Goal: Transaction & Acquisition: Book appointment/travel/reservation

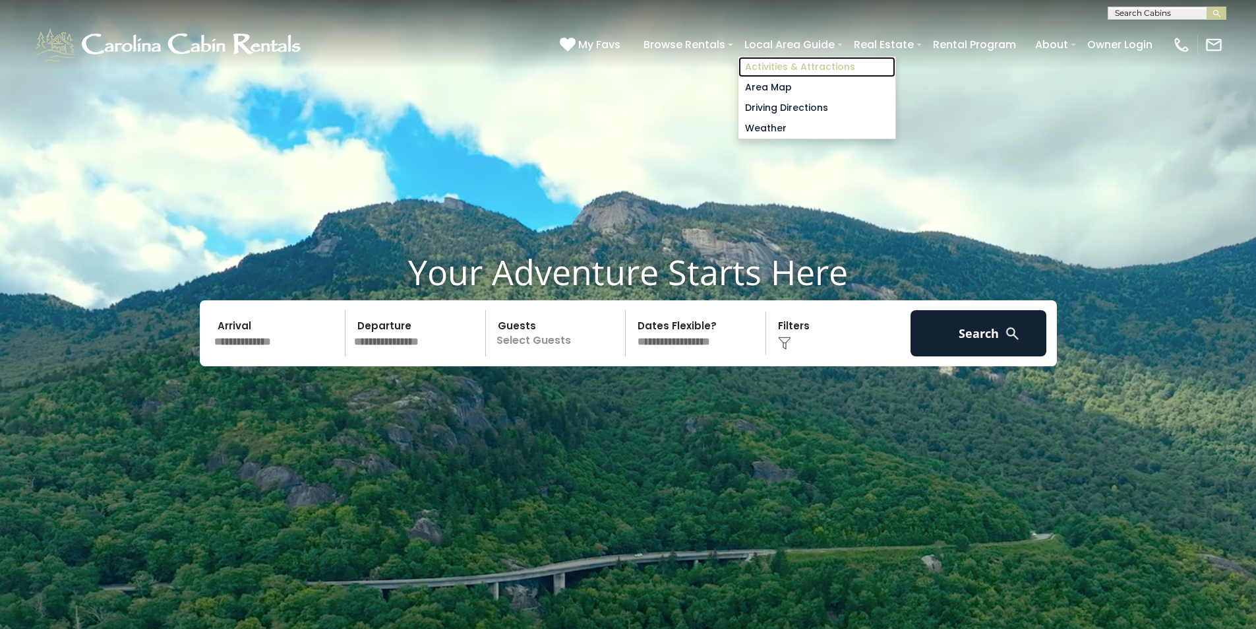
click at [809, 64] on link "Activities & Attractions" at bounding box center [817, 67] width 157 height 20
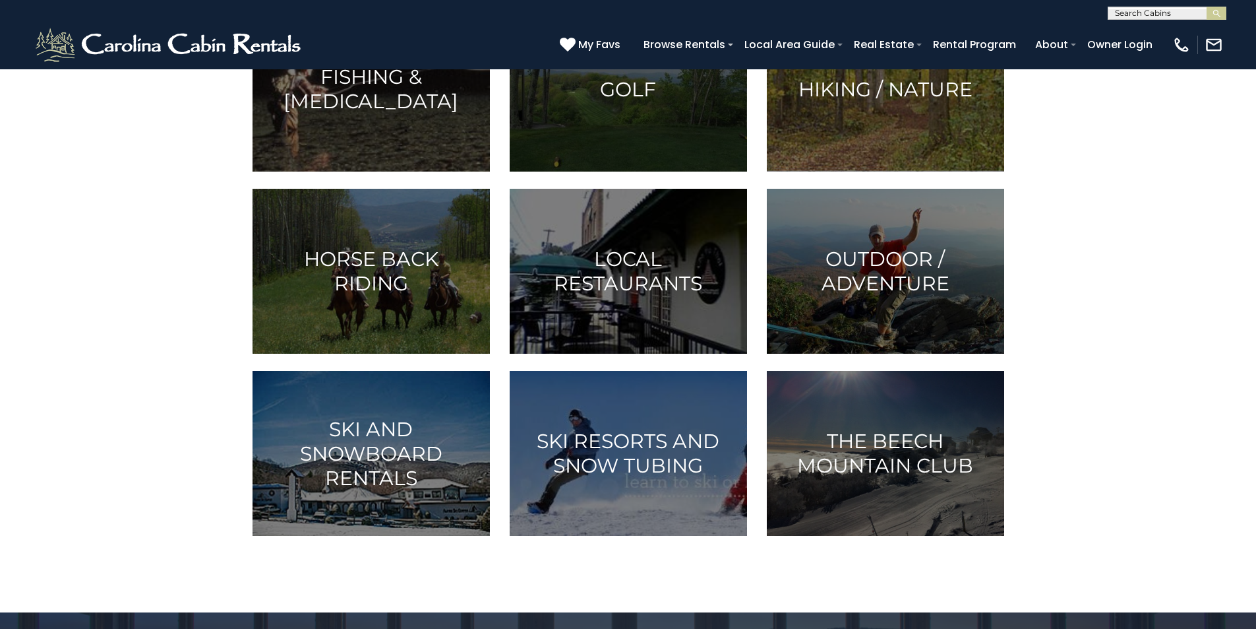
scroll to position [725, 0]
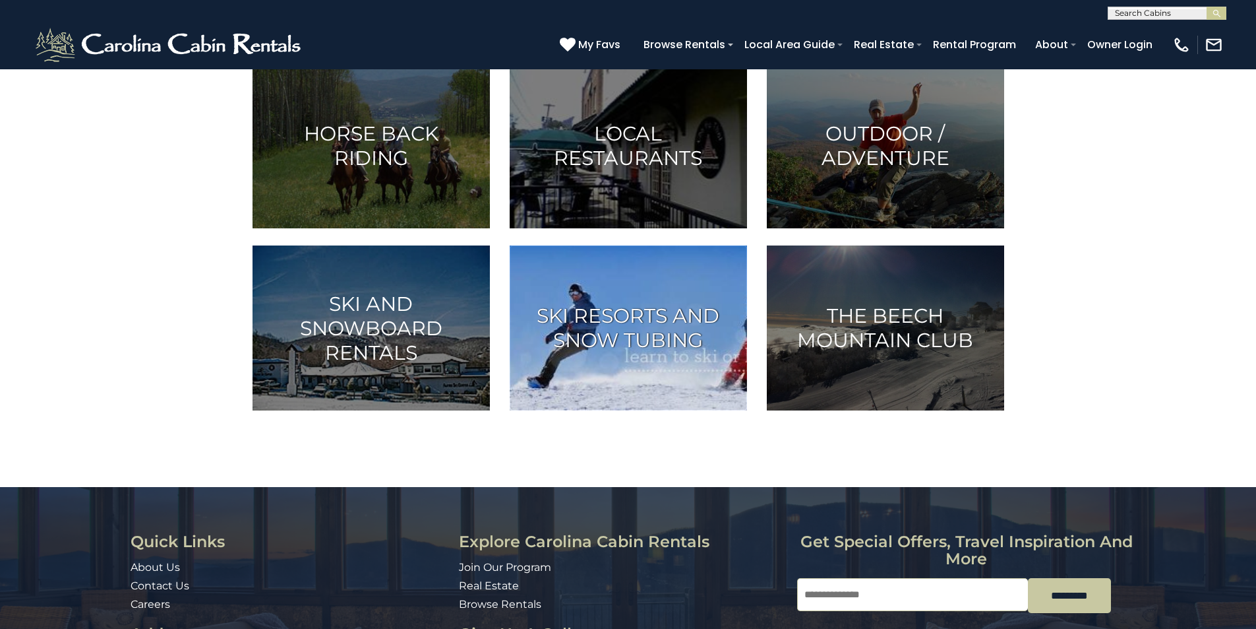
click at [644, 307] on h3 "Ski Resorts and Snow Tubing" at bounding box center [628, 327] width 204 height 49
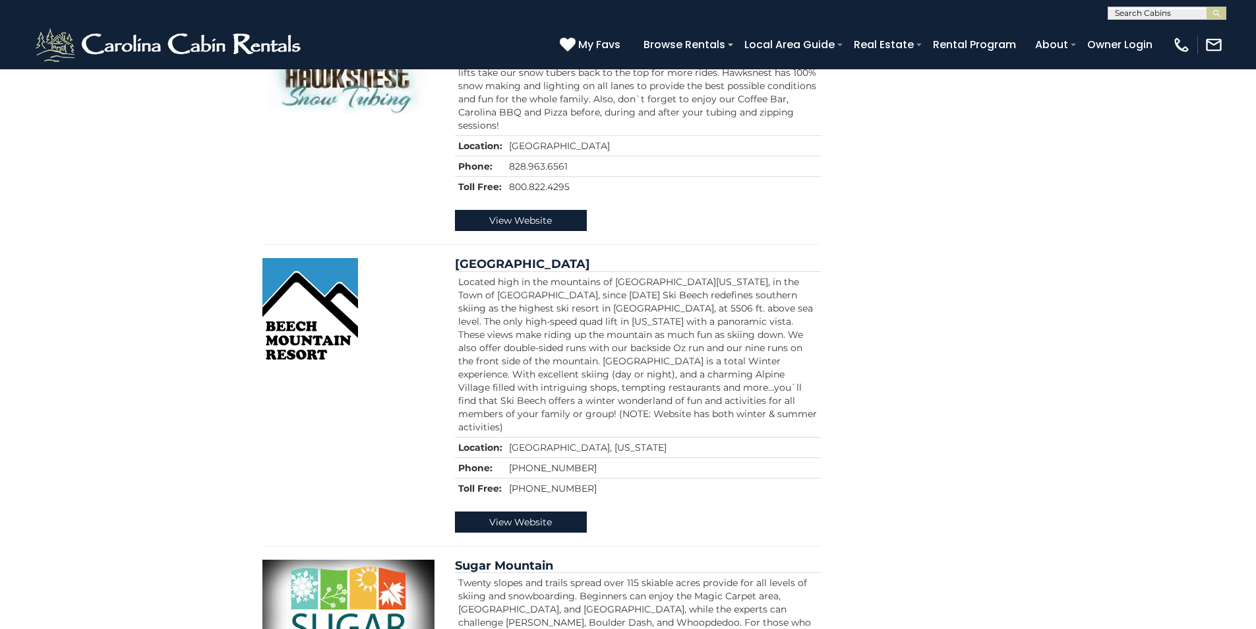
scroll to position [528, 0]
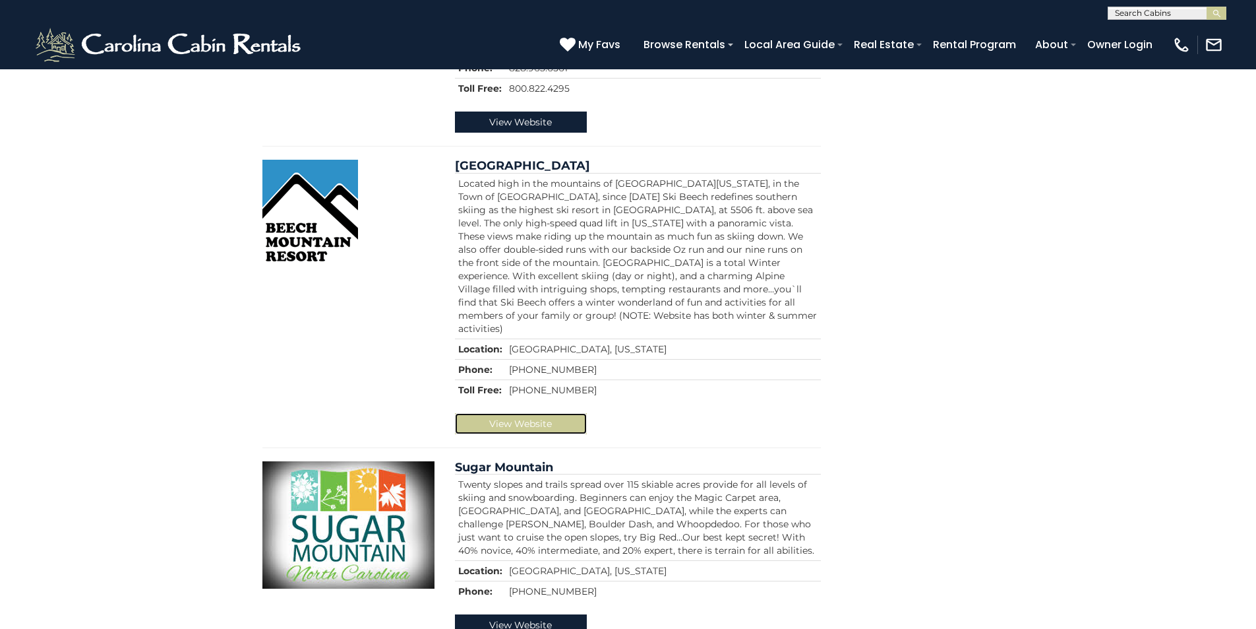
click at [518, 413] on link "View Website" at bounding box center [521, 423] width 132 height 21
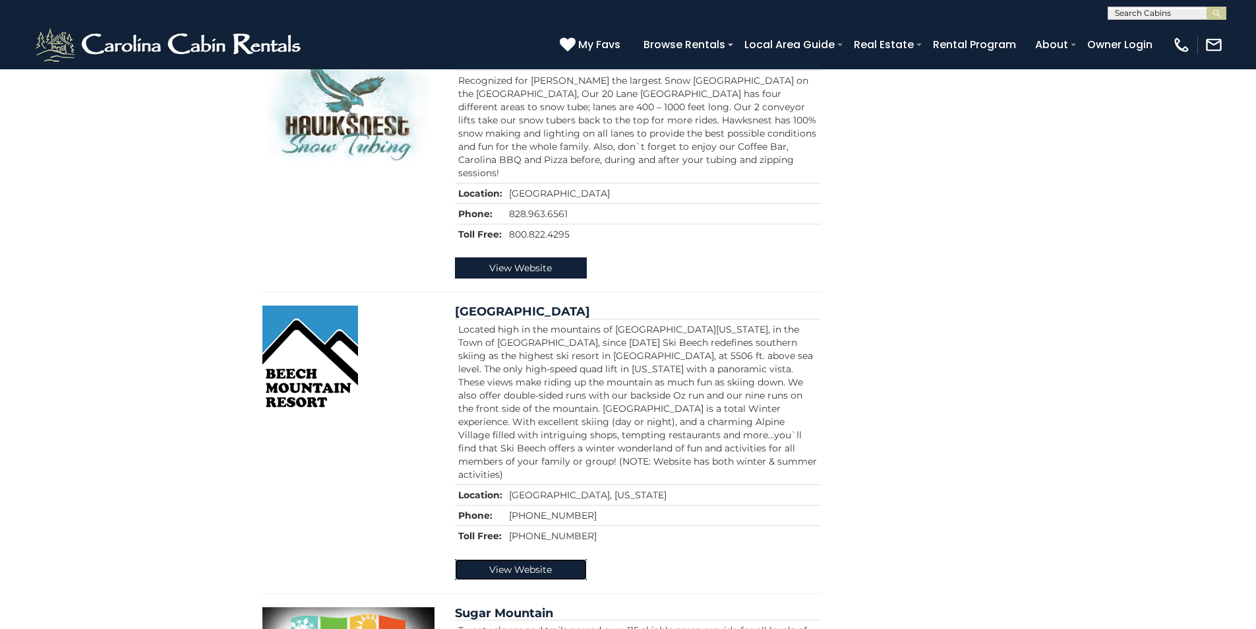
scroll to position [330, 0]
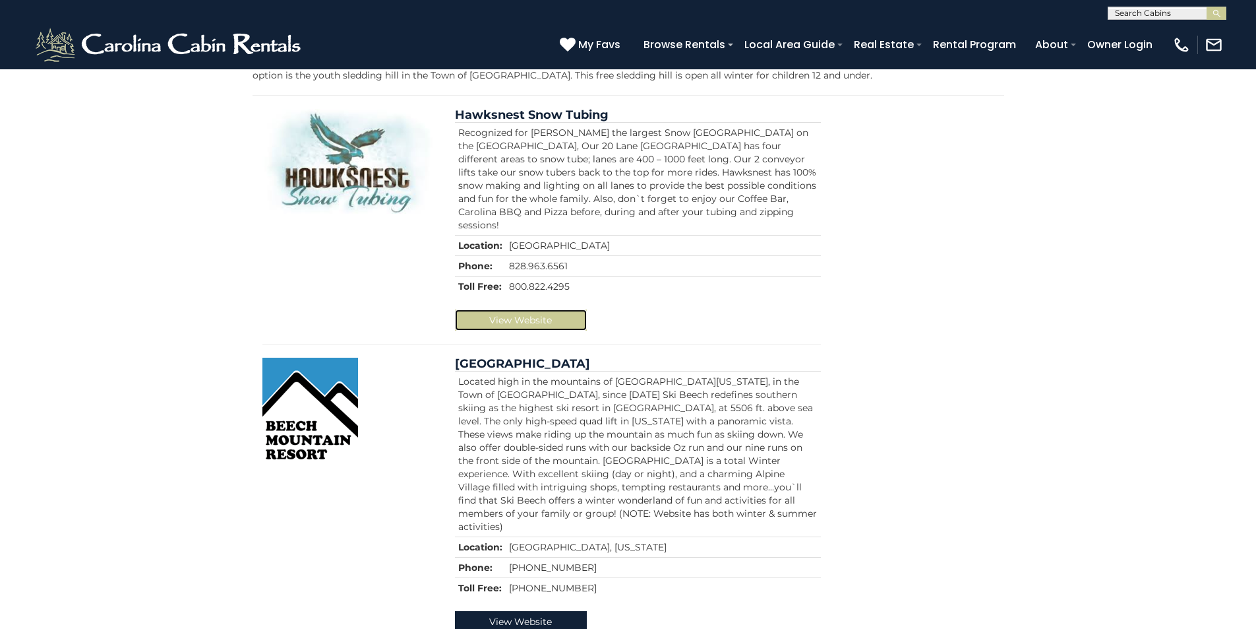
click at [534, 311] on link "View Website" at bounding box center [521, 319] width 132 height 21
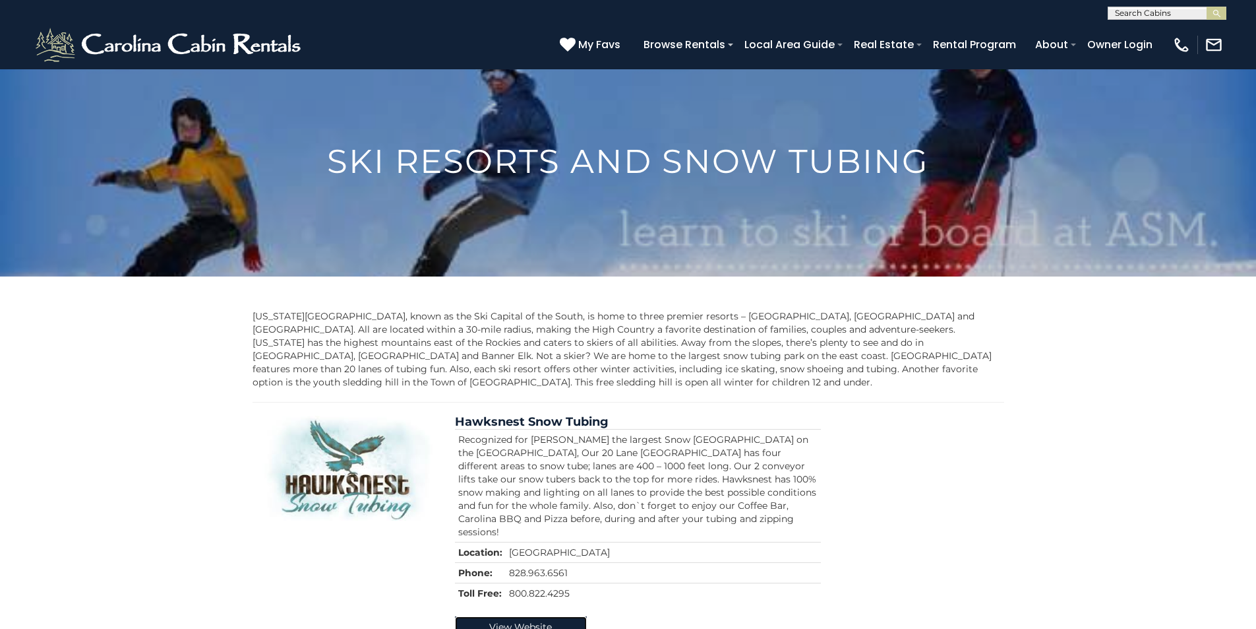
scroll to position [0, 0]
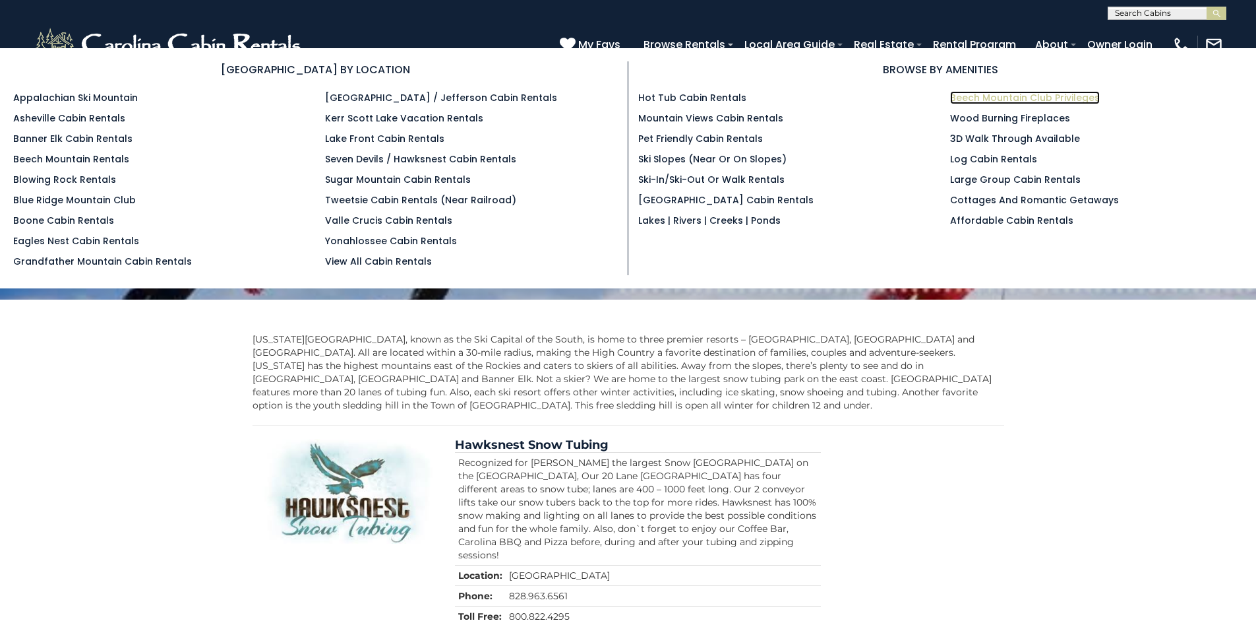
click at [992, 96] on link "Beech Mountain Club Privileges" at bounding box center [1025, 97] width 150 height 13
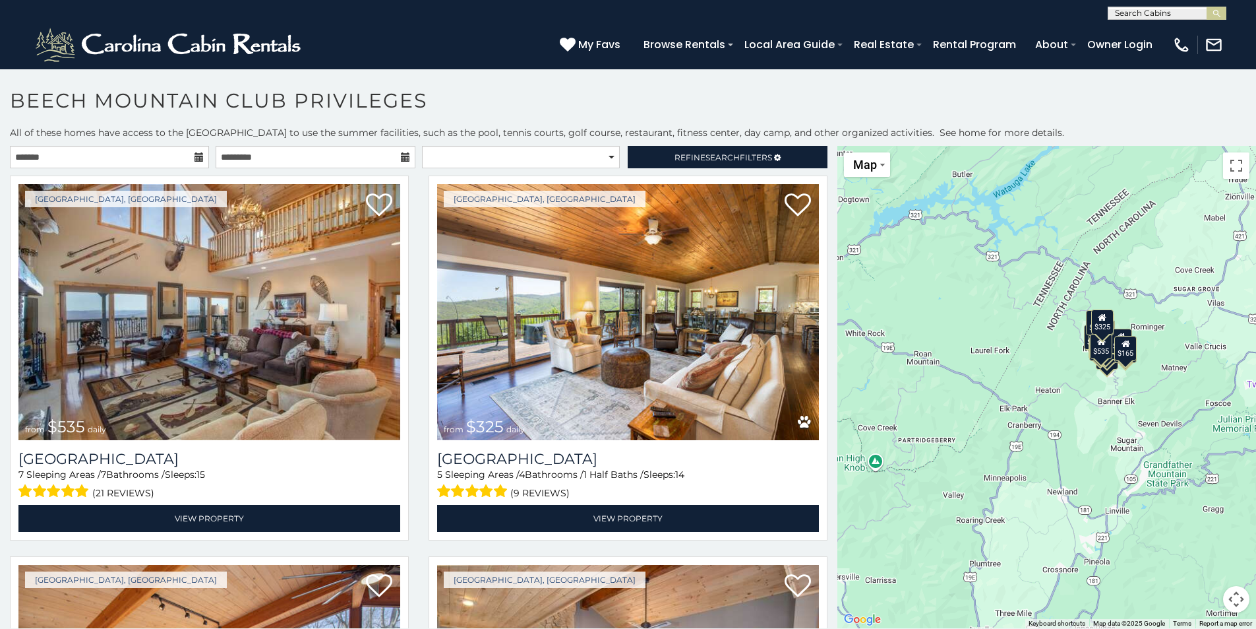
click at [197, 156] on icon at bounding box center [199, 156] width 9 height 9
click at [142, 158] on input "text" at bounding box center [109, 157] width 199 height 22
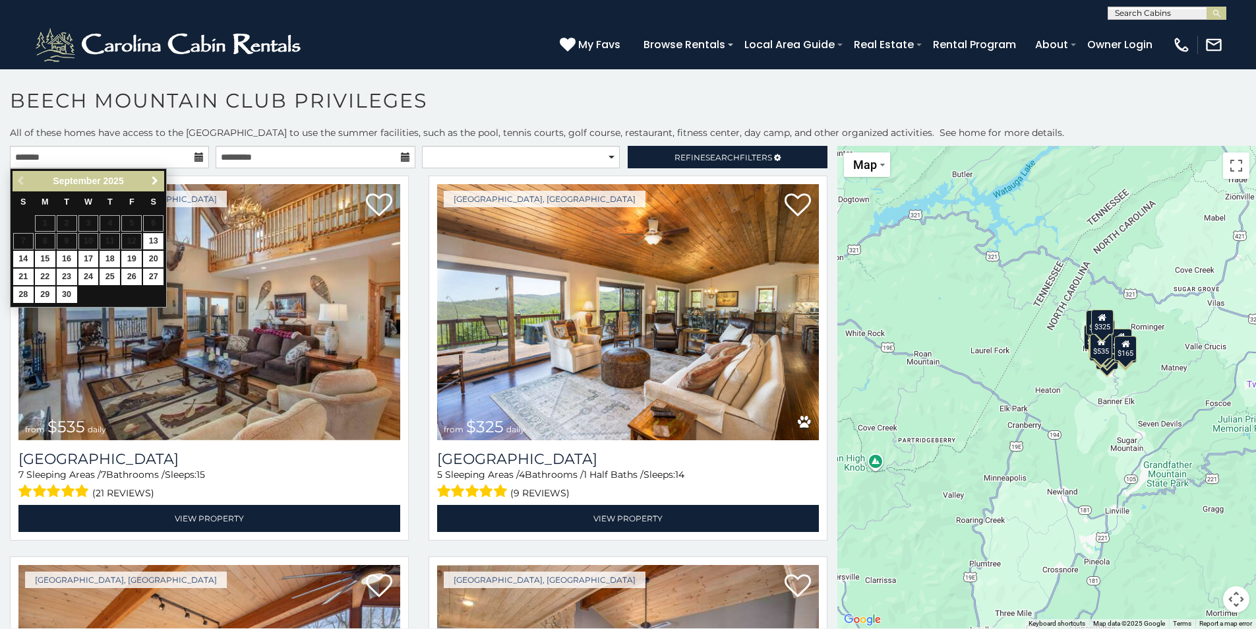
click at [158, 179] on link "Next" at bounding box center [154, 181] width 16 height 16
click at [153, 176] on span "Next" at bounding box center [155, 180] width 11 height 11
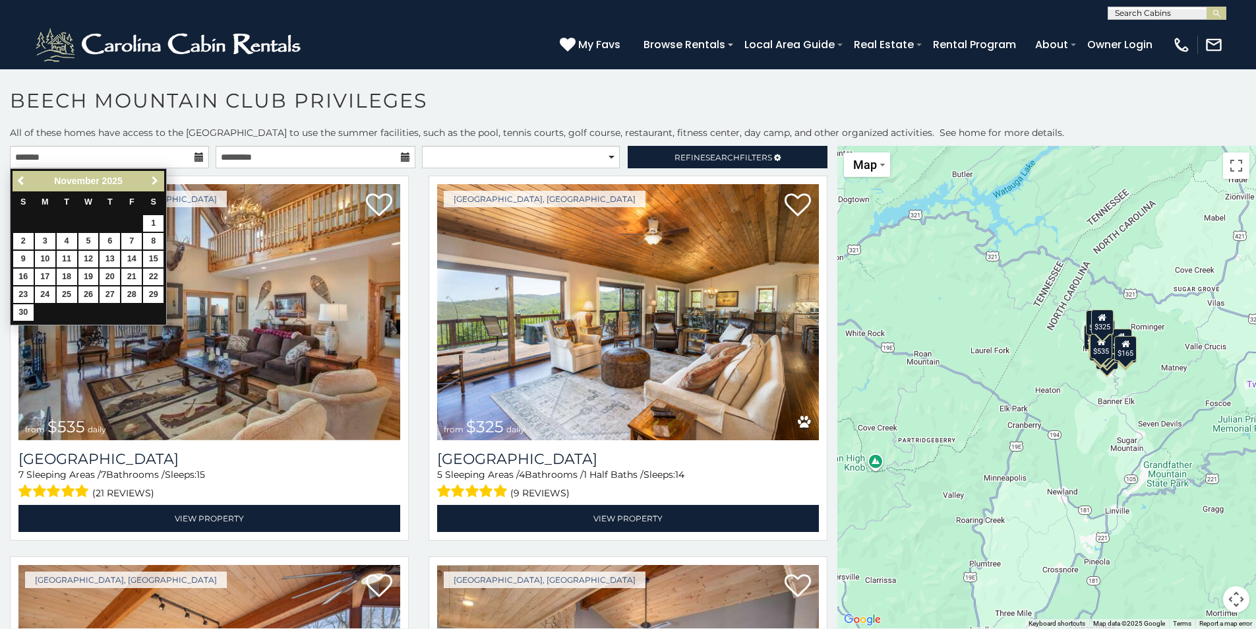
click at [153, 176] on span "Next" at bounding box center [155, 180] width 11 height 11
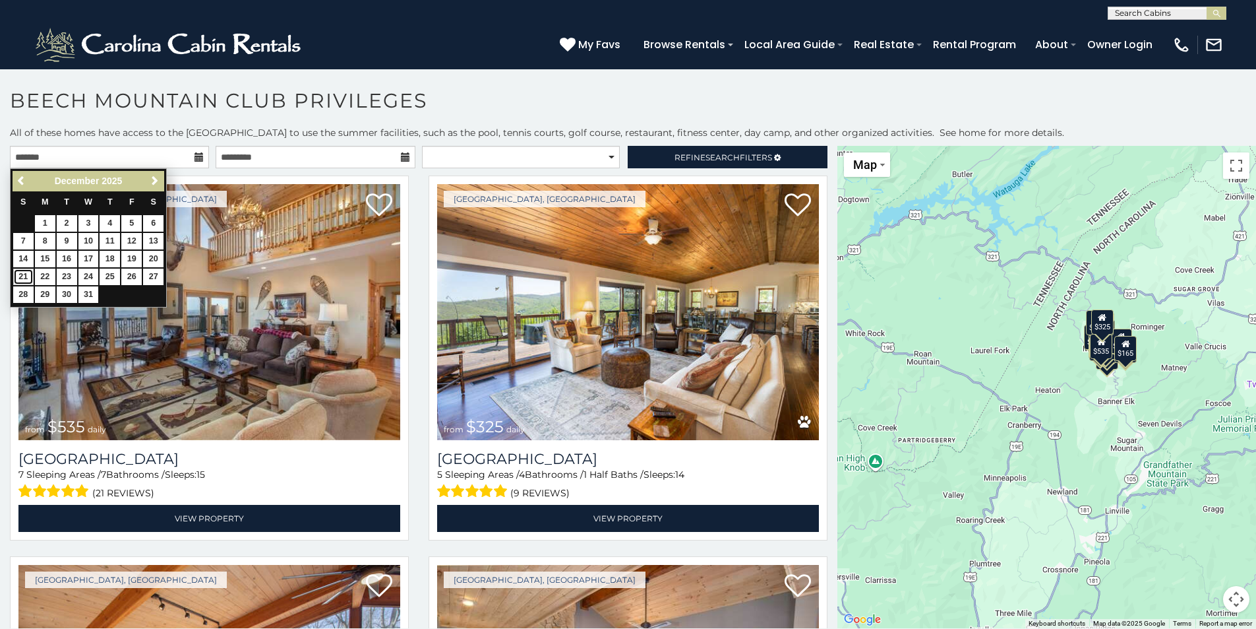
click at [20, 272] on link "21" at bounding box center [23, 276] width 20 height 16
type input "**********"
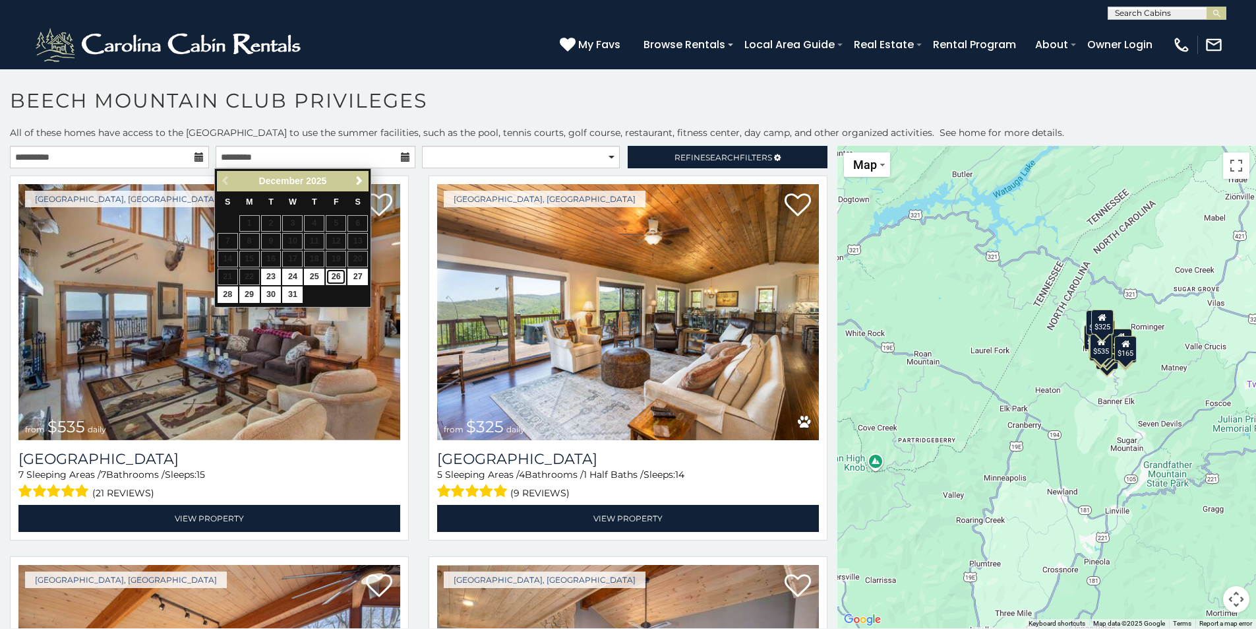
click at [337, 278] on link "26" at bounding box center [336, 276] width 20 height 16
type input "**********"
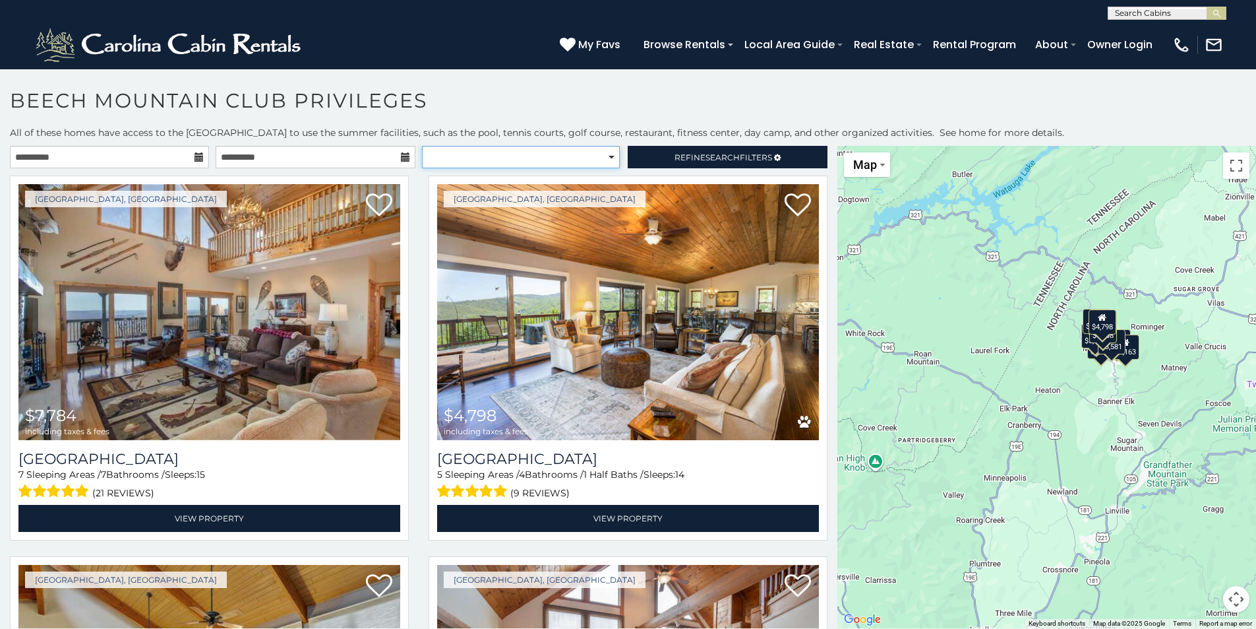
click at [556, 160] on select "**********" at bounding box center [521, 157] width 198 height 22
click at [706, 91] on h1 "Beech Mountain Club Privileges" at bounding box center [628, 107] width 1256 height 38
click at [653, 161] on link "Refine Search Filters" at bounding box center [727, 157] width 199 height 22
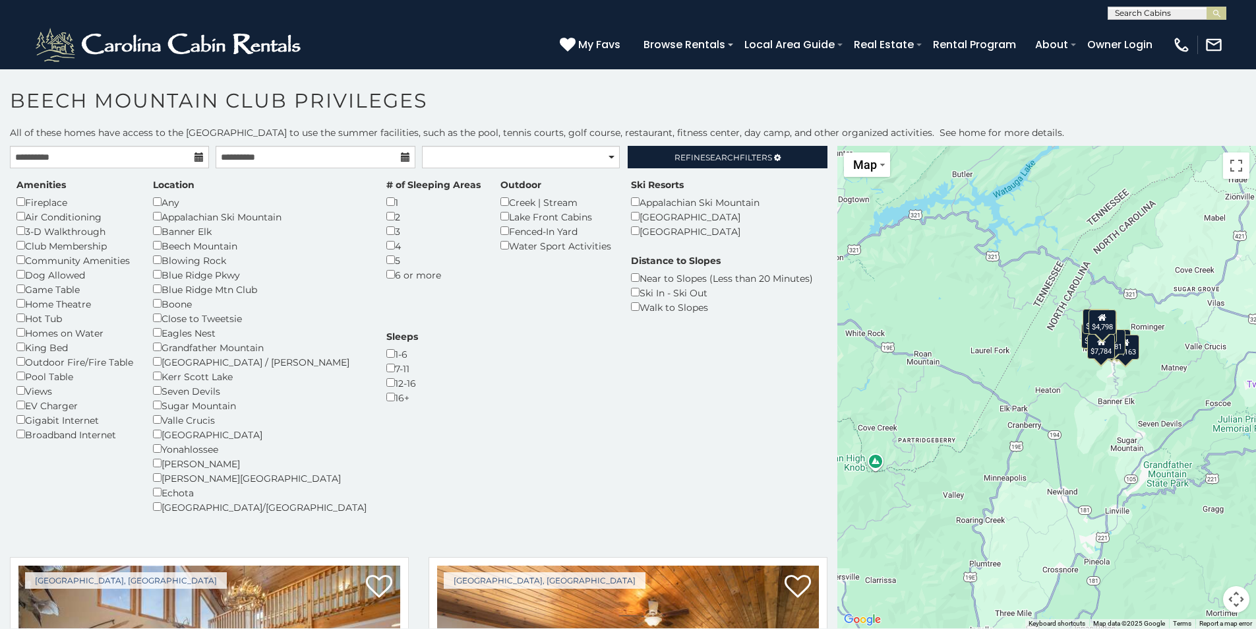
click at [578, 105] on h1 "Beech Mountain Club Privileges" at bounding box center [628, 107] width 1256 height 38
click at [721, 154] on span "Search" at bounding box center [723, 157] width 34 height 10
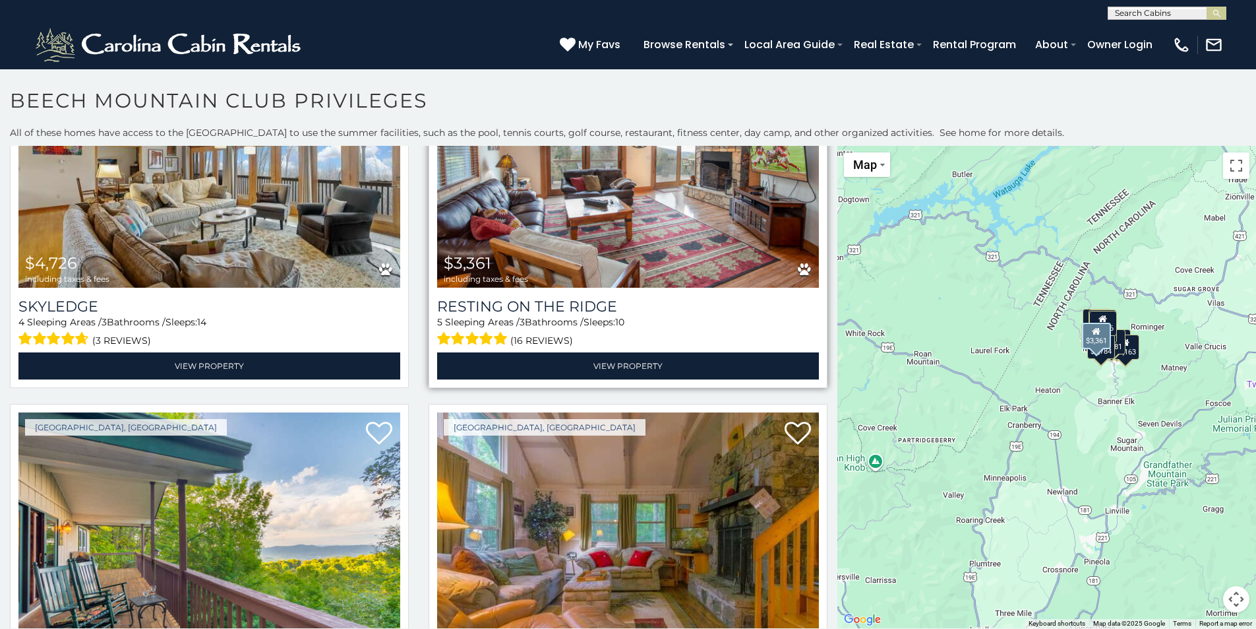
scroll to position [725, 0]
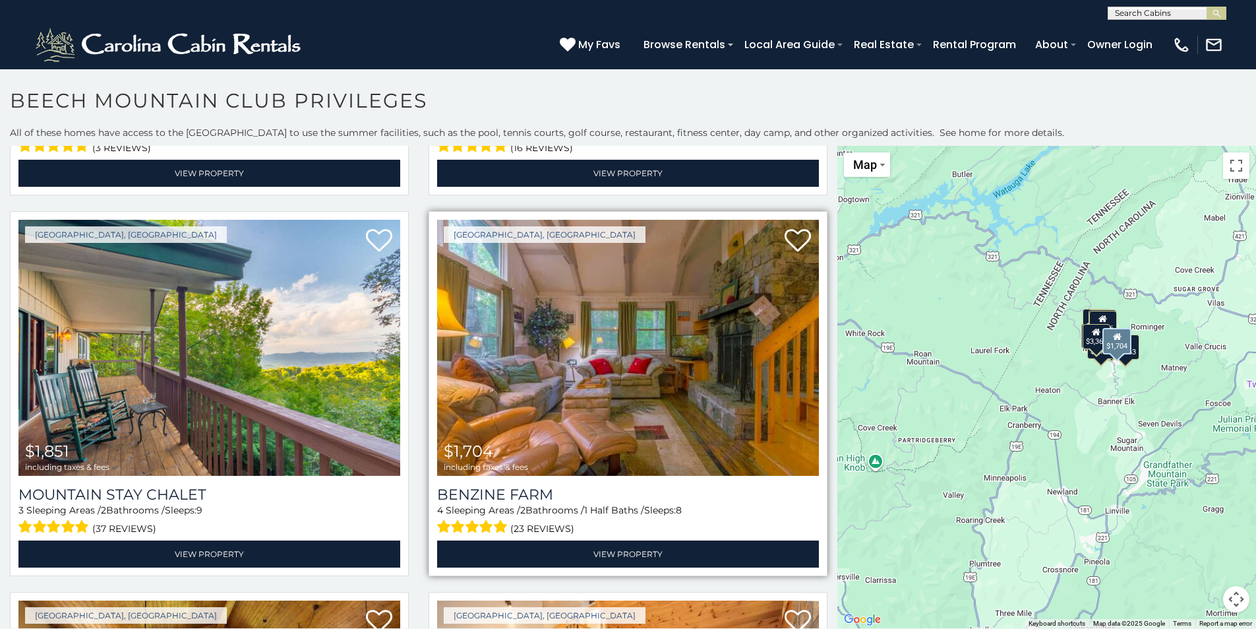
click at [636, 373] on img at bounding box center [628, 348] width 382 height 256
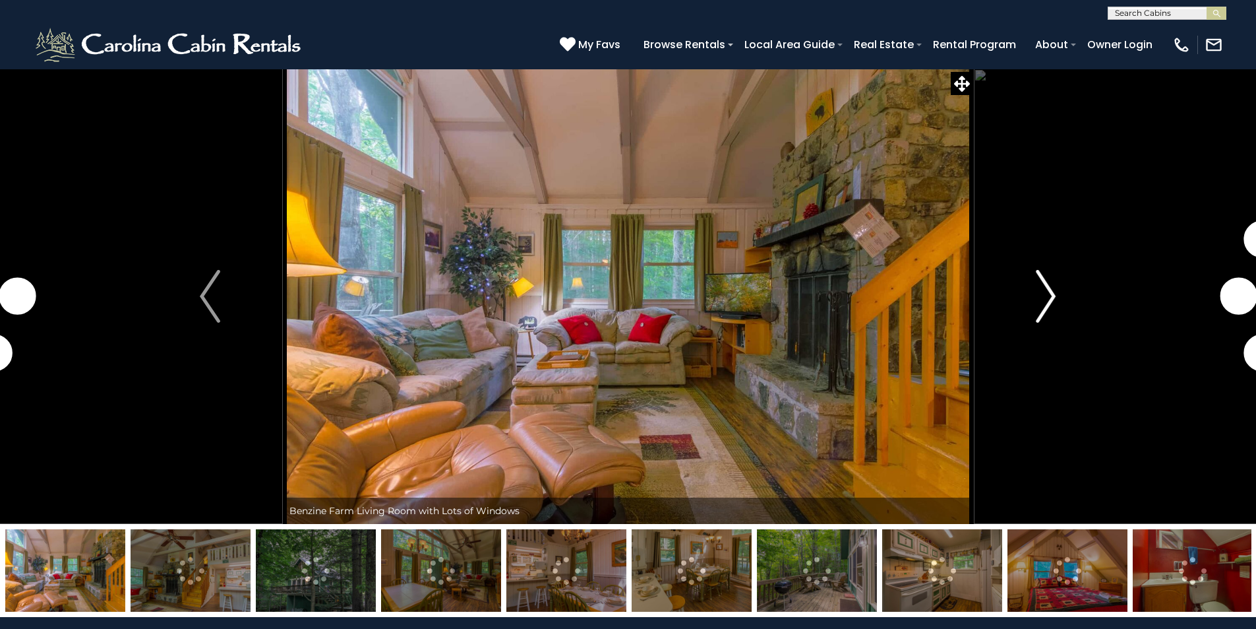
click at [1051, 296] on img "Next" at bounding box center [1046, 296] width 20 height 53
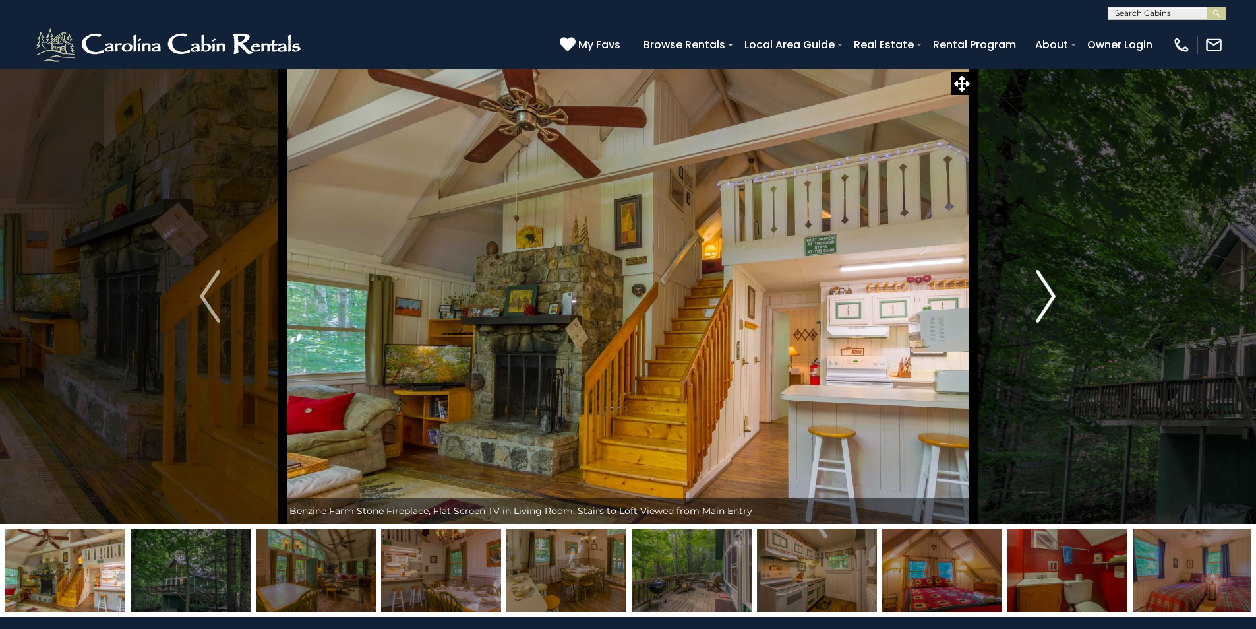
click at [1051, 297] on img "Next" at bounding box center [1046, 296] width 20 height 53
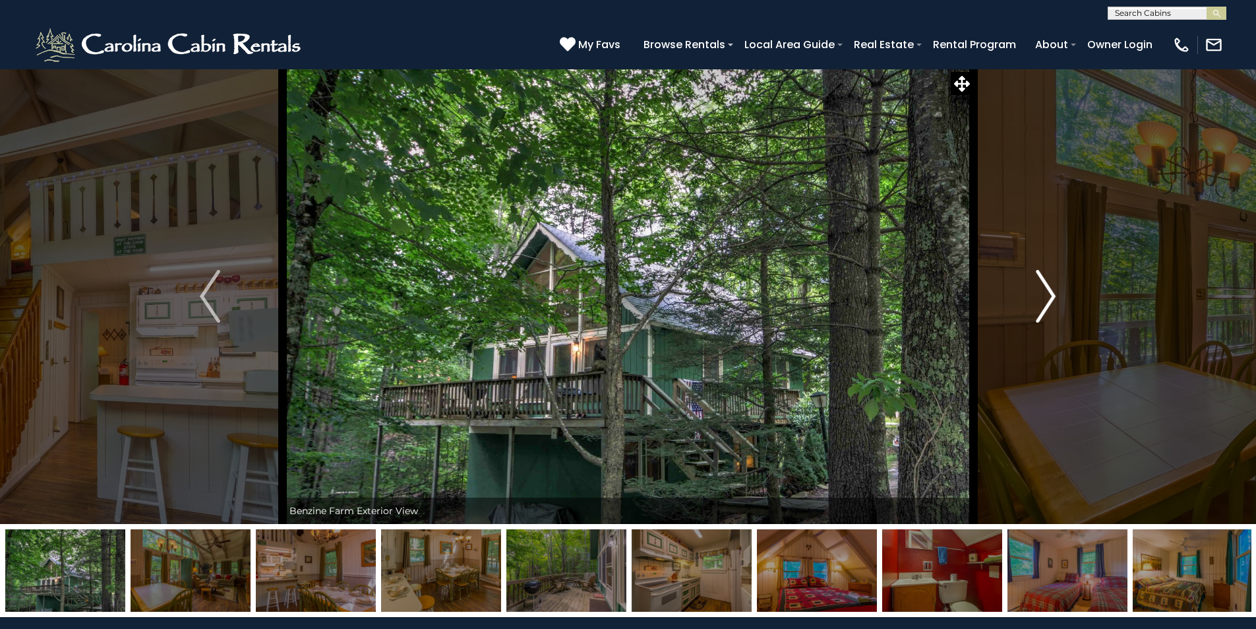
click at [1051, 298] on img "Next" at bounding box center [1046, 296] width 20 height 53
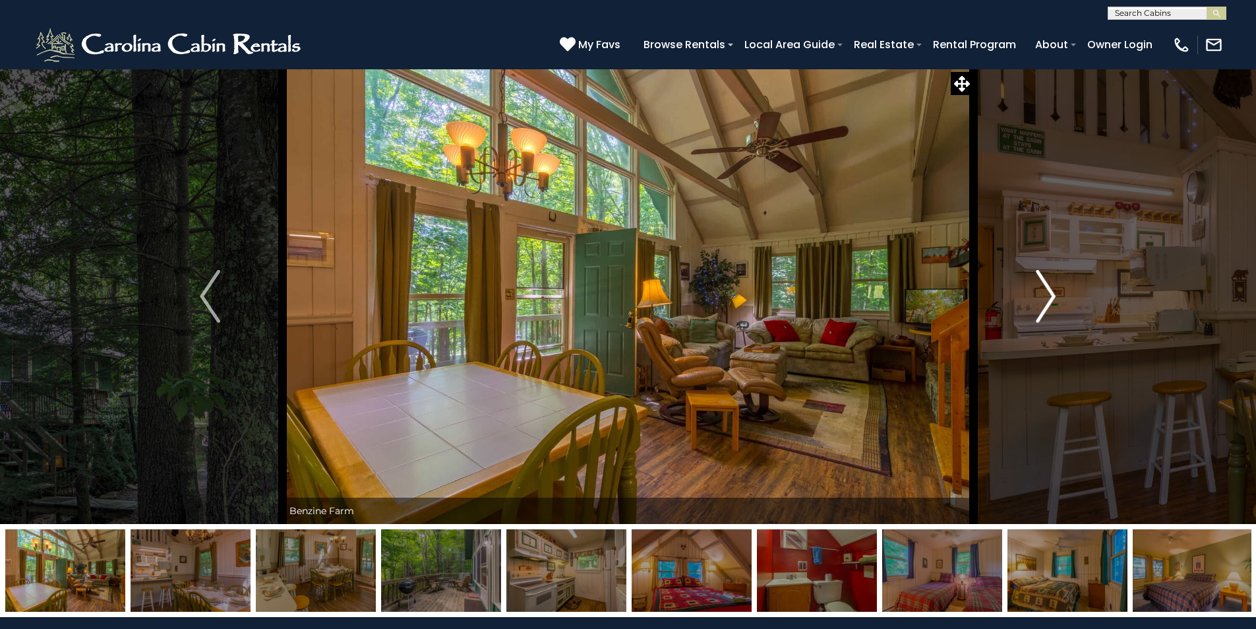
click at [1051, 298] on img "Next" at bounding box center [1046, 296] width 20 height 53
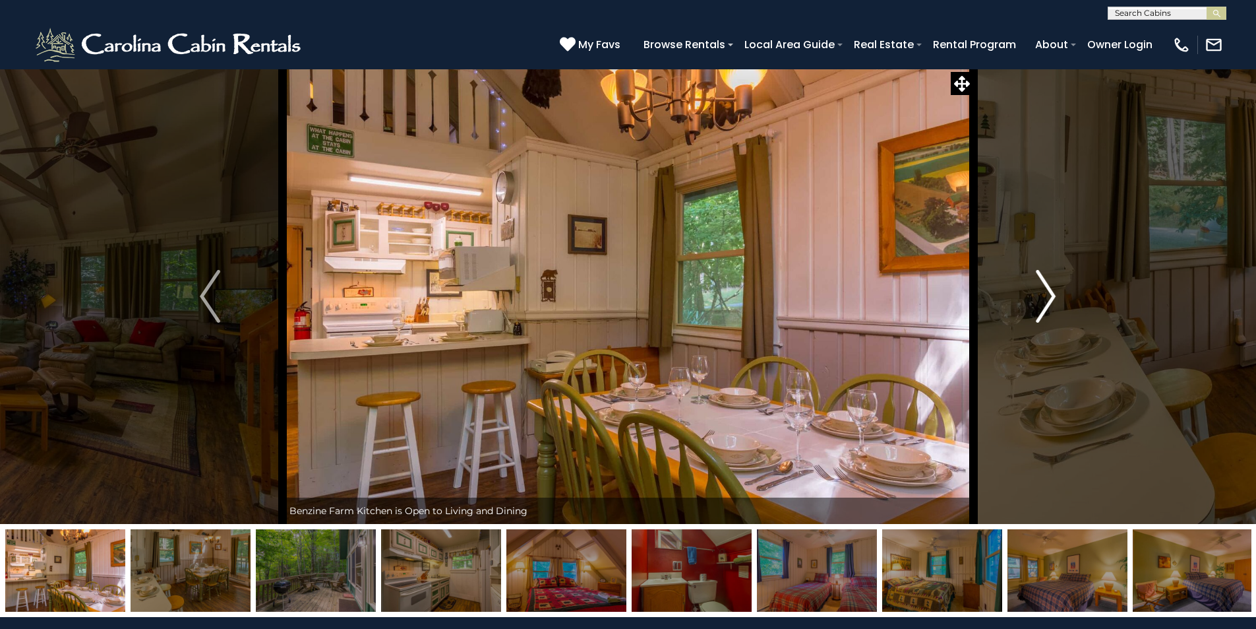
click at [1051, 298] on img "Next" at bounding box center [1046, 296] width 20 height 53
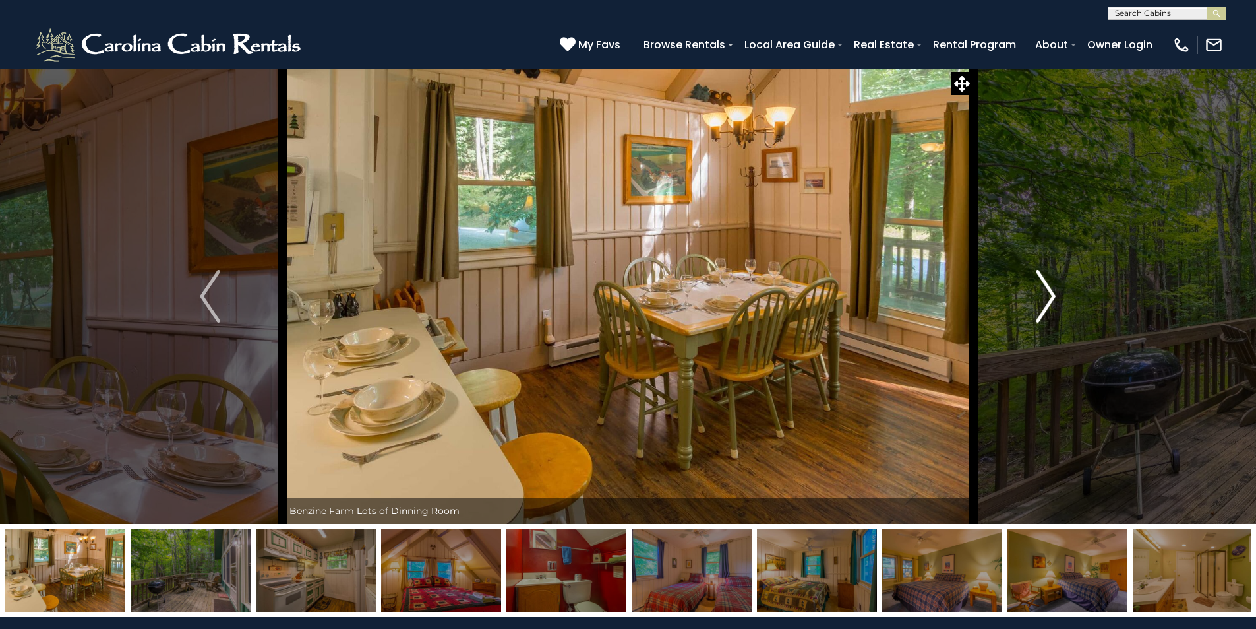
click at [1051, 298] on img "Next" at bounding box center [1046, 296] width 20 height 53
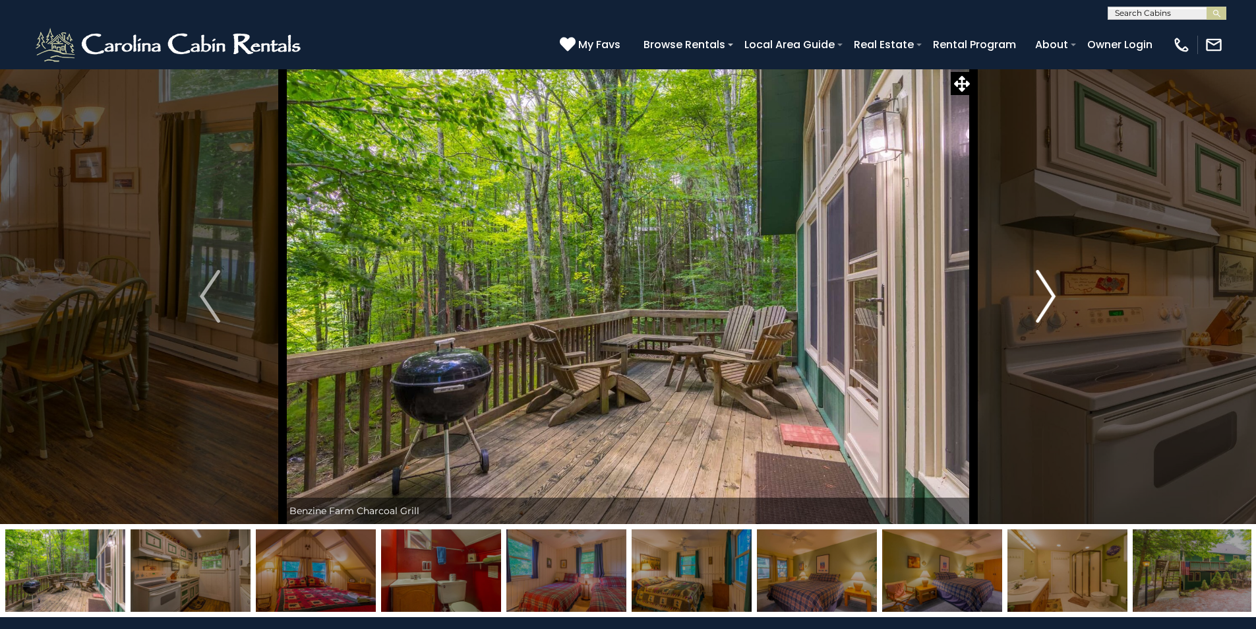
click at [1051, 298] on img "Next" at bounding box center [1046, 296] width 20 height 53
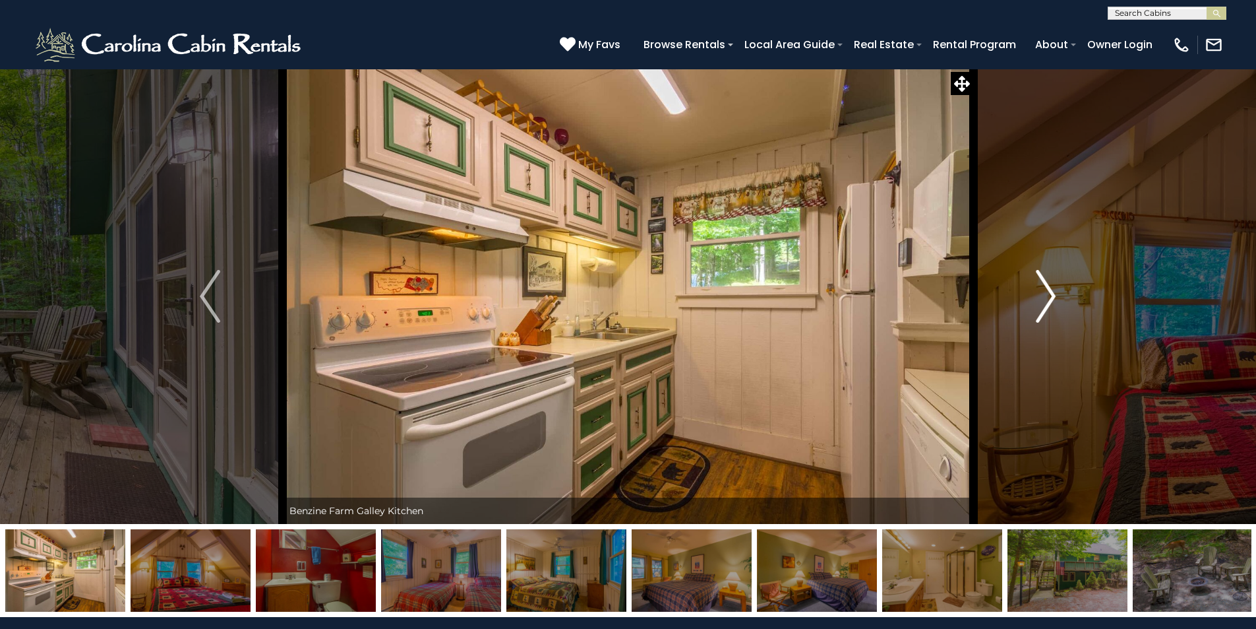
click at [1051, 299] on img "Next" at bounding box center [1046, 296] width 20 height 53
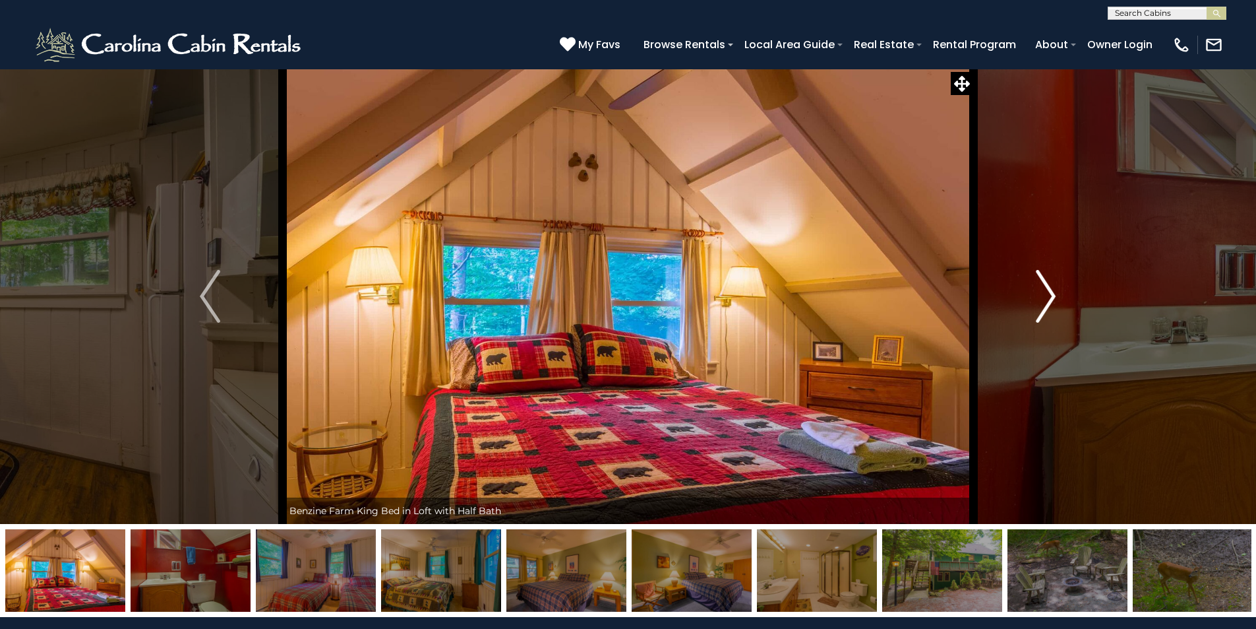
click at [1051, 299] on img "Next" at bounding box center [1046, 296] width 20 height 53
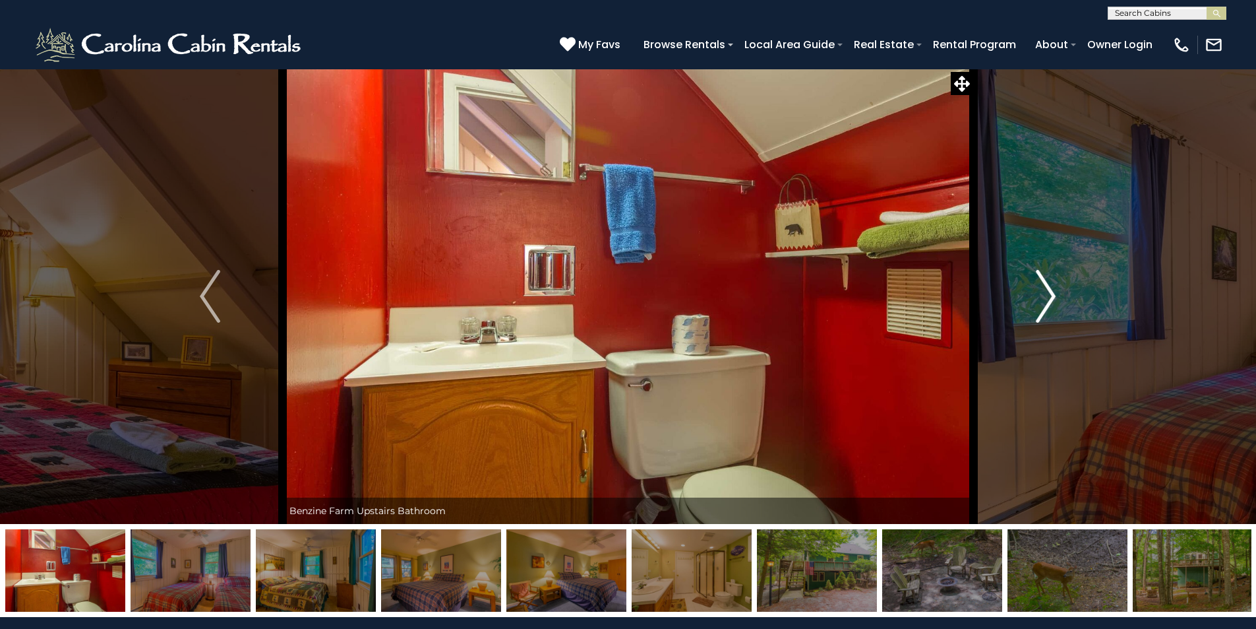
click at [1051, 299] on img "Next" at bounding box center [1046, 296] width 20 height 53
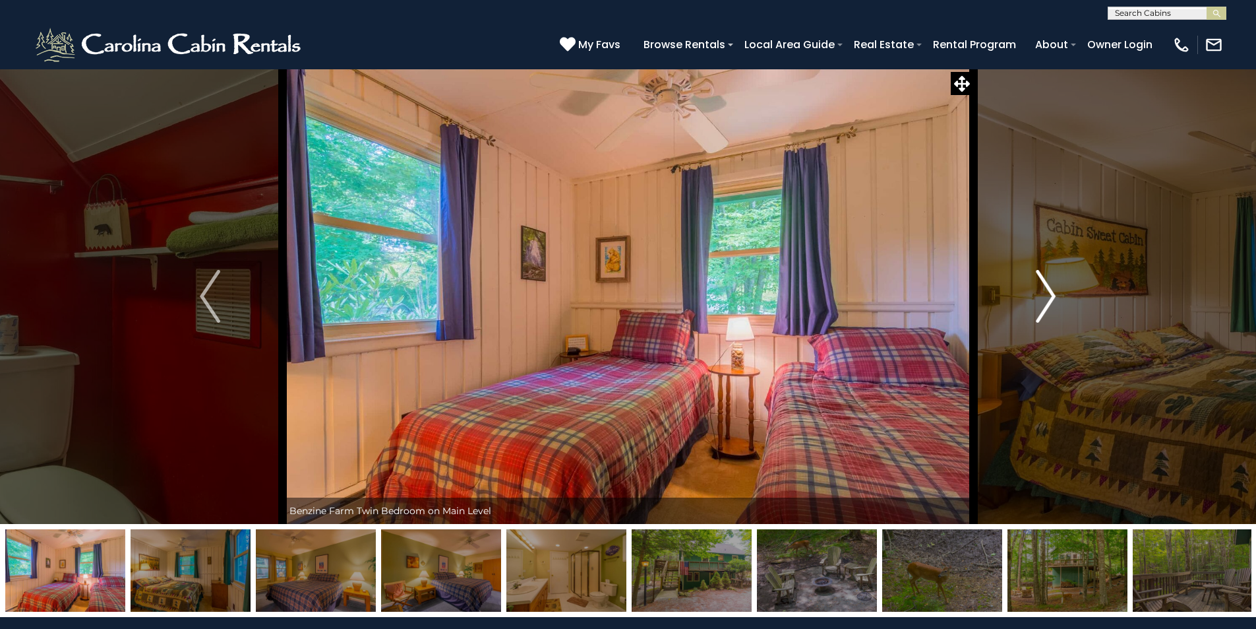
click at [1051, 299] on img "Next" at bounding box center [1046, 296] width 20 height 53
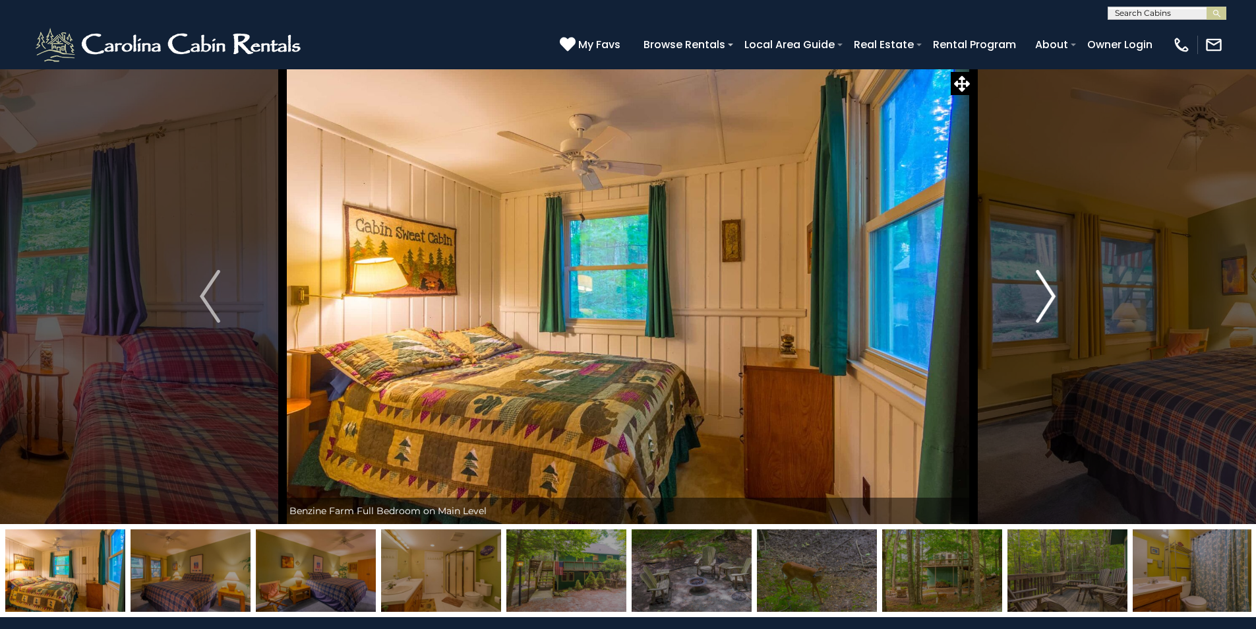
click at [1051, 299] on img "Next" at bounding box center [1046, 296] width 20 height 53
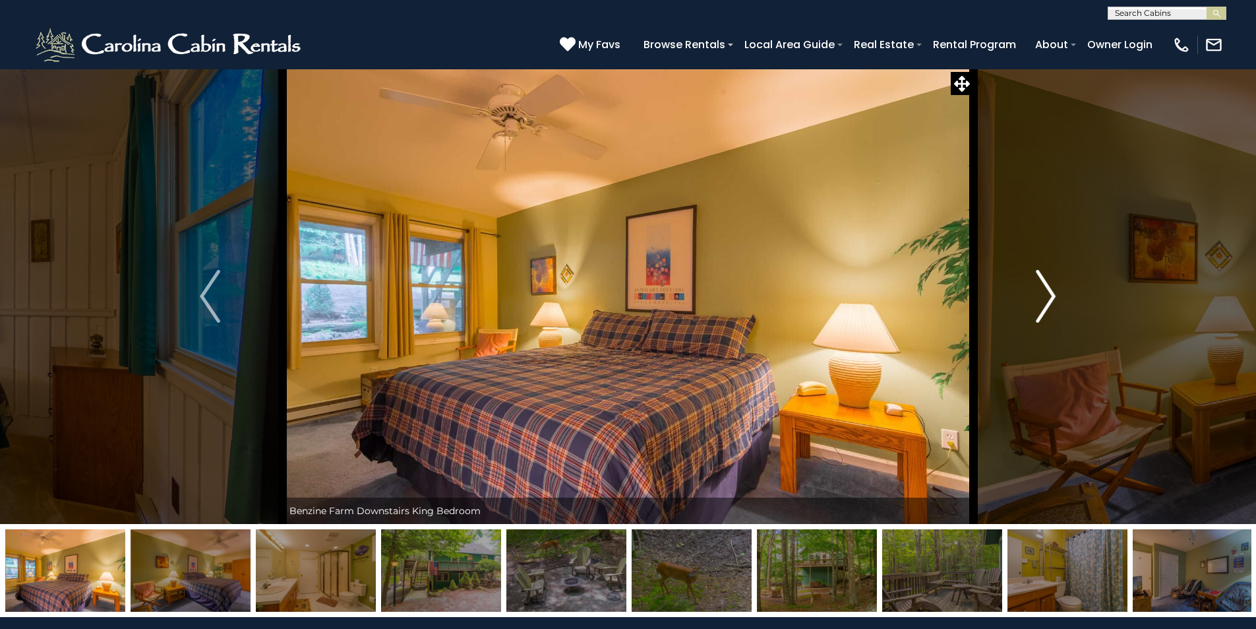
click at [1051, 298] on img "Next" at bounding box center [1046, 296] width 20 height 53
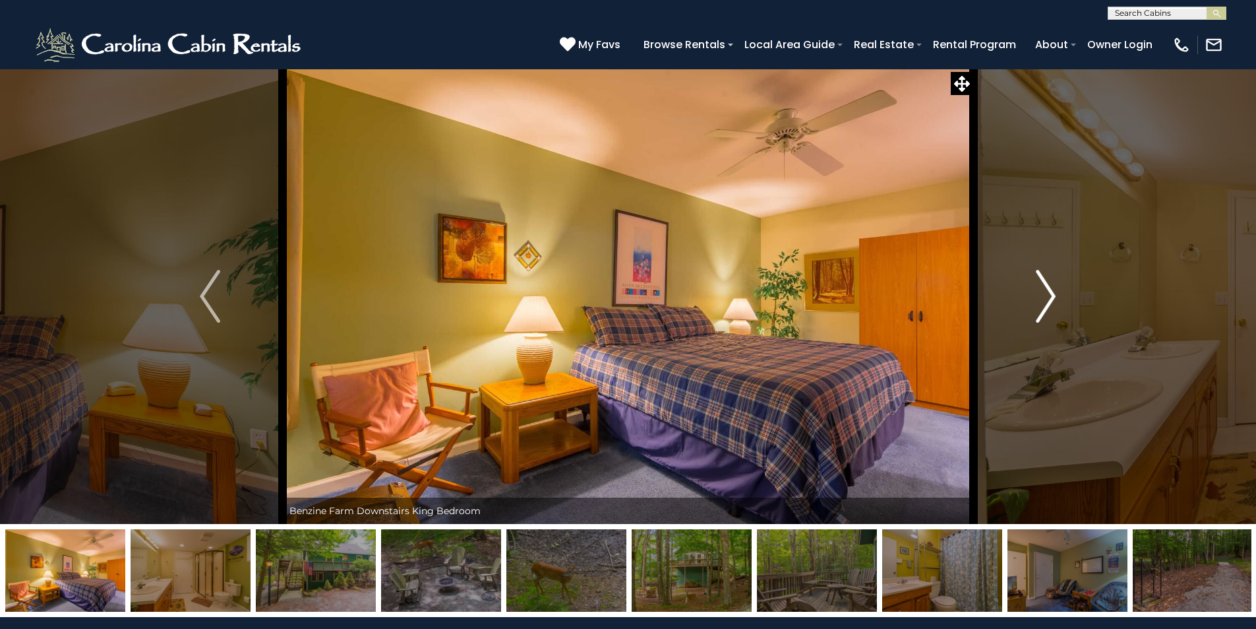
click at [1051, 299] on img "Next" at bounding box center [1046, 296] width 20 height 53
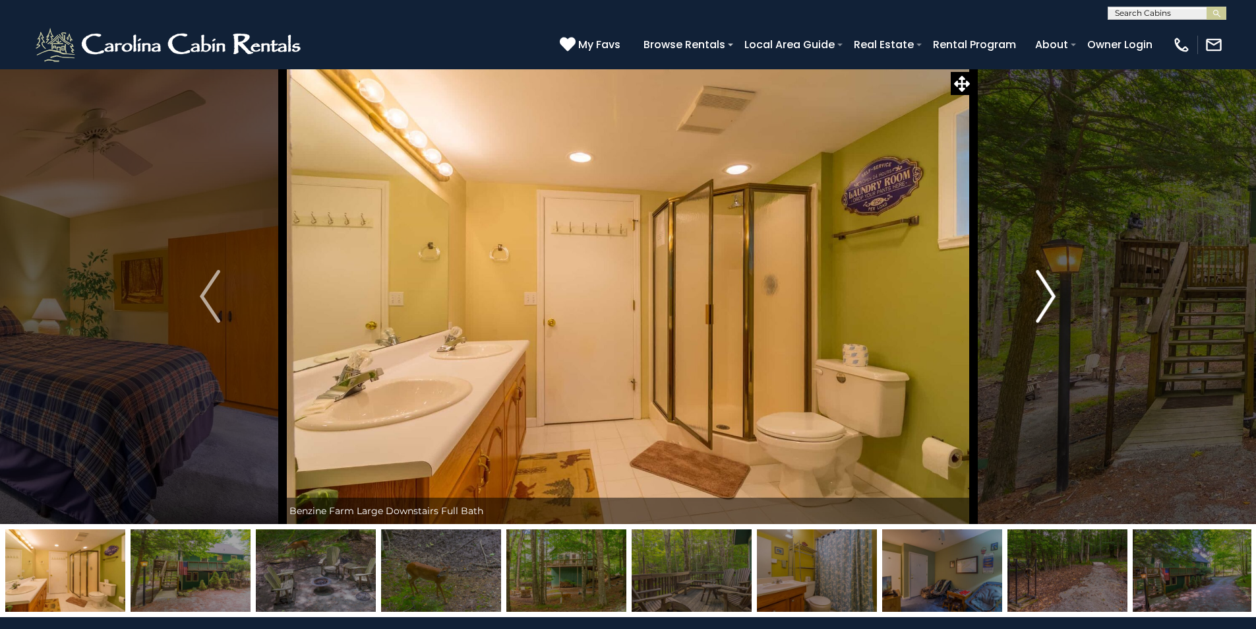
click at [1051, 299] on img "Next" at bounding box center [1046, 296] width 20 height 53
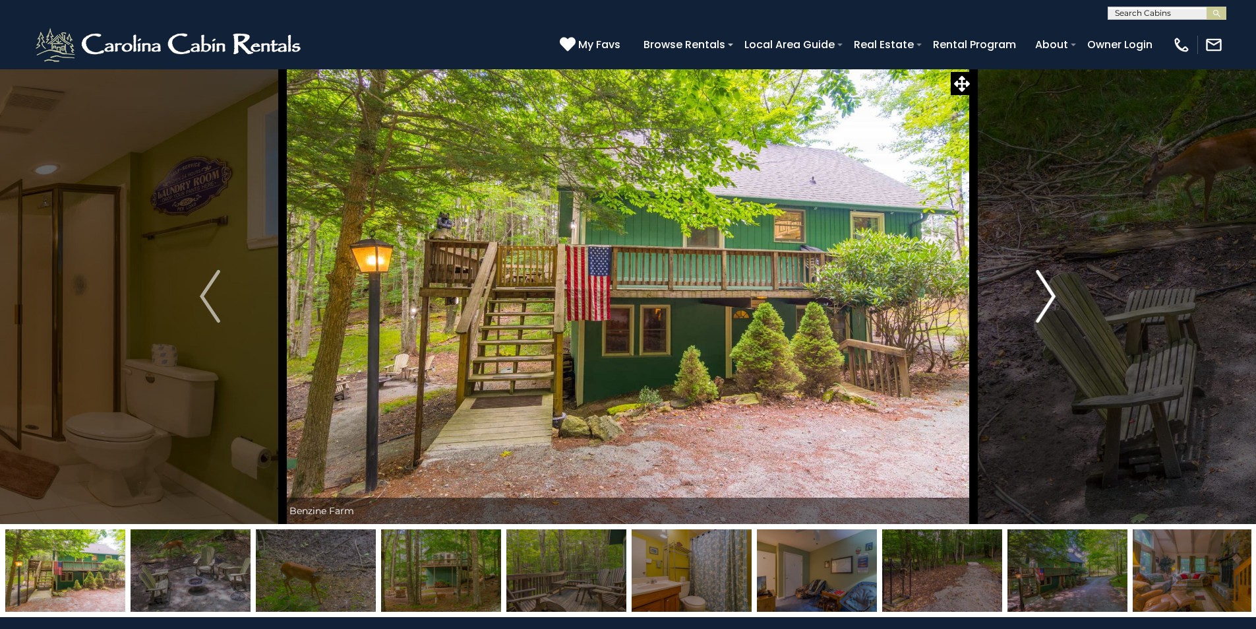
click at [1051, 298] on img "Next" at bounding box center [1046, 296] width 20 height 53
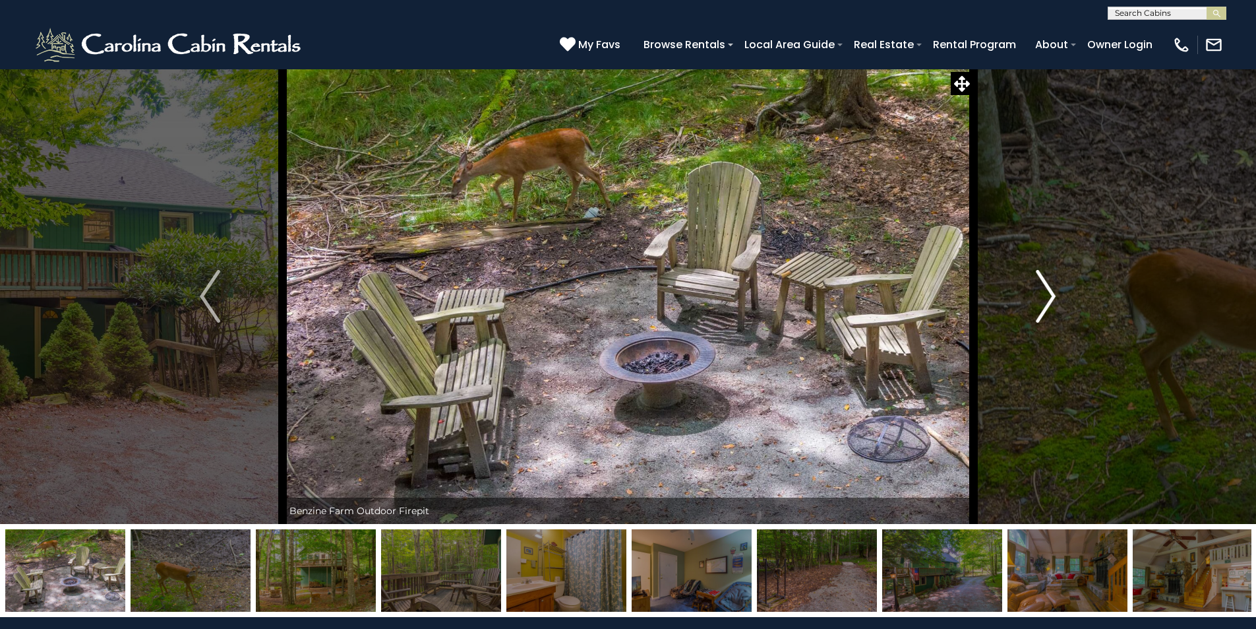
click at [1051, 298] on img "Next" at bounding box center [1046, 296] width 20 height 53
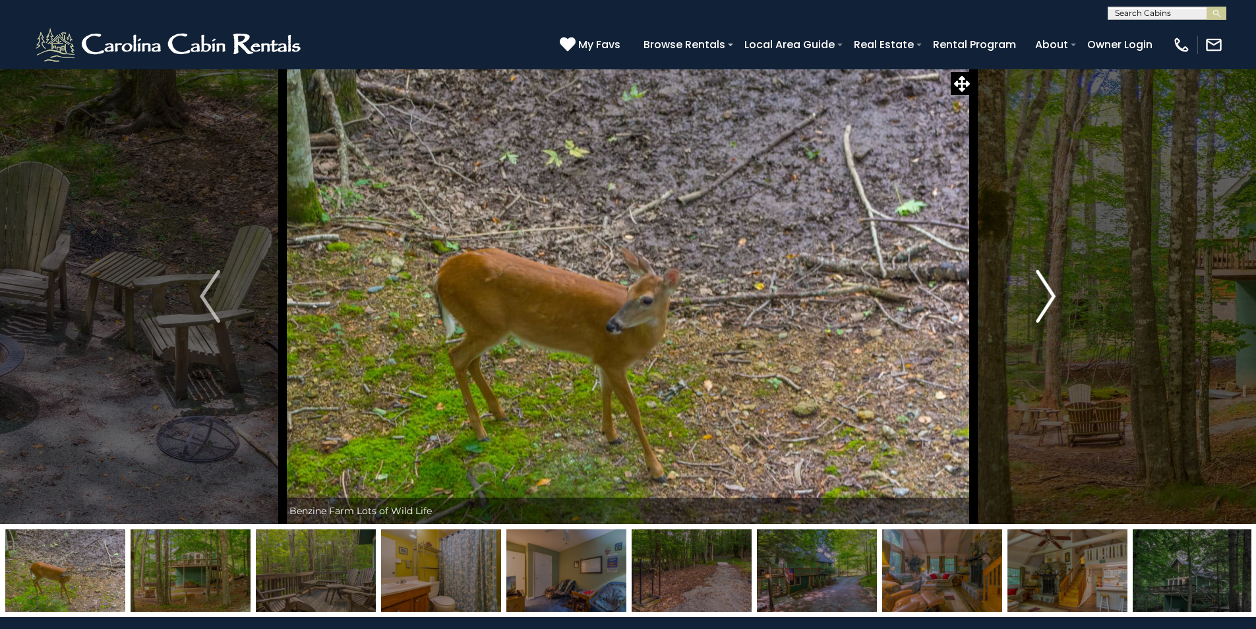
click at [1051, 298] on img "Next" at bounding box center [1046, 296] width 20 height 53
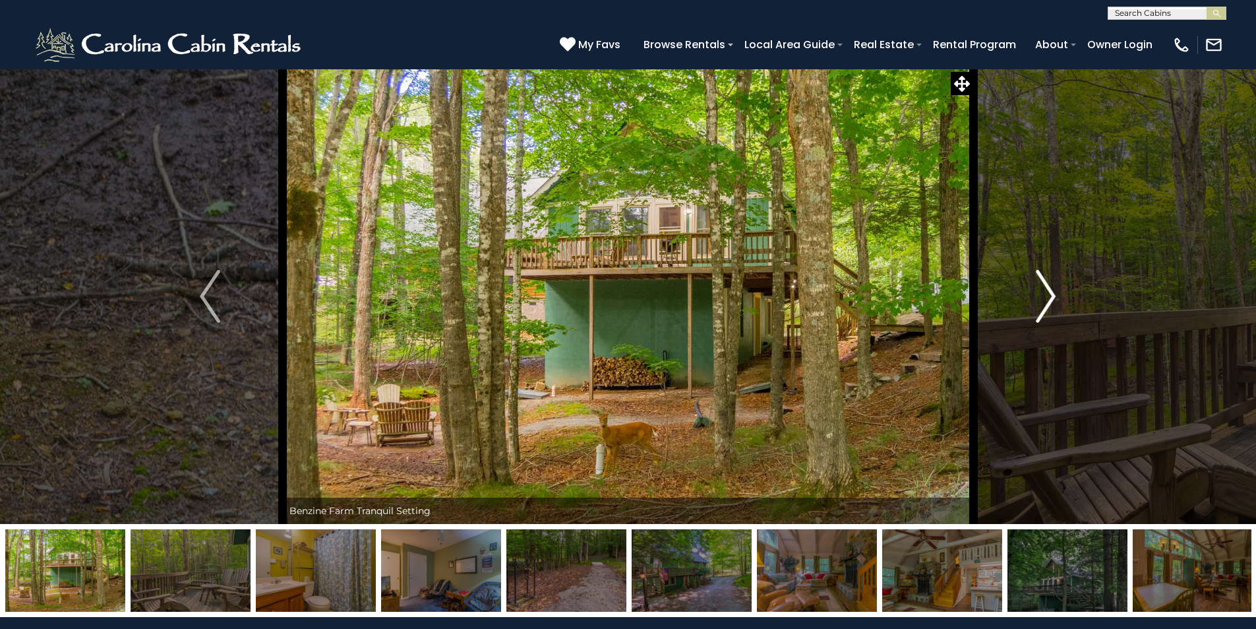
click at [1051, 298] on img "Next" at bounding box center [1046, 296] width 20 height 53
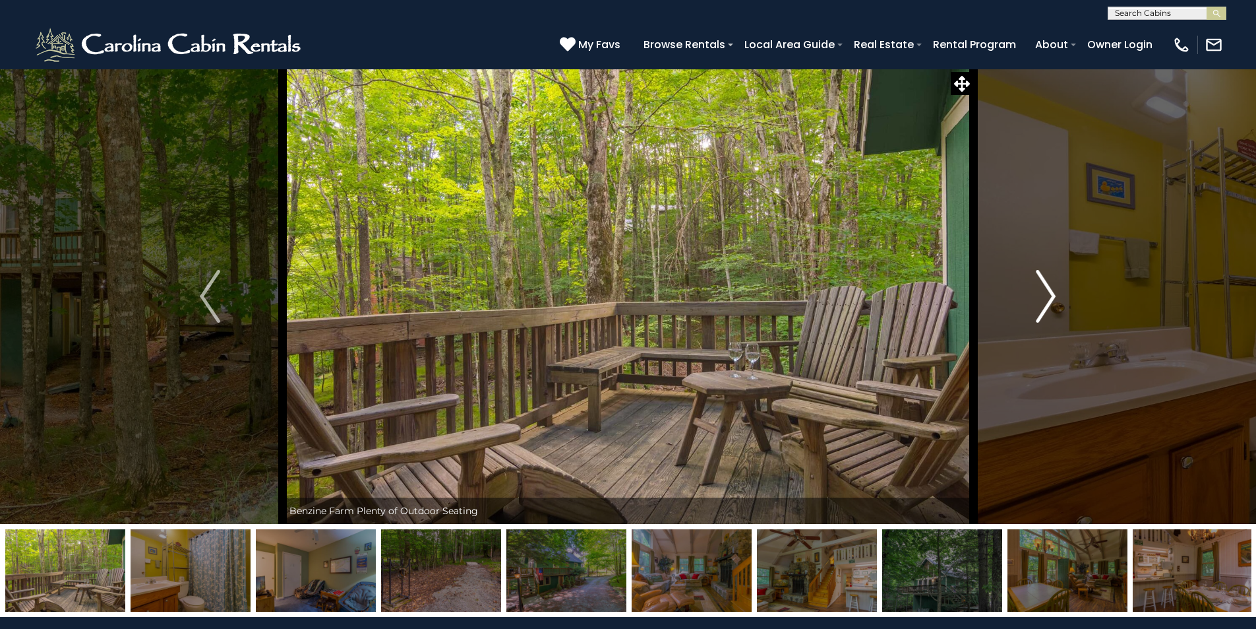
click at [1051, 296] on img "Next" at bounding box center [1046, 296] width 20 height 53
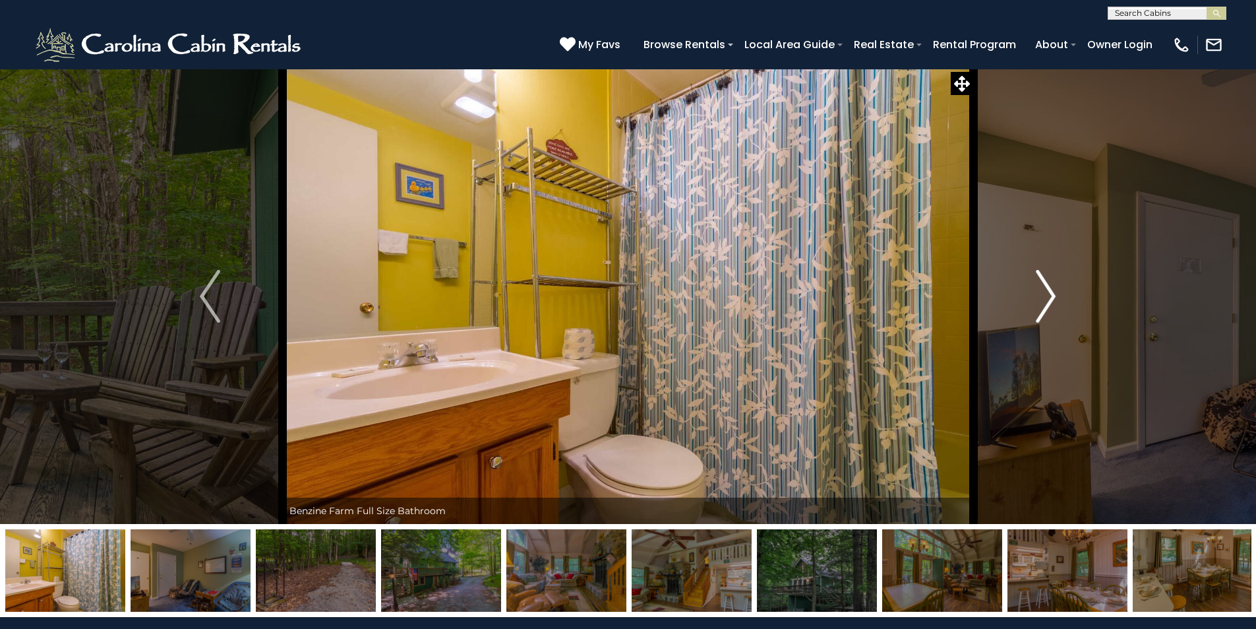
click at [1051, 296] on img "Next" at bounding box center [1046, 296] width 20 height 53
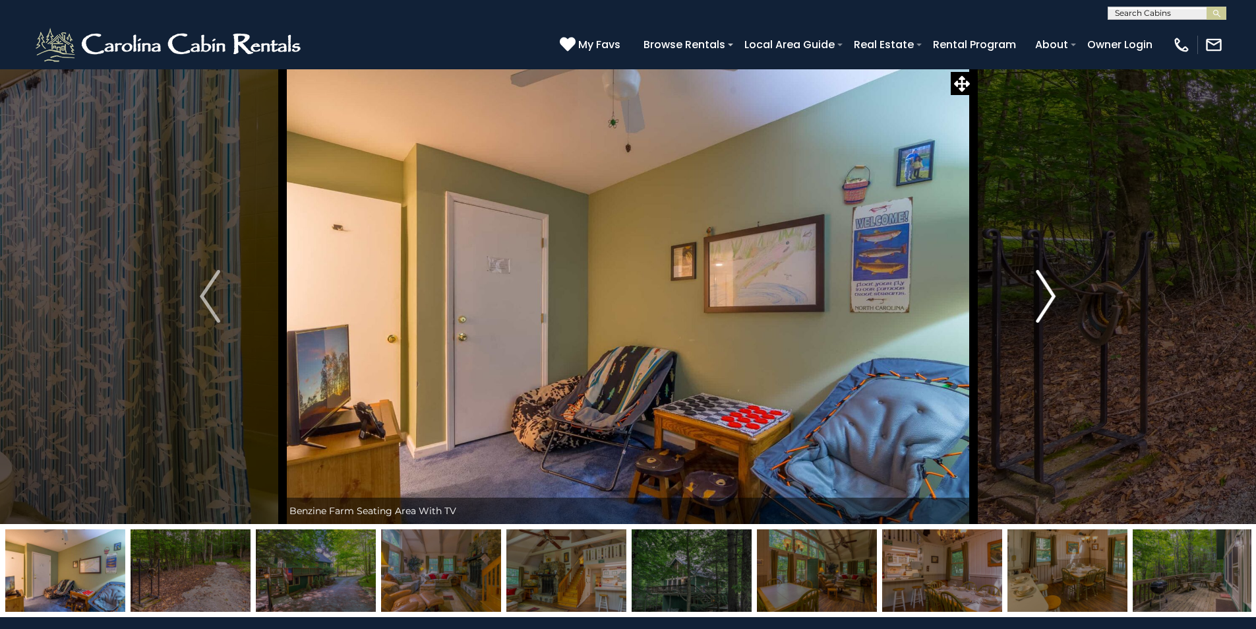
click at [1051, 295] on img "Next" at bounding box center [1046, 296] width 20 height 53
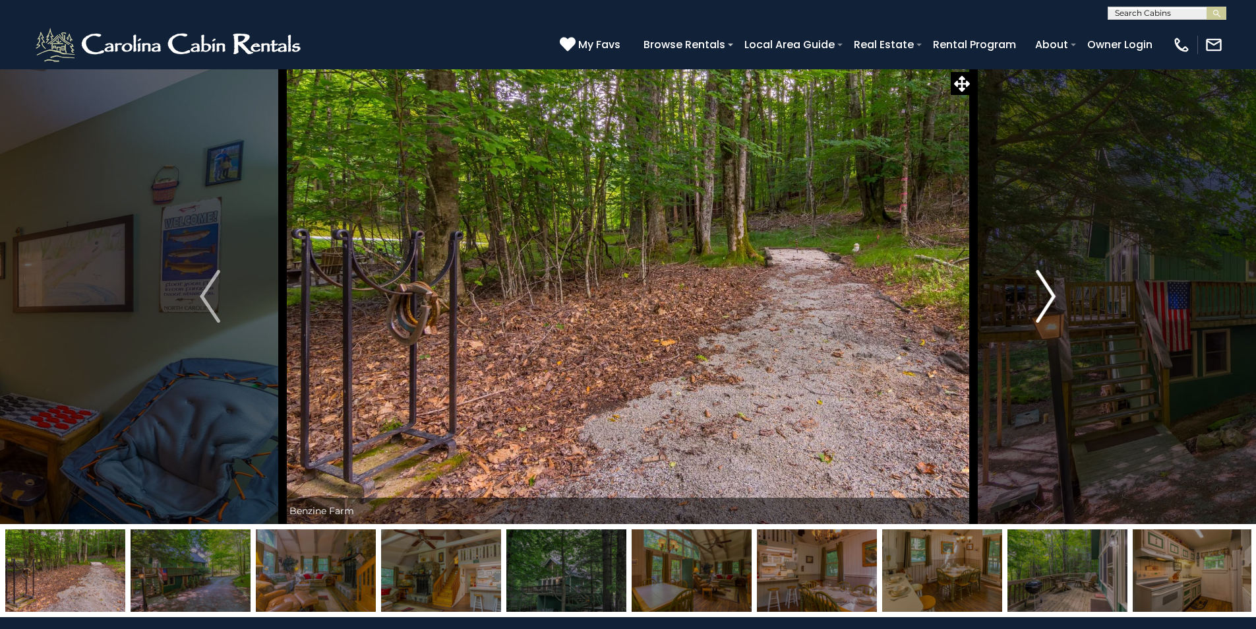
click at [1051, 296] on img "Next" at bounding box center [1046, 296] width 20 height 53
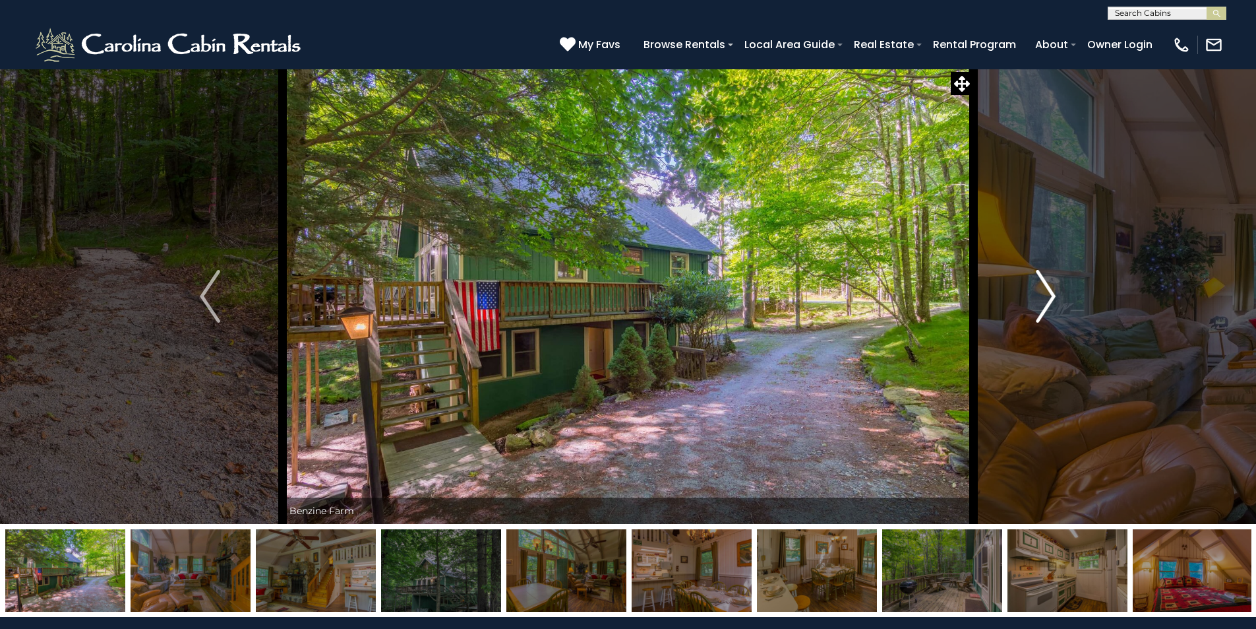
click at [1051, 295] on img "Next" at bounding box center [1046, 296] width 20 height 53
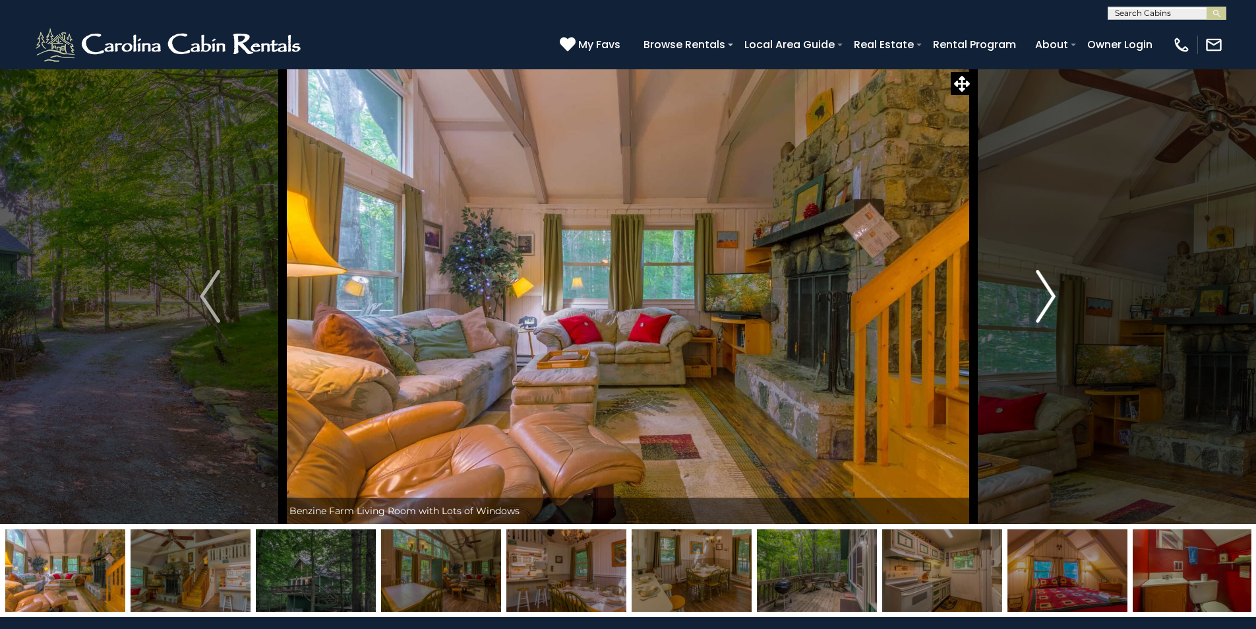
click at [1051, 295] on img "Next" at bounding box center [1046, 296] width 20 height 53
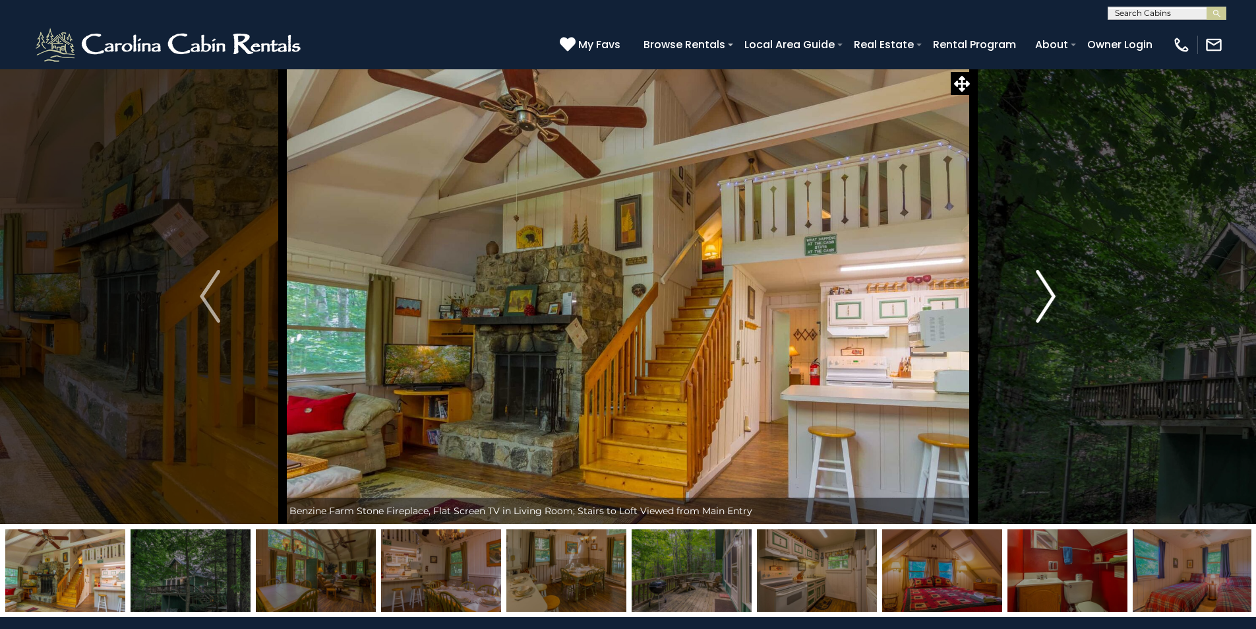
click at [1041, 131] on button "Next" at bounding box center [1045, 296] width 145 height 455
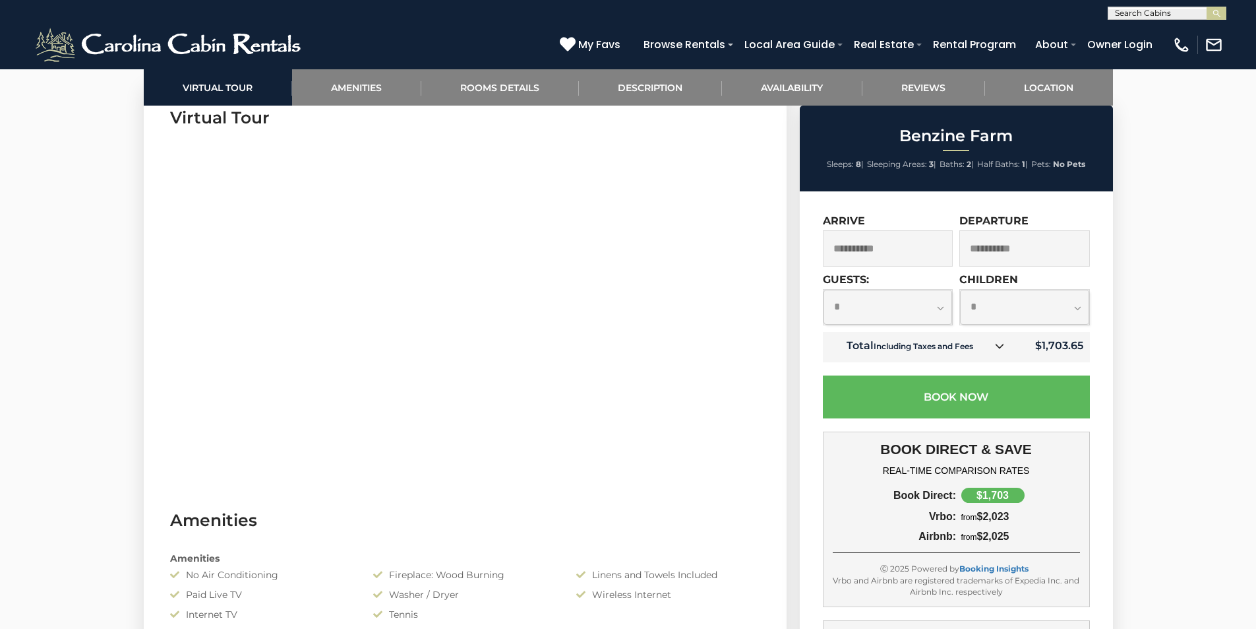
scroll to position [462, 0]
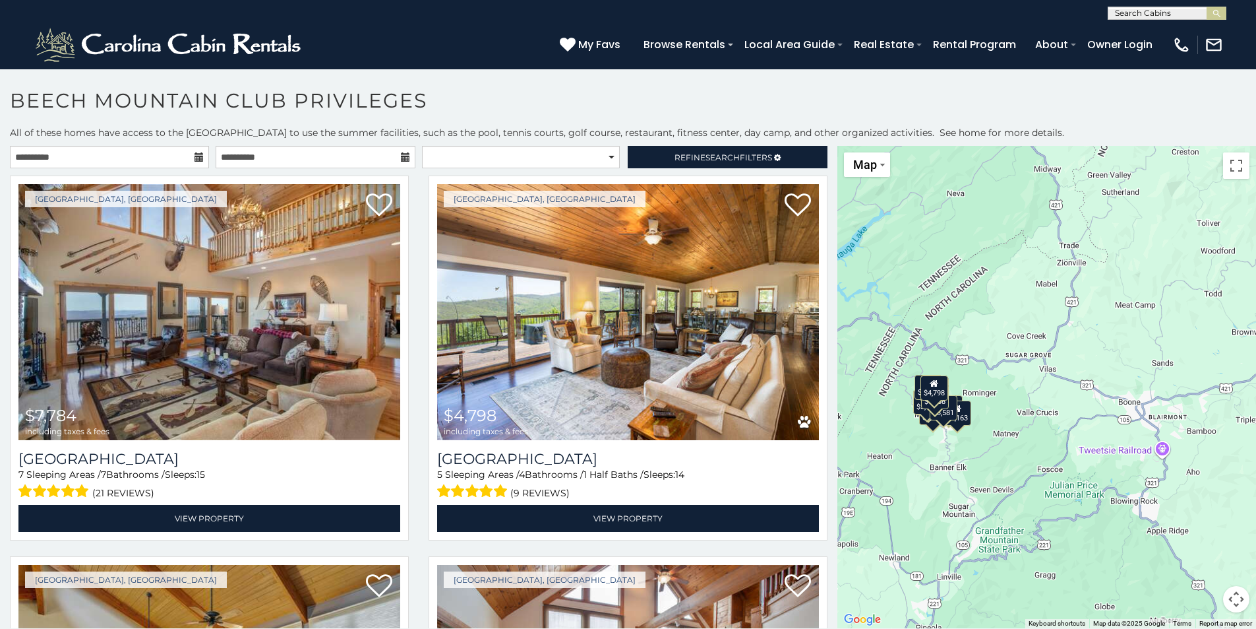
drag, startPoint x: 1172, startPoint y: 368, endPoint x: 995, endPoint y: 434, distance: 189.3
click at [995, 434] on div "$7,784 $4,798 $4,726 $3,361 $1,851 $1,704 $5,775 $3,163 $2,280 $4,805 $1,554 $3…" at bounding box center [1047, 387] width 419 height 482
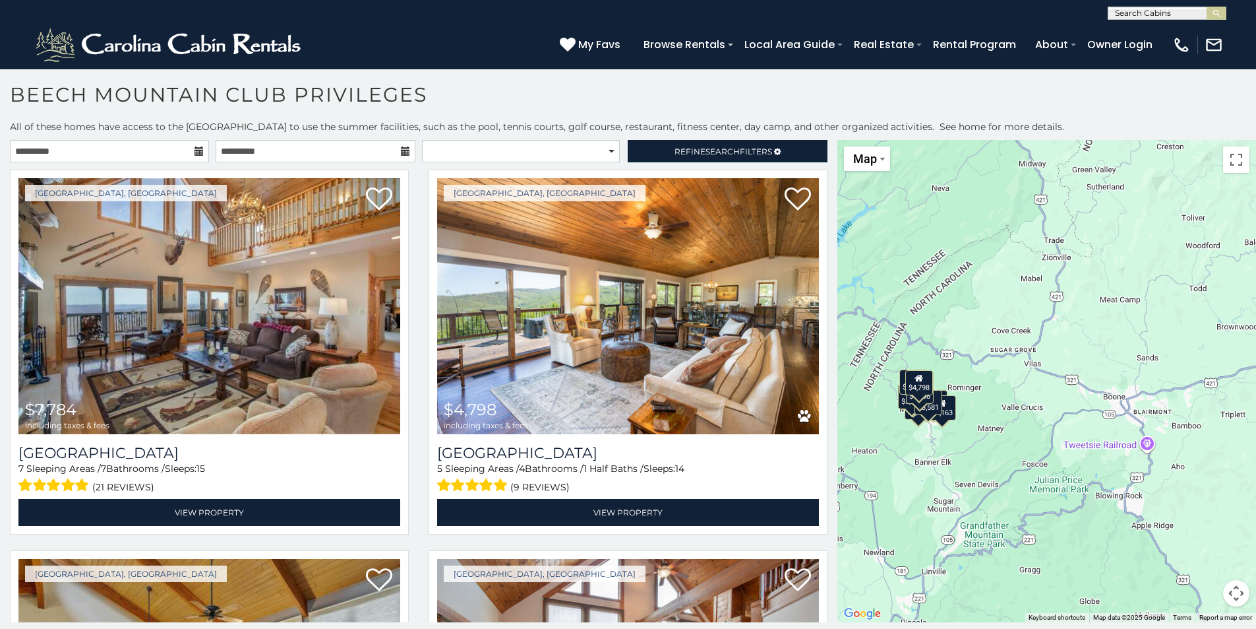
scroll to position [7, 0]
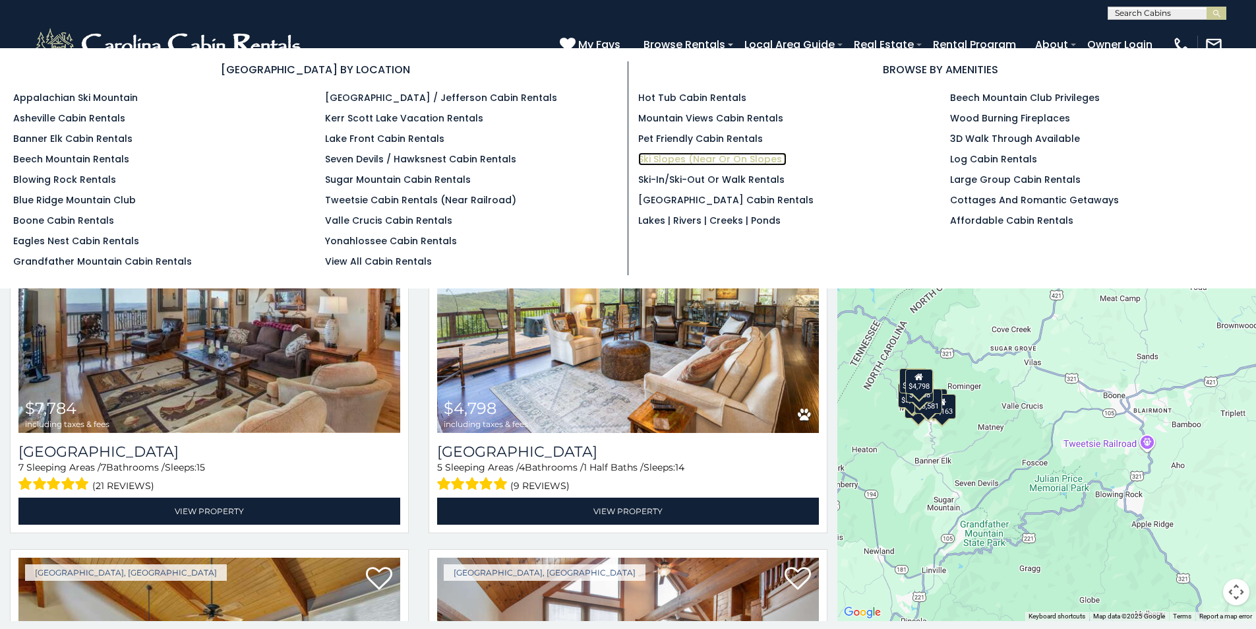
click at [680, 160] on link "Ski Slopes (Near or On Slopes)" at bounding box center [712, 158] width 148 height 13
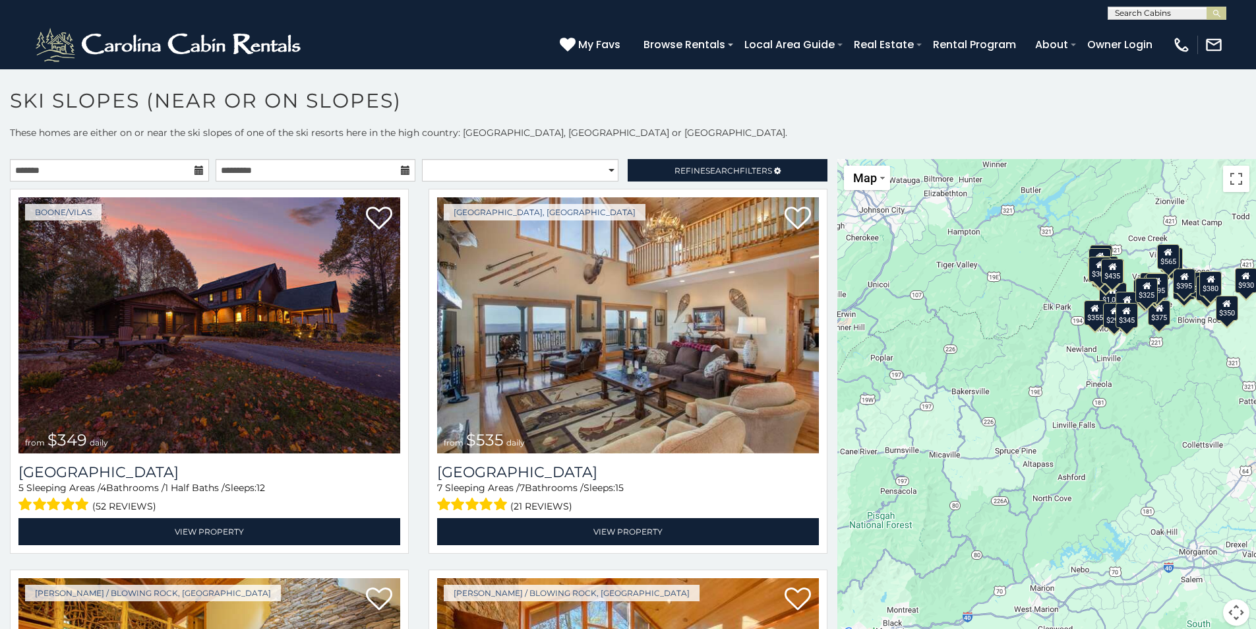
drag, startPoint x: 1057, startPoint y: 337, endPoint x: 1086, endPoint y: 231, distance: 109.4
click at [1086, 231] on div "$349 $535 $375 $480 $400 $325 $460 $1,095 $315 $310 $230 $395 $400 $695 $570 $3…" at bounding box center [1047, 400] width 419 height 482
click at [1108, 421] on div "$349 $535 $375 $480 $400 $325 $460 $1,095 $315 $310 $230 $395 $400 $695 $570 $3…" at bounding box center [1047, 400] width 419 height 482
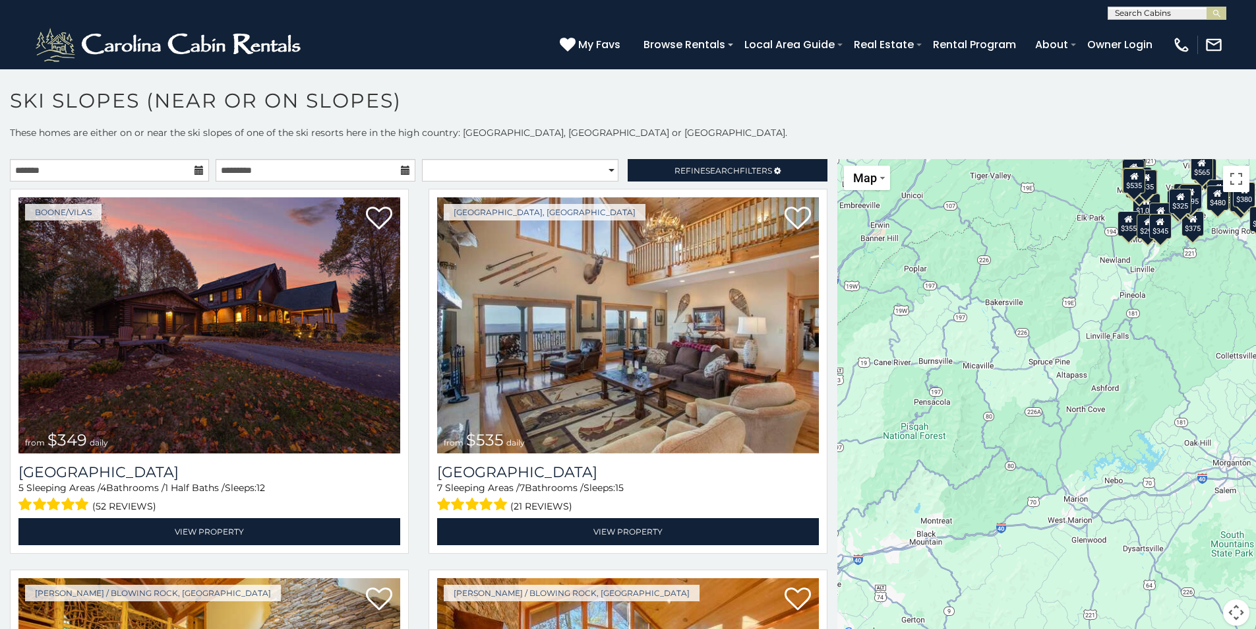
drag, startPoint x: 1152, startPoint y: 383, endPoint x: 1194, endPoint y: 288, distance: 103.7
click at [1194, 288] on div "$349 $535 $375 $480 $400 $325 $460 $1,095 $315 $310 $230 $395 $400 $695 $570 $3…" at bounding box center [1047, 400] width 419 height 482
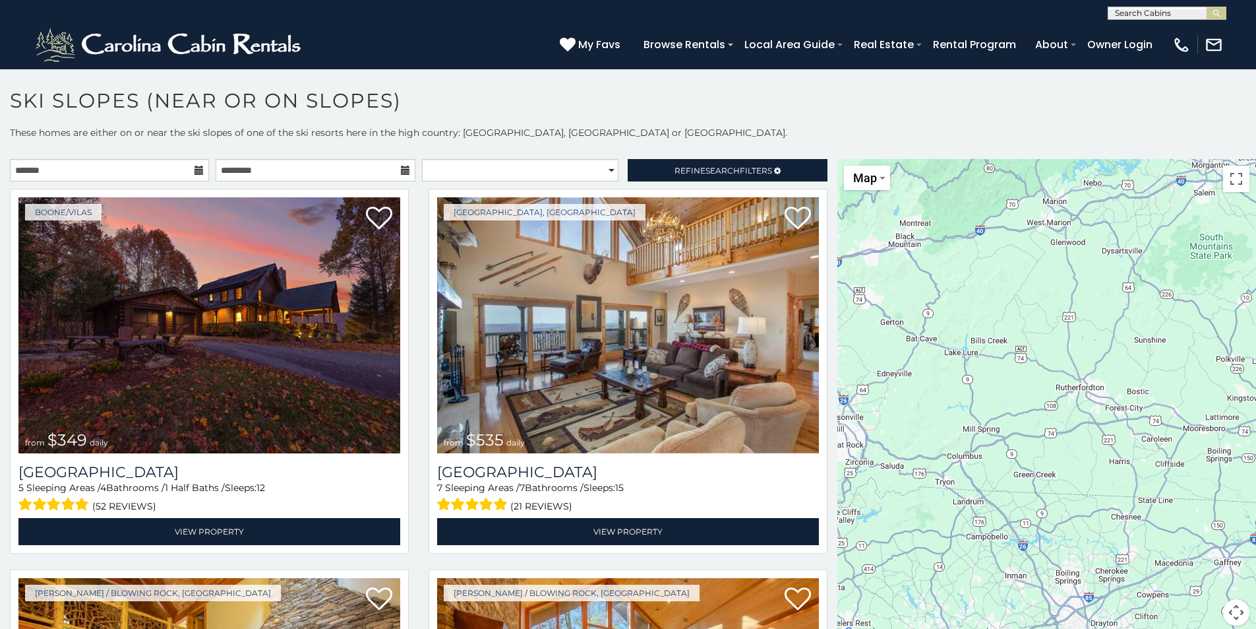
drag, startPoint x: 1161, startPoint y: 515, endPoint x: 1138, endPoint y: 219, distance: 297.0
click at [1138, 218] on div "$349 $535 $375 $480 $400 $325 $460 $1,095 $315 $310 $230 $395 $400 $695 $570 $3…" at bounding box center [1047, 400] width 419 height 482
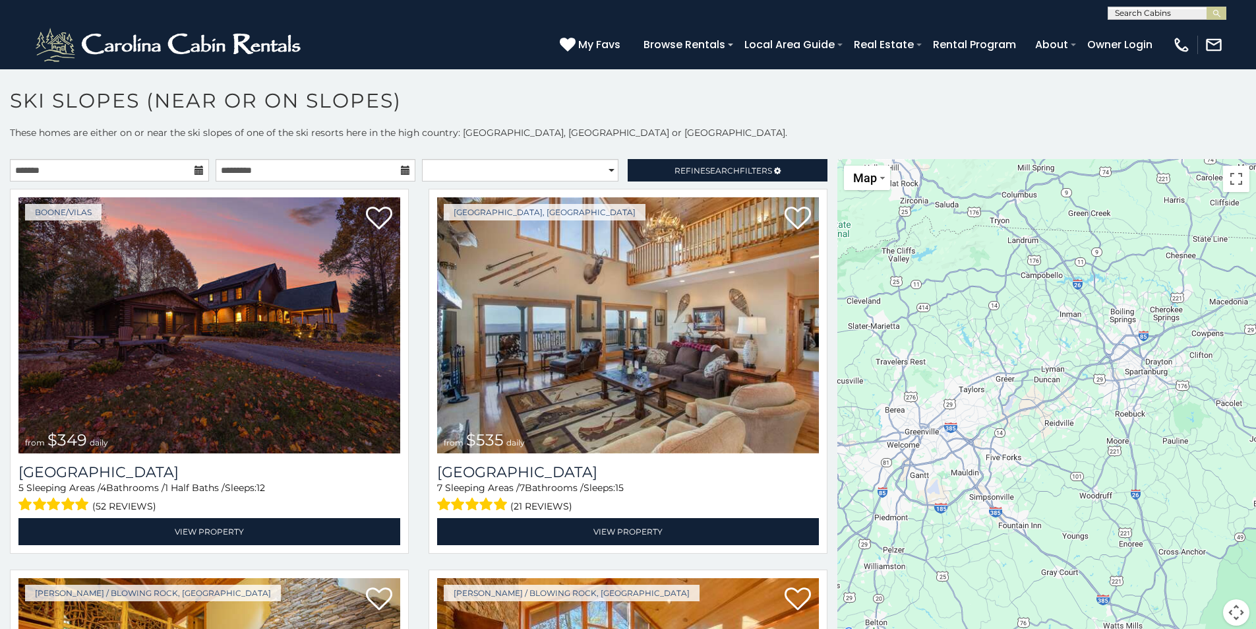
drag, startPoint x: 1217, startPoint y: 547, endPoint x: 1266, endPoint y: 281, distance: 270.8
click at [1256, 281] on html "**********" at bounding box center [628, 318] width 1256 height 636
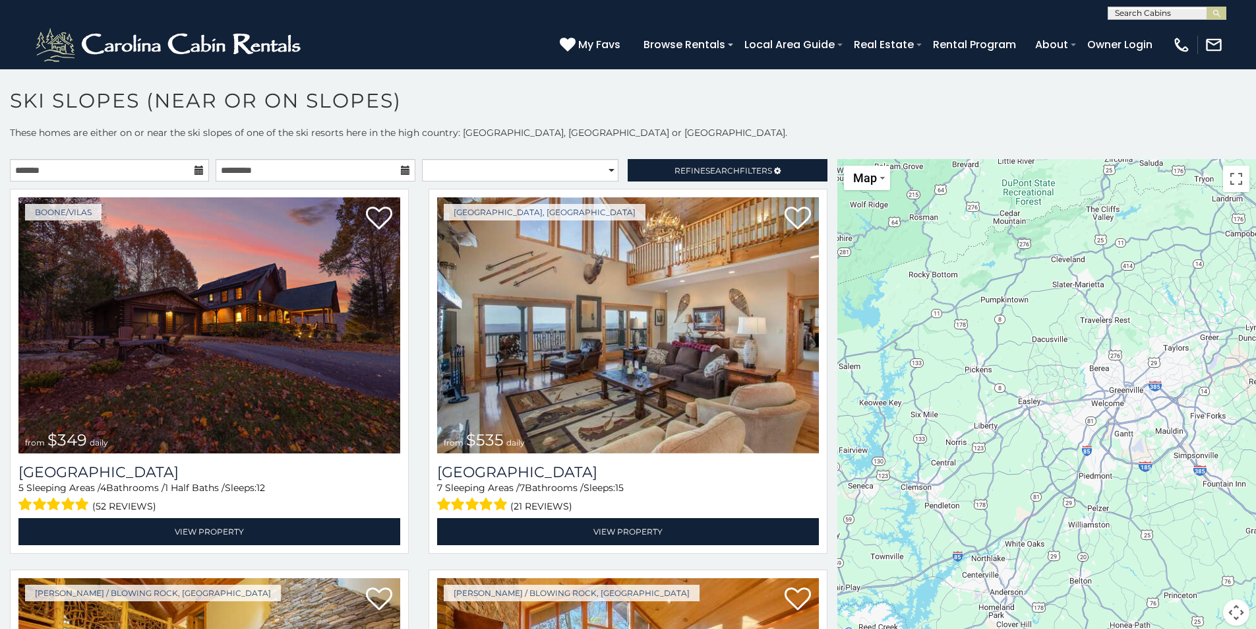
drag, startPoint x: 981, startPoint y: 373, endPoint x: 1152, endPoint y: 325, distance: 177.5
click at [1152, 325] on div "$349 $535 $375 $480 $400 $325 $460 $1,095 $315 $310 $230 $395 $400 $695 $570 $3…" at bounding box center [1047, 400] width 419 height 482
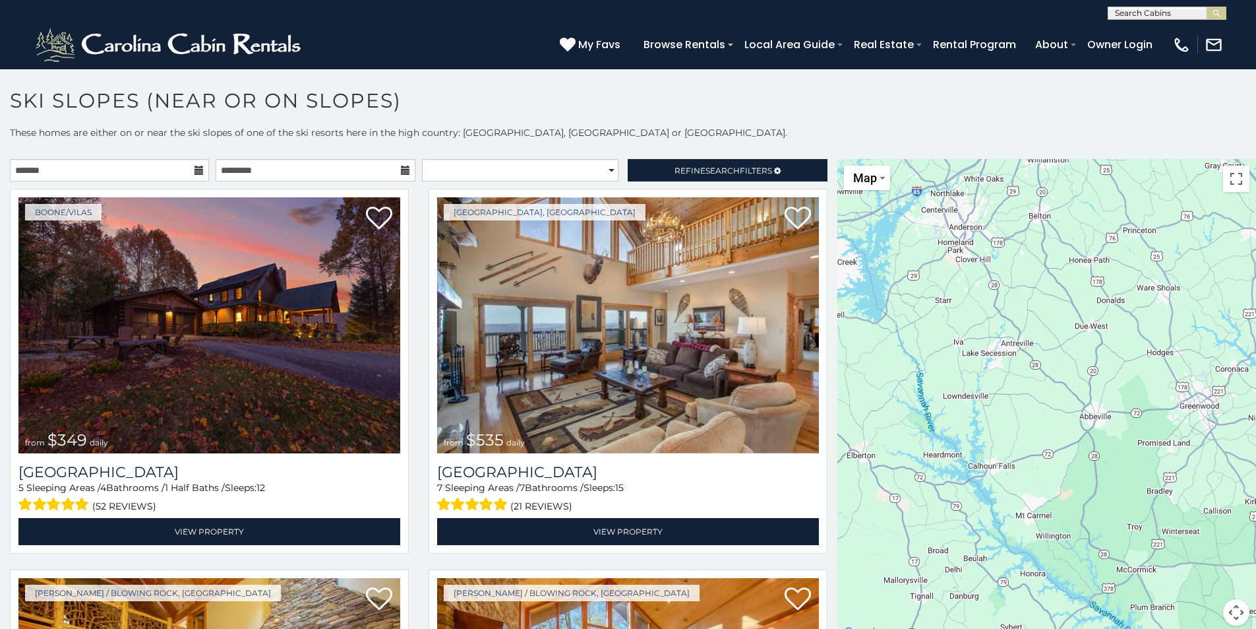
drag, startPoint x: 1202, startPoint y: 548, endPoint x: 1155, endPoint y: 228, distance: 324.0
click at [1155, 228] on div "$349 $535 $375 $480 $400 $325 $460 $1,095 $315 $310 $230 $395 $400 $695 $570 $3…" at bounding box center [1047, 400] width 419 height 482
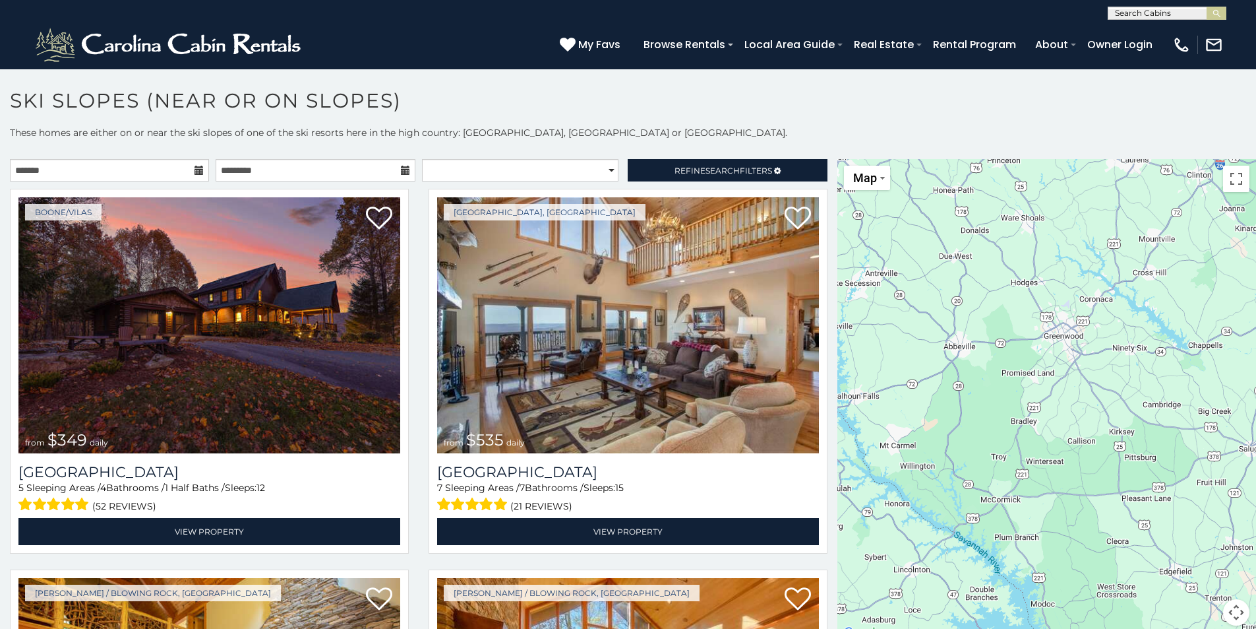
drag, startPoint x: 1078, startPoint y: 544, endPoint x: 931, endPoint y: 492, distance: 155.4
click at [934, 497] on div "$349 $535 $375 $480 $400 $325 $460 $1,095 $315 $310 $230 $395 $400 $695 $570 $3…" at bounding box center [1047, 400] width 419 height 482
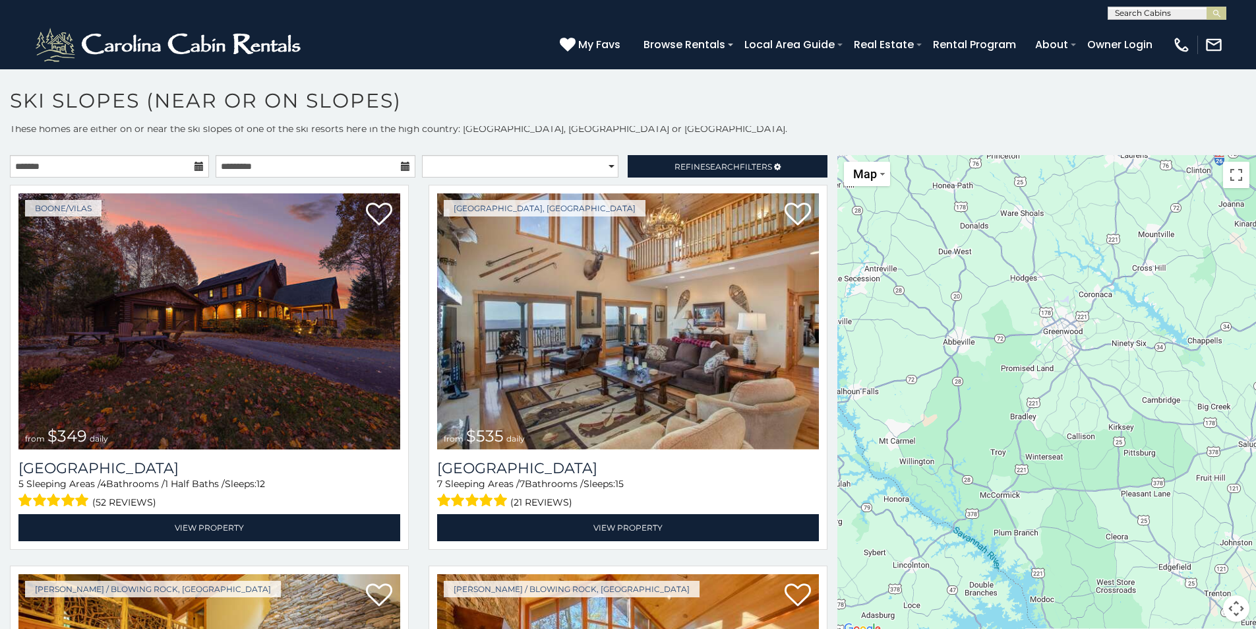
scroll to position [5, 0]
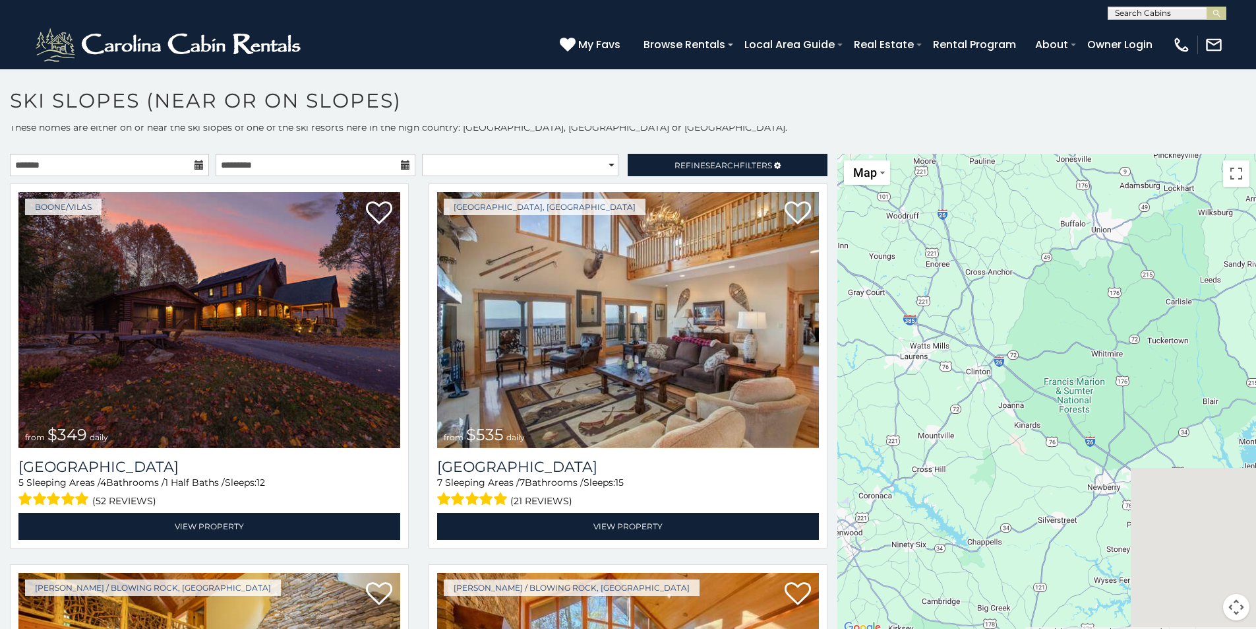
drag, startPoint x: 1190, startPoint y: 333, endPoint x: 892, endPoint y: 640, distance: 428.1
click at [892, 628] on html "**********" at bounding box center [628, 318] width 1256 height 636
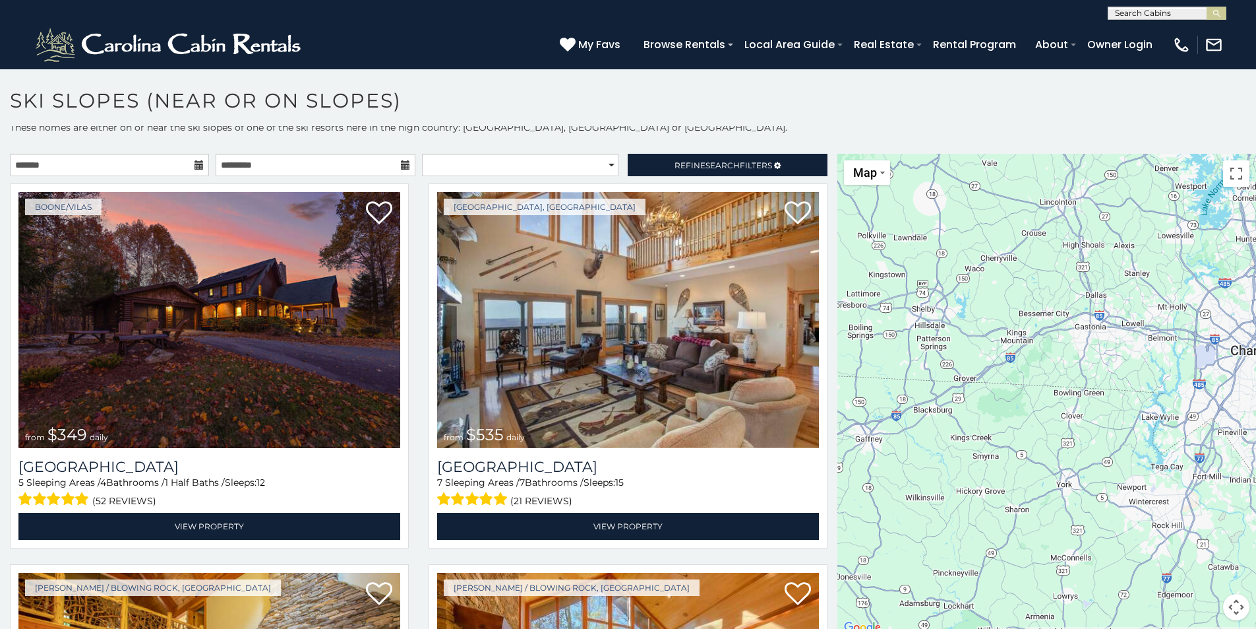
drag, startPoint x: 973, startPoint y: 534, endPoint x: 882, endPoint y: 654, distance: 151.6
click at [882, 628] on html "**********" at bounding box center [628, 318] width 1256 height 636
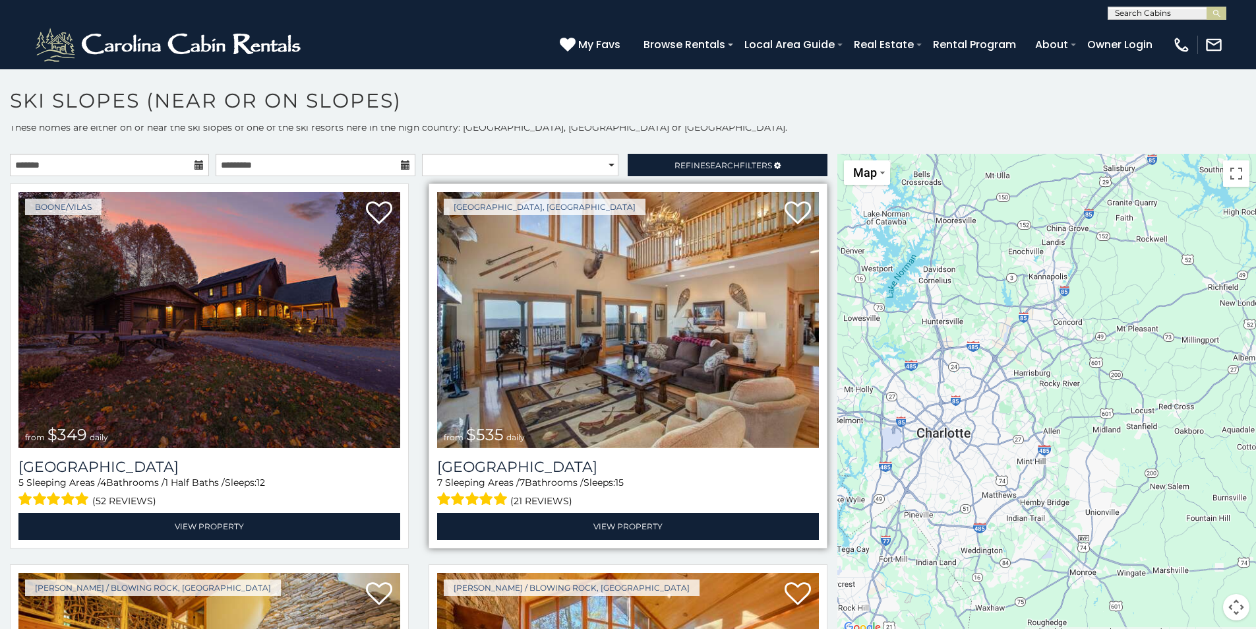
drag, startPoint x: 1125, startPoint y: 329, endPoint x: 813, endPoint y: 411, distance: 323.1
click at [813, 154] on main "**********" at bounding box center [628, 154] width 1256 height 0
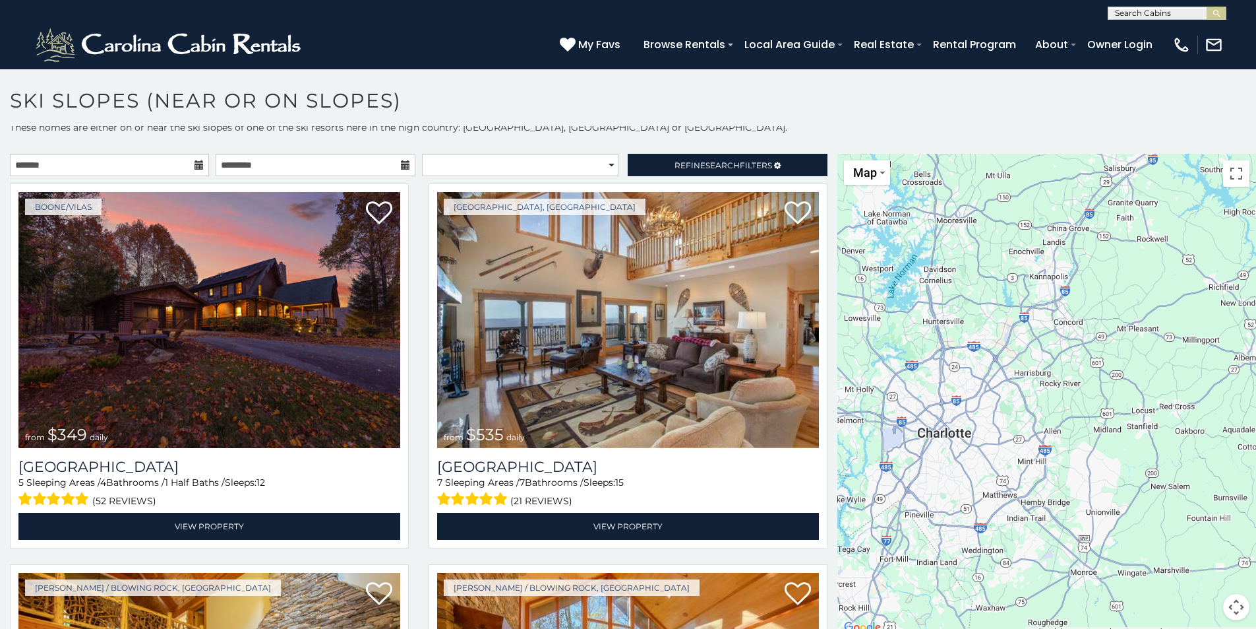
click at [942, 435] on div "$349 $535 $375 $480 $400 $325 $460 $1,095 $315 $310 $230 $395 $400 $695 $570 $3…" at bounding box center [1047, 395] width 419 height 482
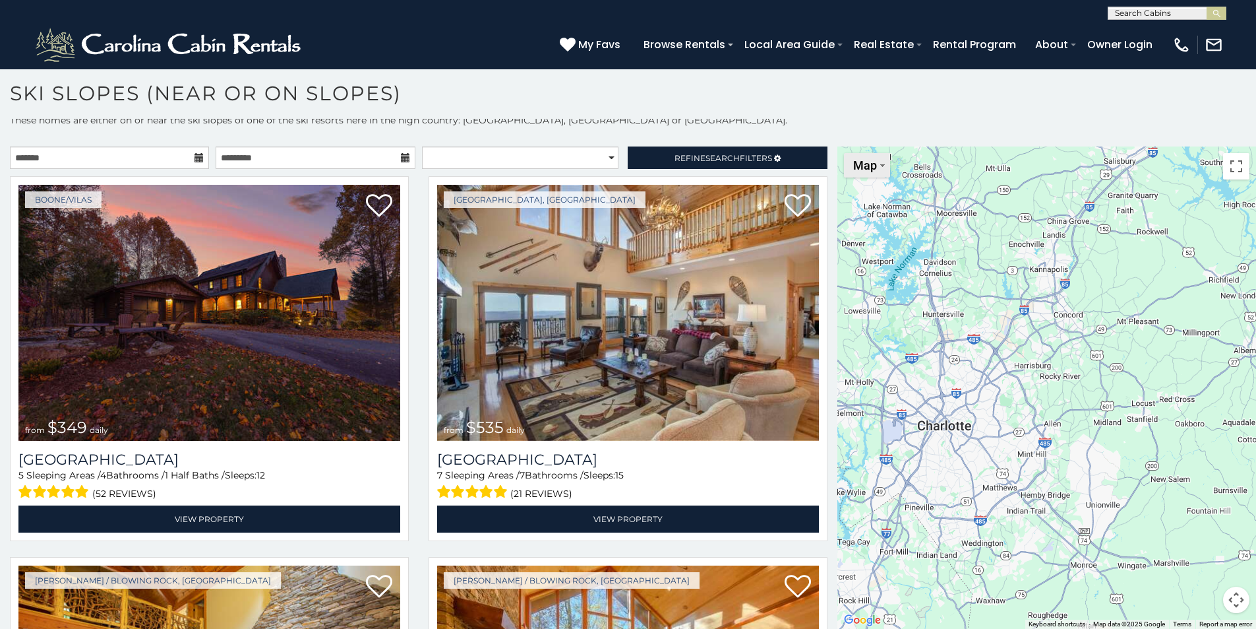
click at [876, 169] on button "Map" at bounding box center [867, 165] width 46 height 24
click at [1049, 252] on div "$349 $535 $375 $480 $400 $325 $460 $1,095 $315 $310 $230 $395 $400 $695 $570 $3…" at bounding box center [1047, 387] width 419 height 482
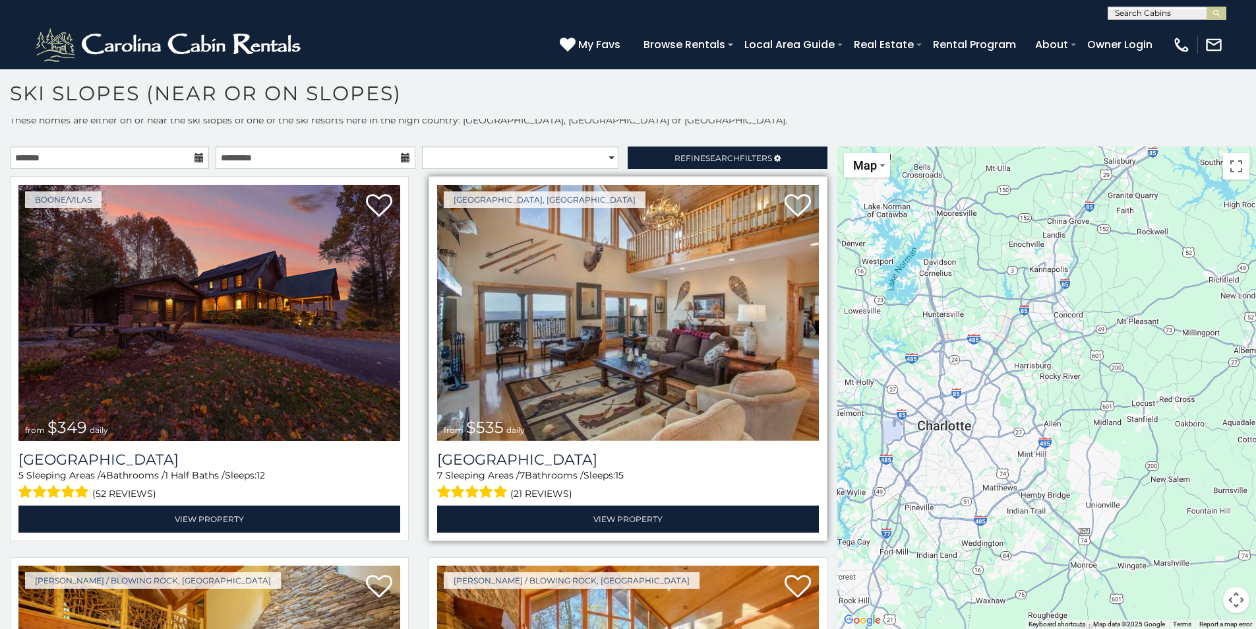
drag, startPoint x: 1078, startPoint y: 327, endPoint x: 662, endPoint y: 379, distance: 418.7
click at [660, 146] on main "**********" at bounding box center [628, 146] width 1256 height 0
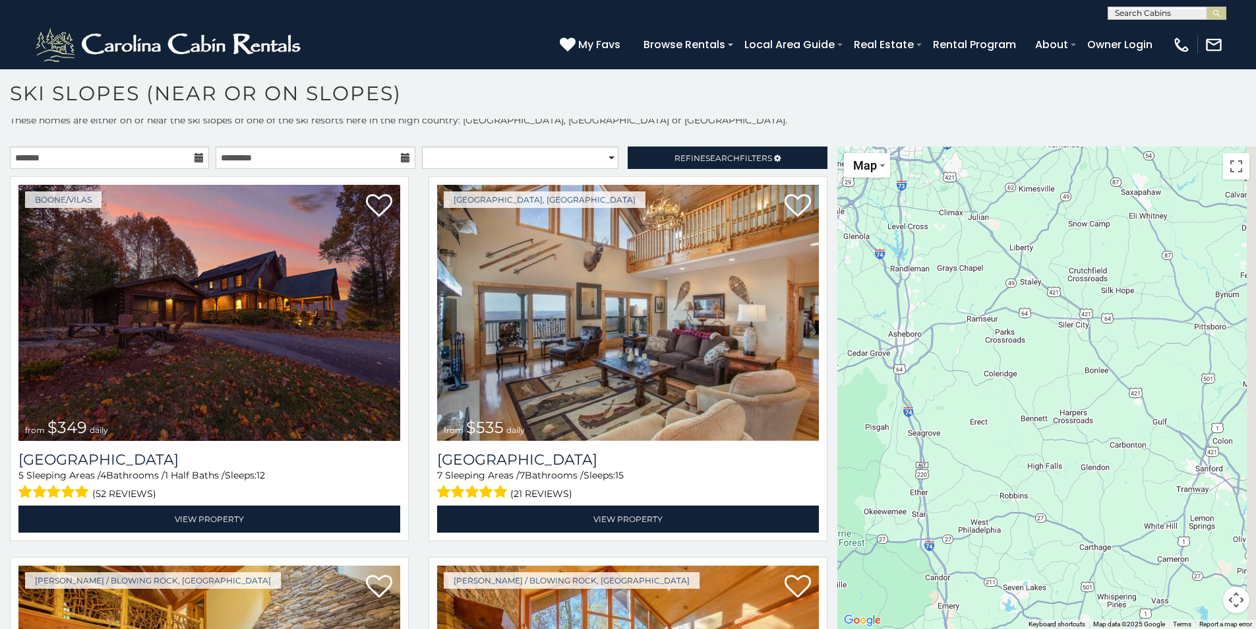
drag, startPoint x: 1101, startPoint y: 348, endPoint x: 1015, endPoint y: 511, distance: 184.4
click at [1024, 508] on div "$349 $535 $375 $480 $400 $325 $460 $1,095 $315 $310 $230 $395 $400 $695 $570 $3…" at bounding box center [1047, 387] width 419 height 482
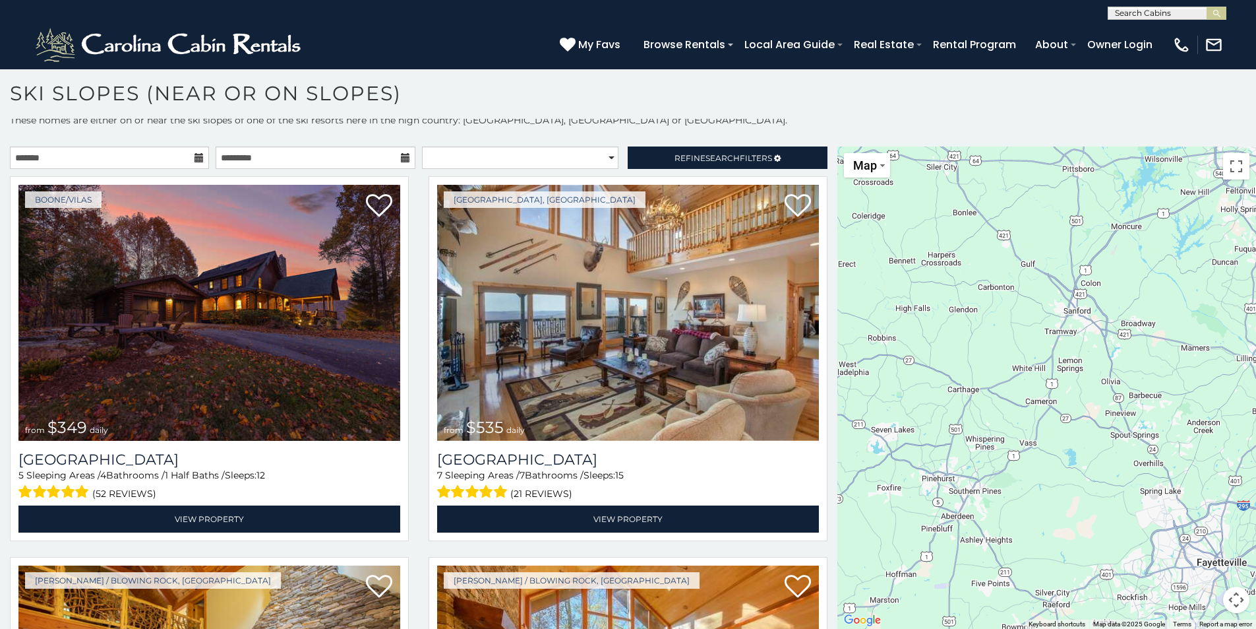
drag, startPoint x: 1113, startPoint y: 546, endPoint x: 1138, endPoint y: 75, distance: 471.6
click at [1138, 75] on section "**********" at bounding box center [628, 344] width 1256 height 567
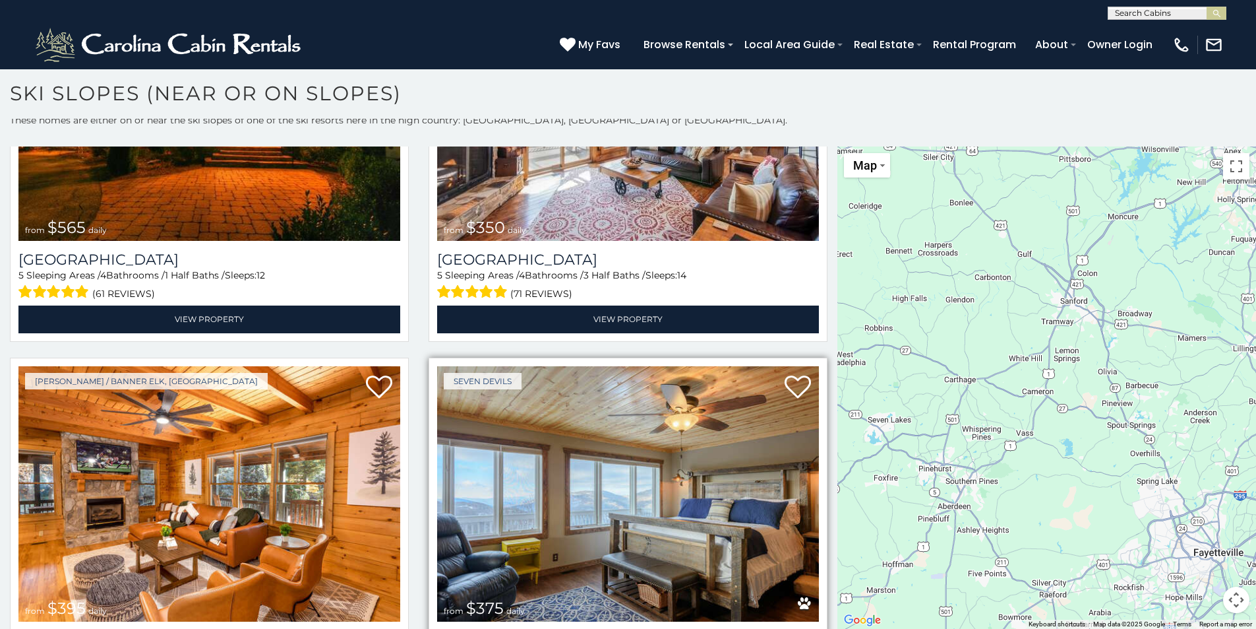
scroll to position [4485, 0]
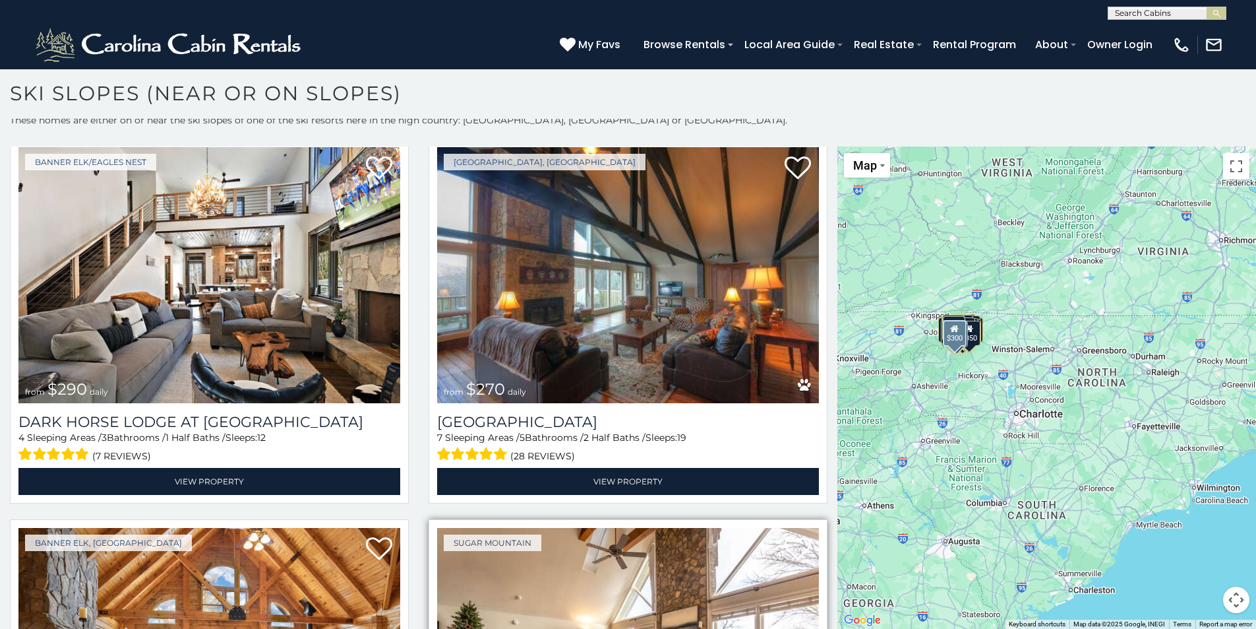
scroll to position [6322, 0]
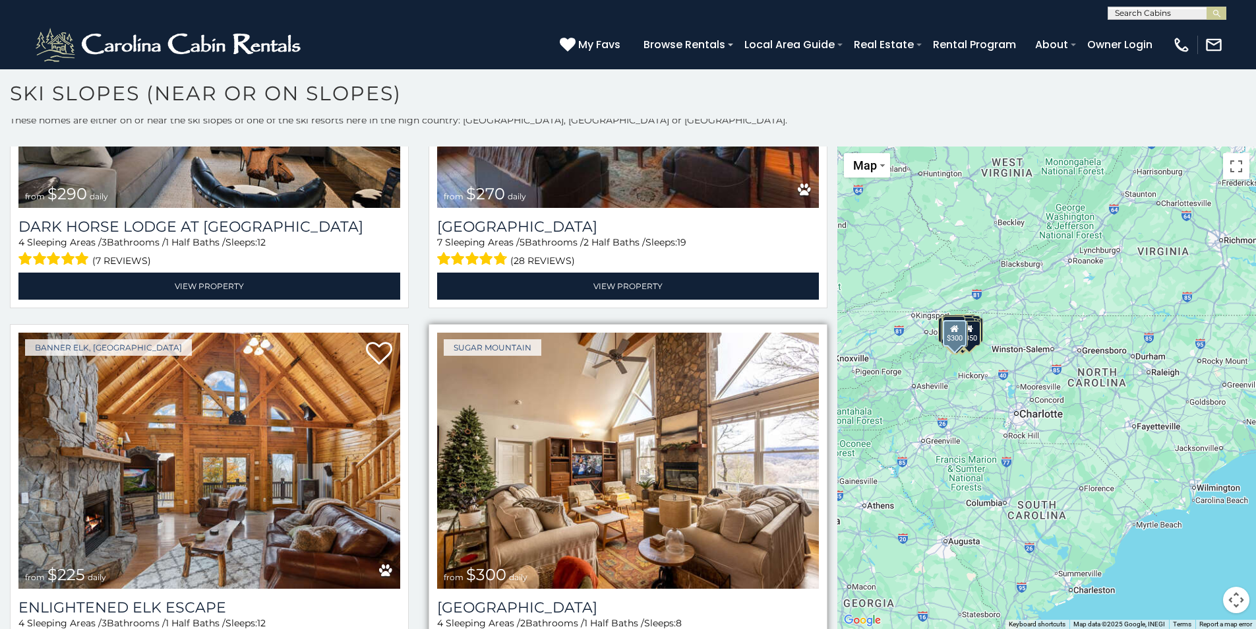
click at [643, 439] on img at bounding box center [628, 460] width 382 height 256
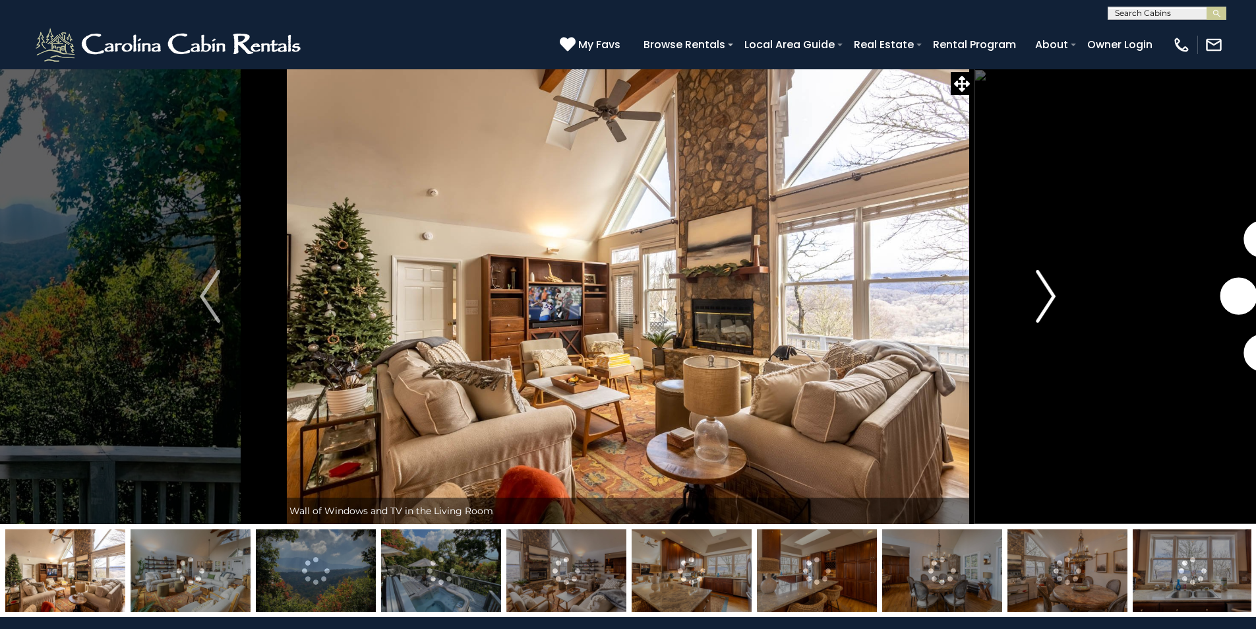
click at [1049, 298] on img "Next" at bounding box center [1046, 296] width 20 height 53
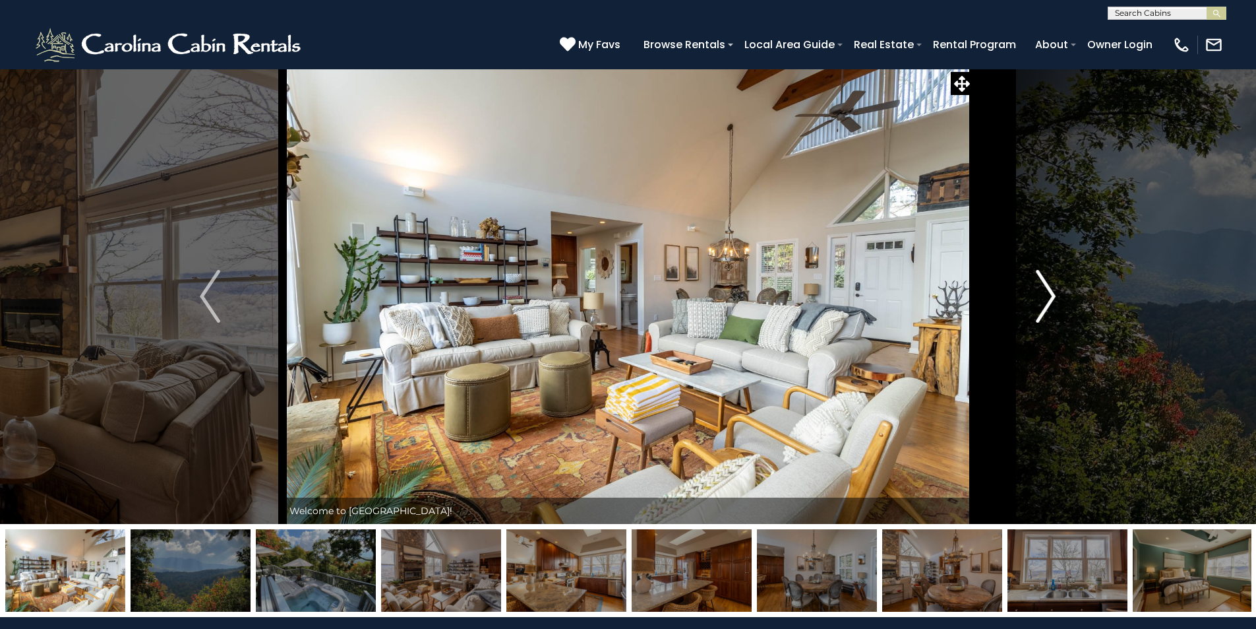
click at [1049, 298] on img "Next" at bounding box center [1046, 296] width 20 height 53
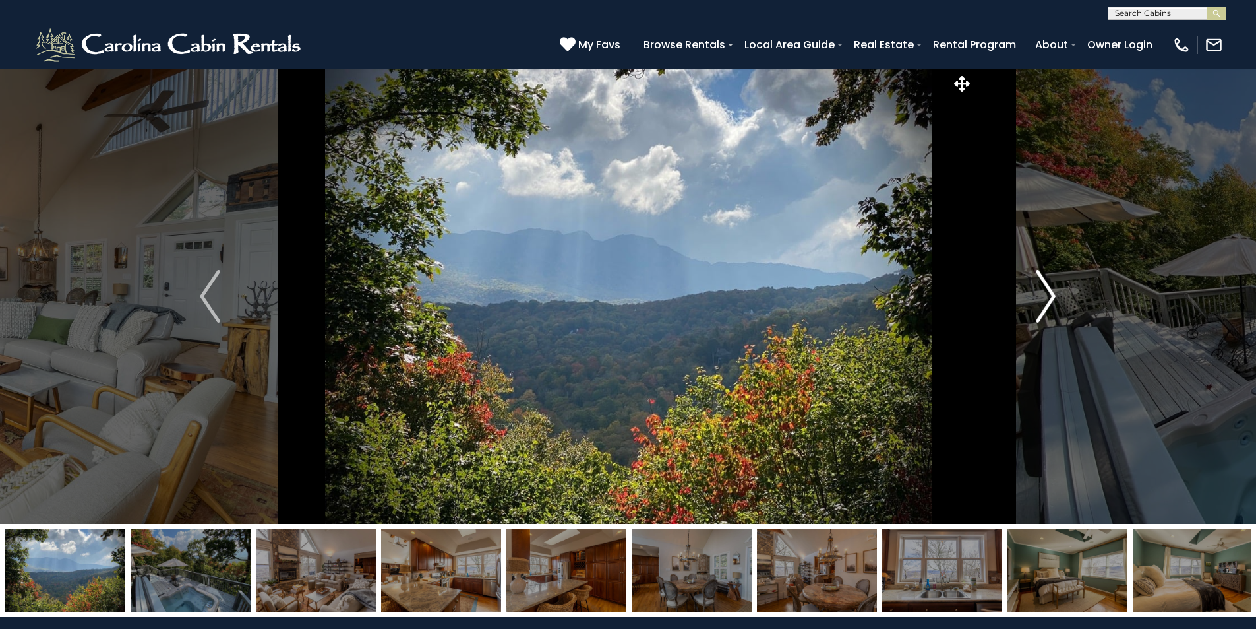
click at [1049, 298] on img "Next" at bounding box center [1046, 296] width 20 height 53
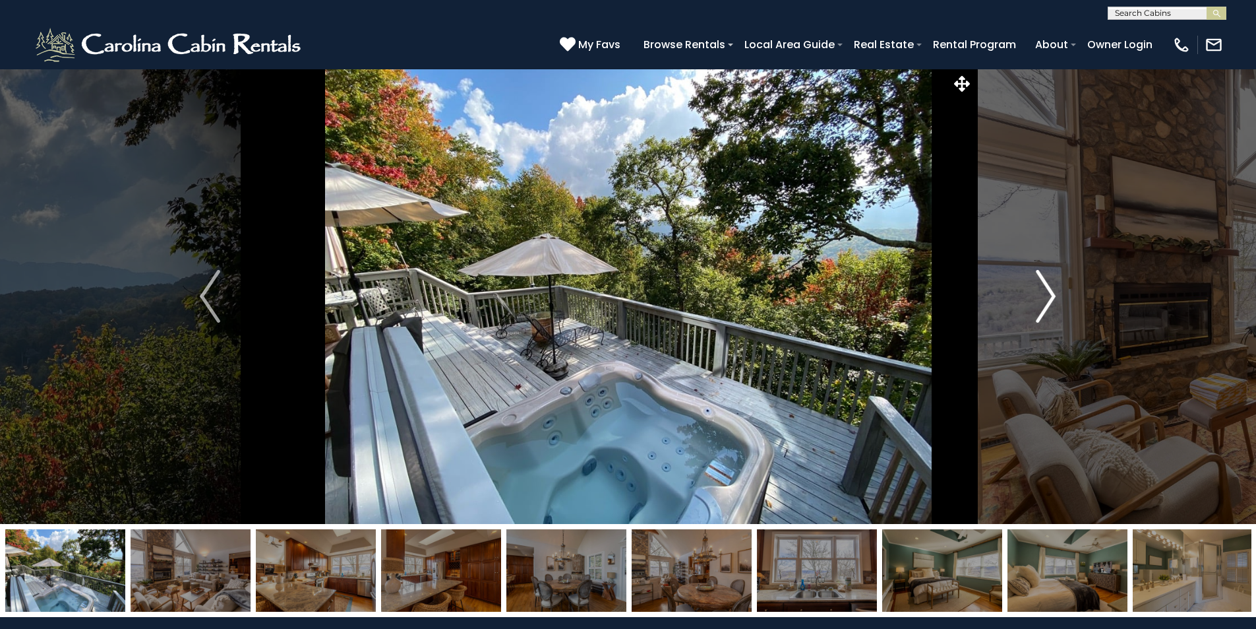
click at [1049, 298] on img "Next" at bounding box center [1046, 296] width 20 height 53
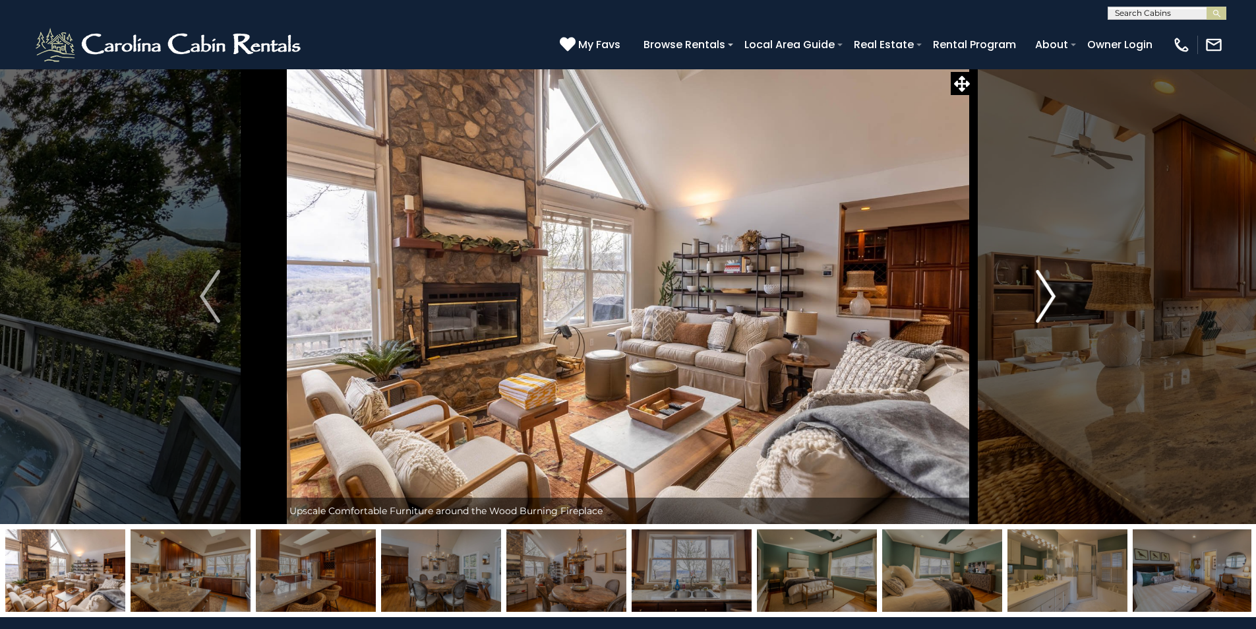
click at [1049, 298] on img "Next" at bounding box center [1046, 296] width 20 height 53
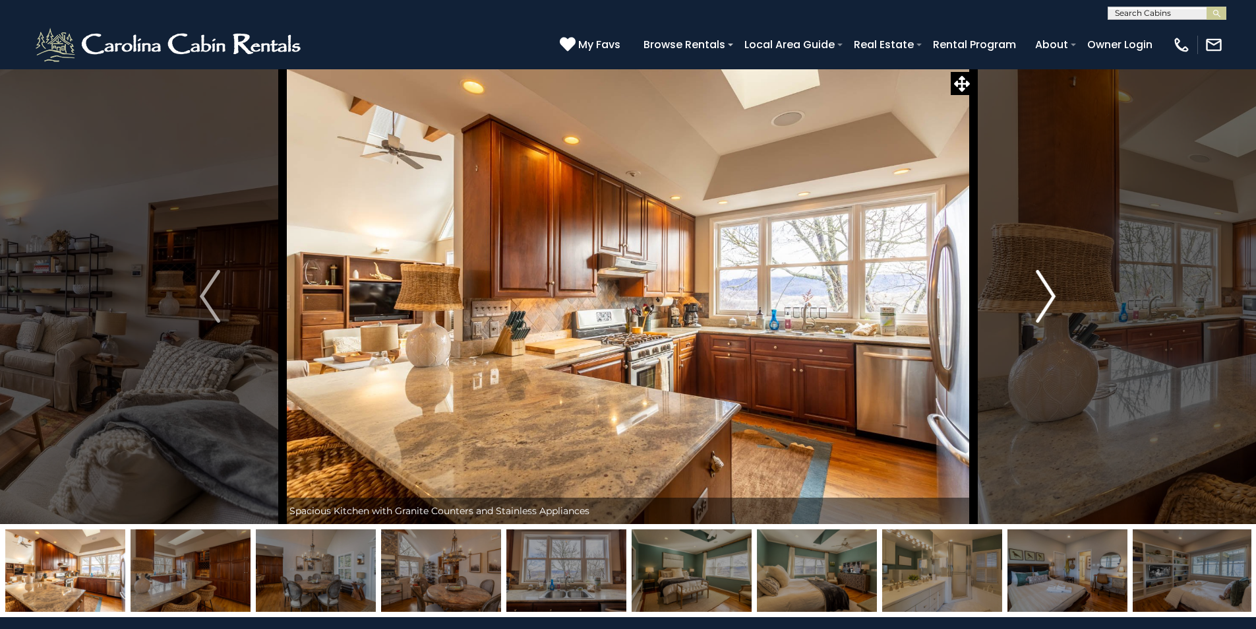
click at [1049, 298] on img "Next" at bounding box center [1046, 296] width 20 height 53
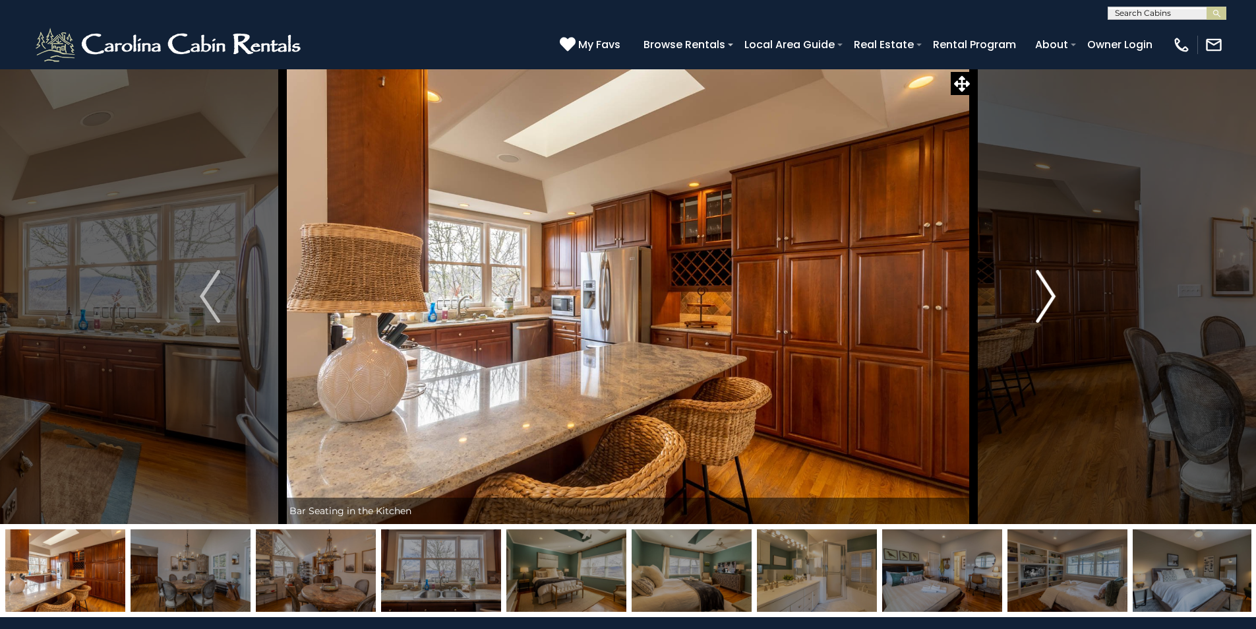
click at [1049, 298] on img "Next" at bounding box center [1046, 296] width 20 height 53
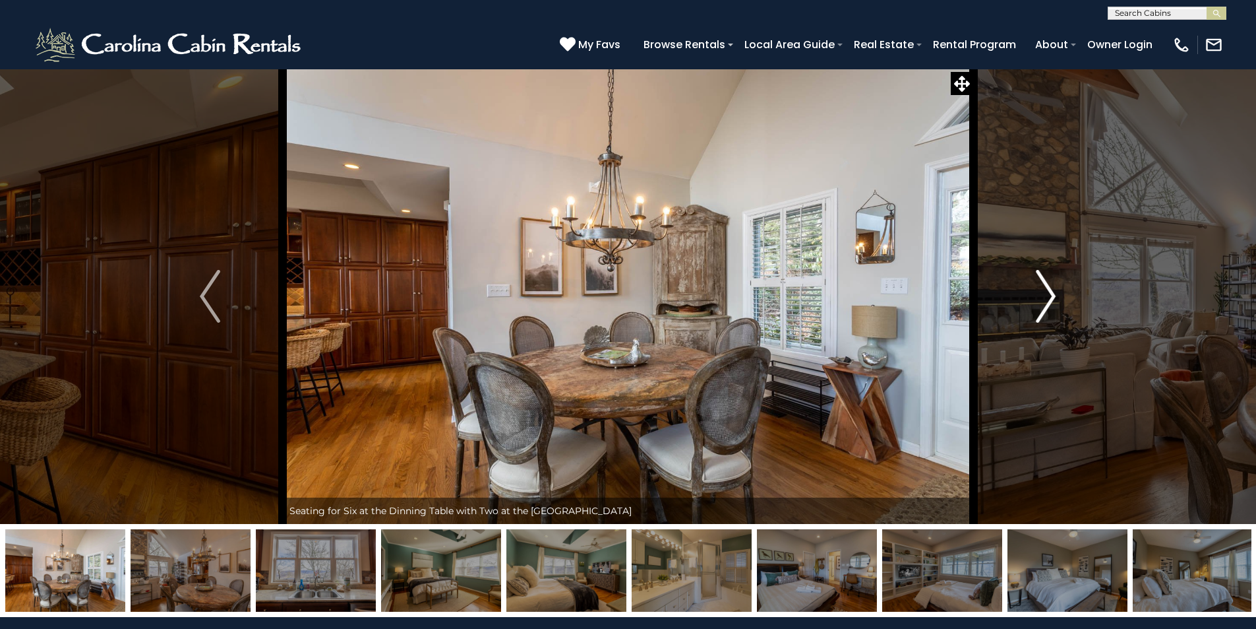
click at [1049, 298] on img "Next" at bounding box center [1046, 296] width 20 height 53
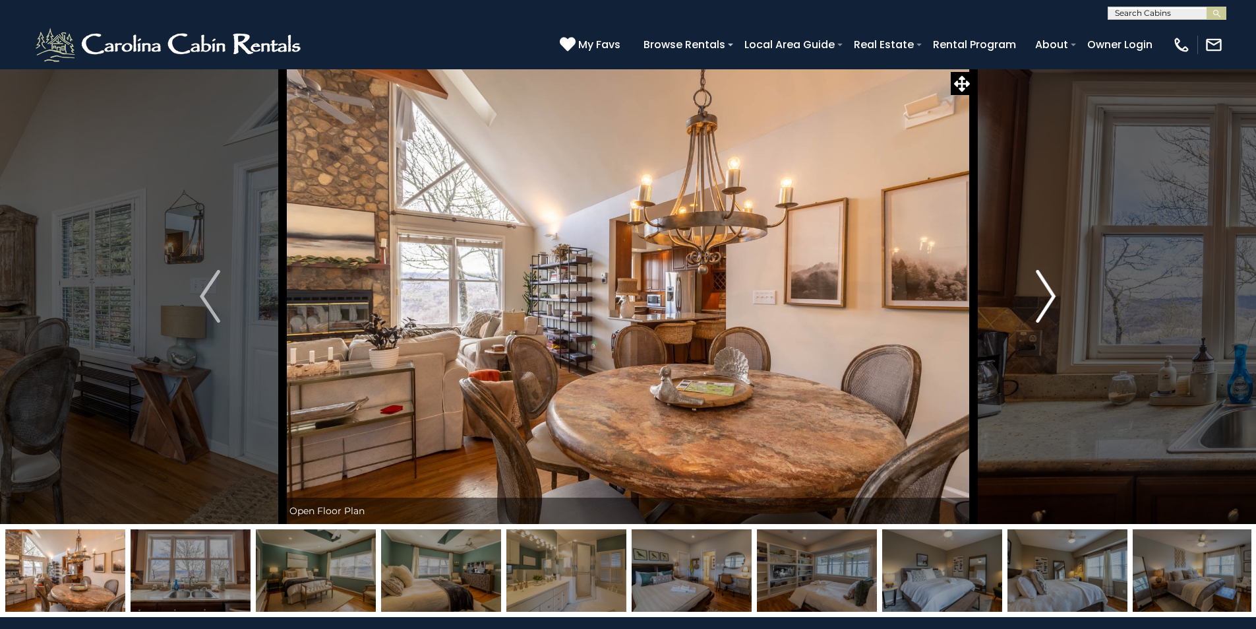
click at [1049, 297] on img "Next" at bounding box center [1046, 296] width 20 height 53
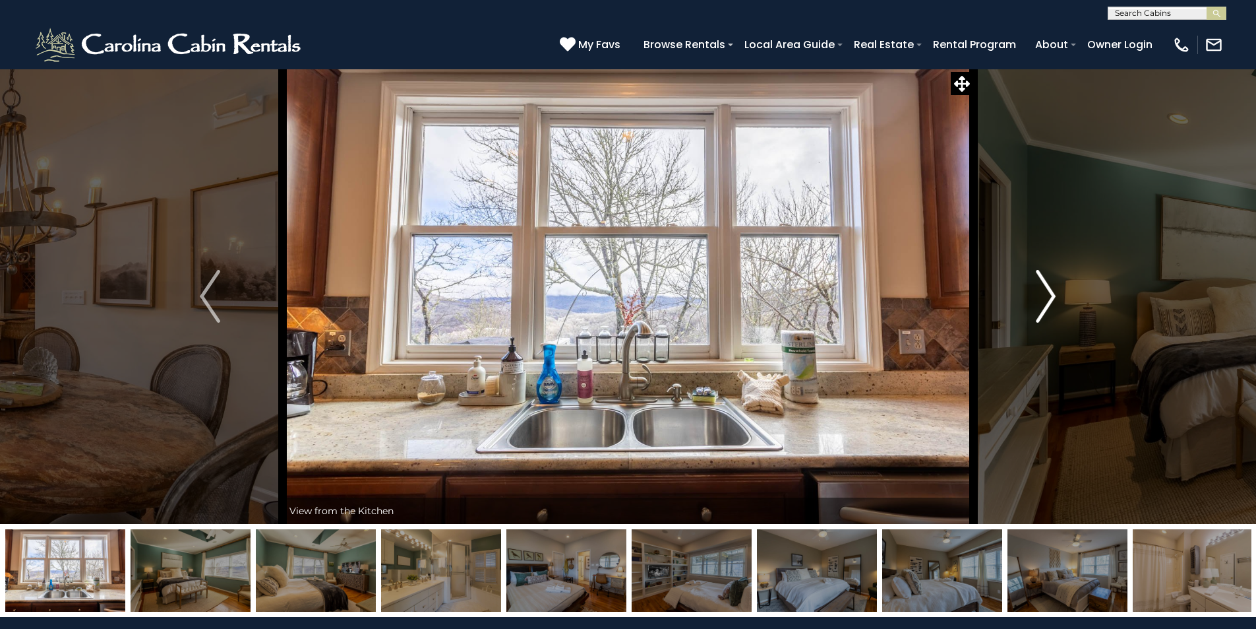
click at [1049, 297] on img "Next" at bounding box center [1046, 296] width 20 height 53
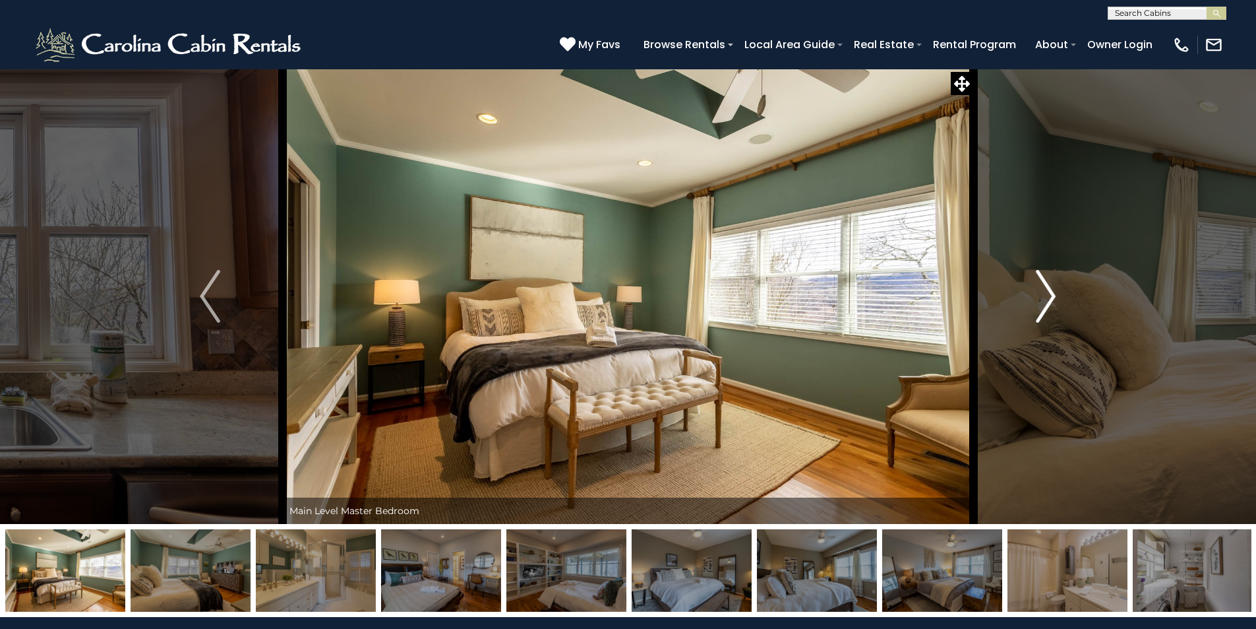
click at [1049, 297] on img "Next" at bounding box center [1046, 296] width 20 height 53
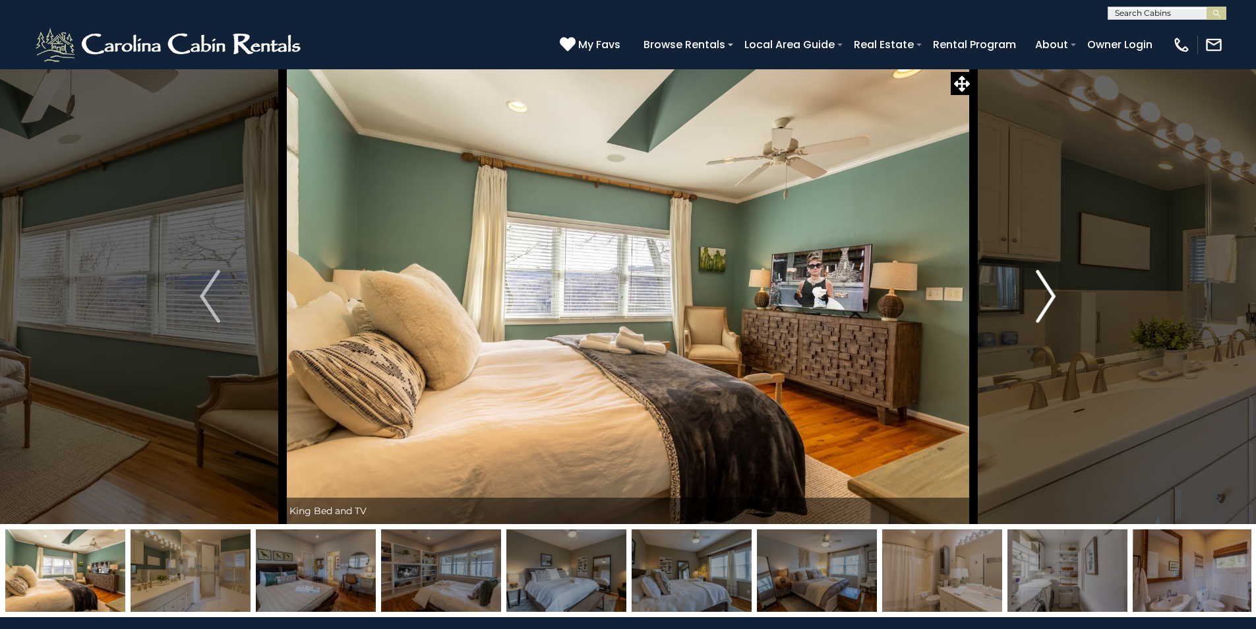
click at [1049, 298] on img "Next" at bounding box center [1046, 296] width 20 height 53
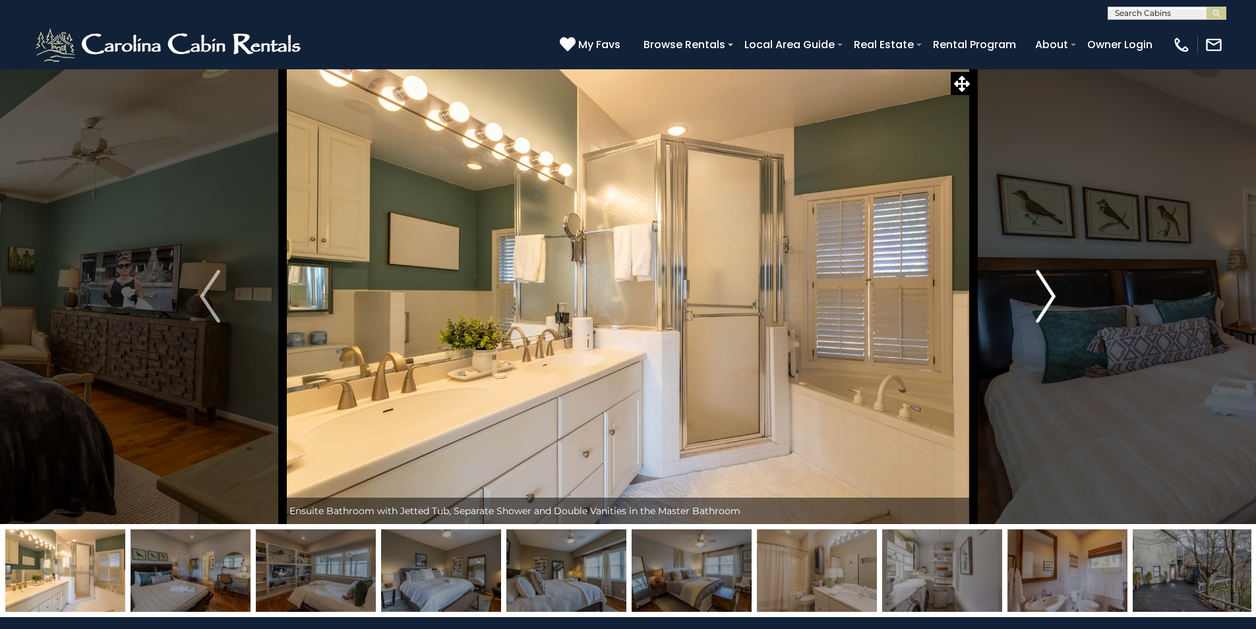
click at [1049, 298] on img "Next" at bounding box center [1046, 296] width 20 height 53
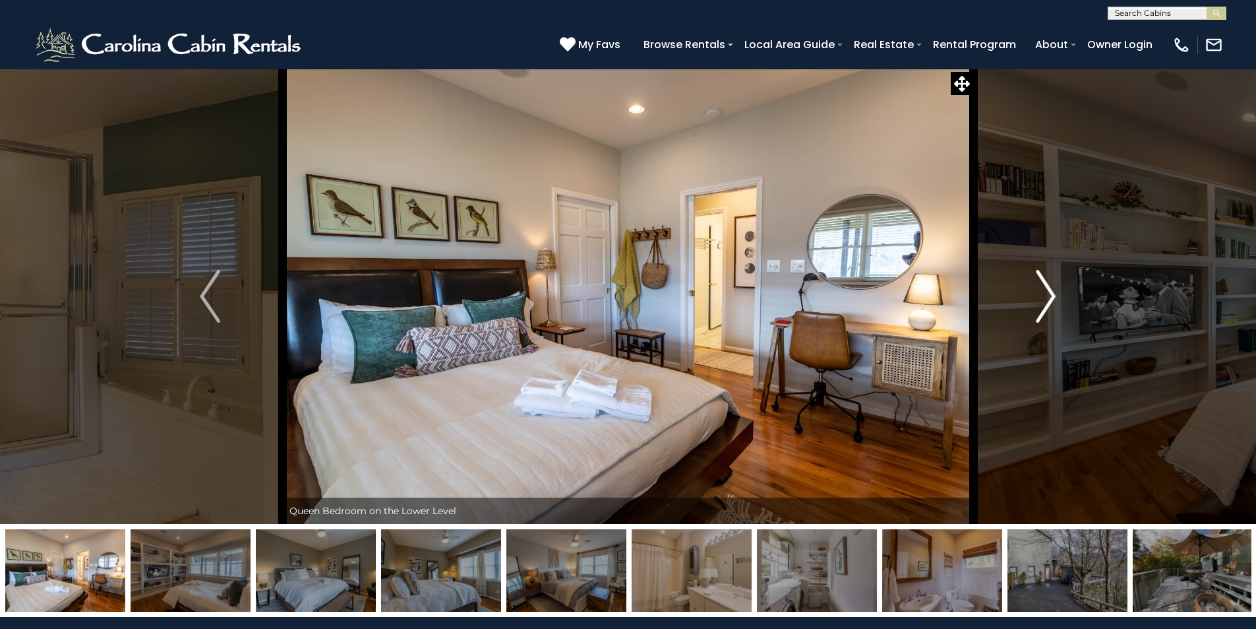
click at [1049, 298] on img "Next" at bounding box center [1046, 296] width 20 height 53
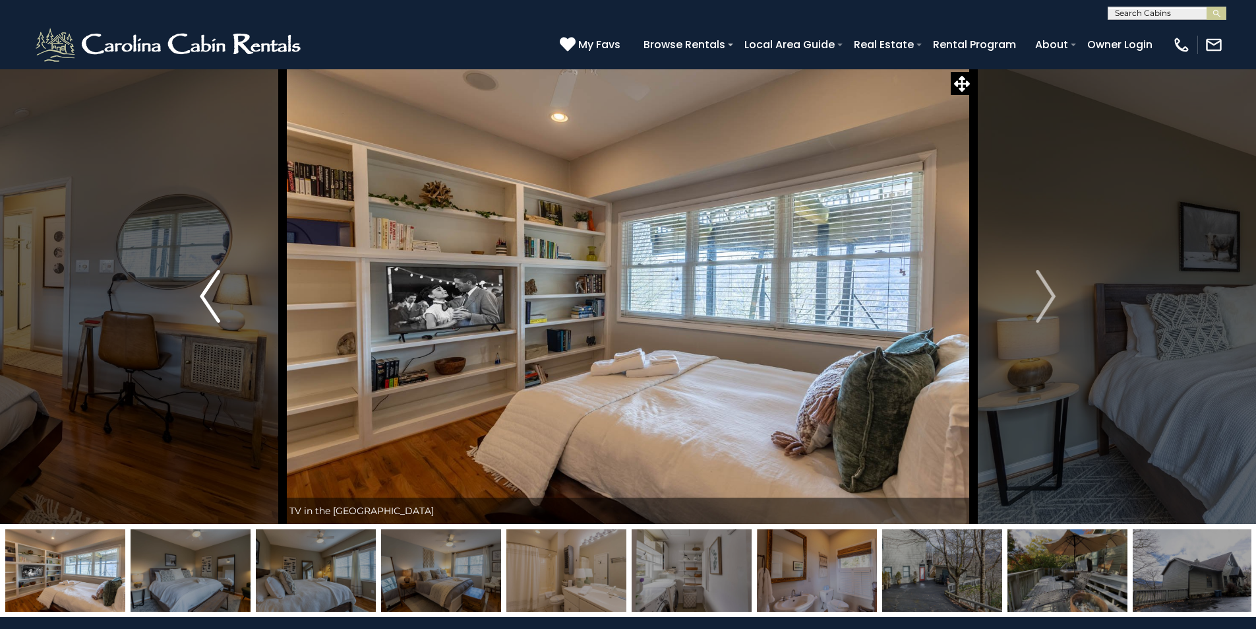
click at [212, 297] on img "Previous" at bounding box center [210, 296] width 20 height 53
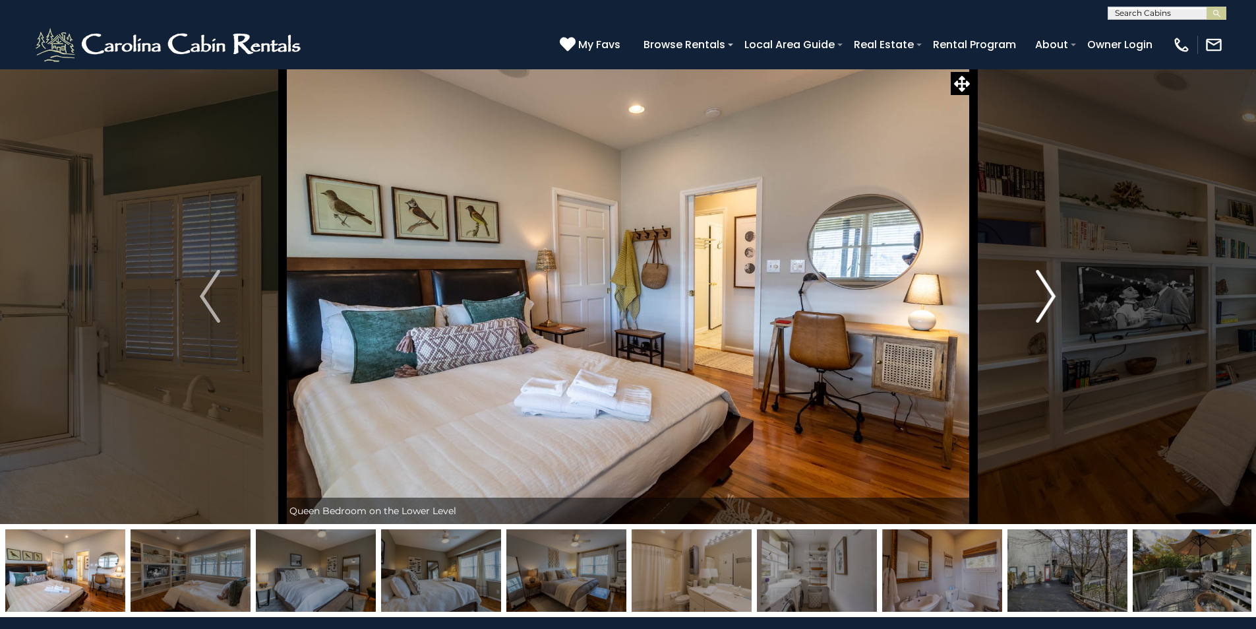
click at [1053, 288] on img "Next" at bounding box center [1046, 296] width 20 height 53
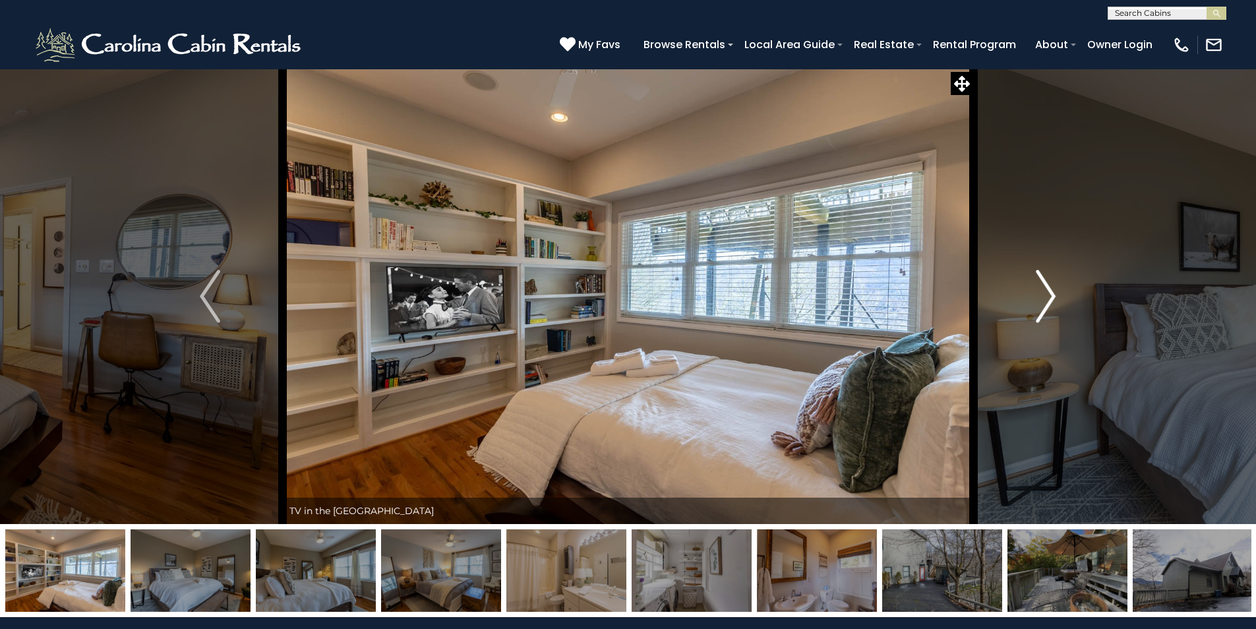
click at [1053, 288] on img "Next" at bounding box center [1046, 296] width 20 height 53
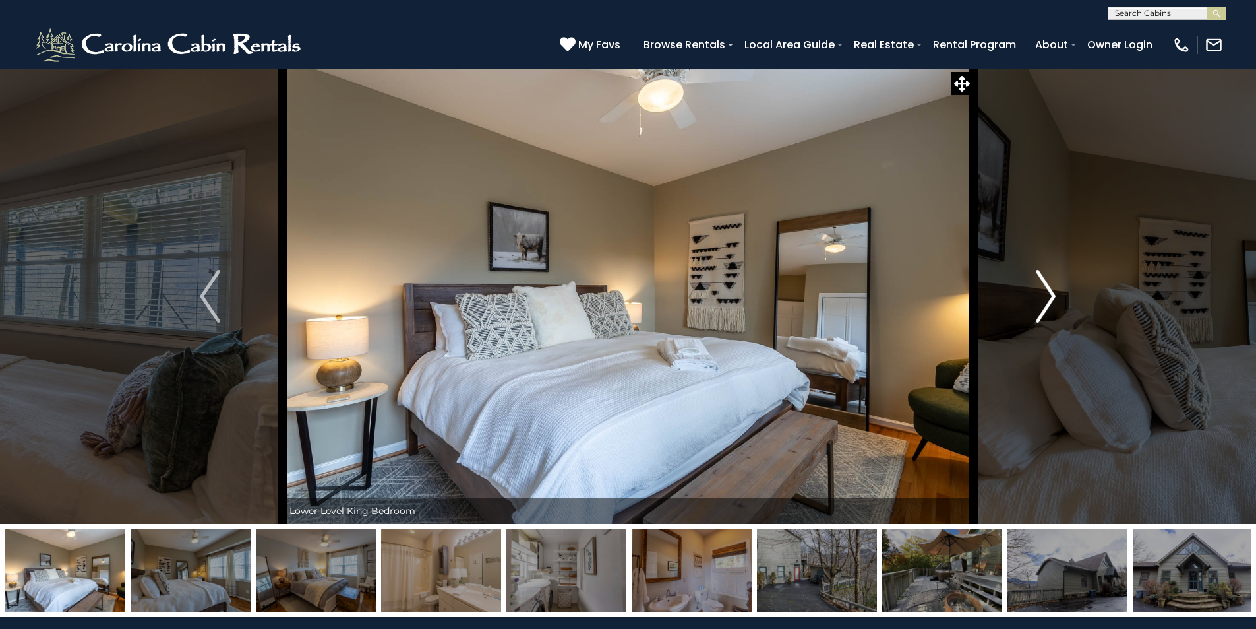
click at [1053, 289] on img "Next" at bounding box center [1046, 296] width 20 height 53
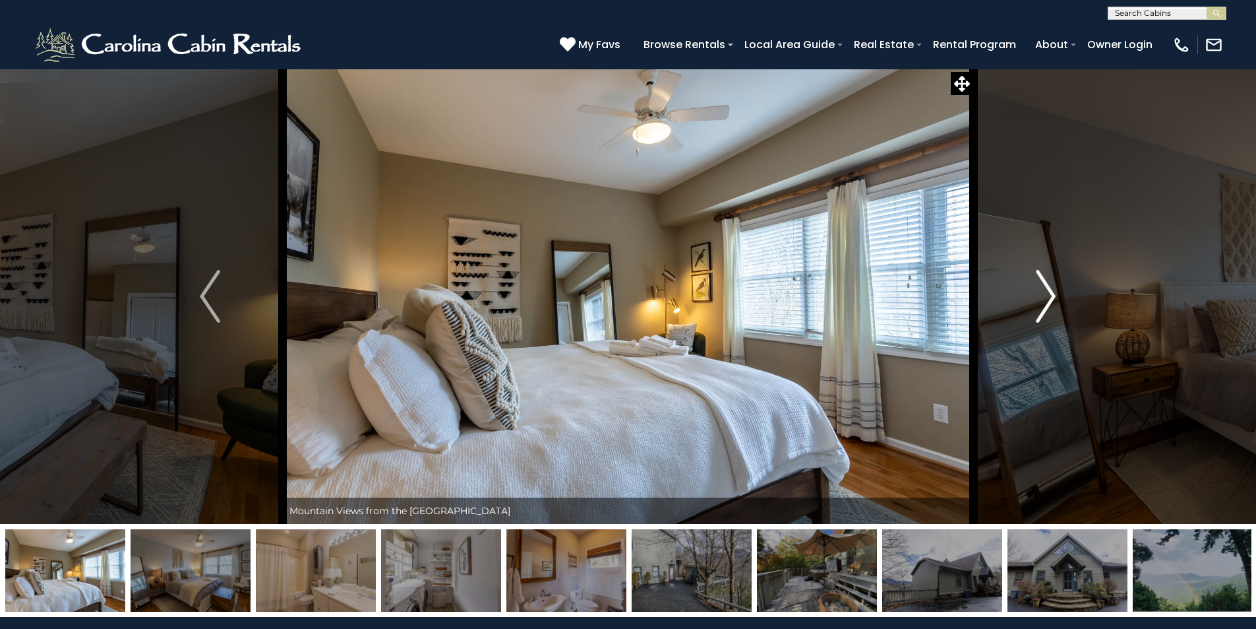
click at [1053, 288] on img "Next" at bounding box center [1046, 296] width 20 height 53
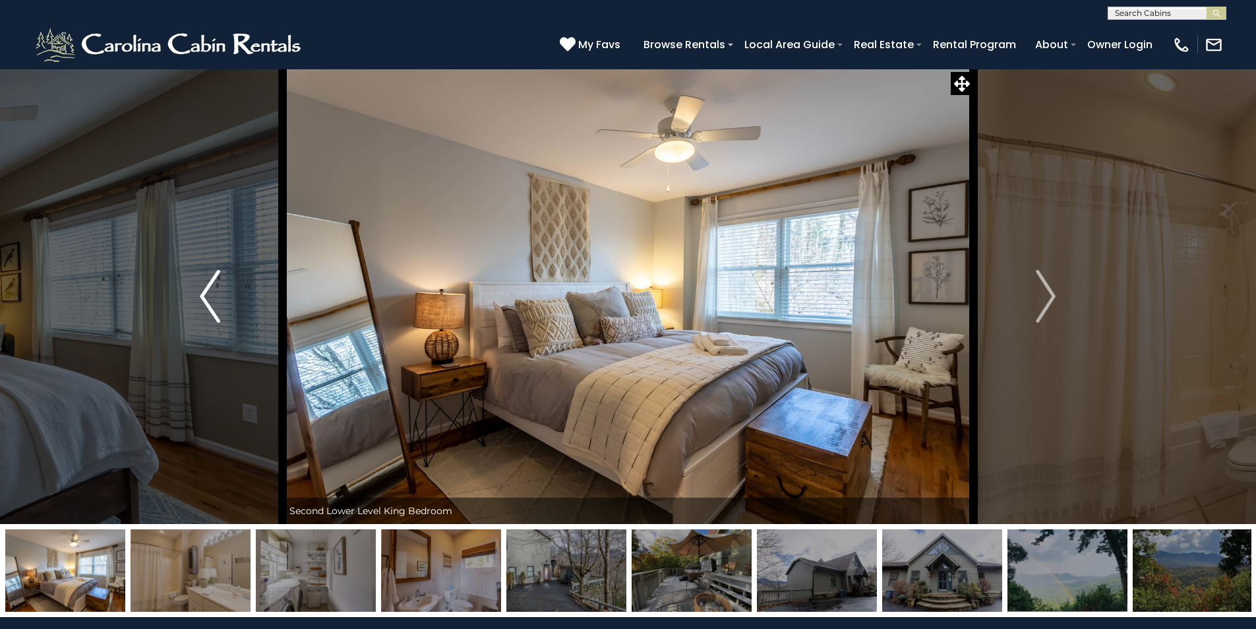
click at [212, 304] on img "Previous" at bounding box center [210, 296] width 20 height 53
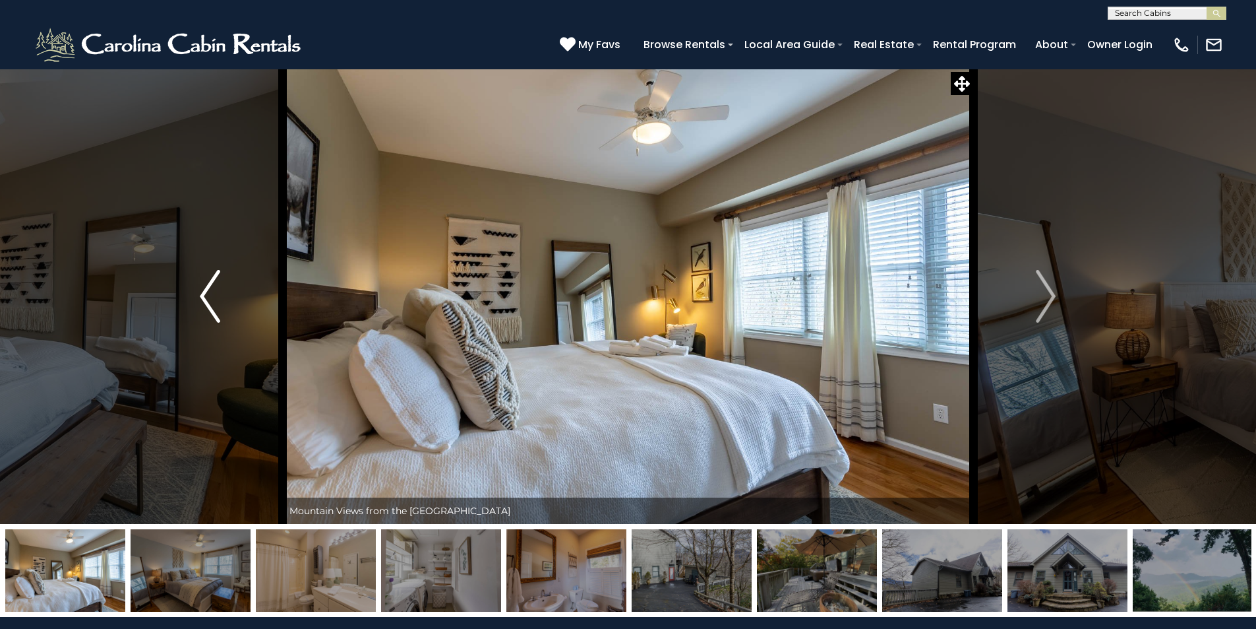
click at [212, 305] on img "Previous" at bounding box center [210, 296] width 20 height 53
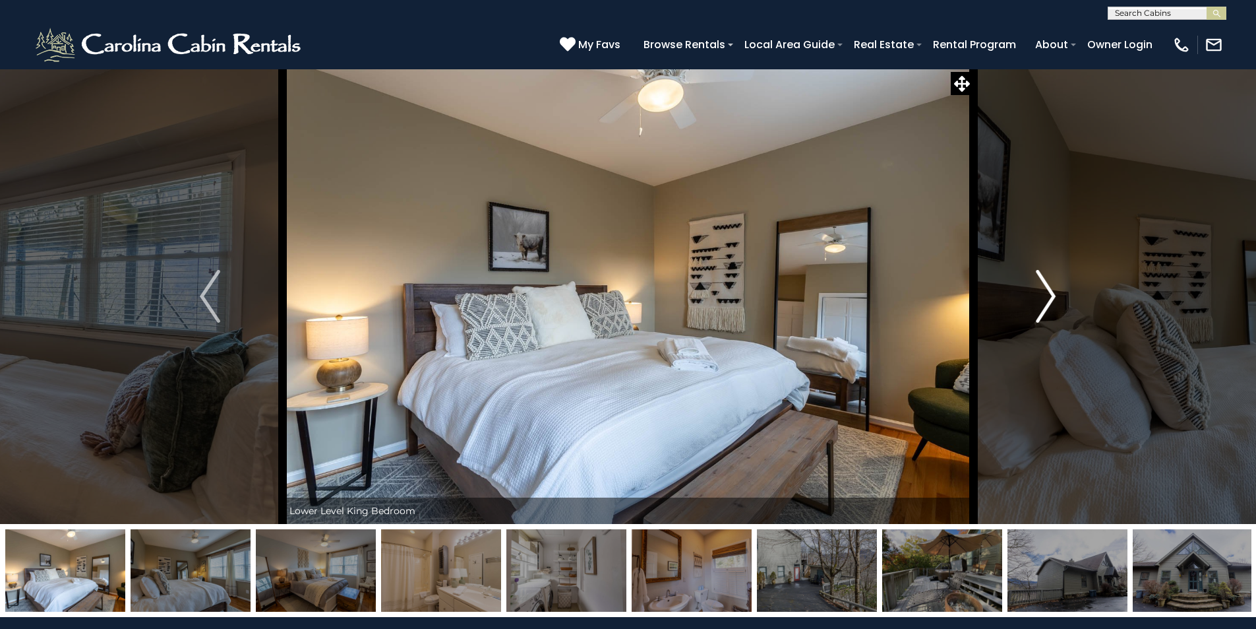
click at [1046, 297] on img "Next" at bounding box center [1046, 296] width 20 height 53
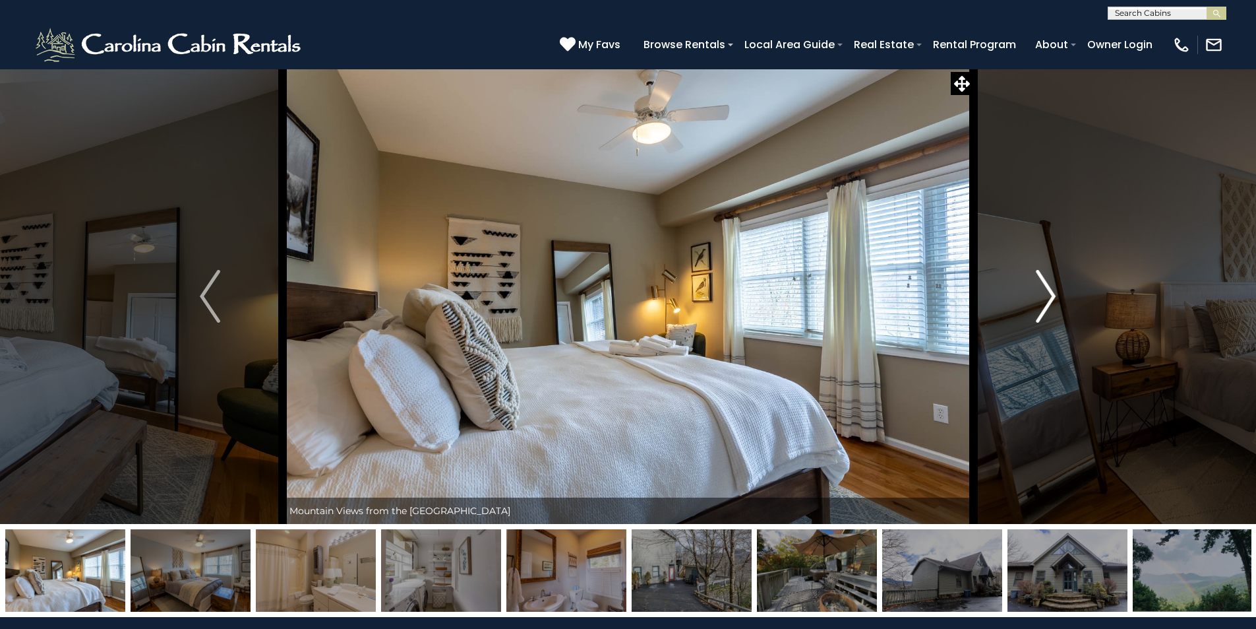
click at [1046, 296] on img "Next" at bounding box center [1046, 296] width 20 height 53
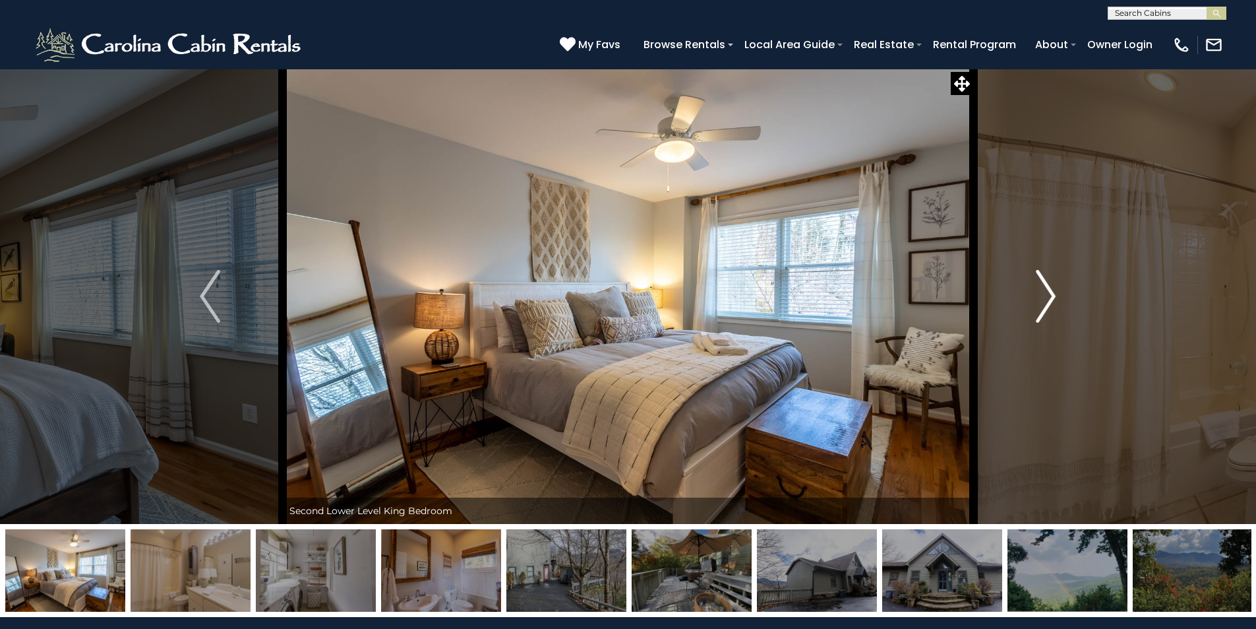
click at [1046, 296] on img "Next" at bounding box center [1046, 296] width 20 height 53
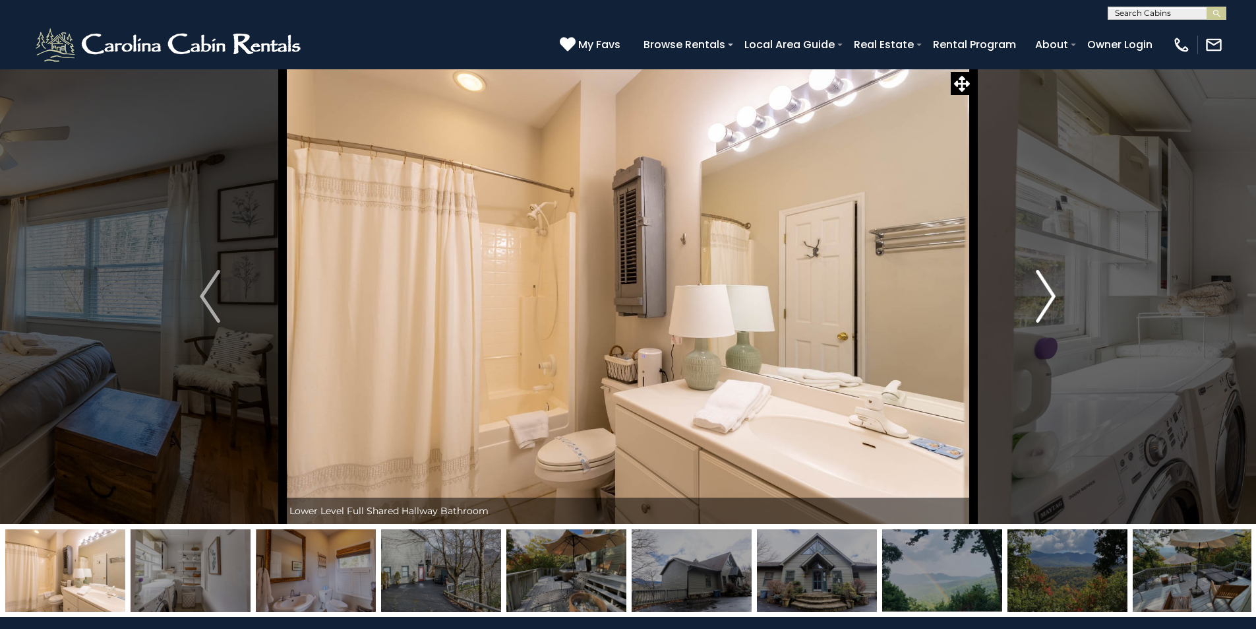
click at [1046, 295] on img "Next" at bounding box center [1046, 296] width 20 height 53
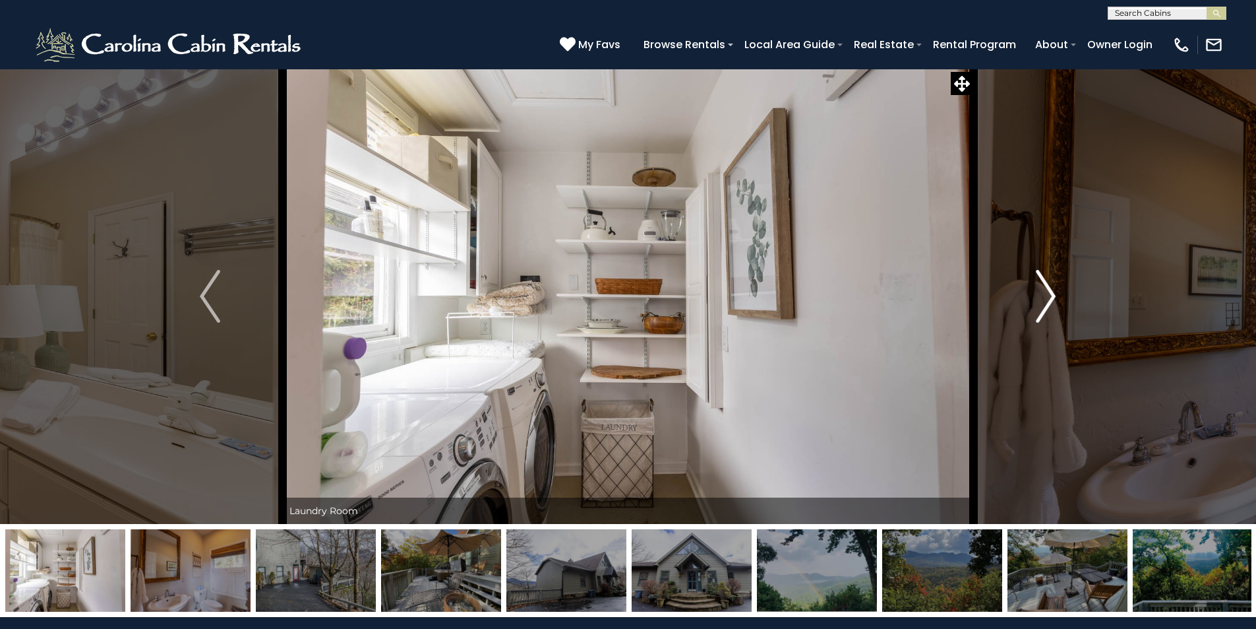
click at [1046, 295] on img "Next" at bounding box center [1046, 296] width 20 height 53
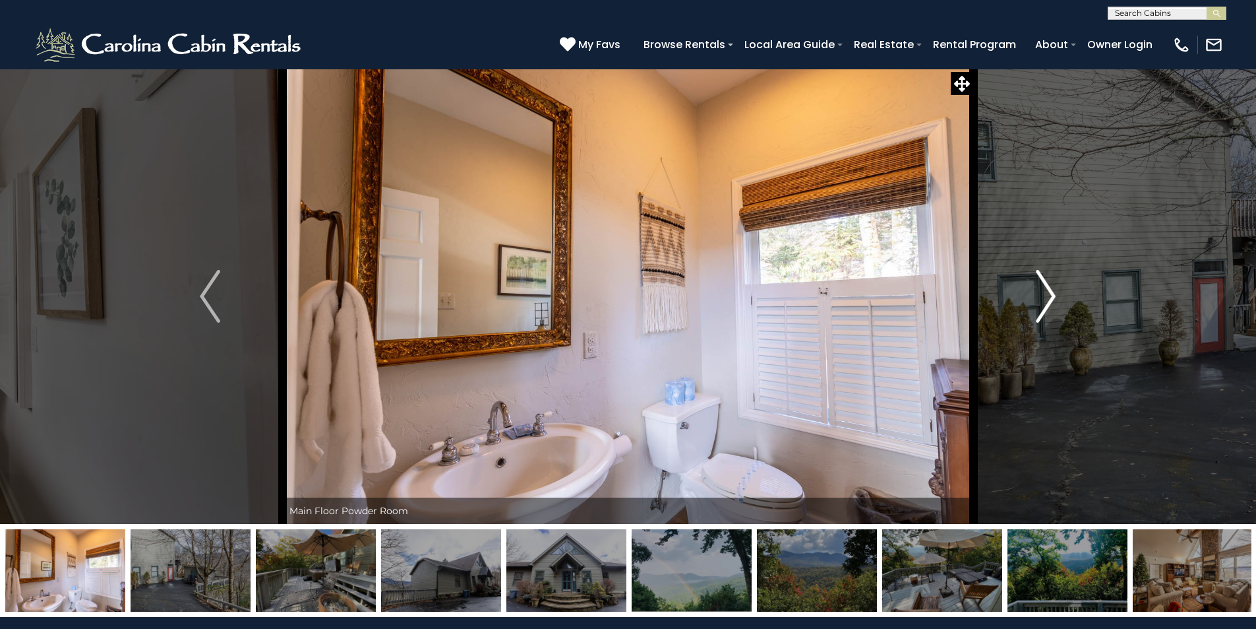
click at [1046, 295] on img "Next" at bounding box center [1046, 296] width 20 height 53
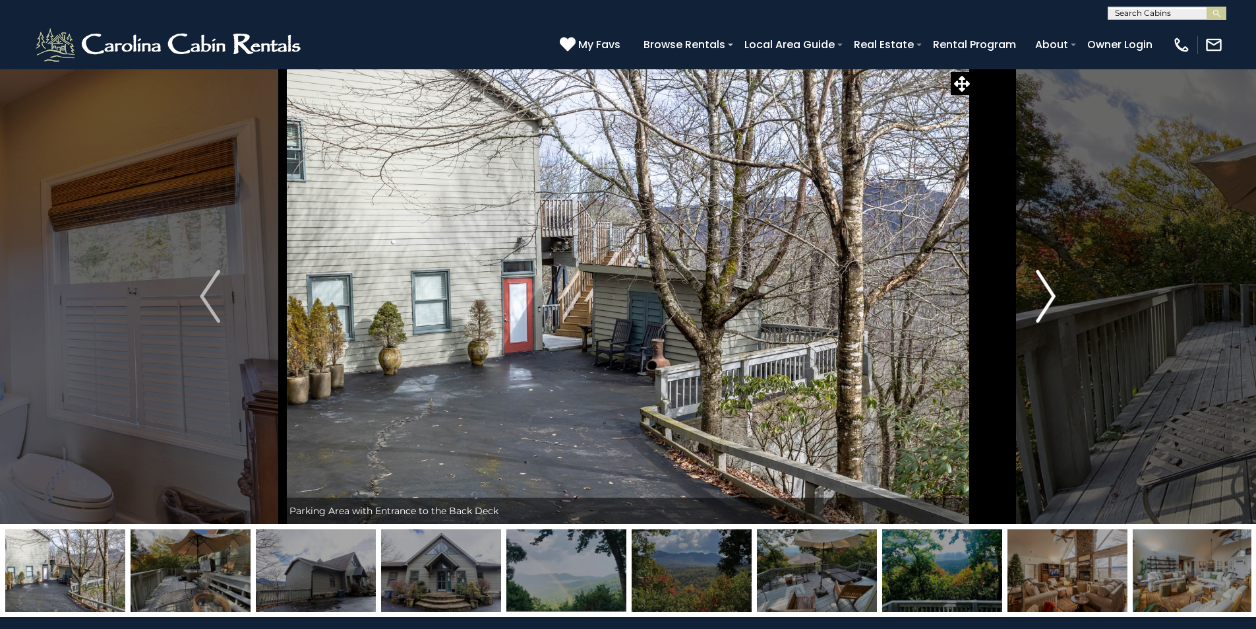
click at [1046, 295] on img "Next" at bounding box center [1046, 296] width 20 height 53
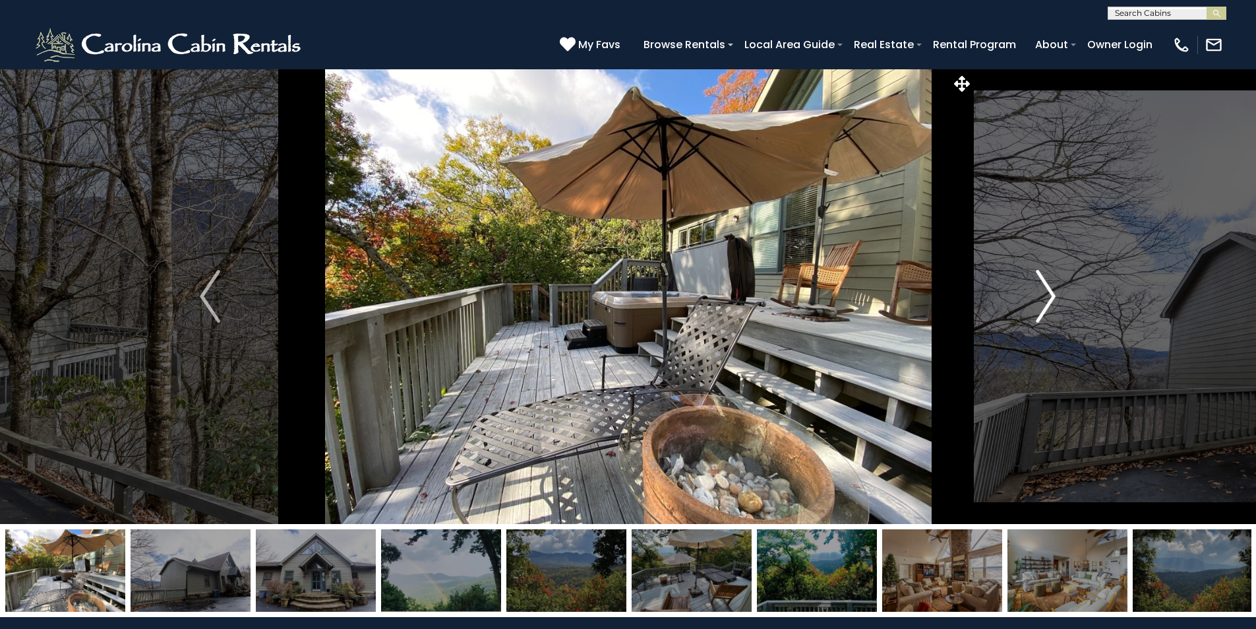
click at [1046, 295] on img "Next" at bounding box center [1046, 296] width 20 height 53
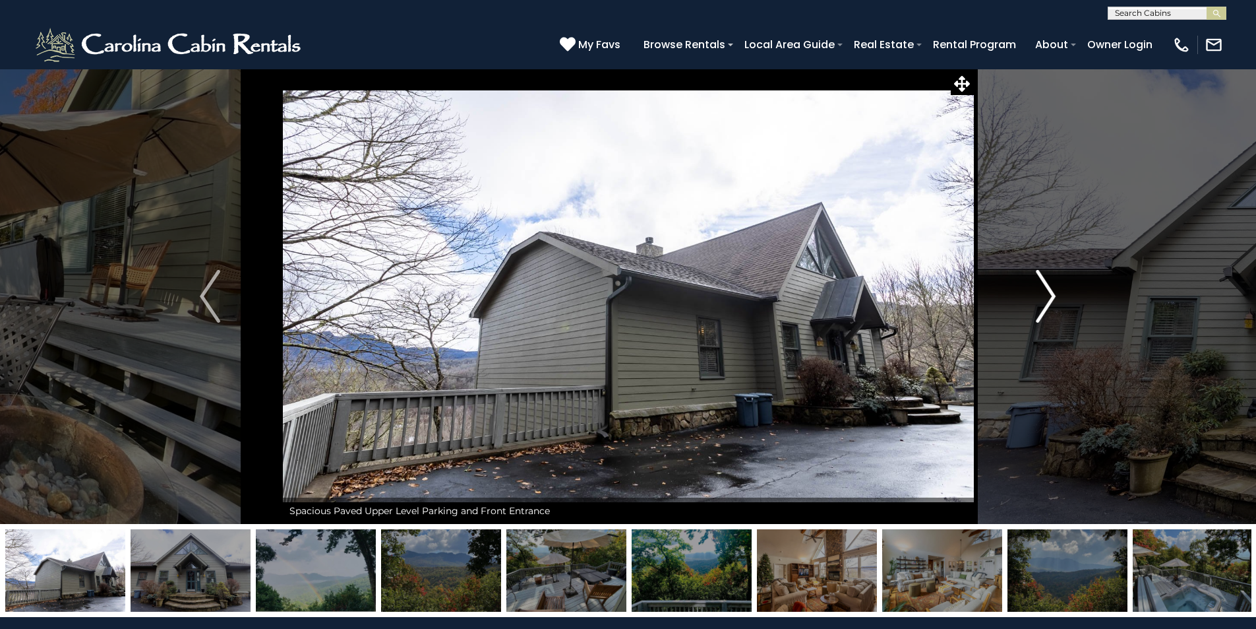
click at [1046, 295] on img "Next" at bounding box center [1046, 296] width 20 height 53
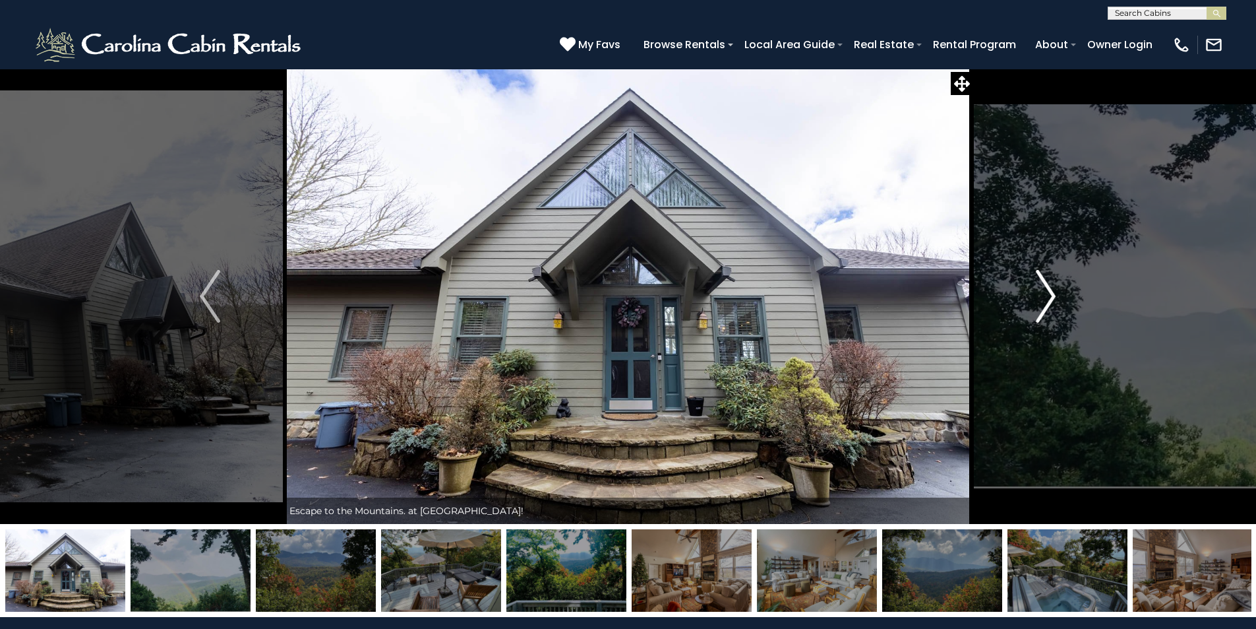
click at [1046, 296] on img "Next" at bounding box center [1046, 296] width 20 height 53
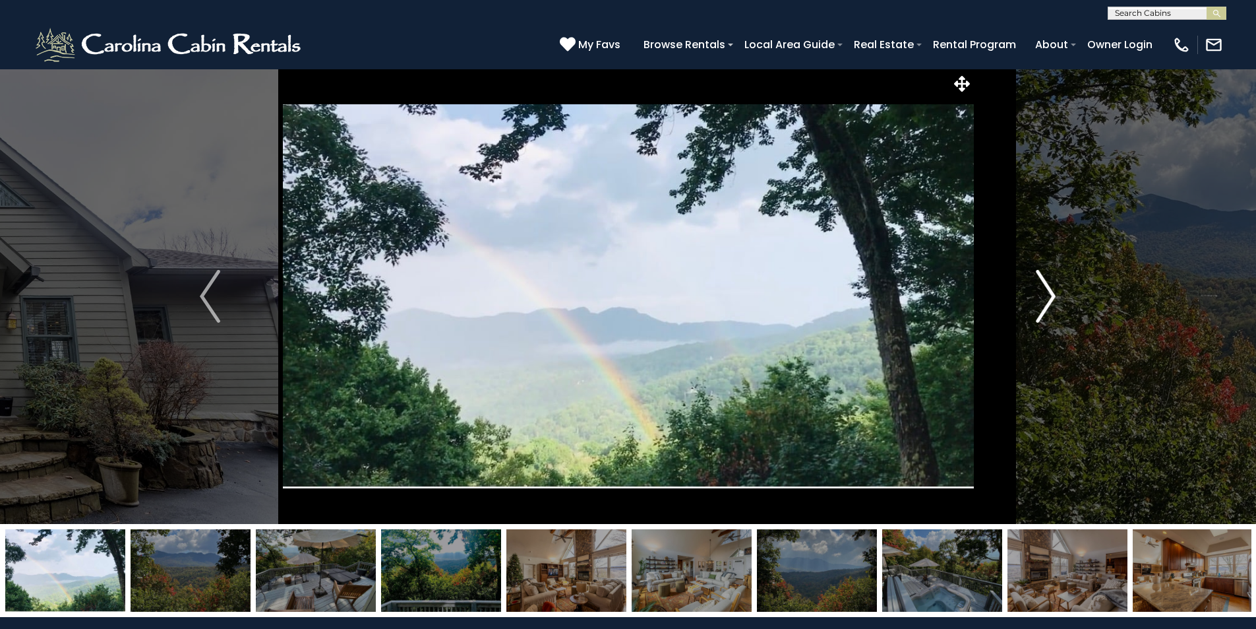
click at [1046, 296] on img "Next" at bounding box center [1046, 296] width 20 height 53
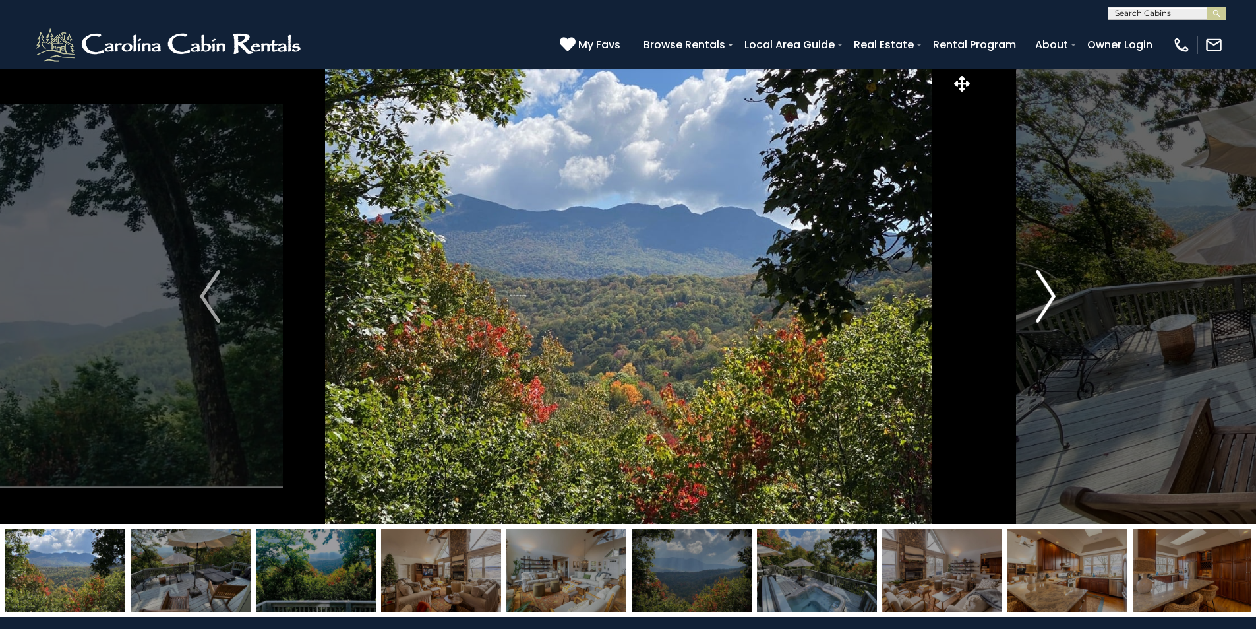
click at [1046, 296] on img "Next" at bounding box center [1046, 296] width 20 height 53
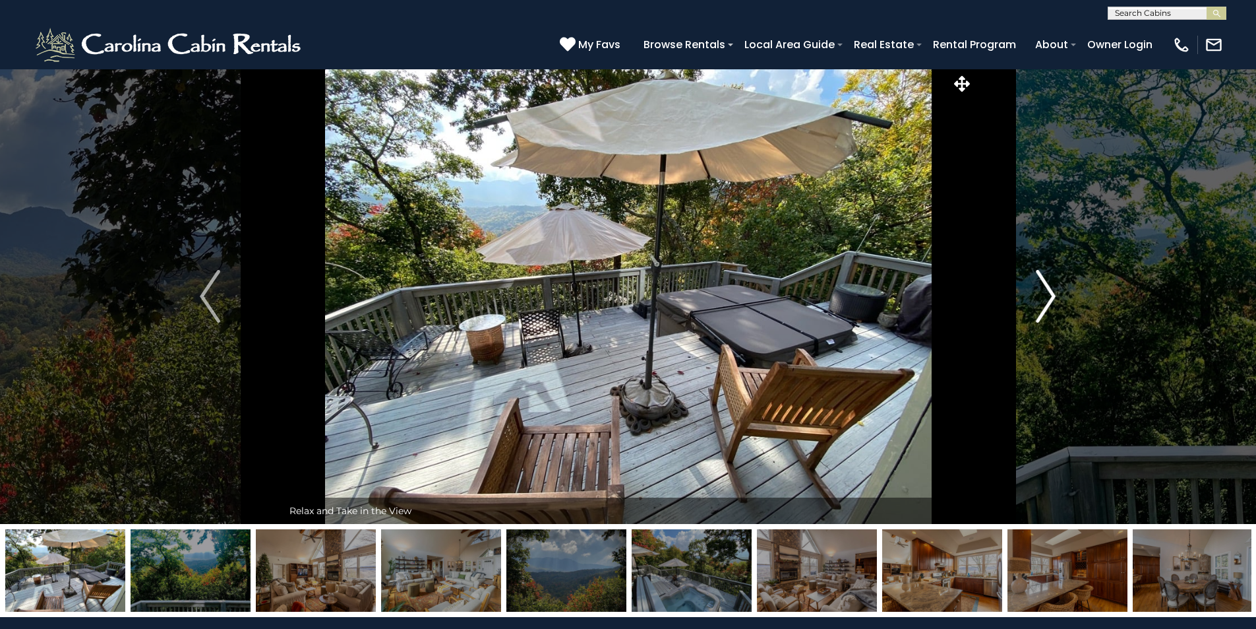
click at [1046, 296] on img "Next" at bounding box center [1046, 296] width 20 height 53
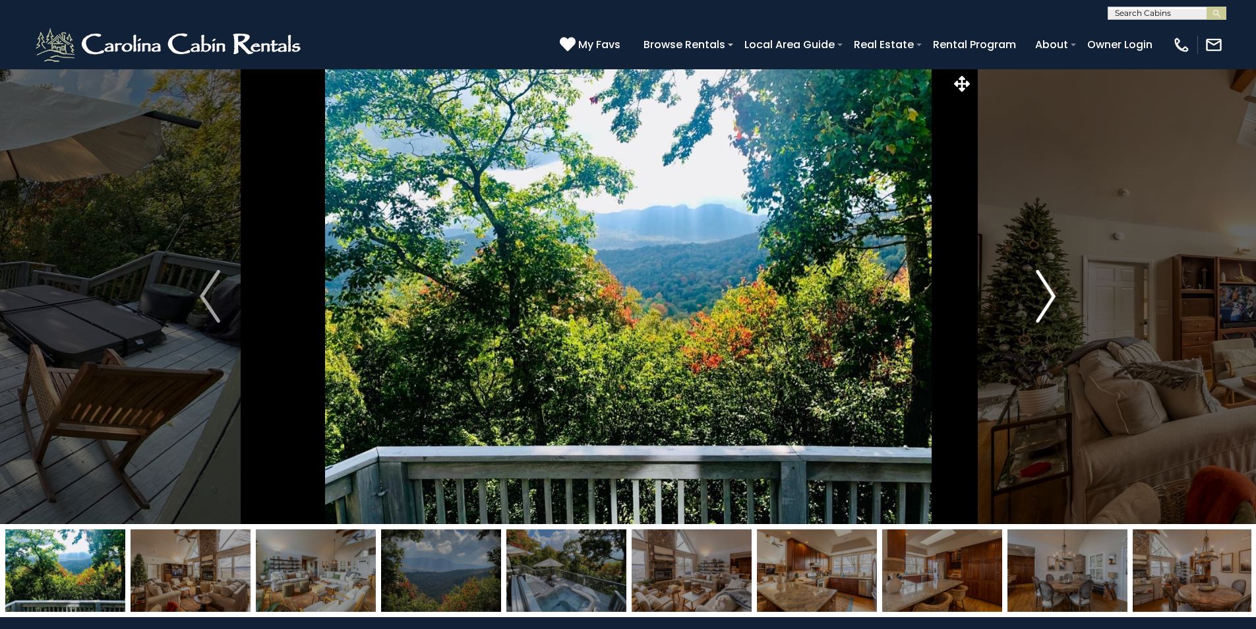
click at [1046, 296] on img "Next" at bounding box center [1046, 296] width 20 height 53
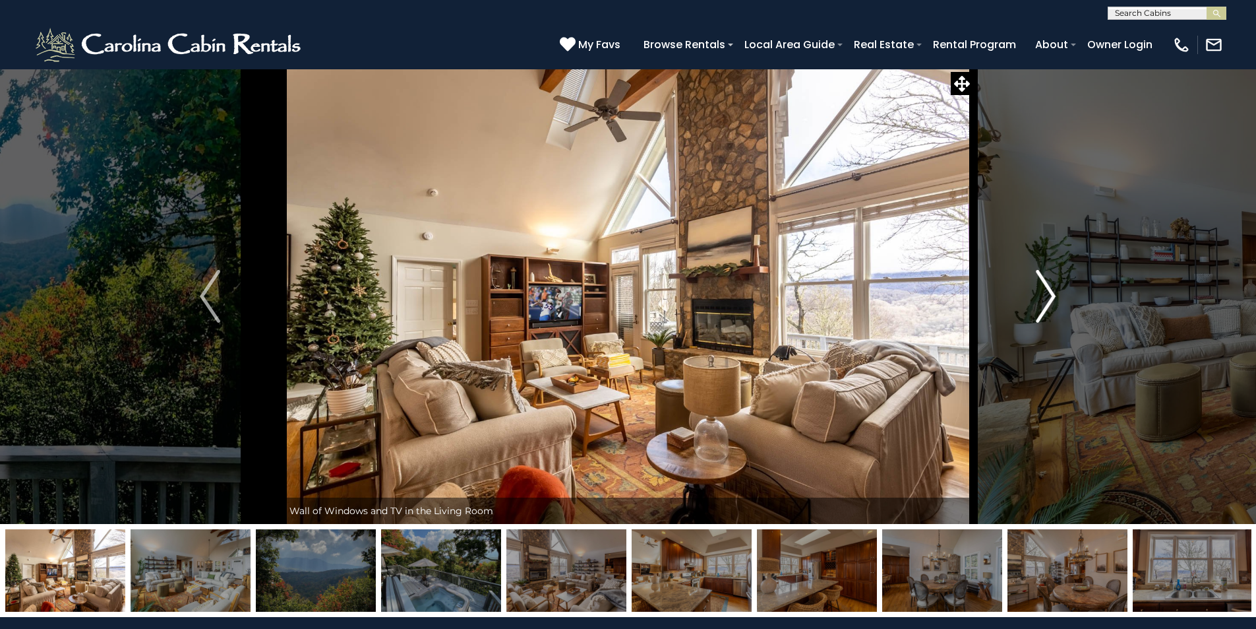
click at [1046, 296] on img "Next" at bounding box center [1046, 296] width 20 height 53
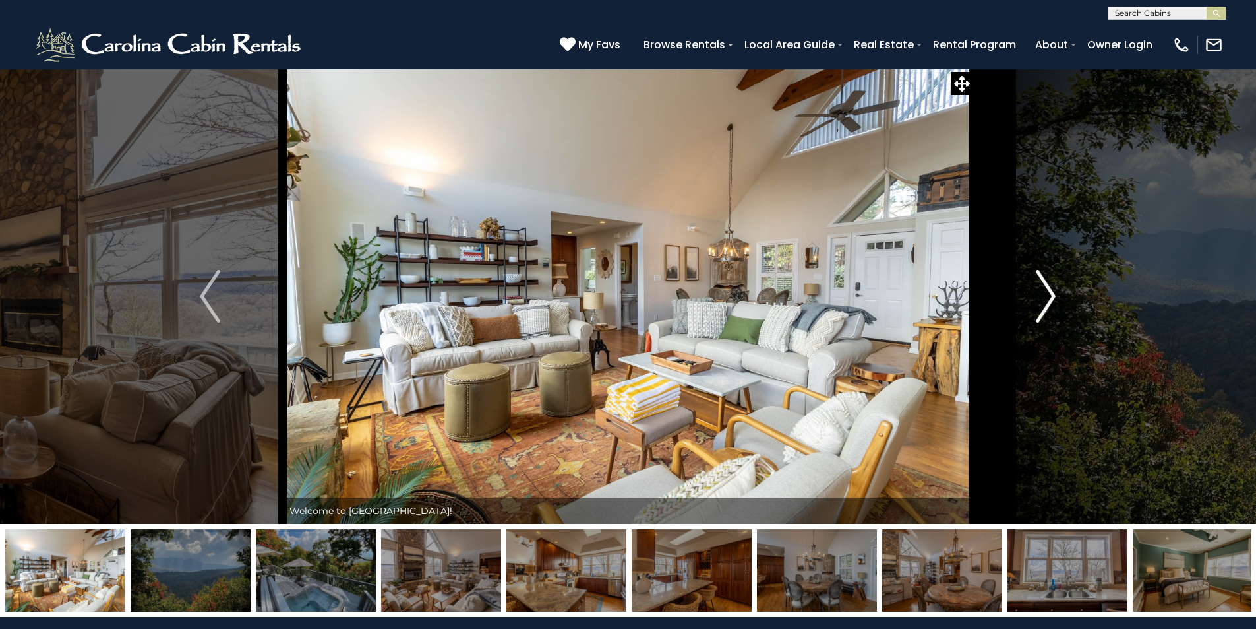
click at [1076, 214] on button "Next" at bounding box center [1045, 296] width 145 height 455
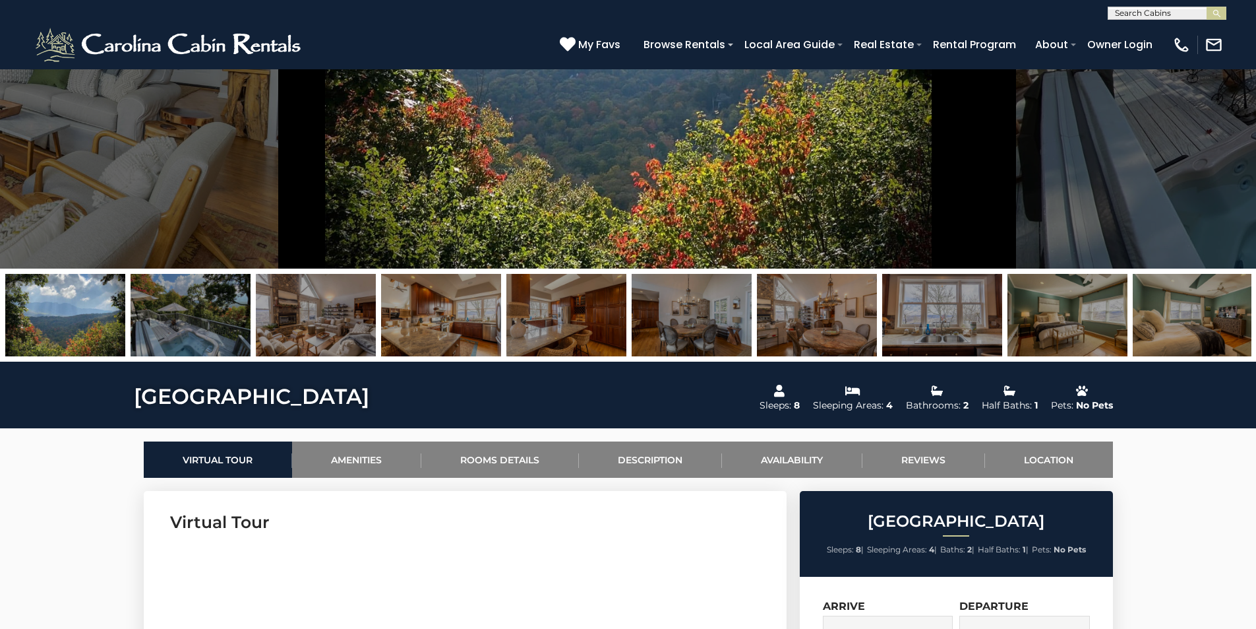
scroll to position [462, 0]
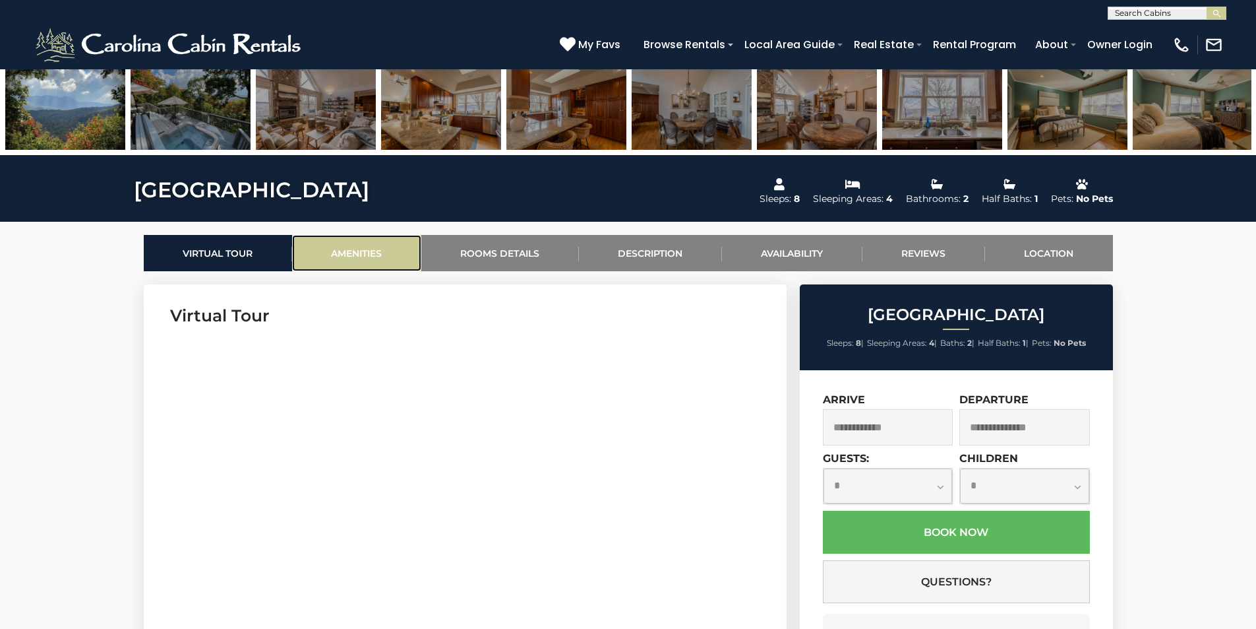
click at [361, 253] on link "Amenities" at bounding box center [356, 253] width 129 height 36
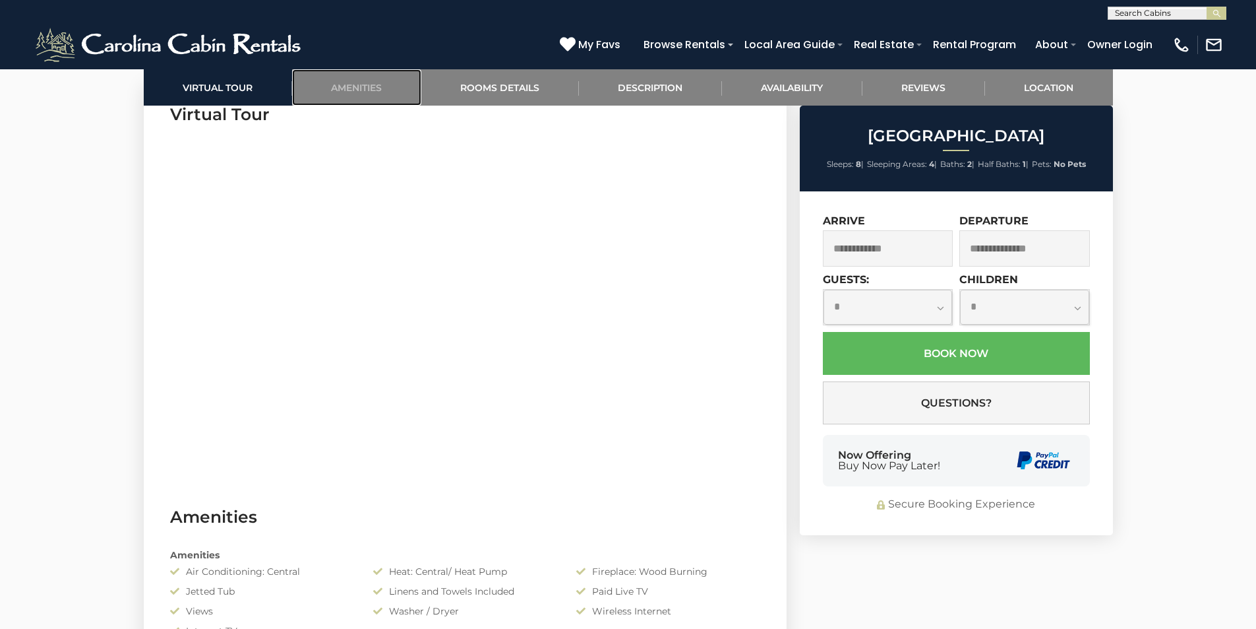
scroll to position [521, 0]
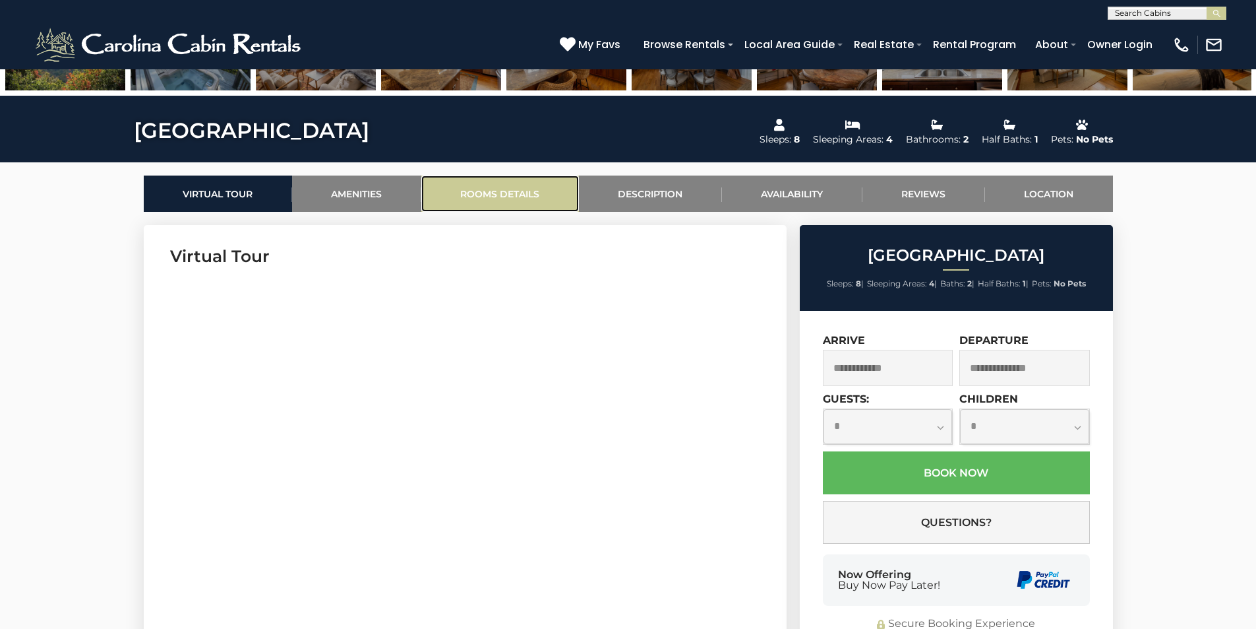
click at [499, 191] on link "Rooms Details" at bounding box center [500, 193] width 158 height 36
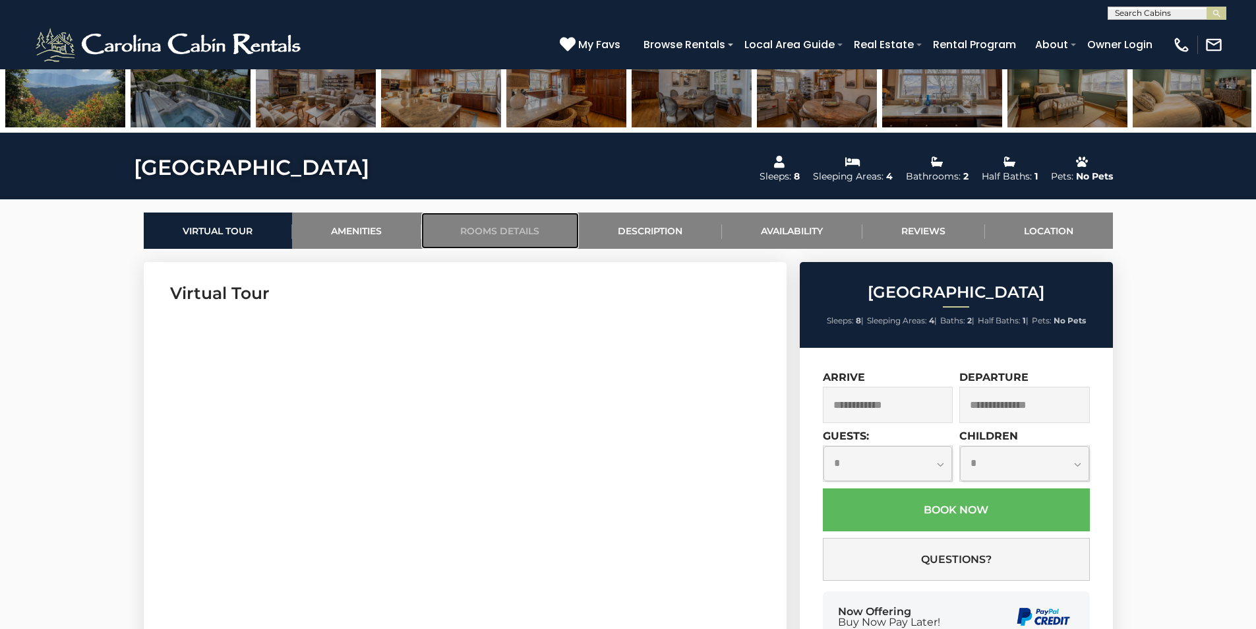
scroll to position [475, 0]
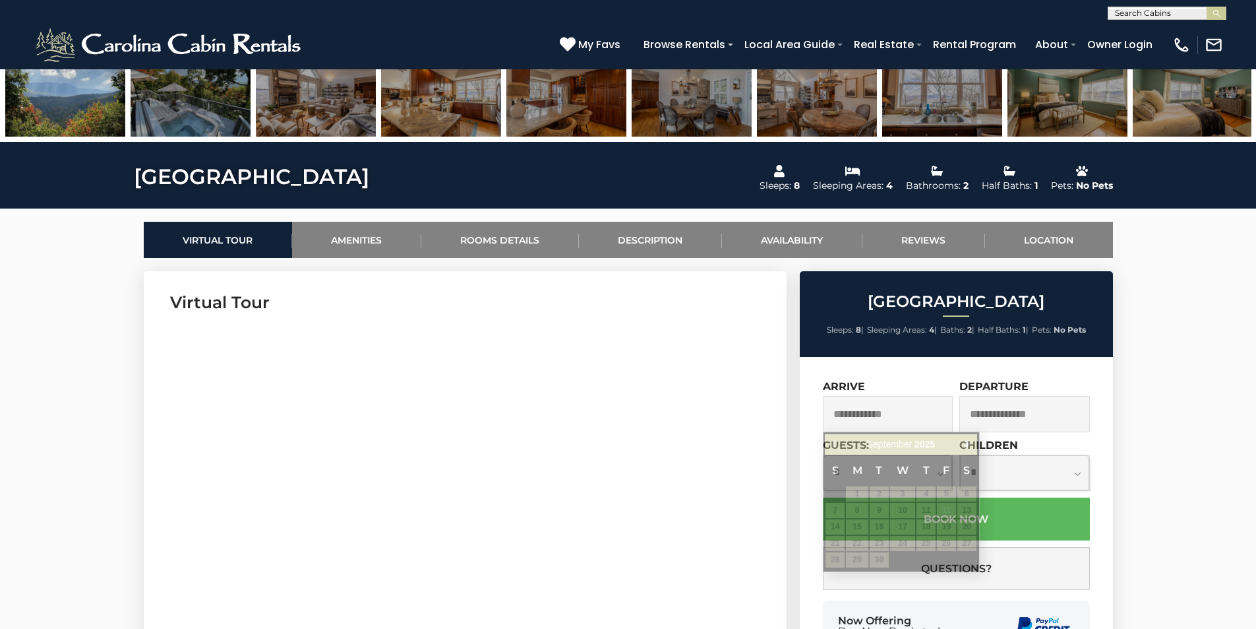
click at [875, 410] on input "text" at bounding box center [888, 414] width 131 height 36
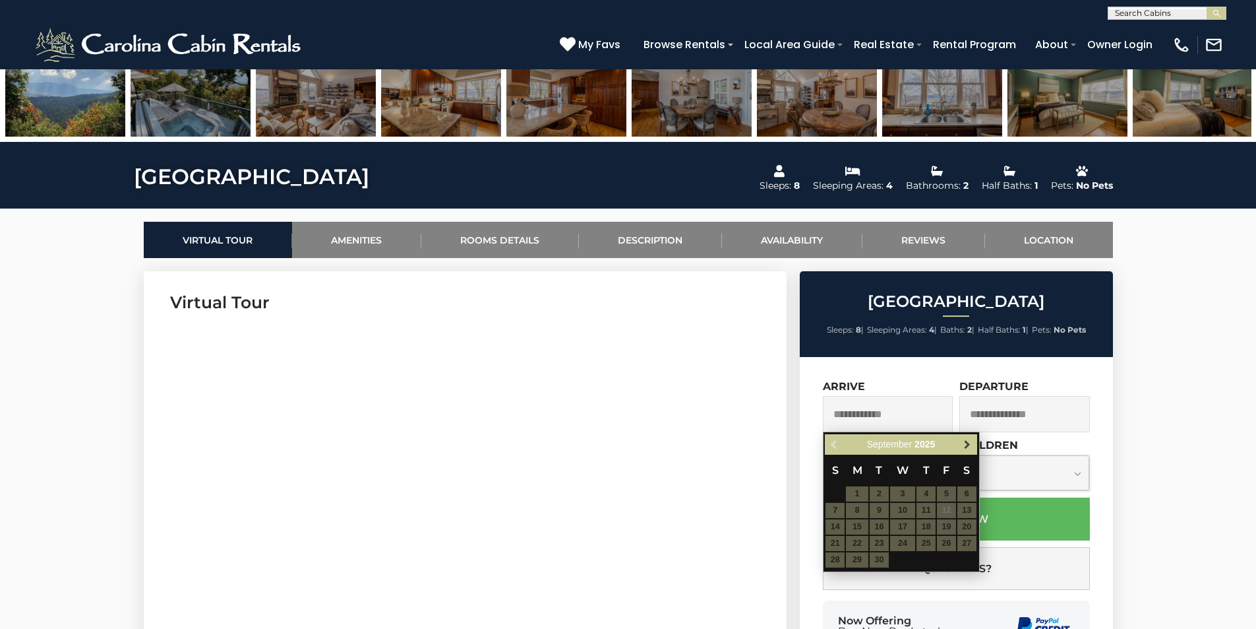
click at [971, 446] on span "Next" at bounding box center [967, 444] width 11 height 11
click at [833, 557] on table "S M T W T F S 1 2 3 4 5 6 7 8 9 10 11 12 13 14 15 16 17 18 19 20 21 22 23 24 25…" at bounding box center [901, 510] width 152 height 113
click at [909, 540] on table "S M T W T F S 1 2 3 4 5 6 7 8 9 10 11 12 13 14 15 16 17 18 19 20 21 22 23 24 25…" at bounding box center [901, 510] width 152 height 113
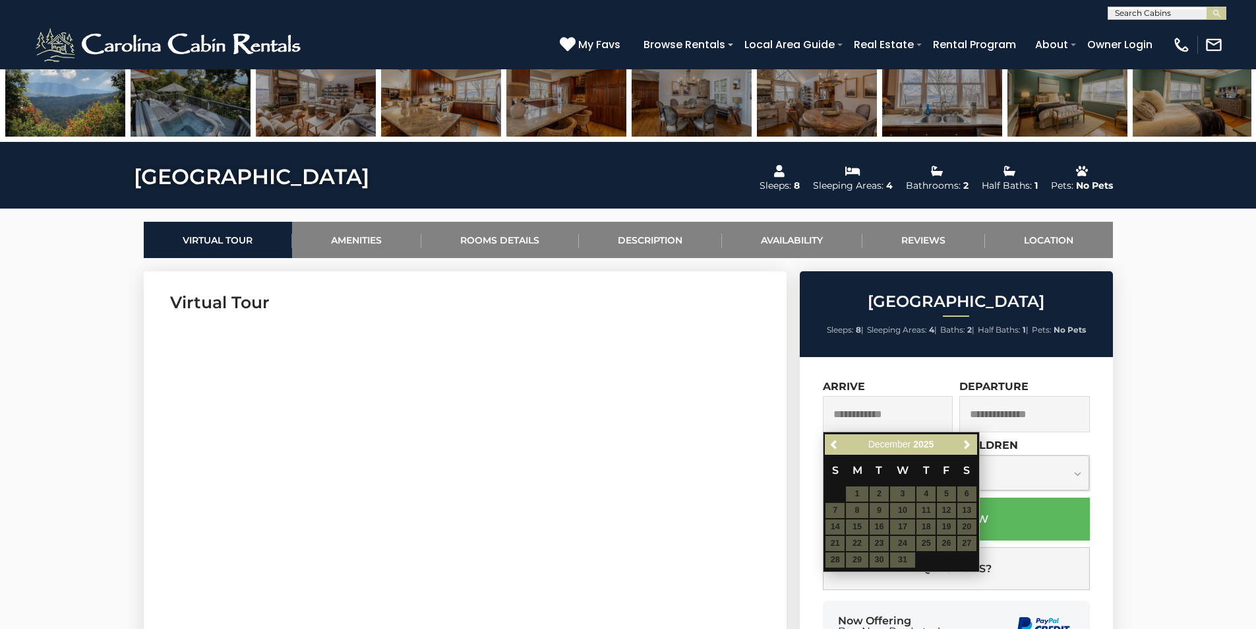
click at [934, 532] on table "S M T W T F S 1 2 3 4 5 6 7 8 9 10 11 12 13 14 15 16 17 18 19 20 21 22 23 24 25…" at bounding box center [901, 510] width 152 height 113
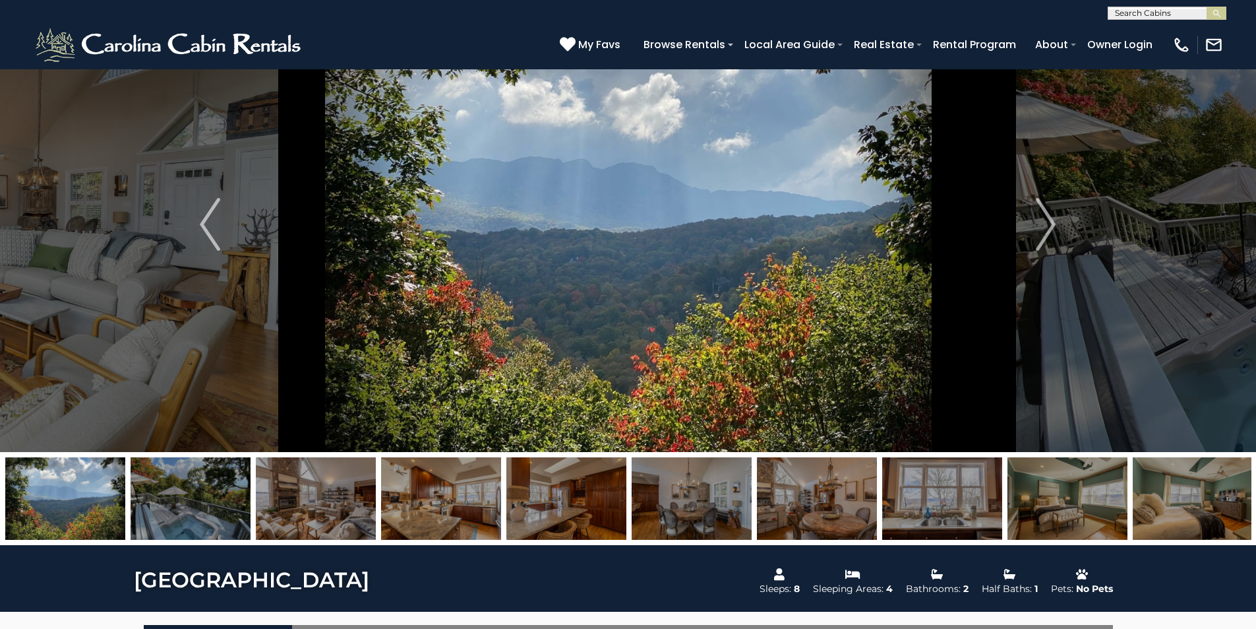
scroll to position [0, 0]
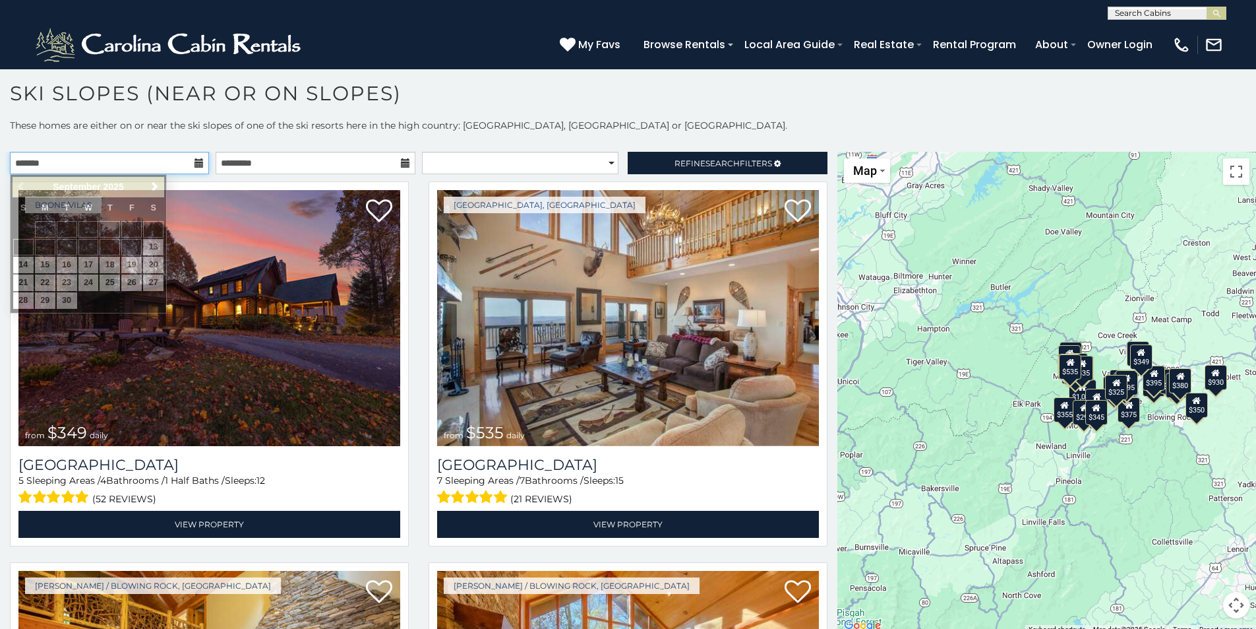
click at [133, 166] on input "text" at bounding box center [109, 163] width 199 height 22
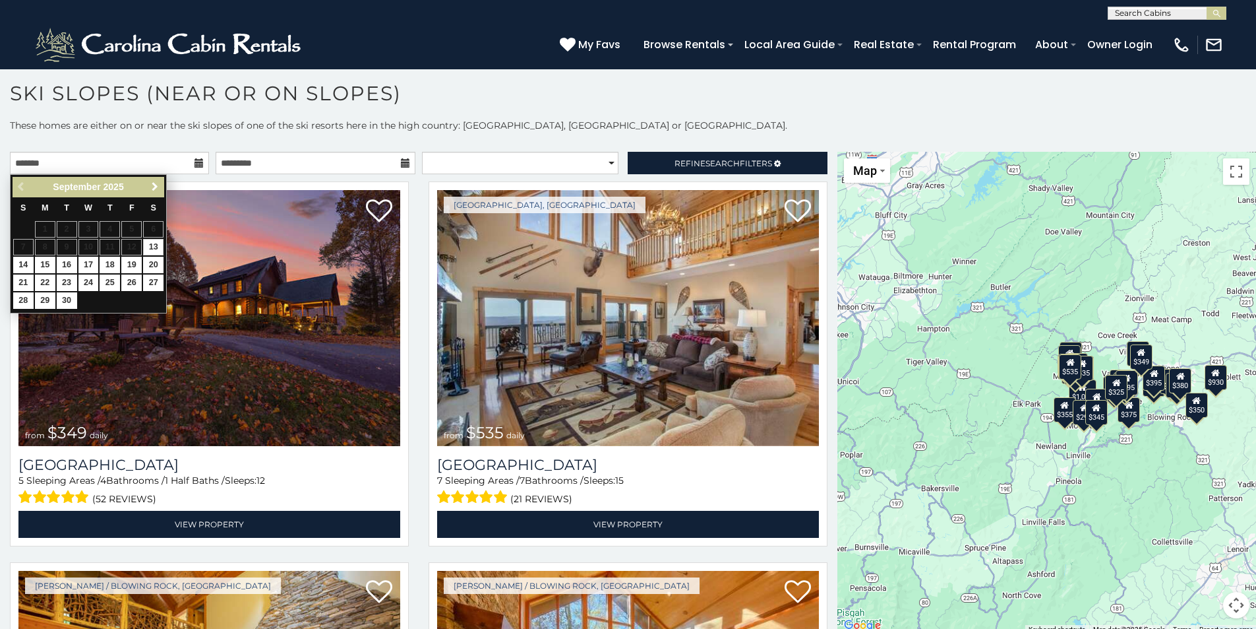
click at [150, 185] on span "Next" at bounding box center [155, 186] width 11 height 11
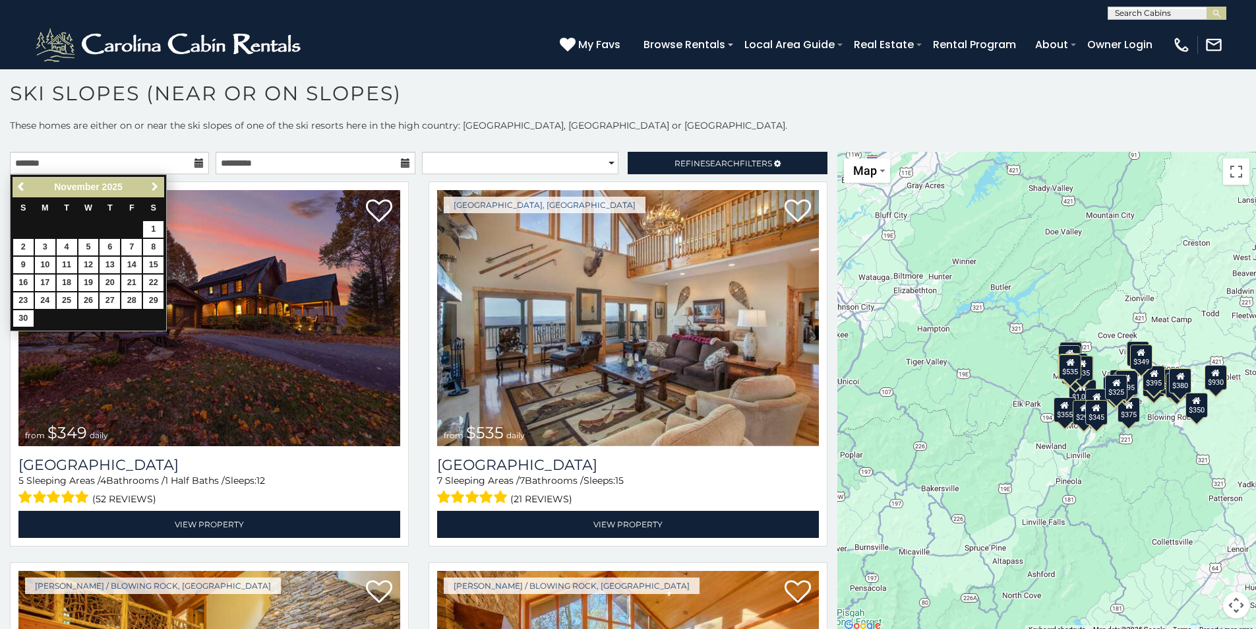
click at [150, 185] on span "Next" at bounding box center [155, 186] width 11 height 11
click at [22, 303] on link "28" at bounding box center [23, 300] width 20 height 16
type input "**********"
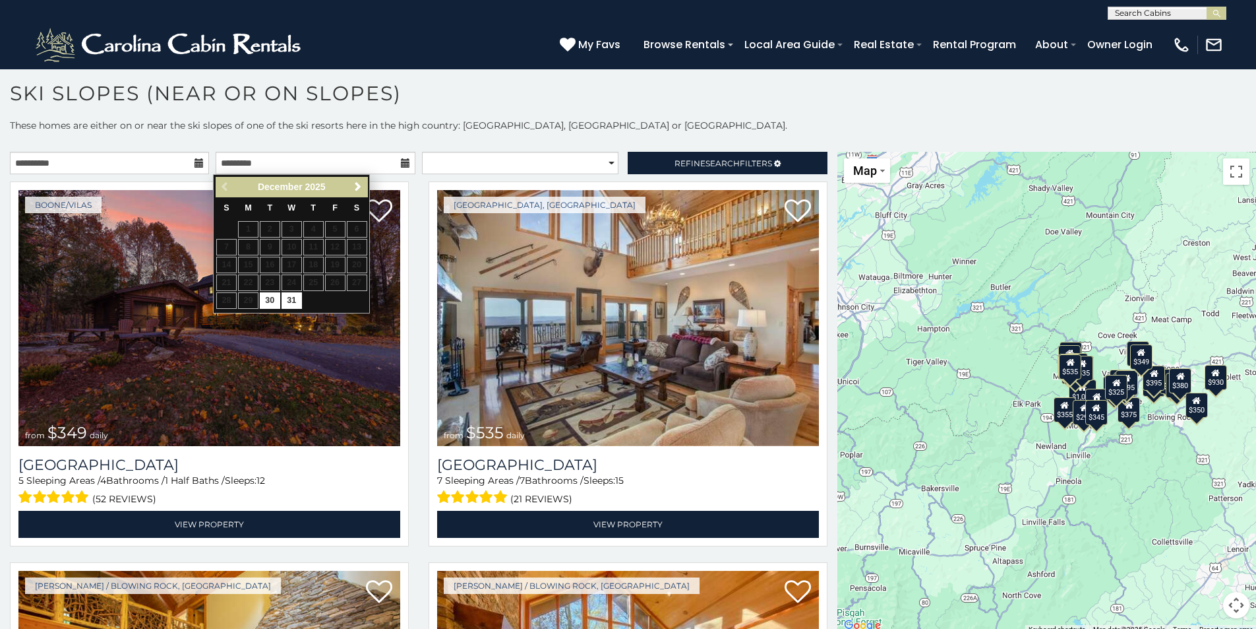
drag, startPoint x: 314, startPoint y: 299, endPoint x: 318, endPoint y: 271, distance: 28.6
click at [313, 300] on table "S M T W T F S 1 2 3 4 5 6 7 8 9 10 11 12 13 14 15 16 17 18 19 20 21 22 23 24 25…" at bounding box center [292, 253] width 152 height 113
click at [362, 182] on span "Next" at bounding box center [358, 186] width 11 height 11
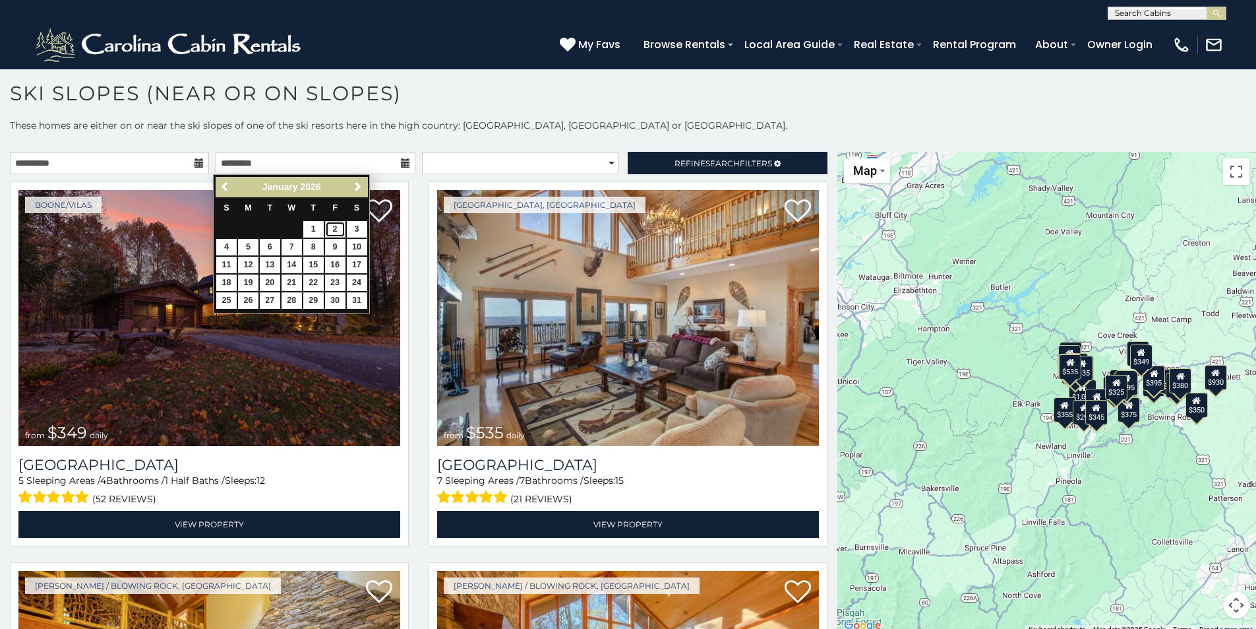
click at [336, 227] on link "2" at bounding box center [335, 229] width 20 height 16
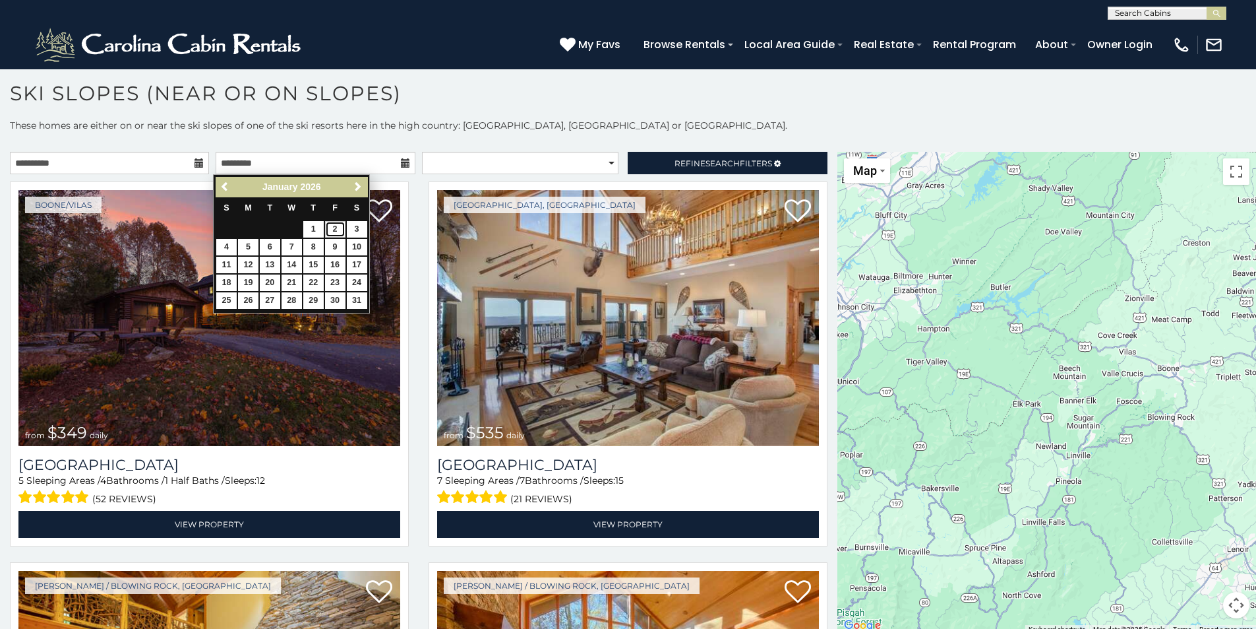
type input "**********"
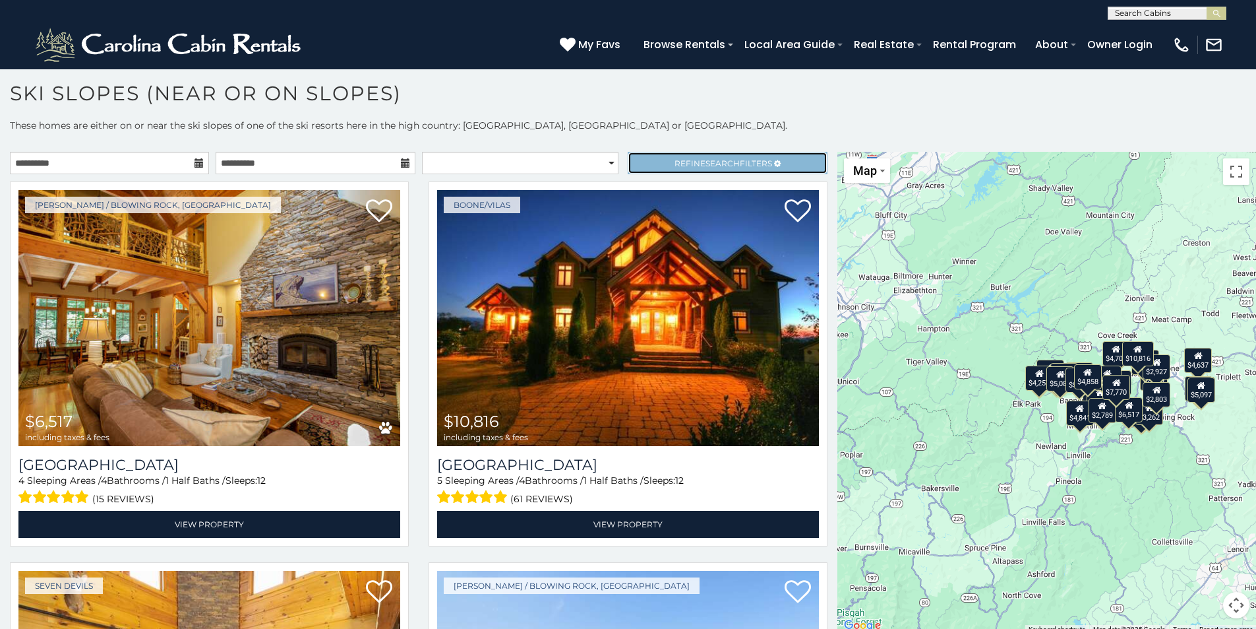
click at [718, 159] on span "Search" at bounding box center [723, 163] width 34 height 10
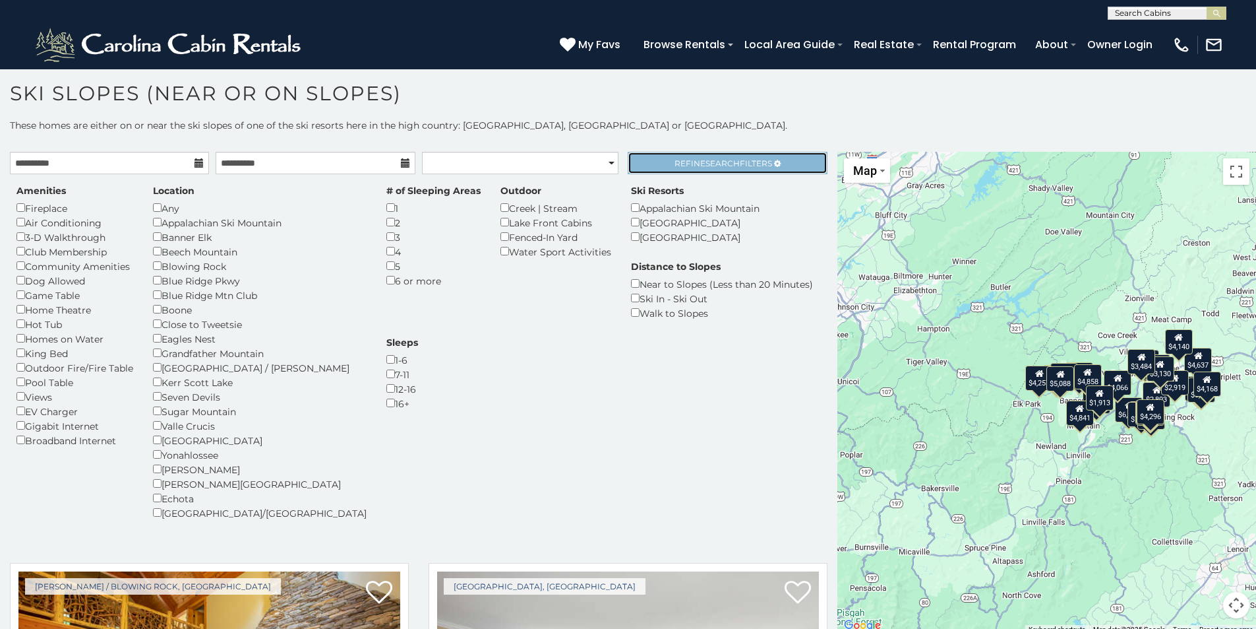
click at [715, 164] on span "Search" at bounding box center [723, 163] width 34 height 10
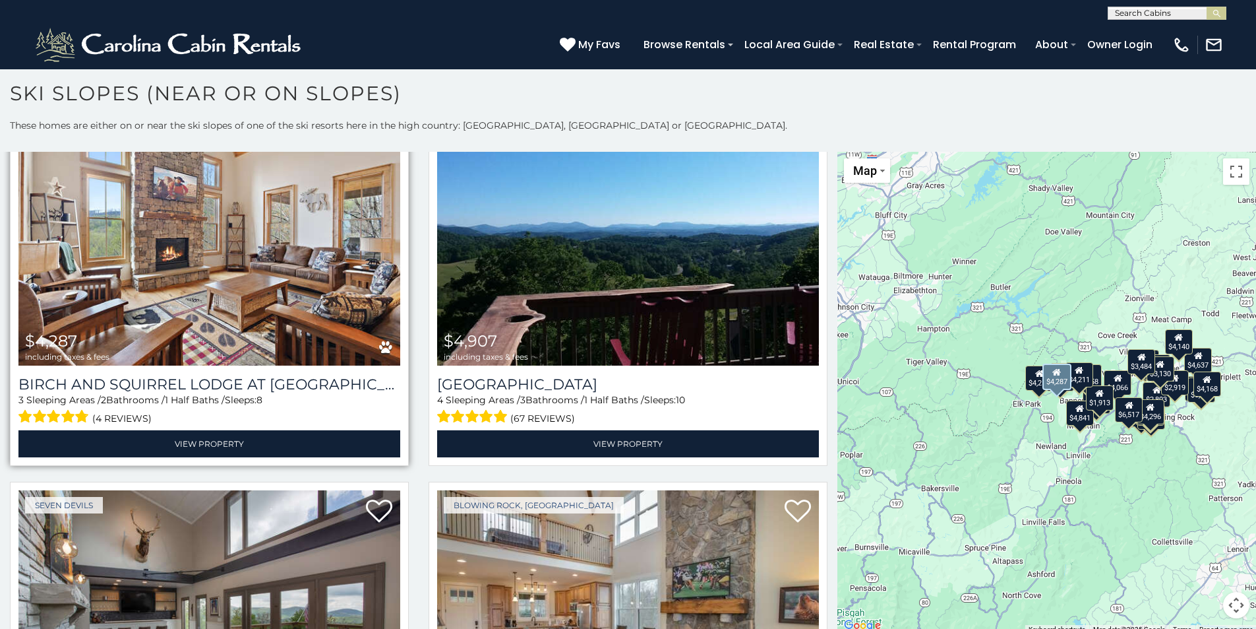
scroll to position [462, 0]
click at [250, 275] on img at bounding box center [209, 237] width 382 height 256
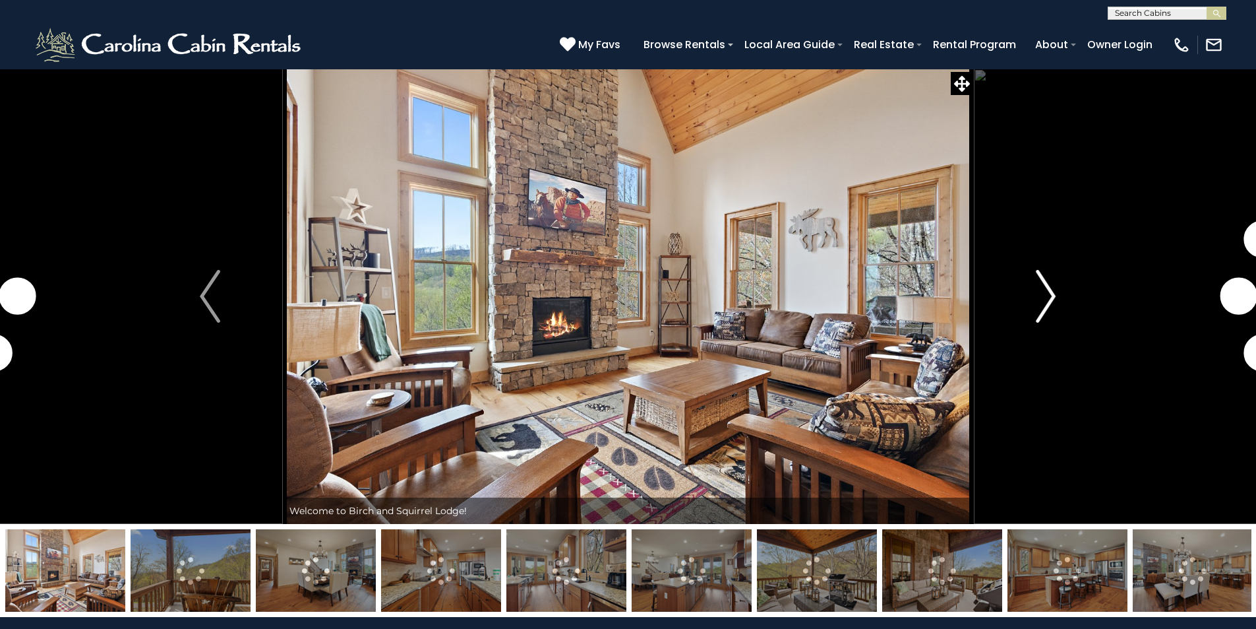
click at [1052, 298] on img "Next" at bounding box center [1046, 296] width 20 height 53
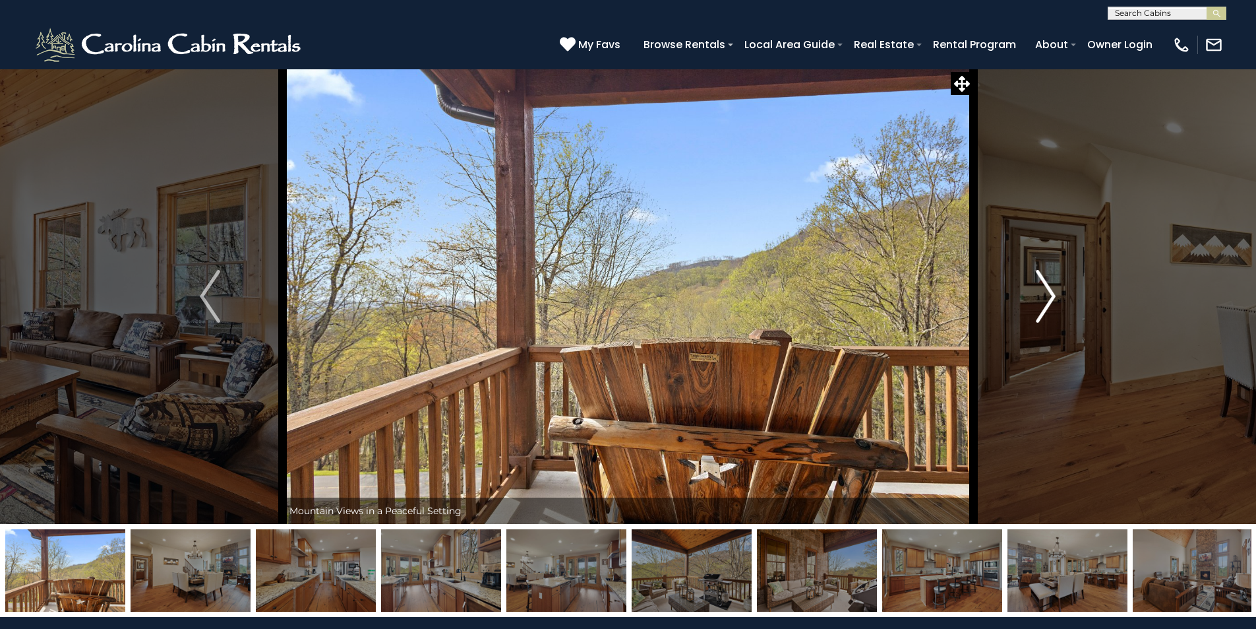
click at [1052, 293] on img "Next" at bounding box center [1046, 296] width 20 height 53
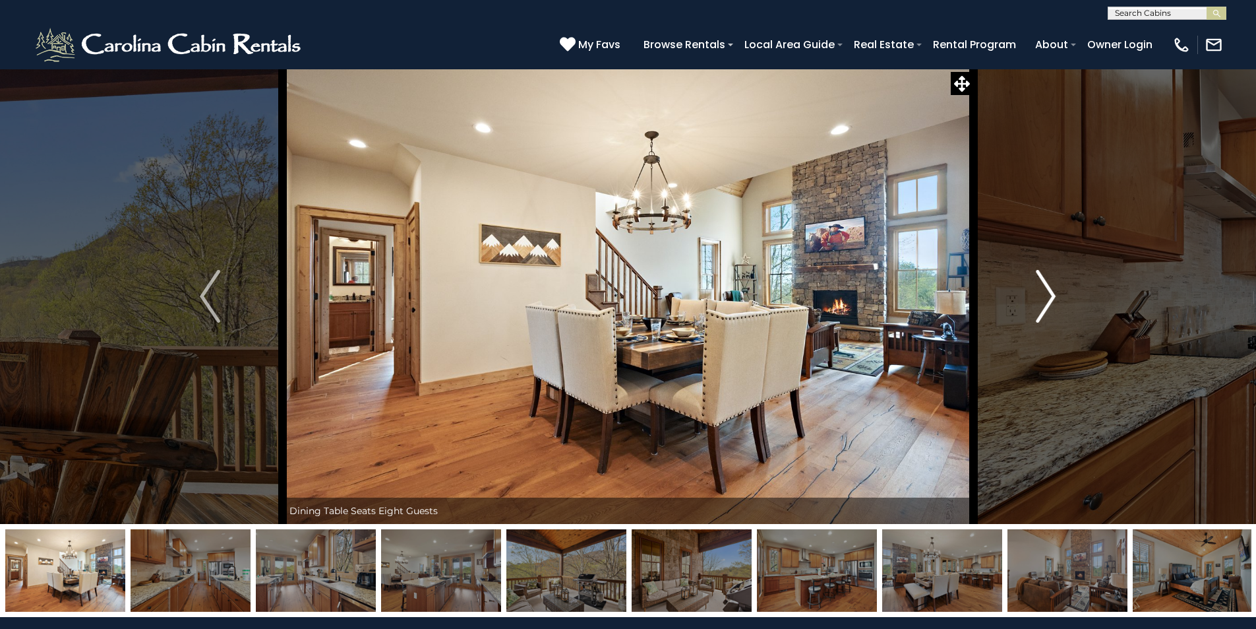
click at [1052, 295] on img "Next" at bounding box center [1046, 296] width 20 height 53
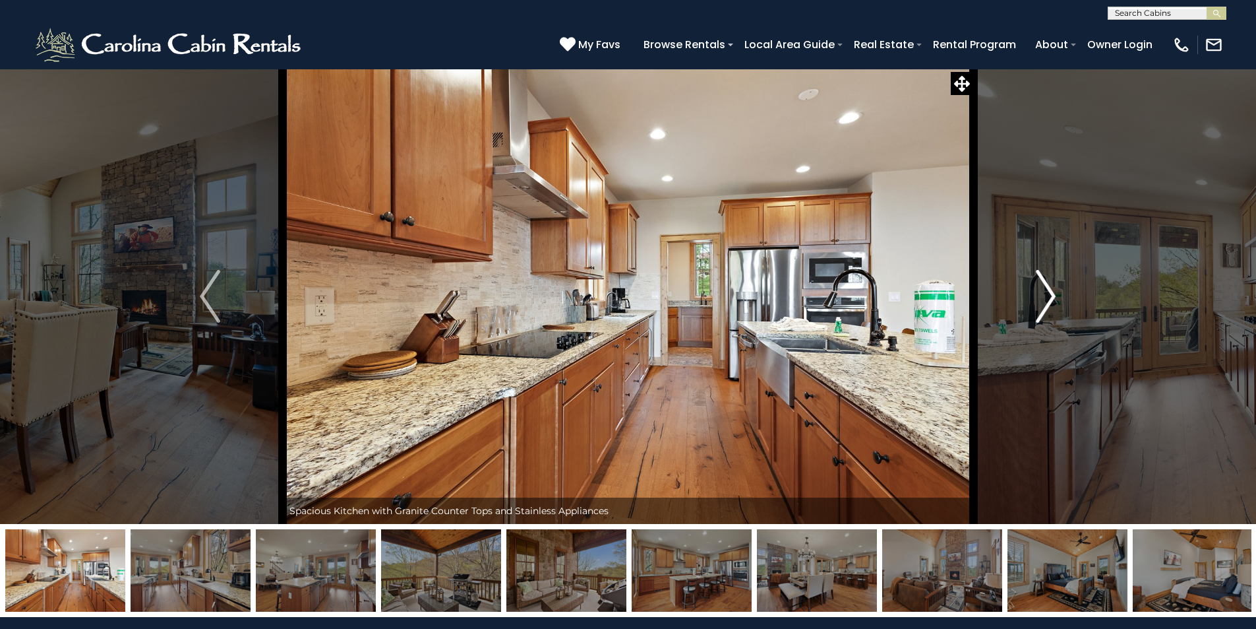
click at [1052, 296] on img "Next" at bounding box center [1046, 296] width 20 height 53
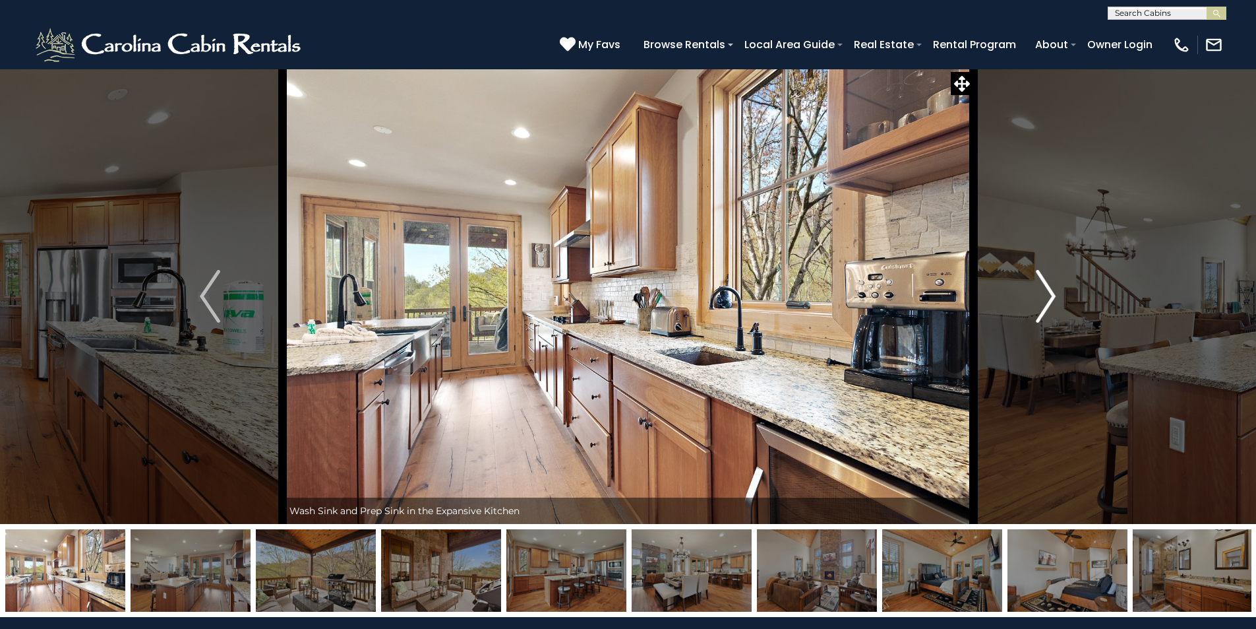
click at [1052, 296] on img "Next" at bounding box center [1046, 296] width 20 height 53
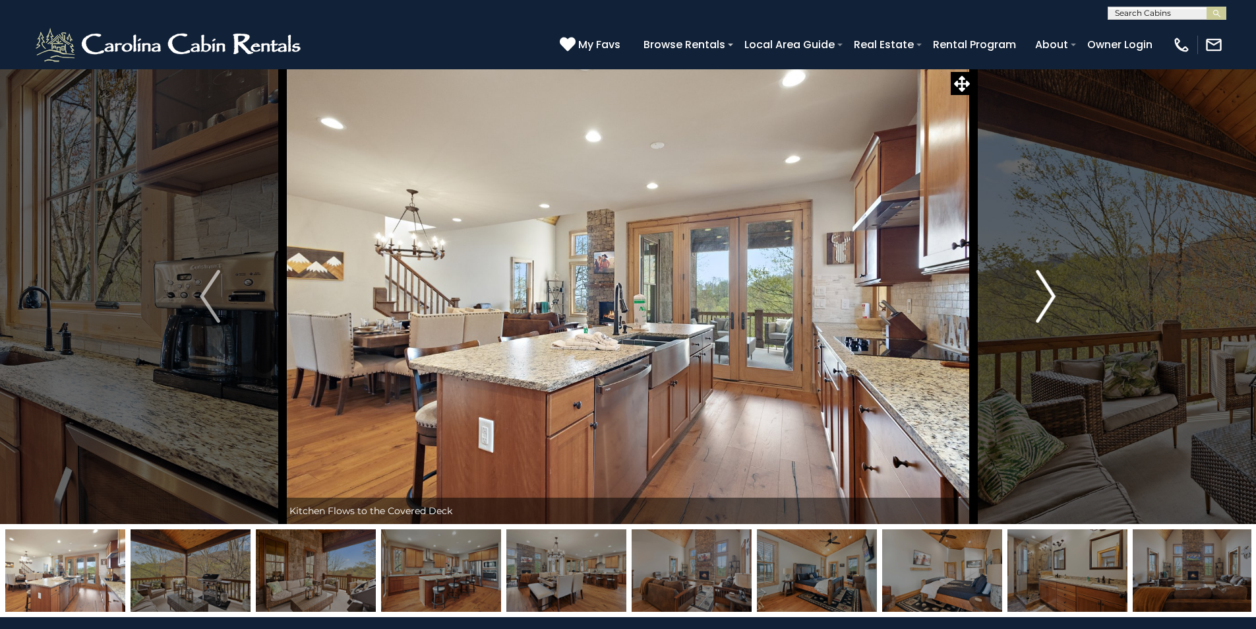
click at [1052, 296] on img "Next" at bounding box center [1046, 296] width 20 height 53
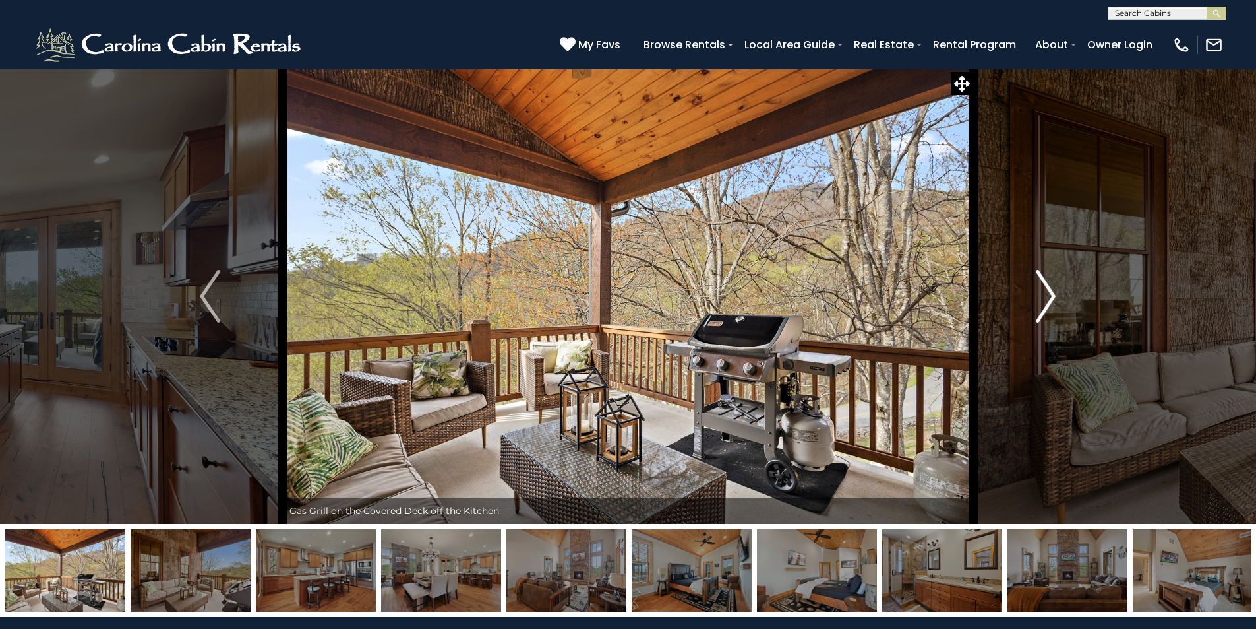
click at [1052, 296] on img "Next" at bounding box center [1046, 296] width 20 height 53
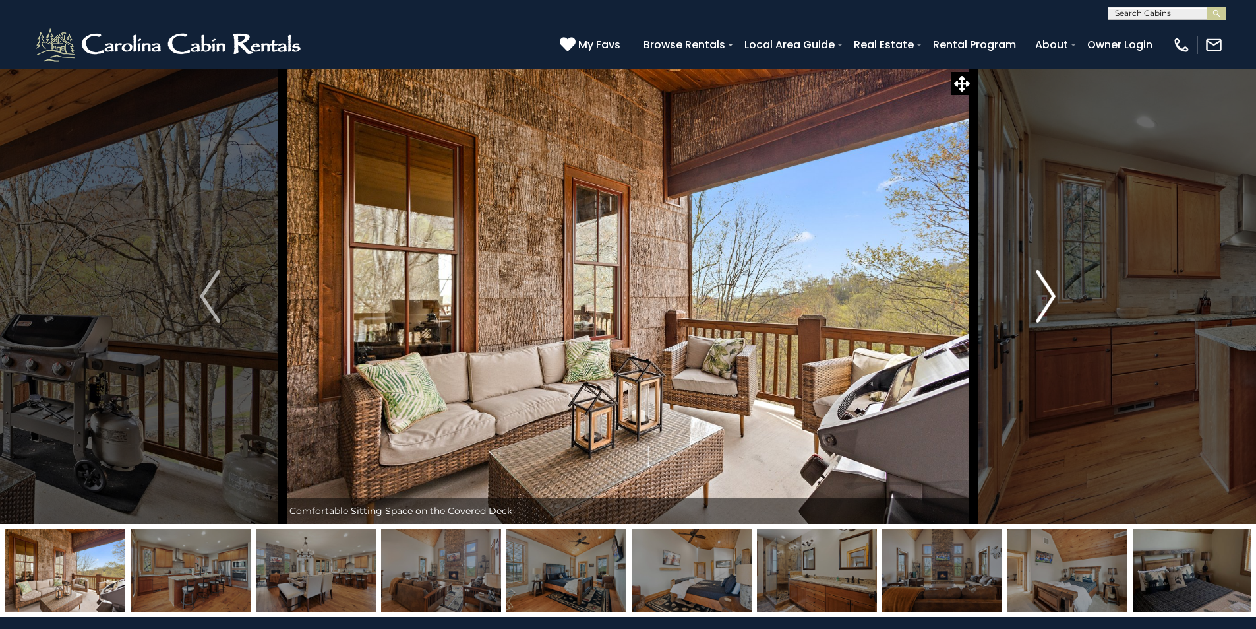
click at [1052, 296] on img "Next" at bounding box center [1046, 296] width 20 height 53
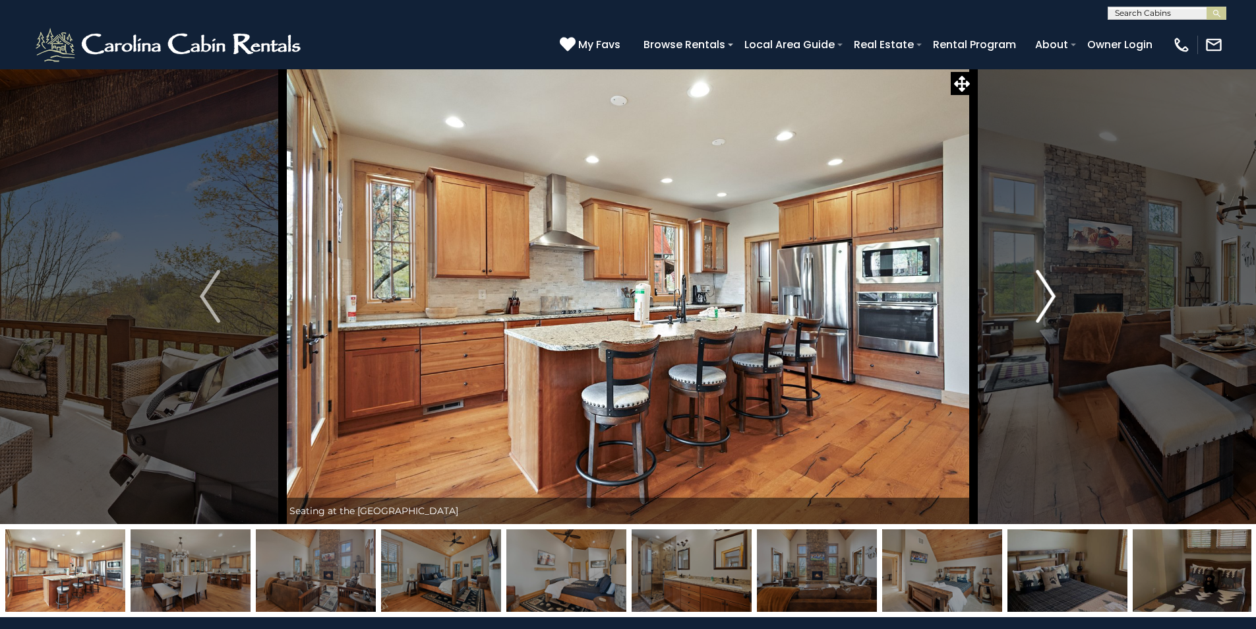
click at [1052, 296] on img "Next" at bounding box center [1046, 296] width 20 height 53
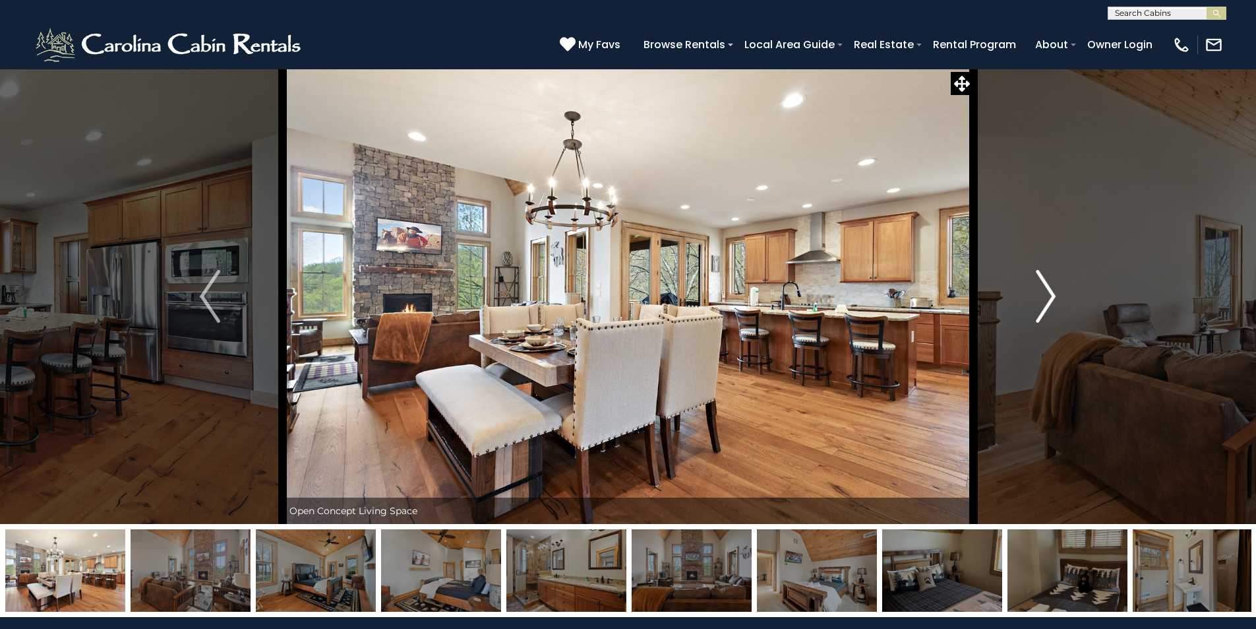
click at [1052, 297] on img "Next" at bounding box center [1046, 296] width 20 height 53
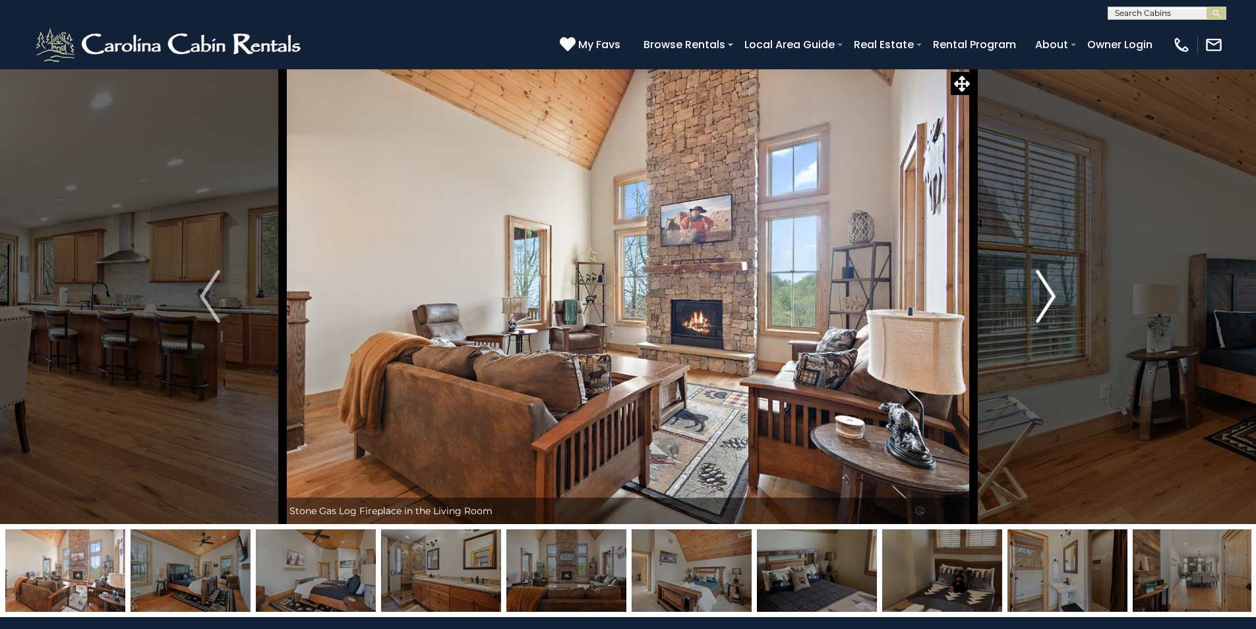
click at [1052, 297] on img "Next" at bounding box center [1046, 296] width 20 height 53
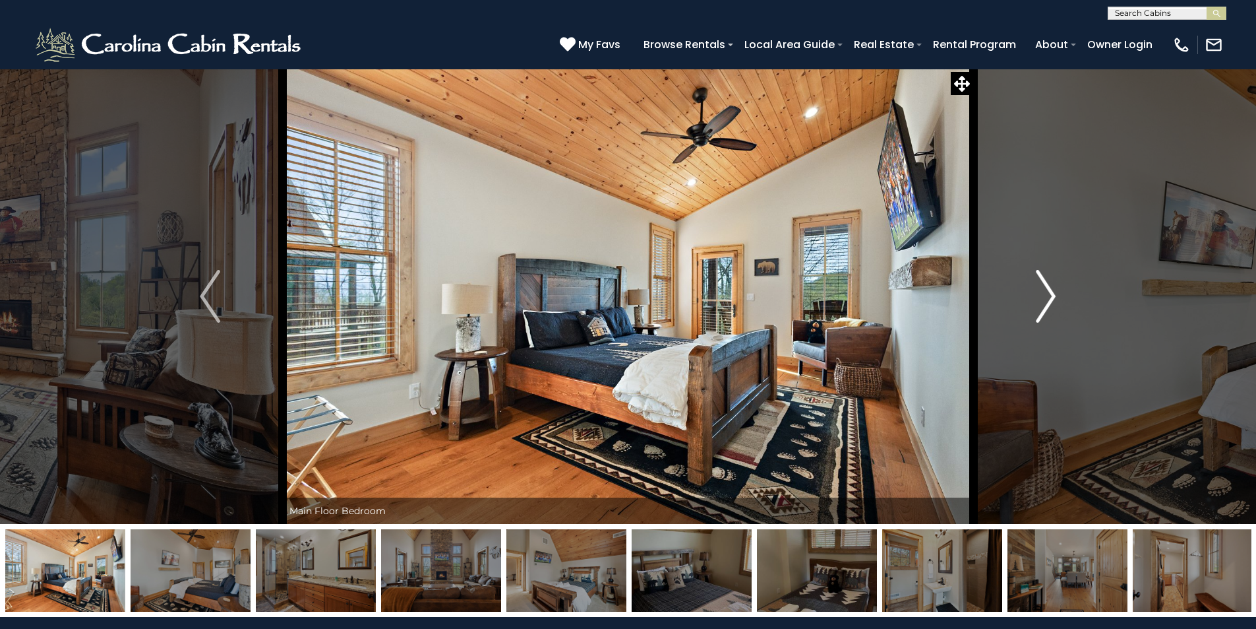
click at [1052, 297] on img "Next" at bounding box center [1046, 296] width 20 height 53
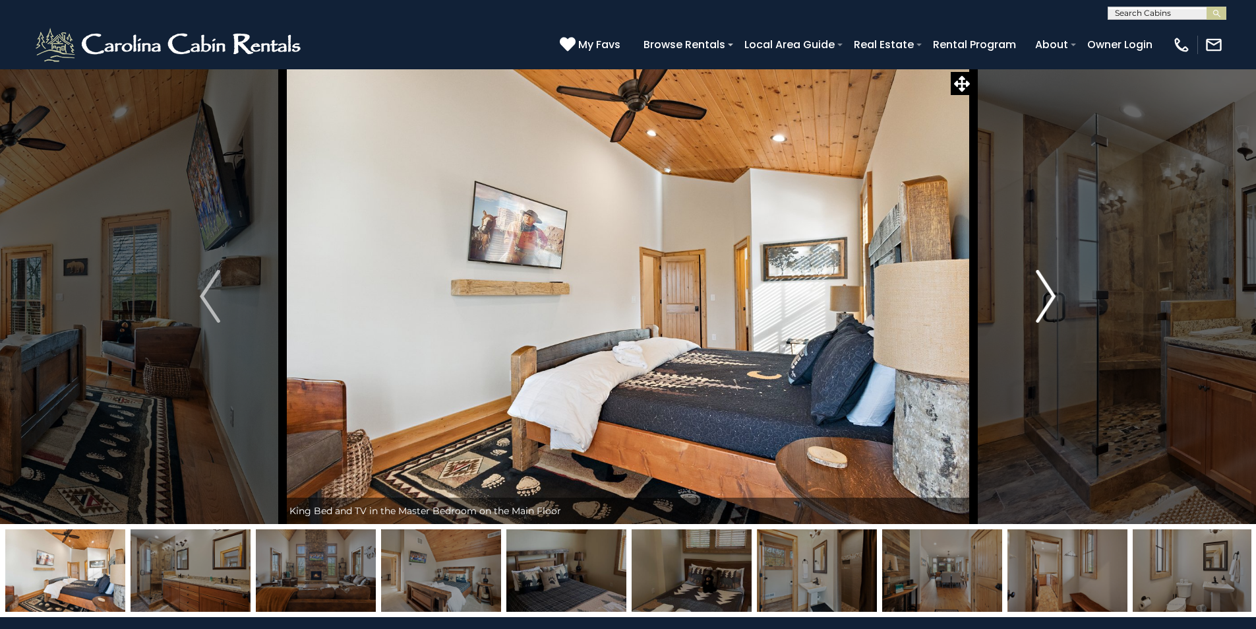
click at [1052, 297] on img "Next" at bounding box center [1046, 296] width 20 height 53
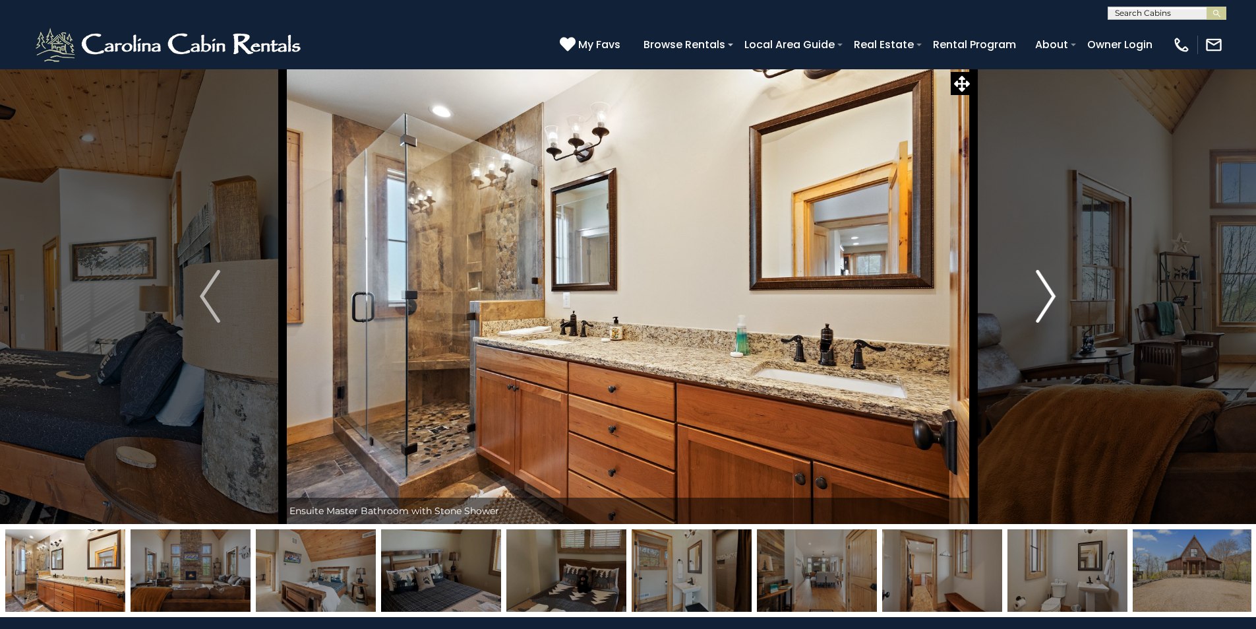
click at [1052, 297] on img "Next" at bounding box center [1046, 296] width 20 height 53
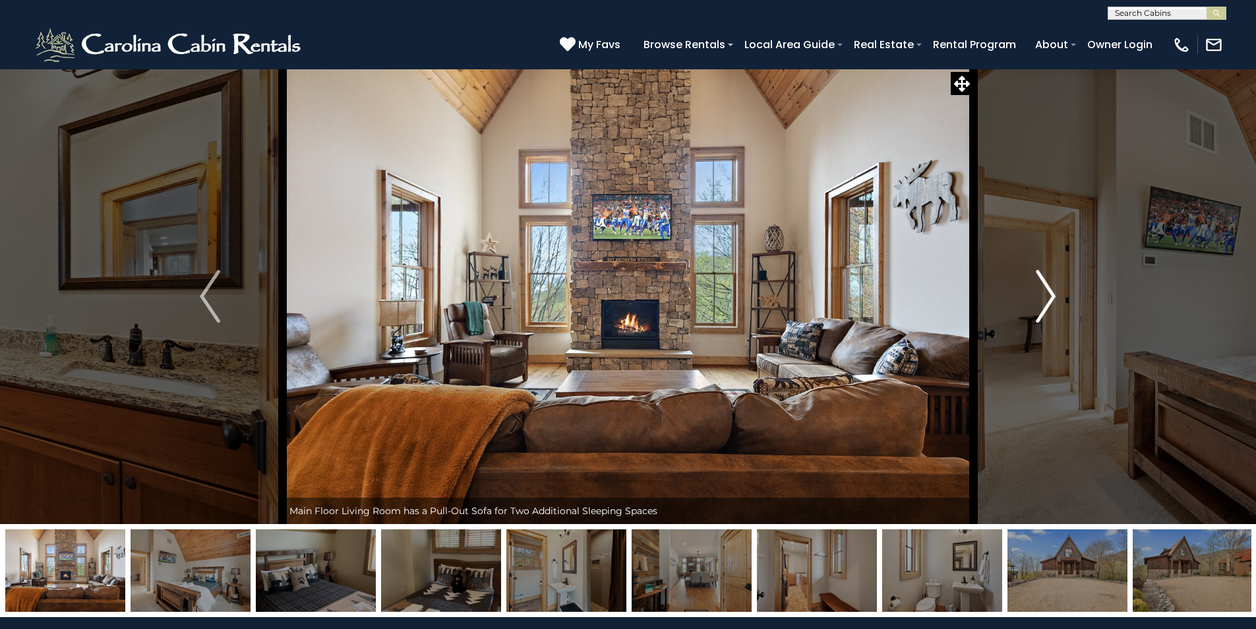
click at [1052, 297] on img "Next" at bounding box center [1046, 296] width 20 height 53
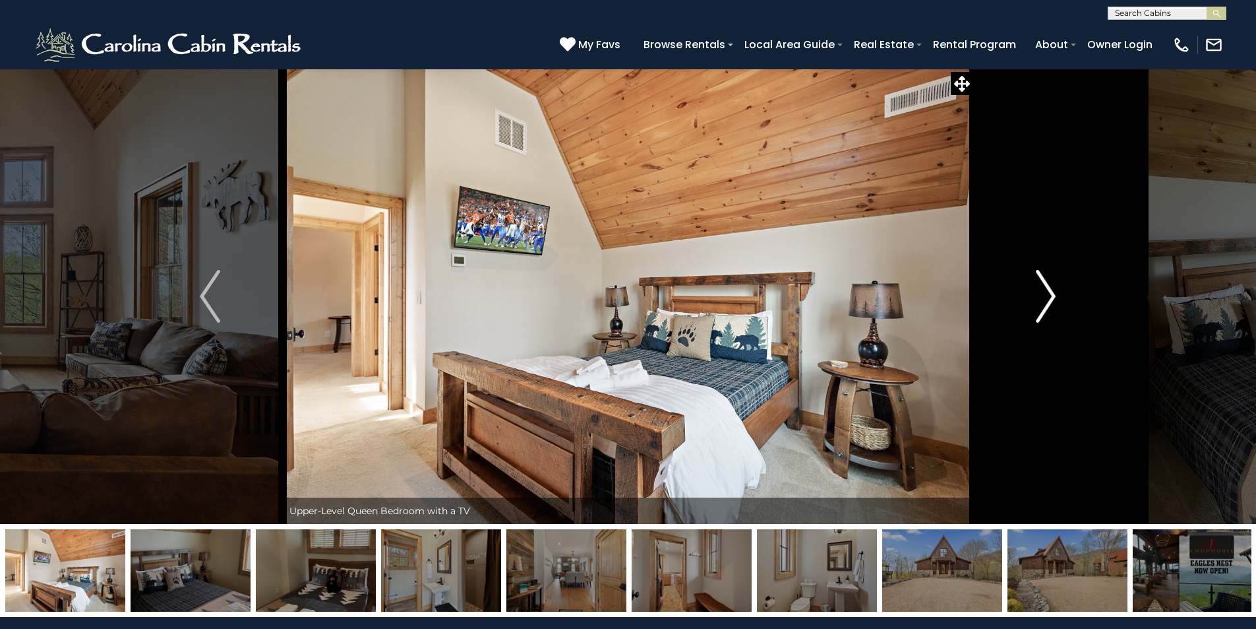
click at [1052, 297] on img "Next" at bounding box center [1046, 296] width 20 height 53
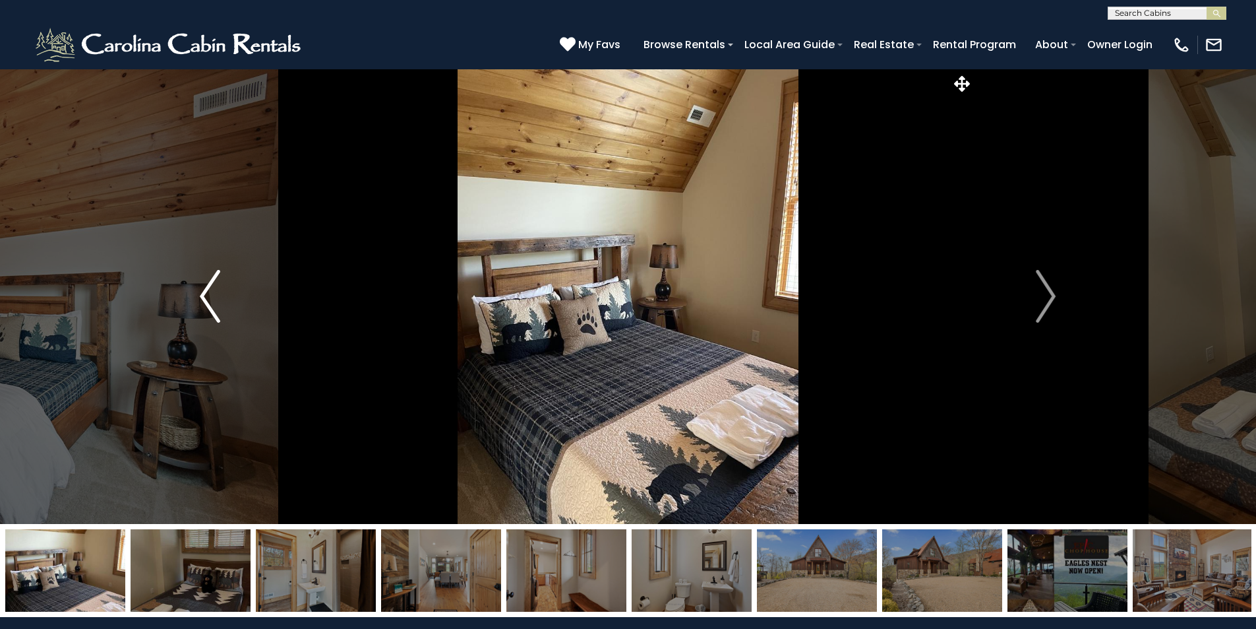
click at [217, 310] on img "Previous" at bounding box center [210, 296] width 20 height 53
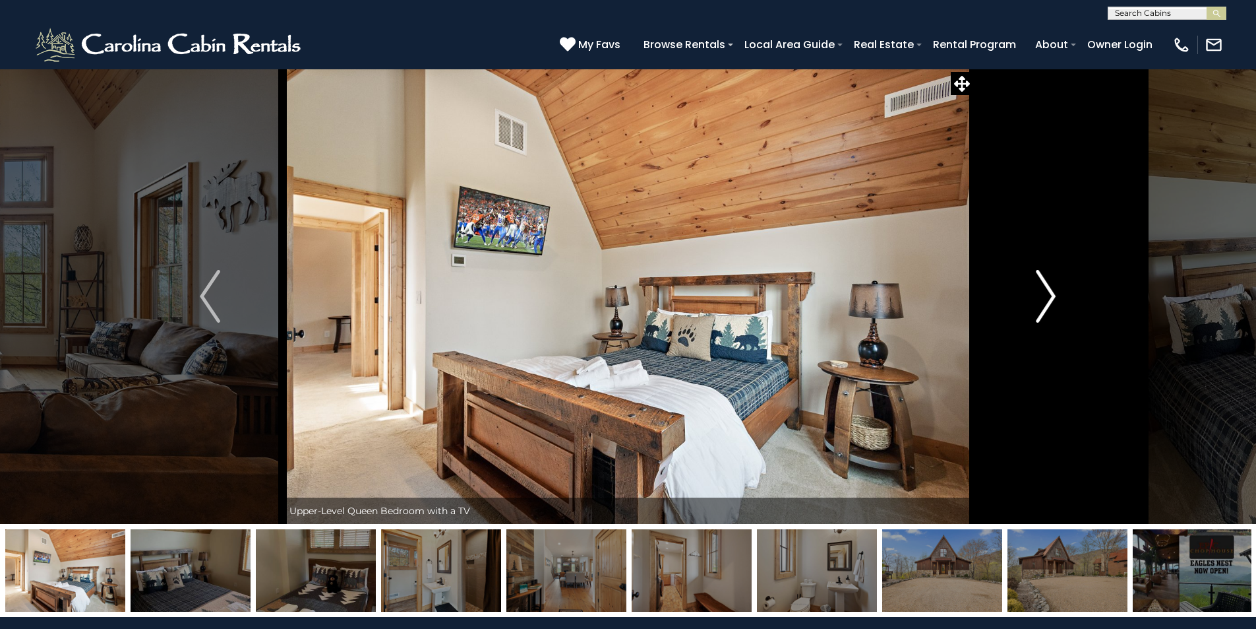
click at [1047, 288] on img "Next" at bounding box center [1046, 296] width 20 height 53
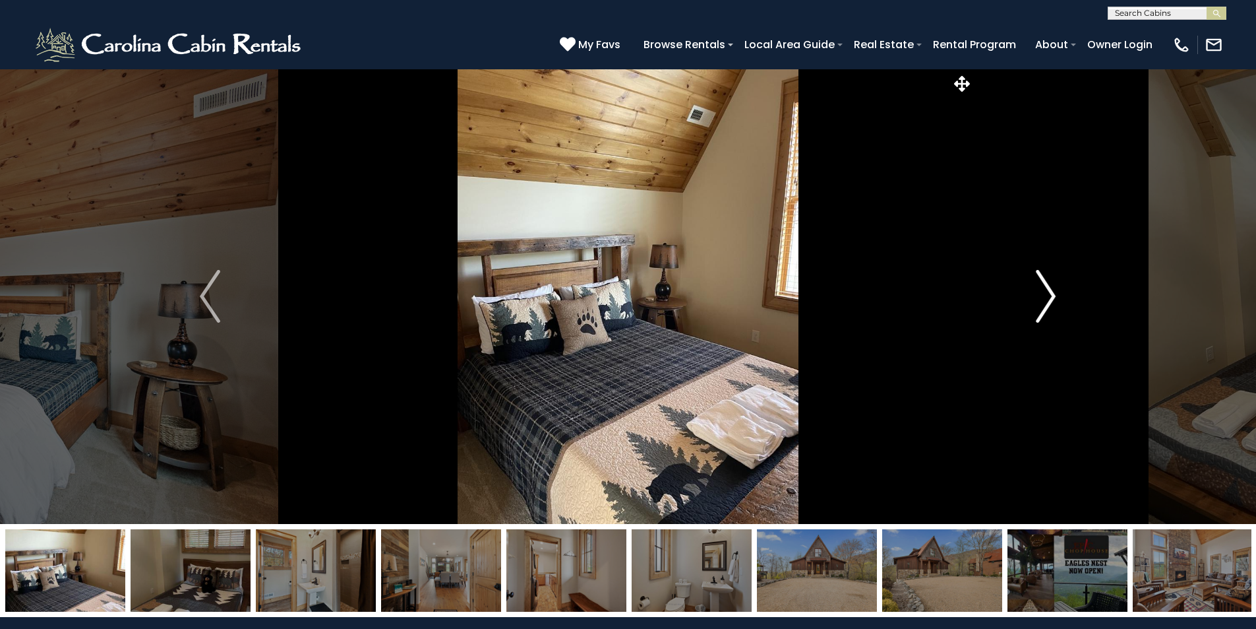
click at [1047, 288] on img "Next" at bounding box center [1046, 296] width 20 height 53
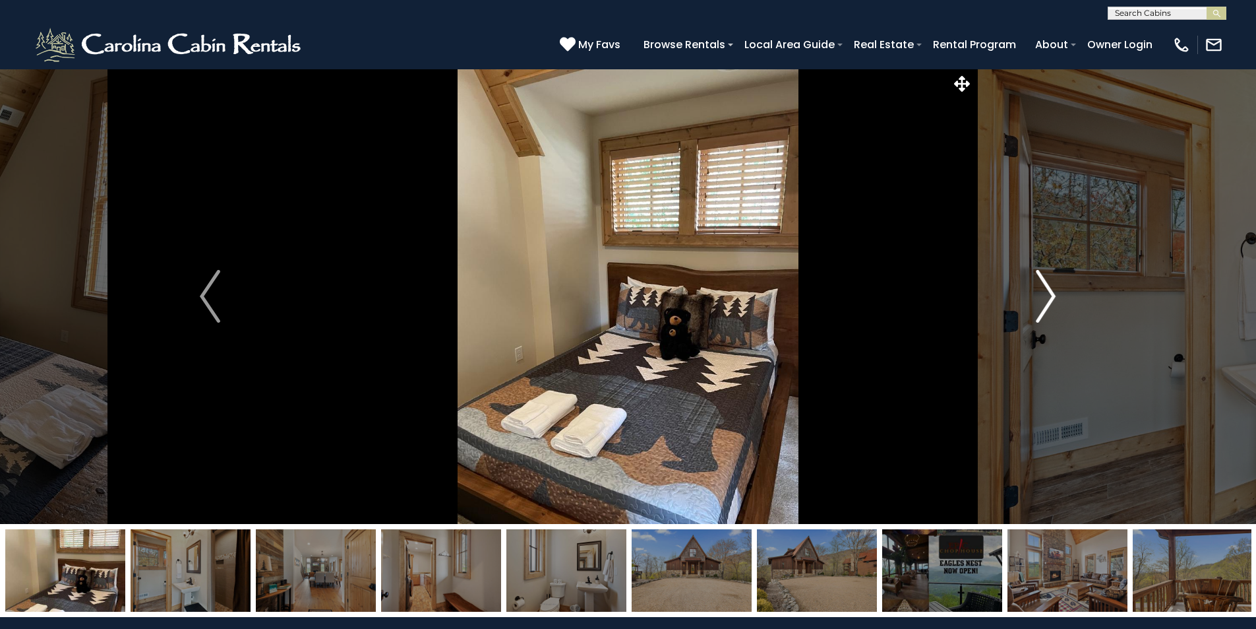
click at [1047, 288] on img "Next" at bounding box center [1046, 296] width 20 height 53
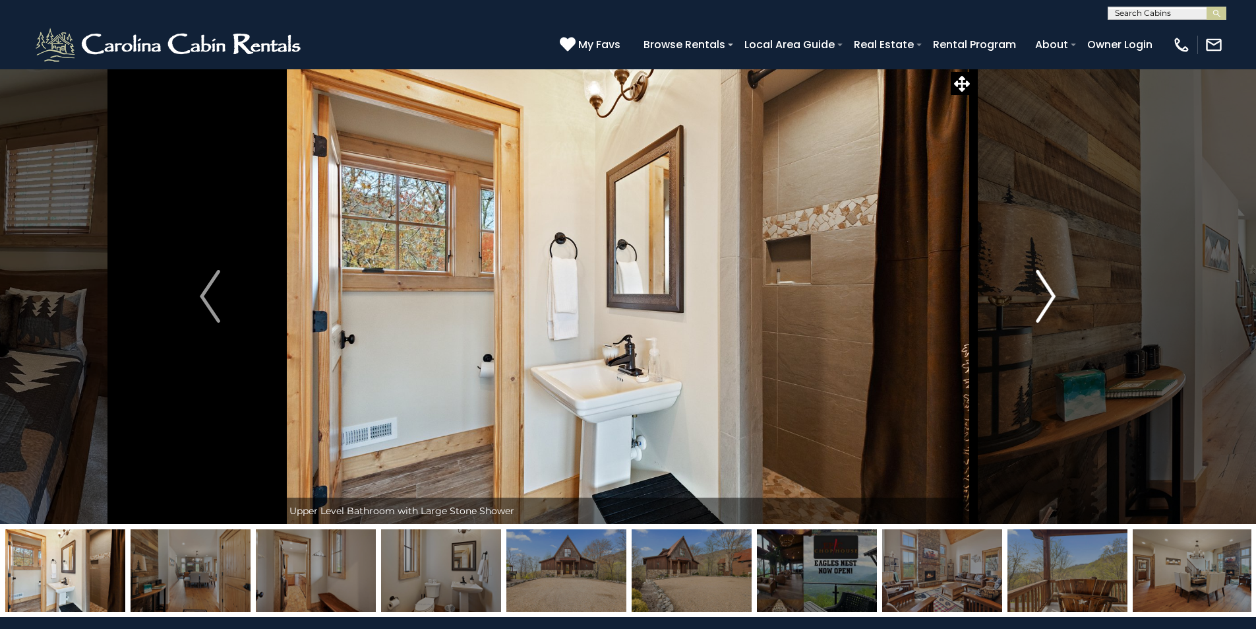
click at [1047, 288] on img "Next" at bounding box center [1046, 296] width 20 height 53
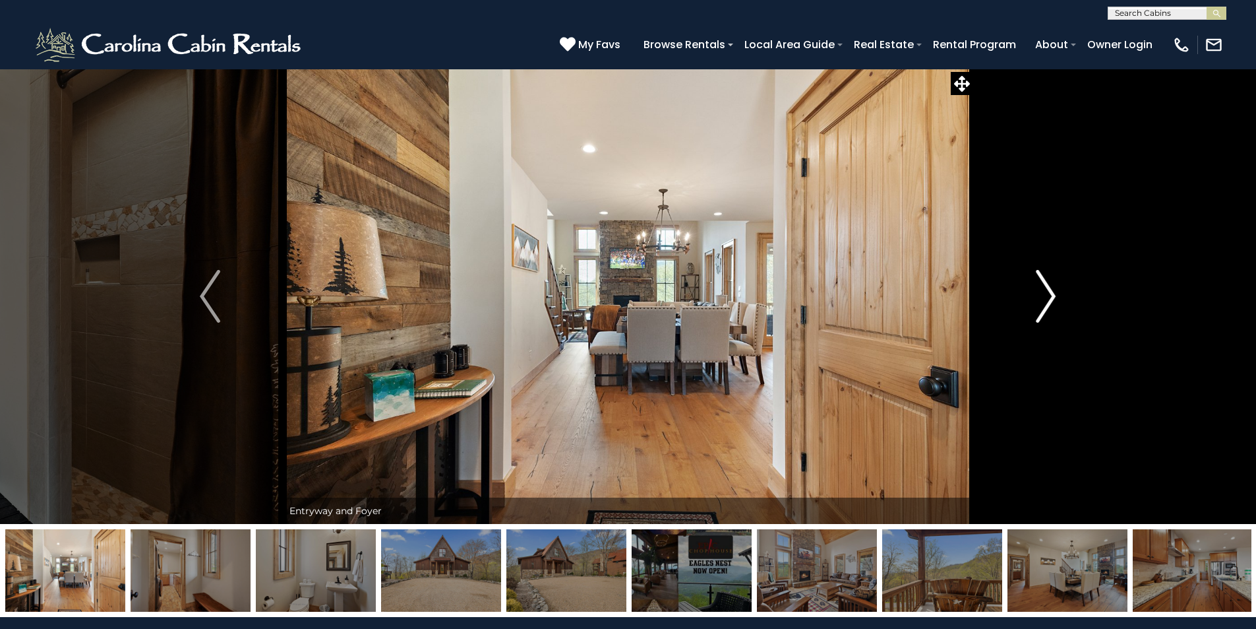
click at [1047, 288] on img "Next" at bounding box center [1046, 296] width 20 height 53
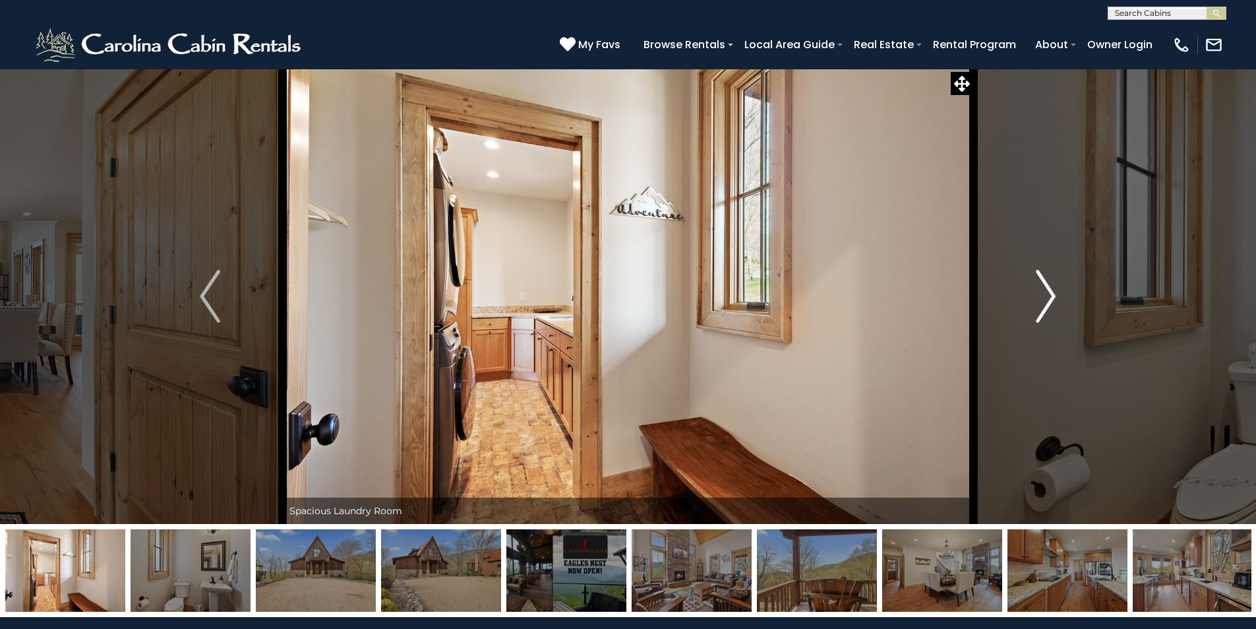
click at [1047, 288] on img "Next" at bounding box center [1046, 296] width 20 height 53
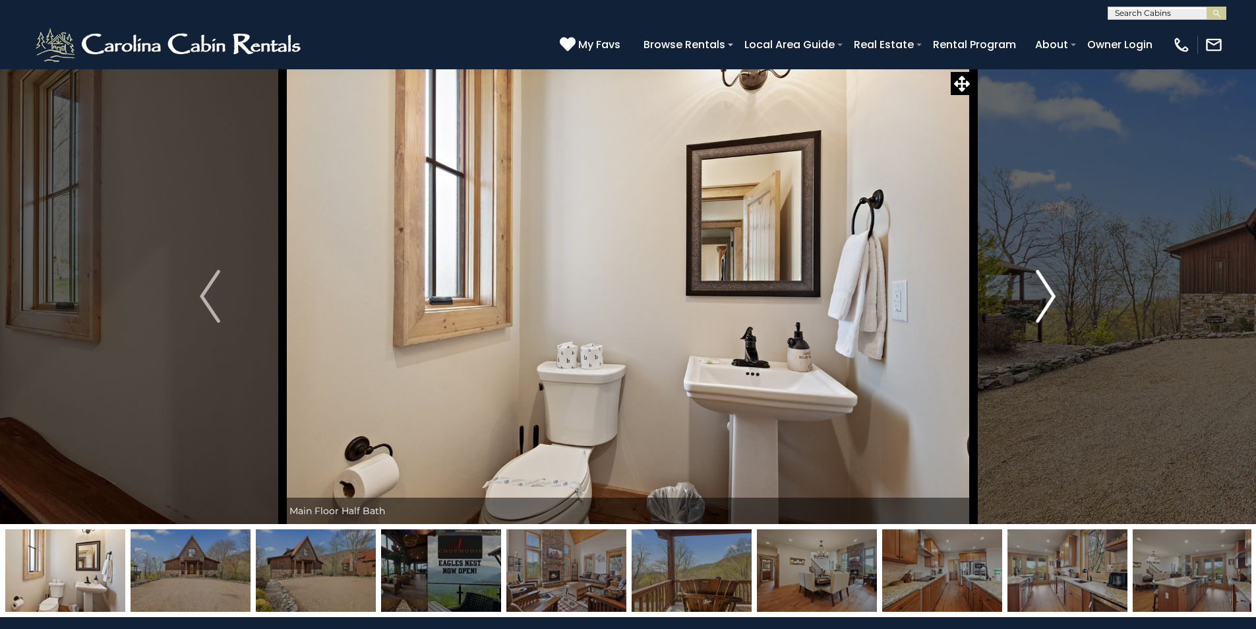
click at [1047, 288] on img "Next" at bounding box center [1046, 296] width 20 height 53
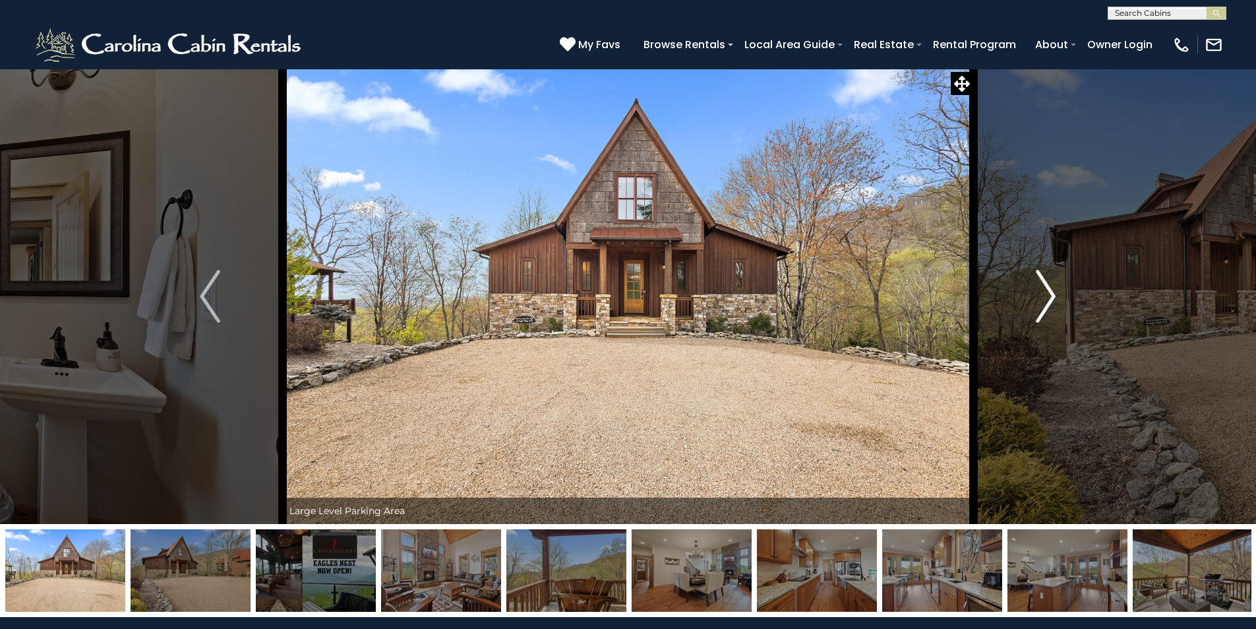
click at [1047, 288] on img "Next" at bounding box center [1046, 296] width 20 height 53
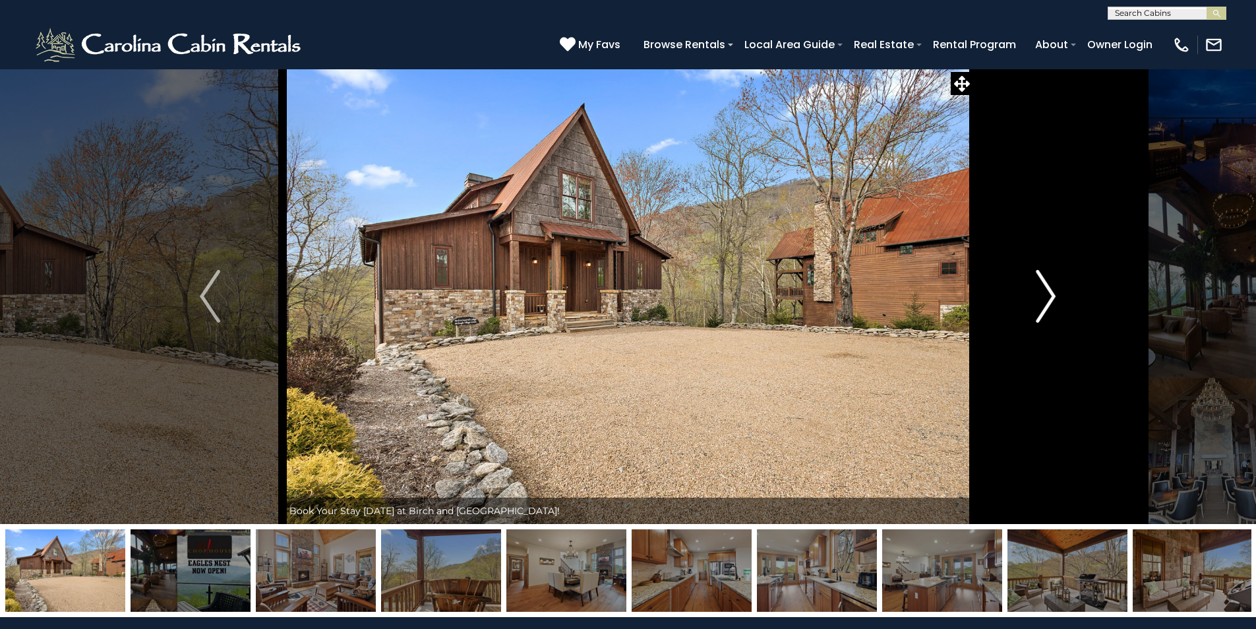
click at [1047, 288] on img "Next" at bounding box center [1046, 296] width 20 height 53
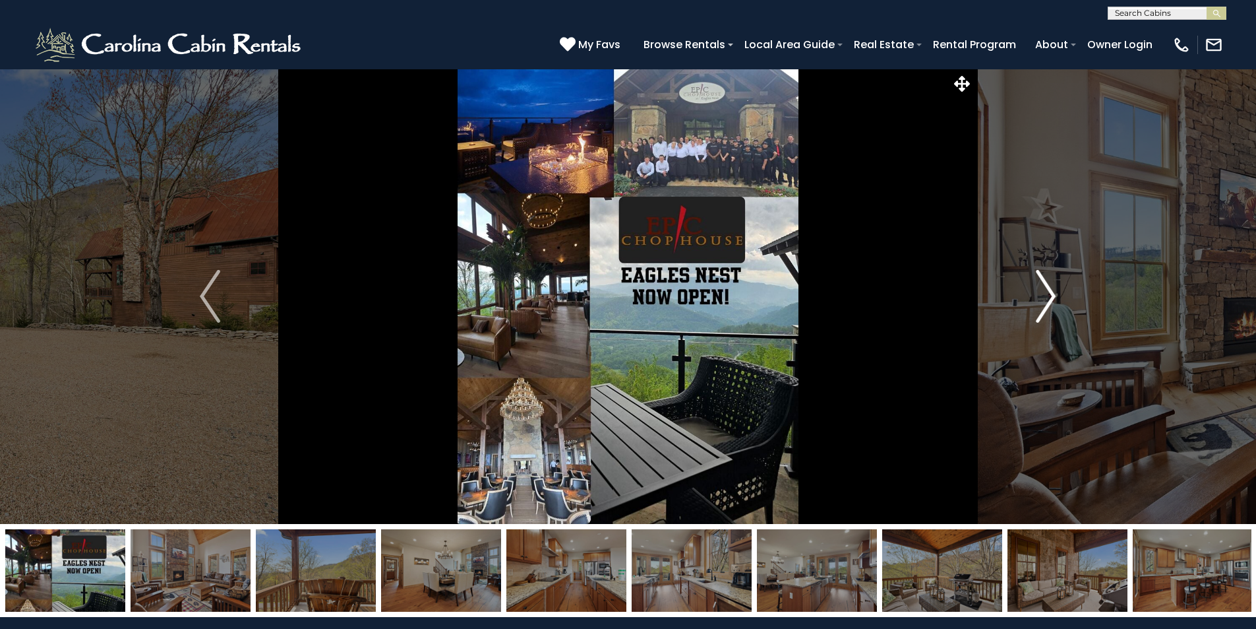
click at [1047, 287] on img "Next" at bounding box center [1046, 296] width 20 height 53
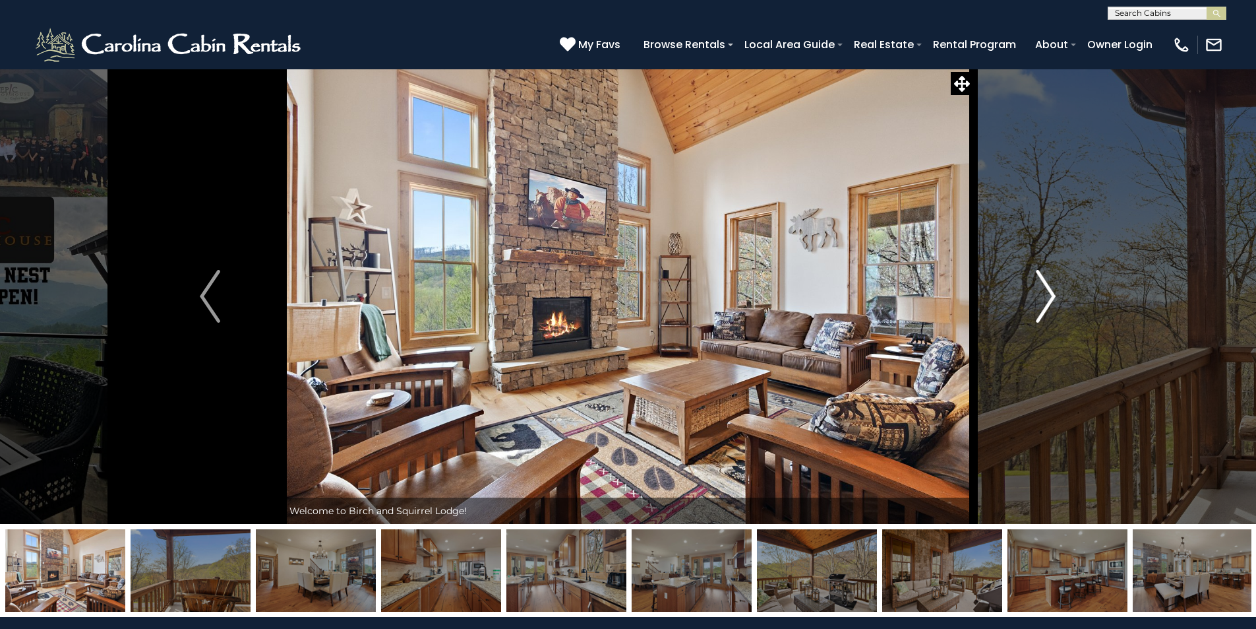
click at [1077, 245] on button "Next" at bounding box center [1045, 296] width 145 height 455
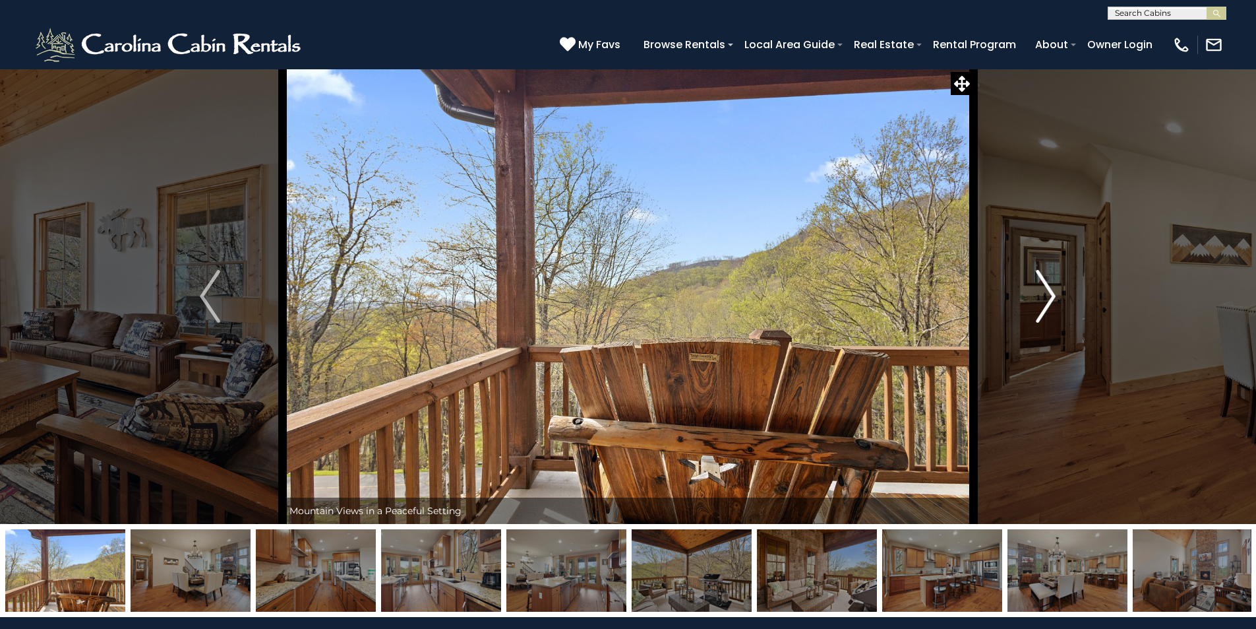
click at [1076, 244] on button "Next" at bounding box center [1045, 296] width 145 height 455
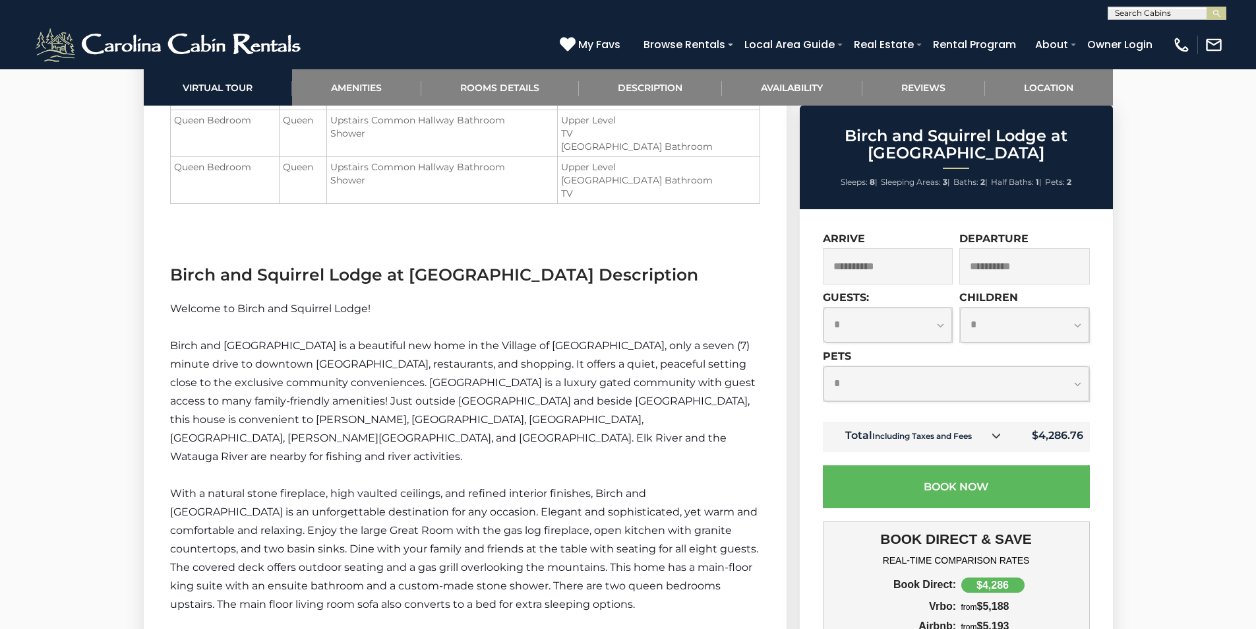
scroll to position [1583, 0]
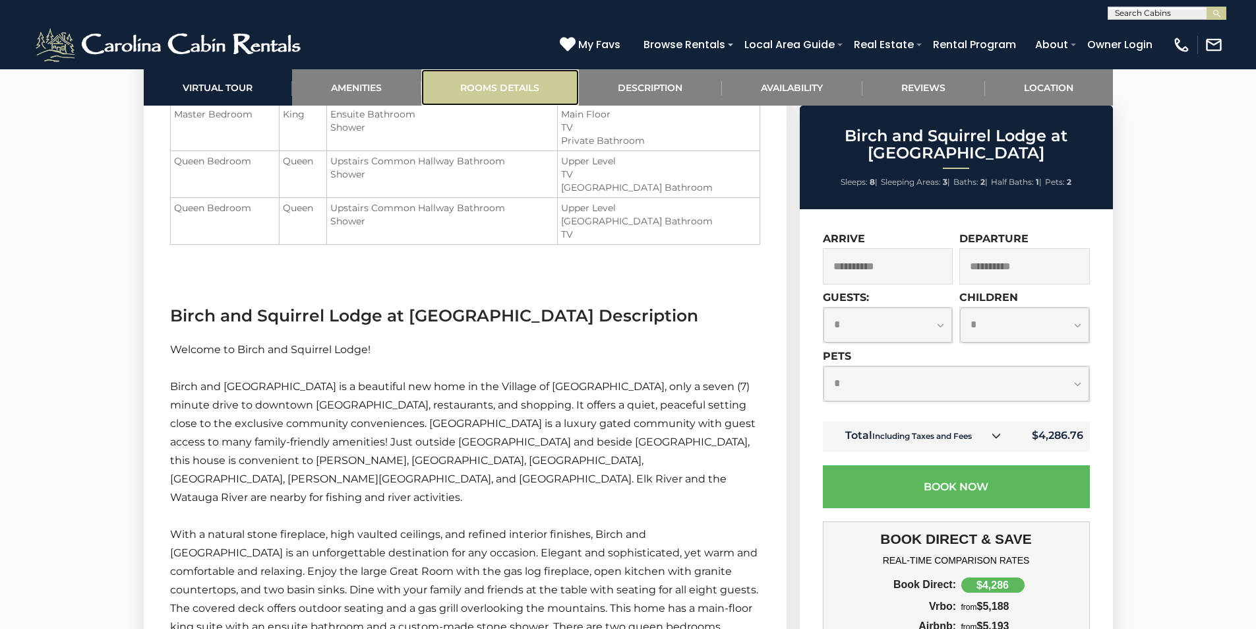
click at [454, 86] on link "Rooms Details" at bounding box center [500, 87] width 158 height 36
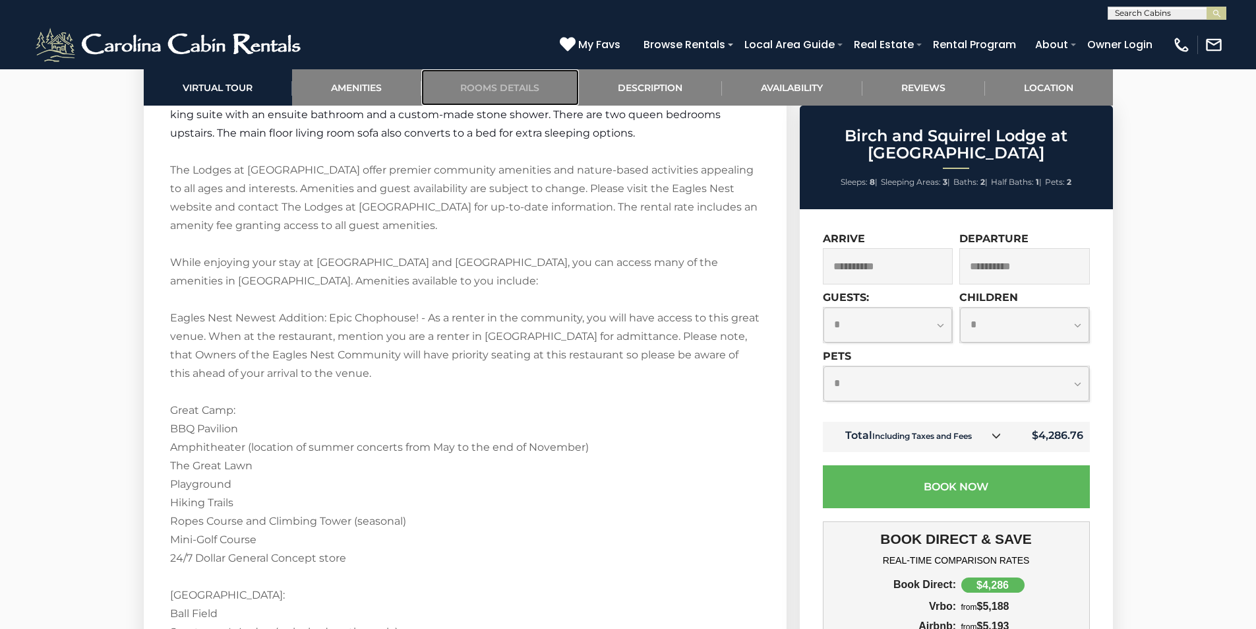
scroll to position [2236, 0]
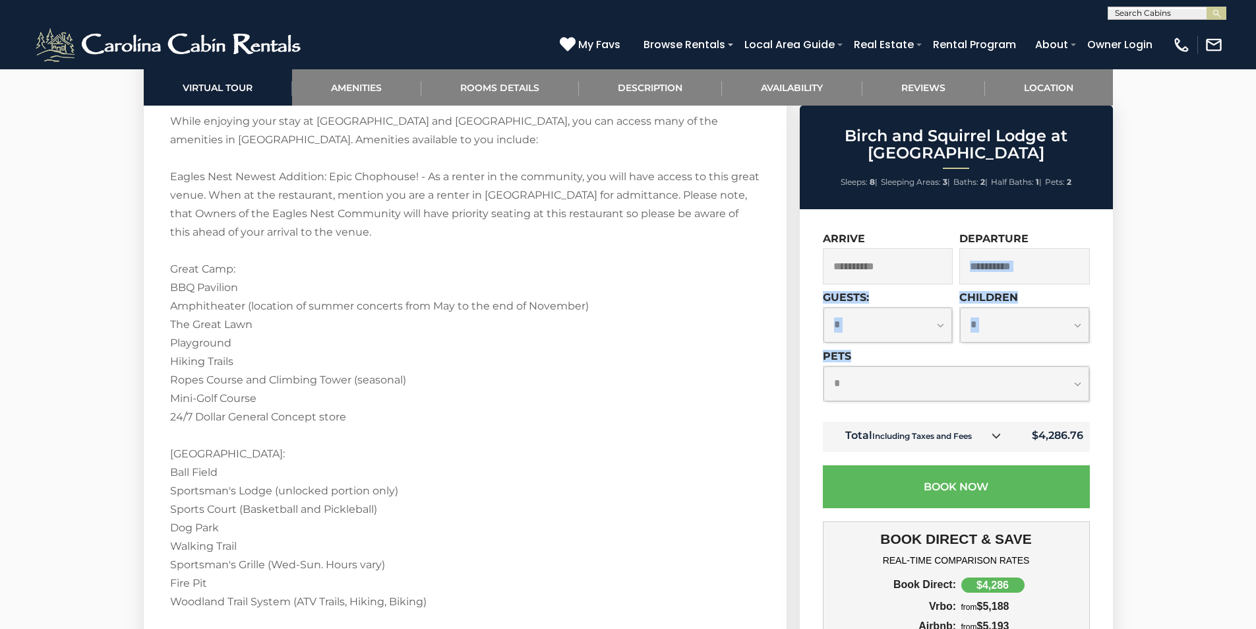
drag, startPoint x: 1091, startPoint y: 361, endPoint x: 1056, endPoint y: 235, distance: 130.9
click at [1054, 233] on div "**********" at bounding box center [956, 536] width 313 height 654
click at [1168, 300] on div at bounding box center [628, 94] width 1256 height 4522
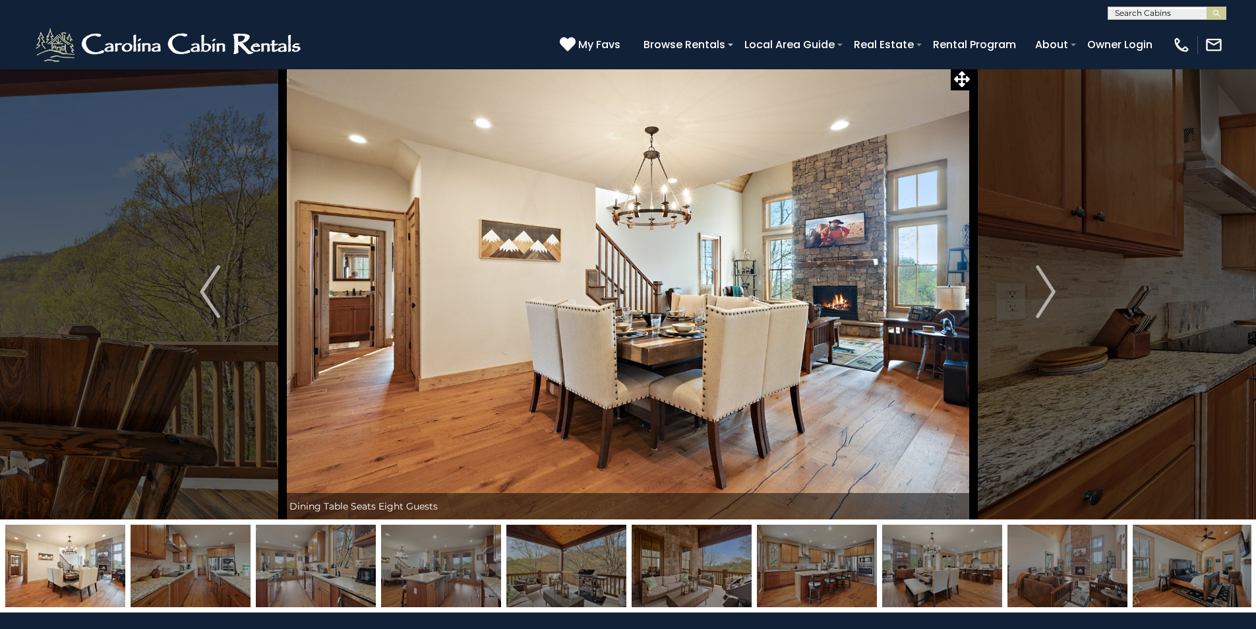
scroll to position [0, 0]
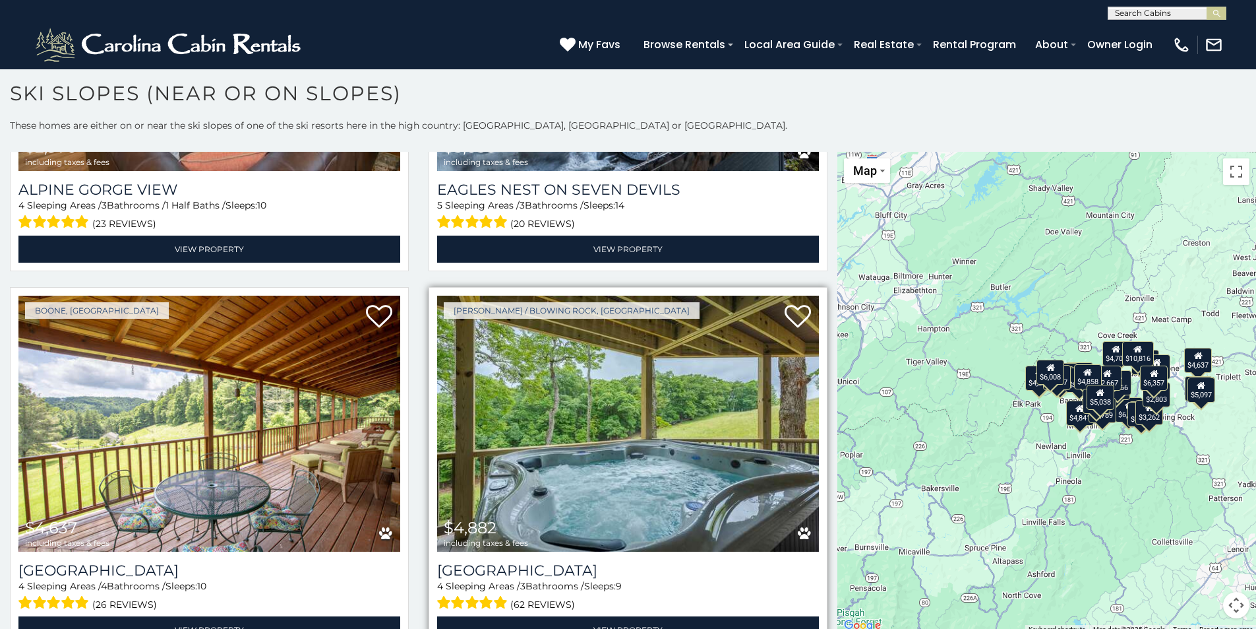
scroll to position [2176, 0]
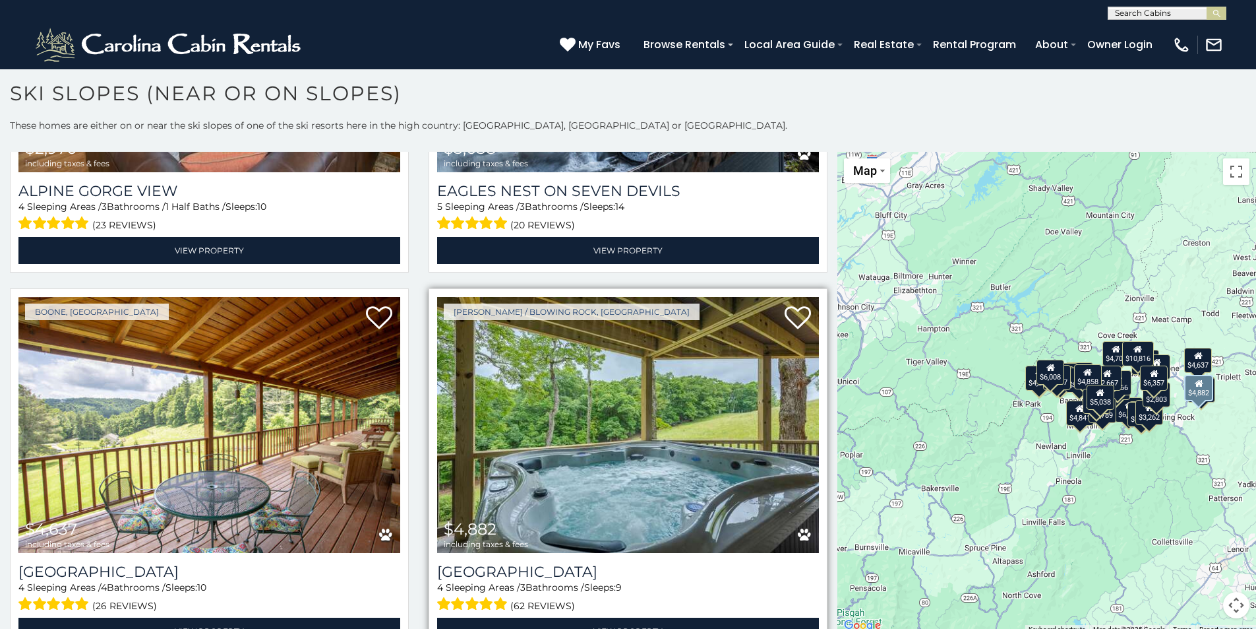
click at [615, 436] on img at bounding box center [628, 425] width 382 height 256
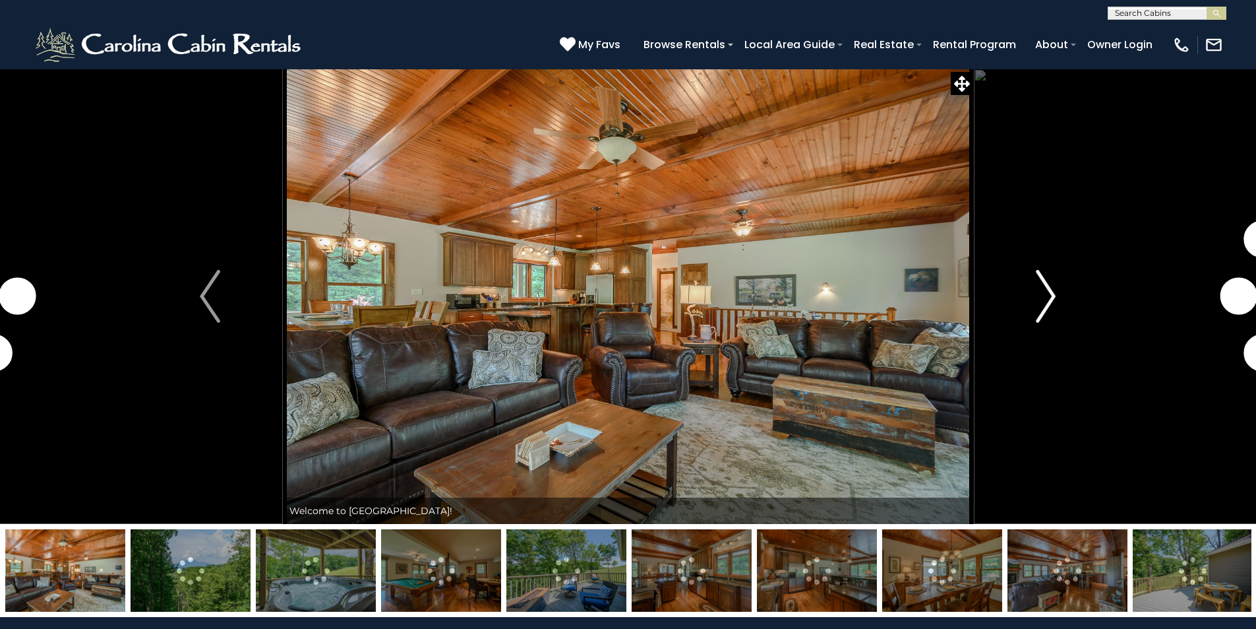
click at [1051, 301] on img "Next" at bounding box center [1046, 296] width 20 height 53
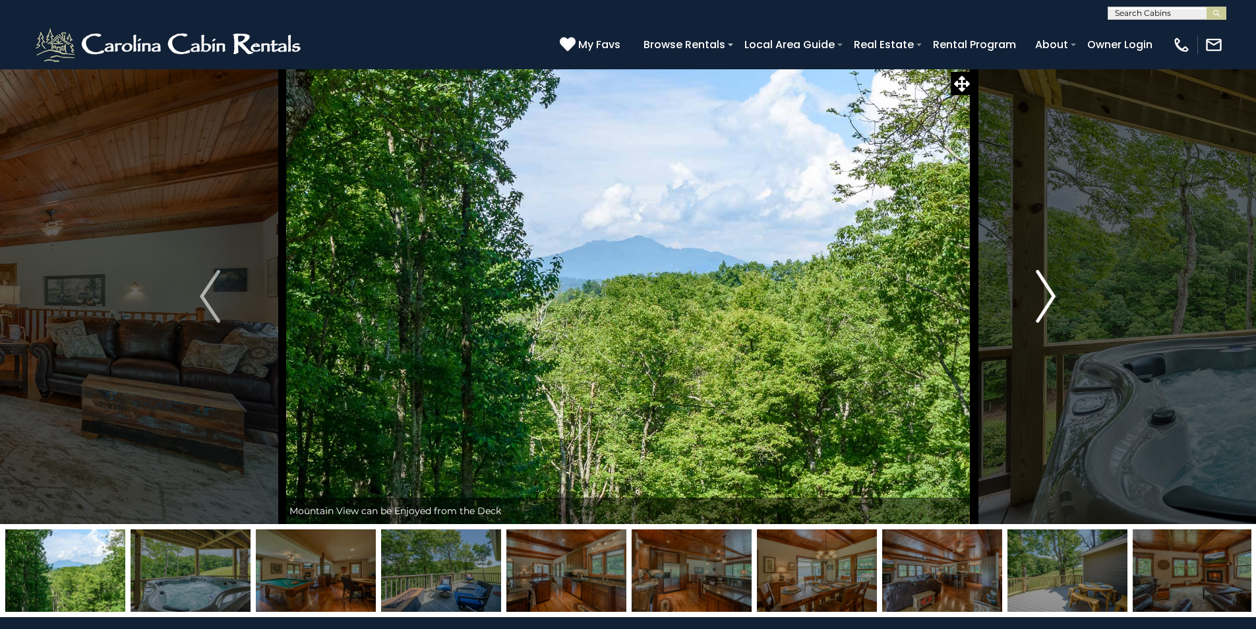
click at [1051, 301] on img "Next" at bounding box center [1046, 296] width 20 height 53
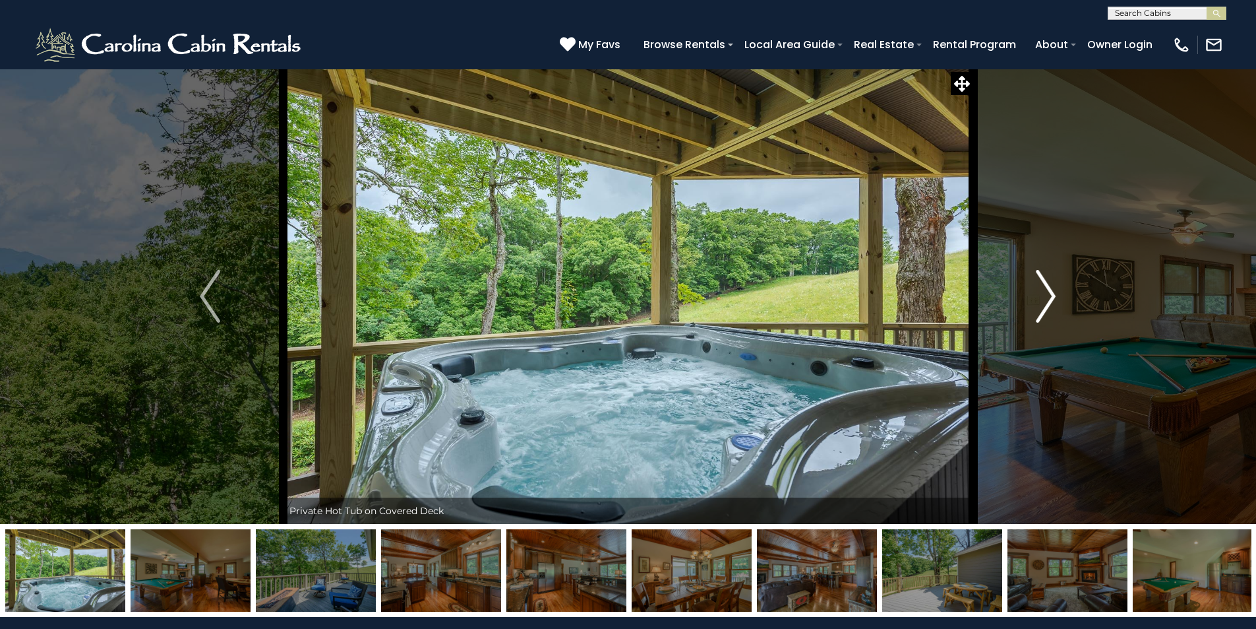
click at [1051, 301] on img "Next" at bounding box center [1046, 296] width 20 height 53
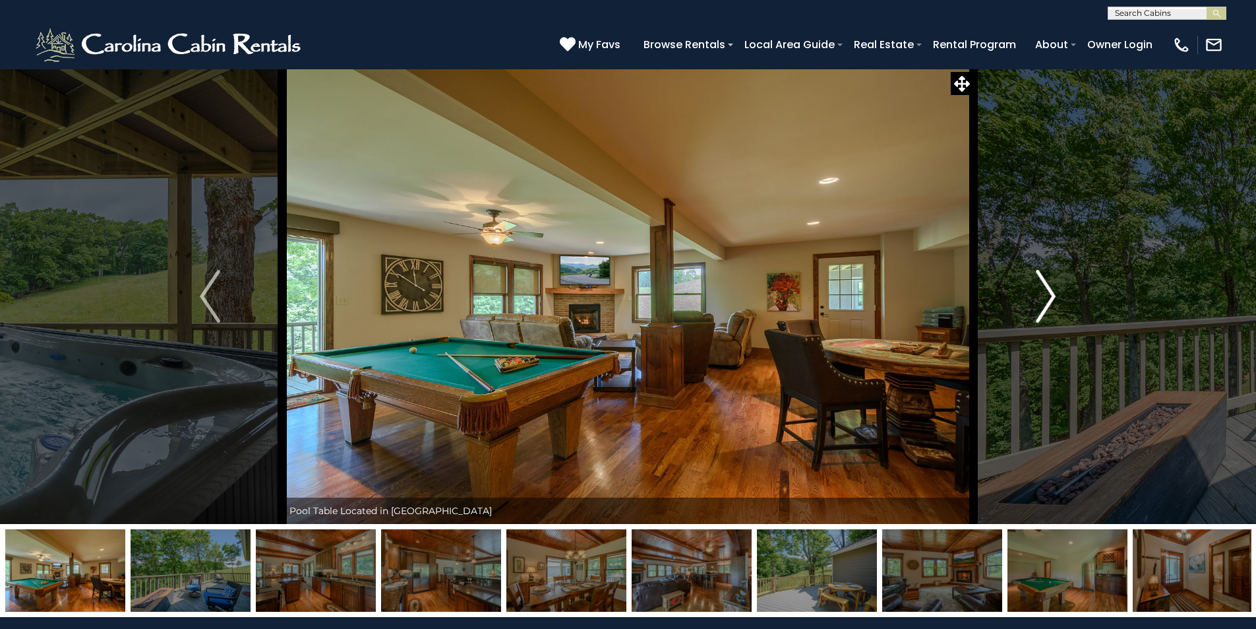
click at [1051, 301] on img "Next" at bounding box center [1046, 296] width 20 height 53
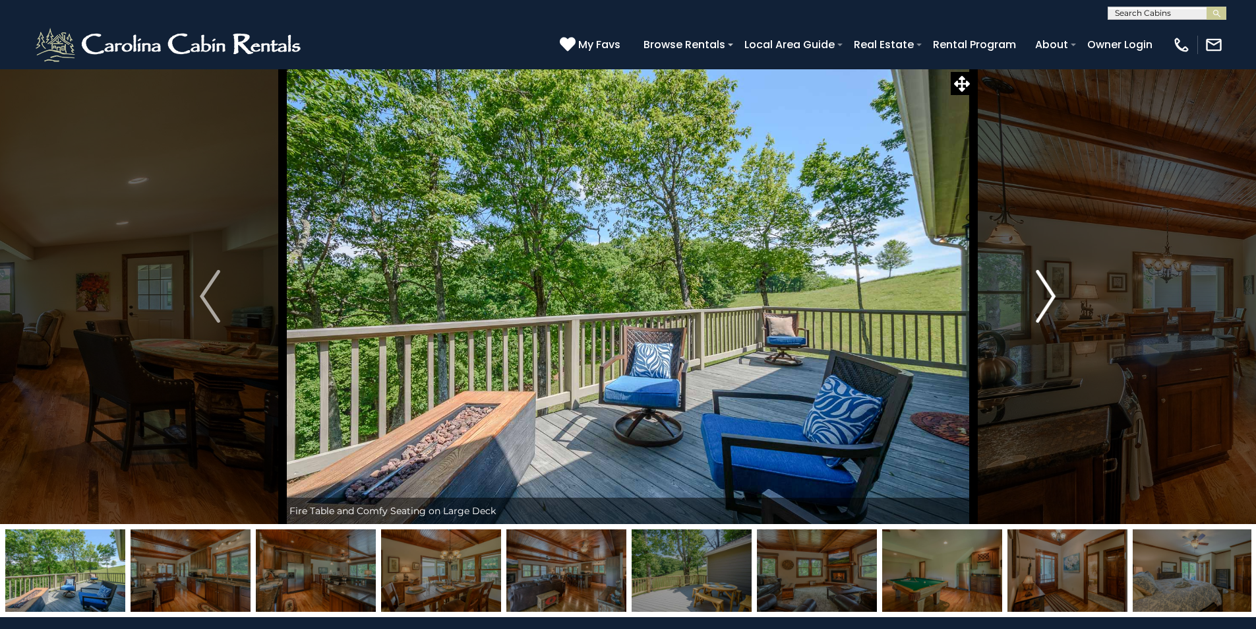
click at [1051, 301] on img "Next" at bounding box center [1046, 296] width 20 height 53
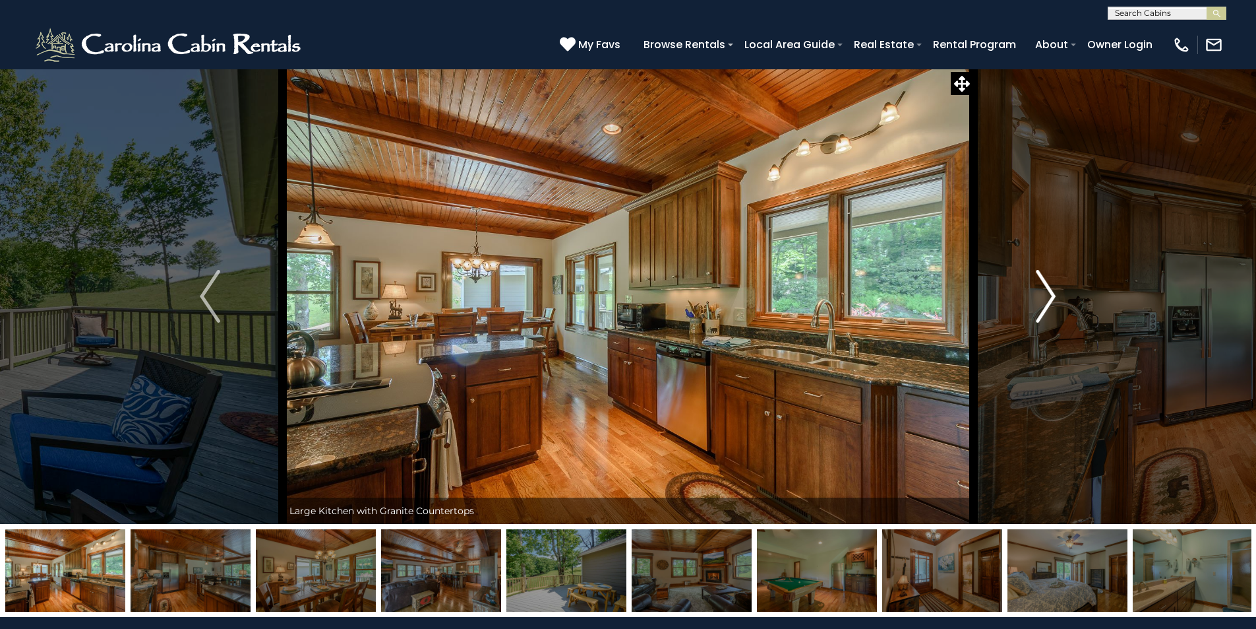
click at [1051, 299] on img "Next" at bounding box center [1046, 296] width 20 height 53
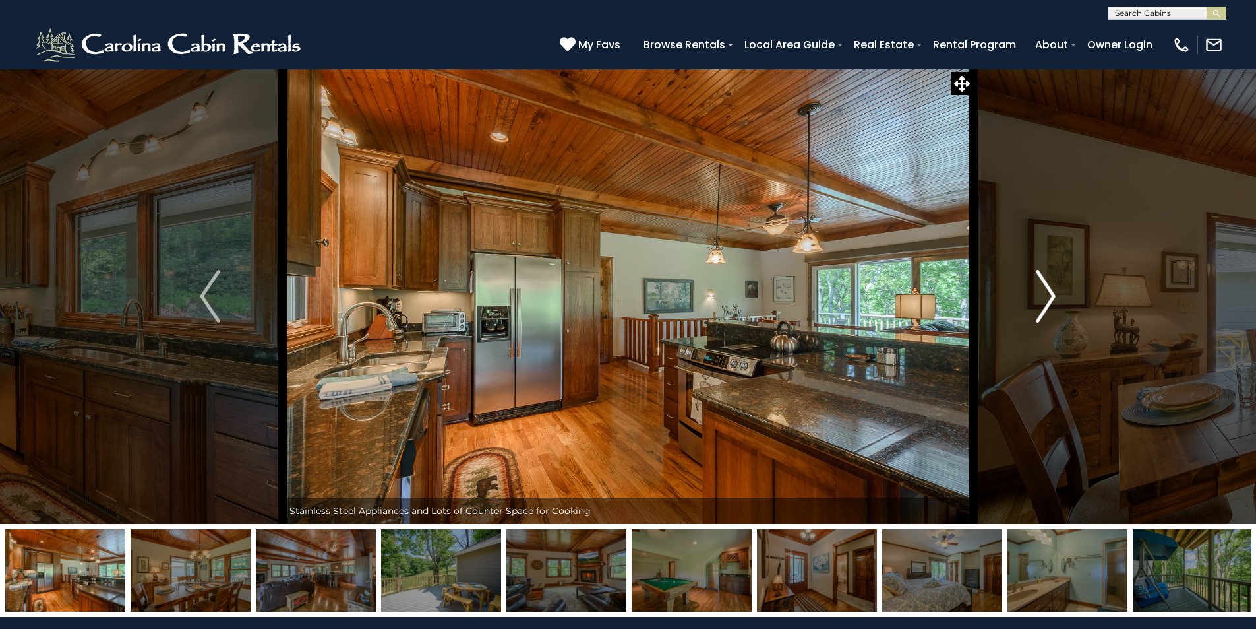
click at [1051, 300] on img "Next" at bounding box center [1046, 296] width 20 height 53
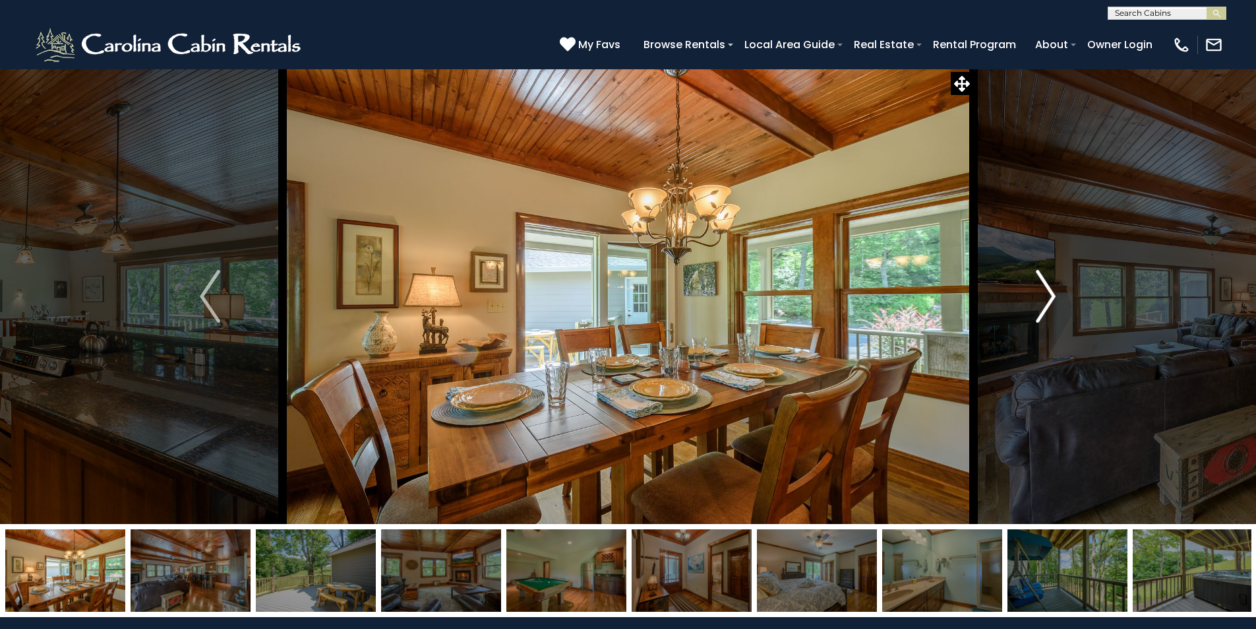
click at [1051, 300] on img "Next" at bounding box center [1046, 296] width 20 height 53
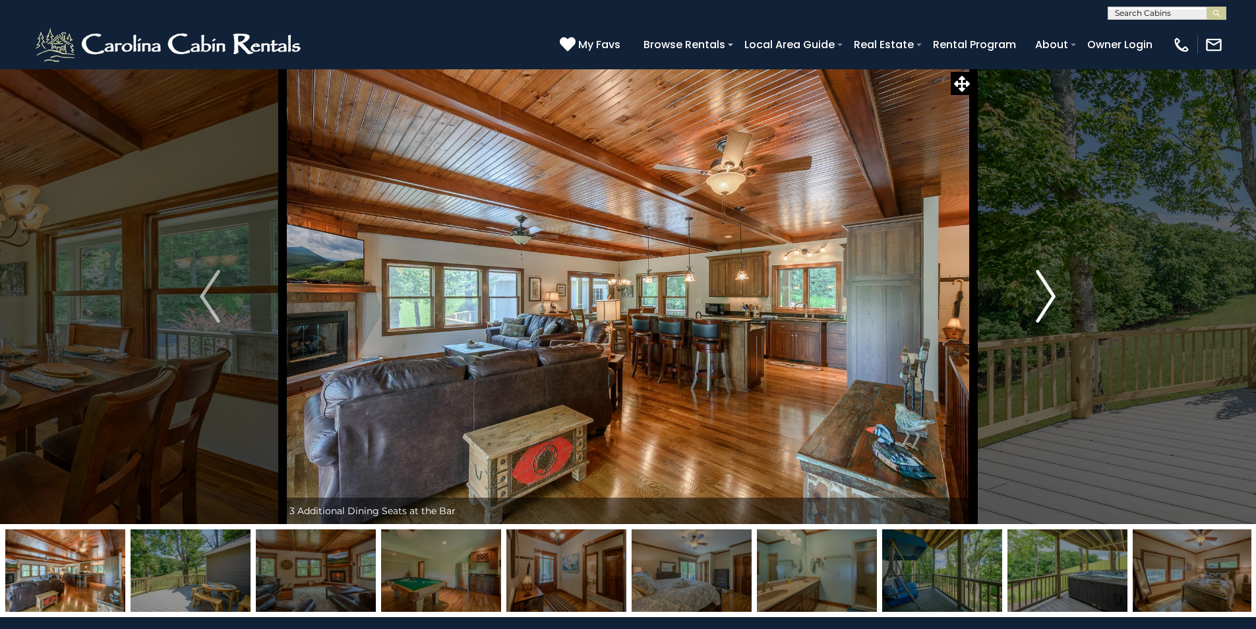
click at [1051, 299] on img "Next" at bounding box center [1046, 296] width 20 height 53
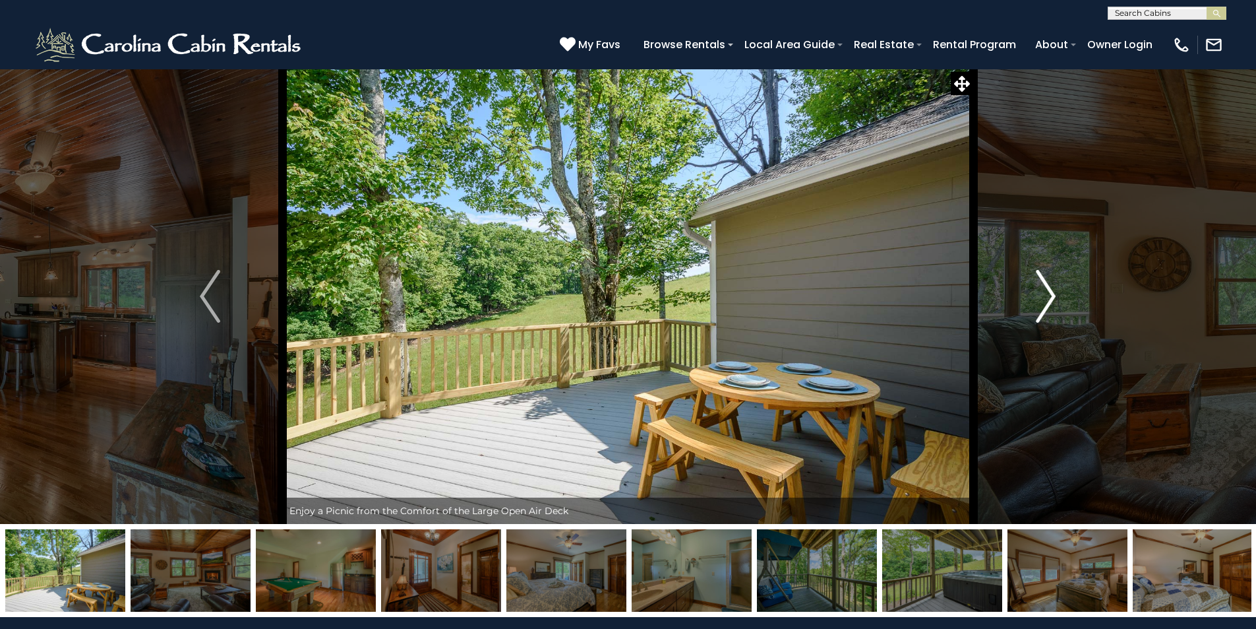
click at [1051, 299] on img "Next" at bounding box center [1046, 296] width 20 height 53
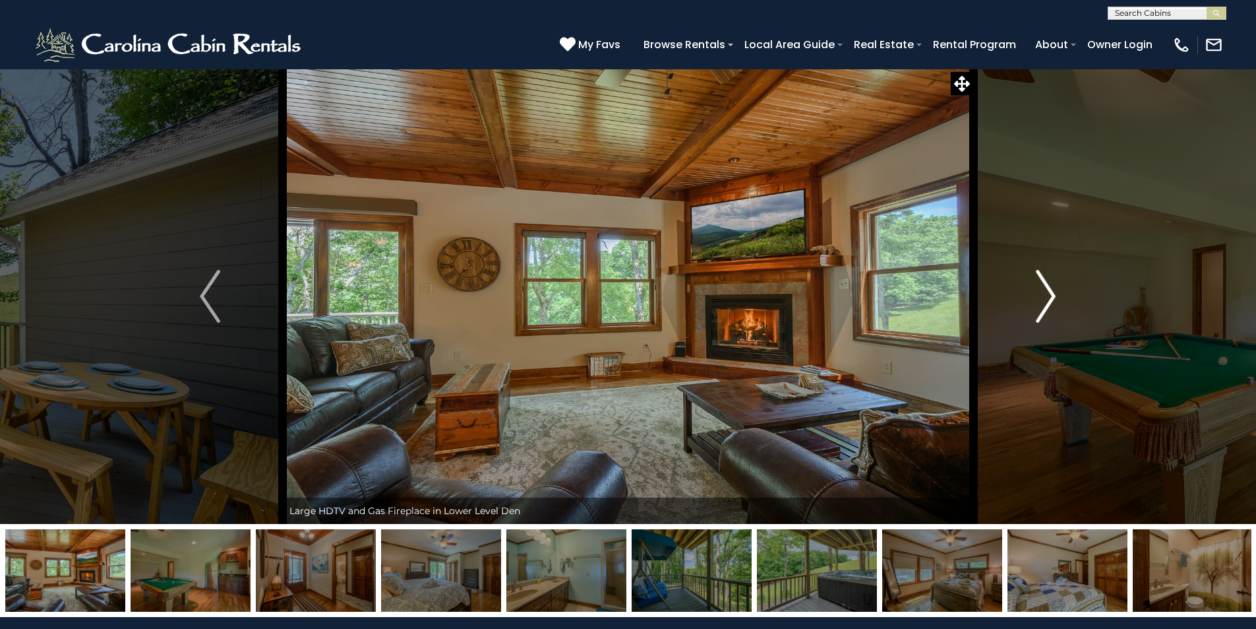
click at [1051, 299] on img "Next" at bounding box center [1046, 296] width 20 height 53
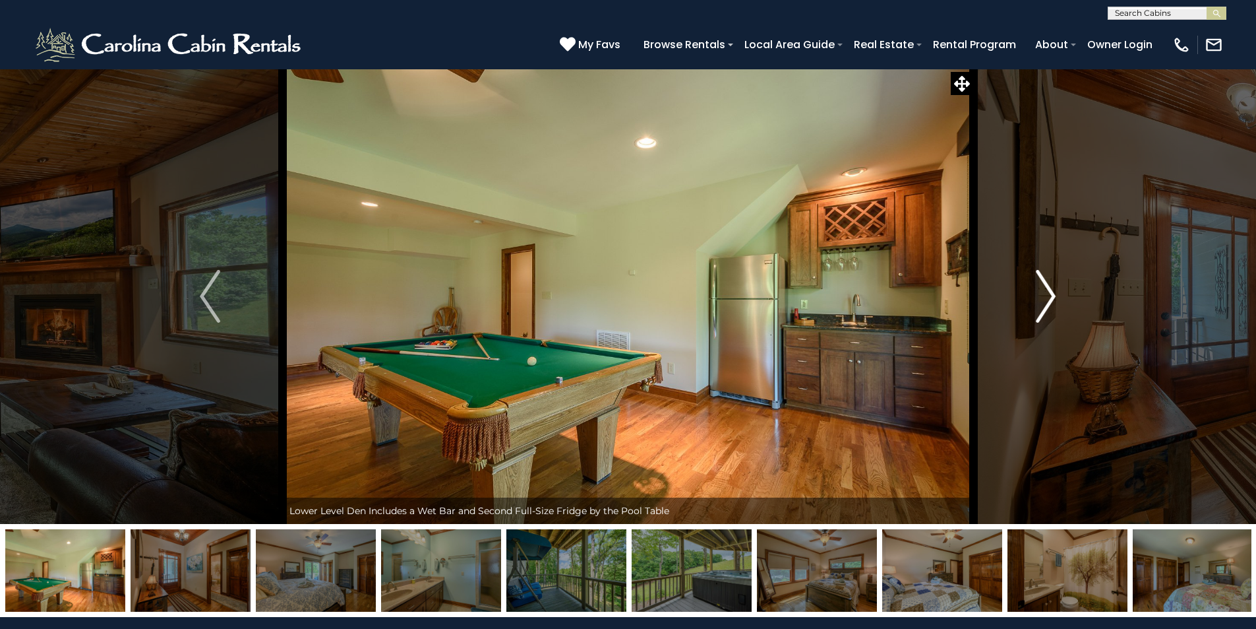
click at [1051, 299] on img "Next" at bounding box center [1046, 296] width 20 height 53
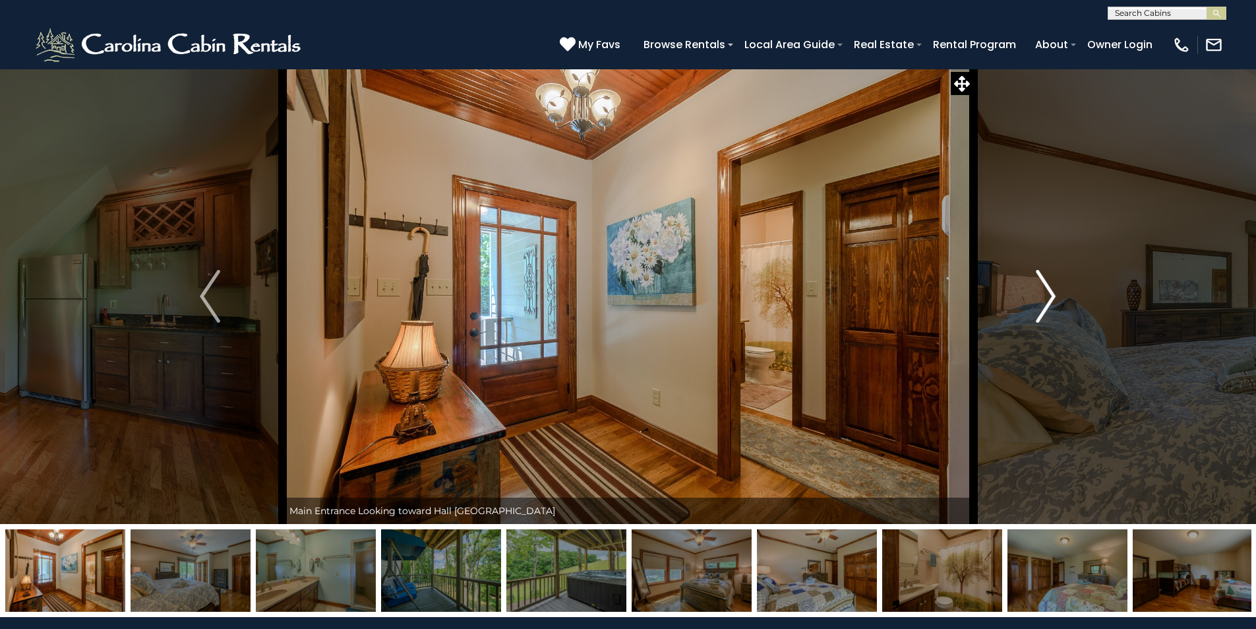
click at [1051, 299] on img "Next" at bounding box center [1046, 296] width 20 height 53
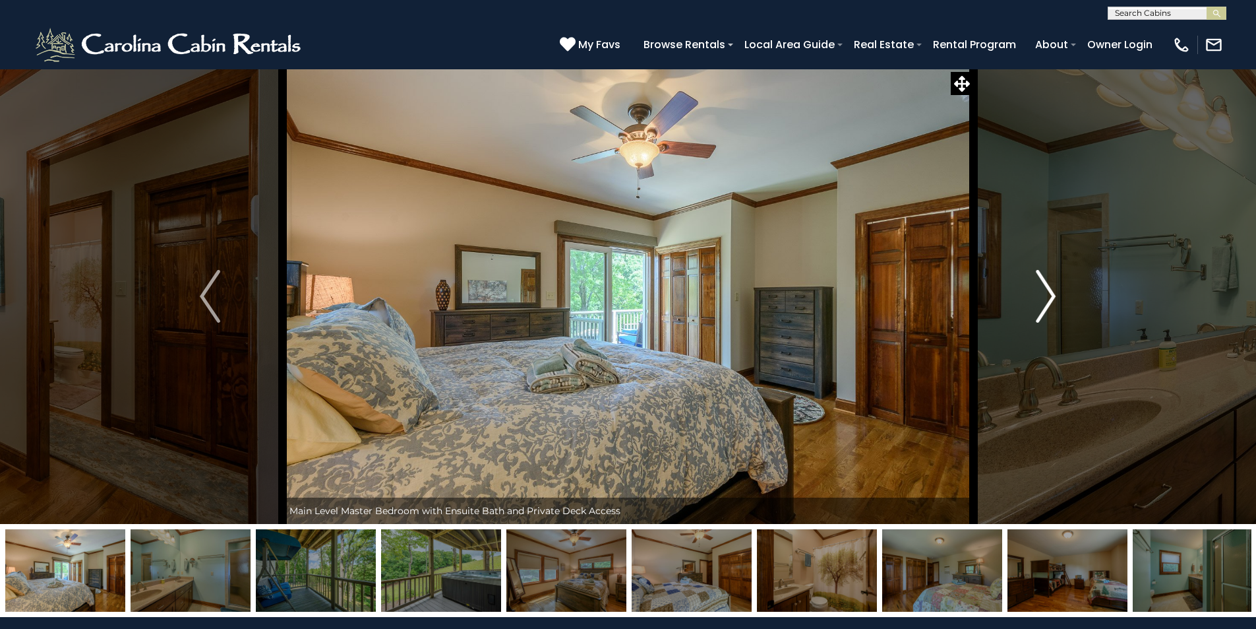
click at [1051, 299] on img "Next" at bounding box center [1046, 296] width 20 height 53
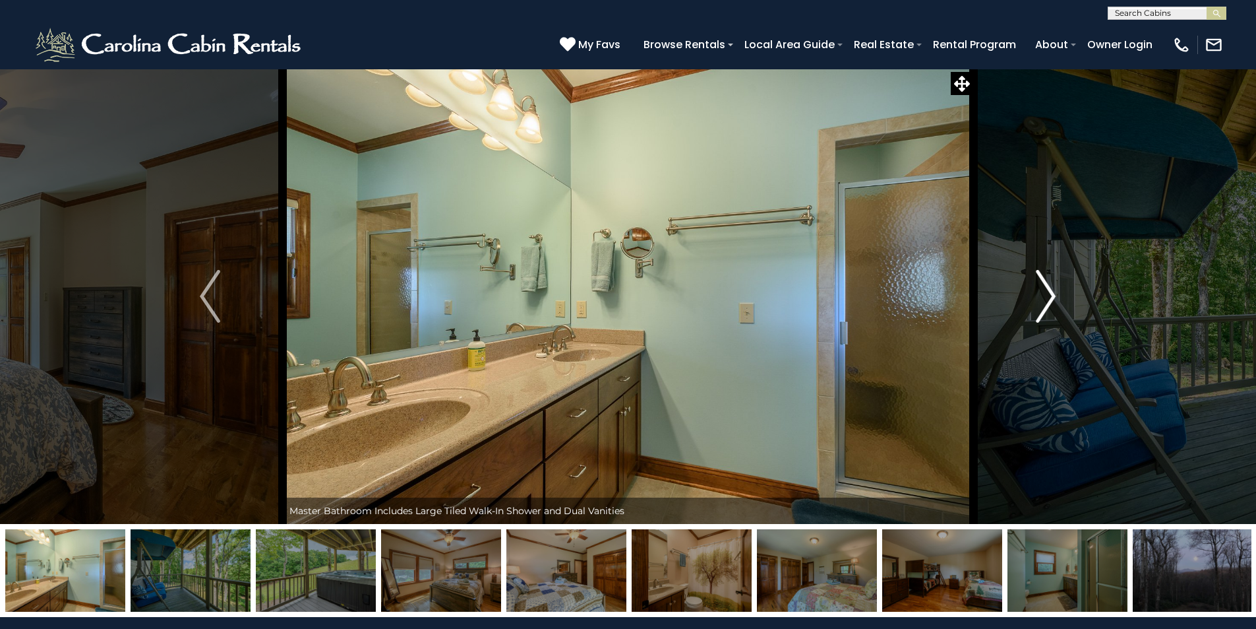
click at [1051, 299] on img "Next" at bounding box center [1046, 296] width 20 height 53
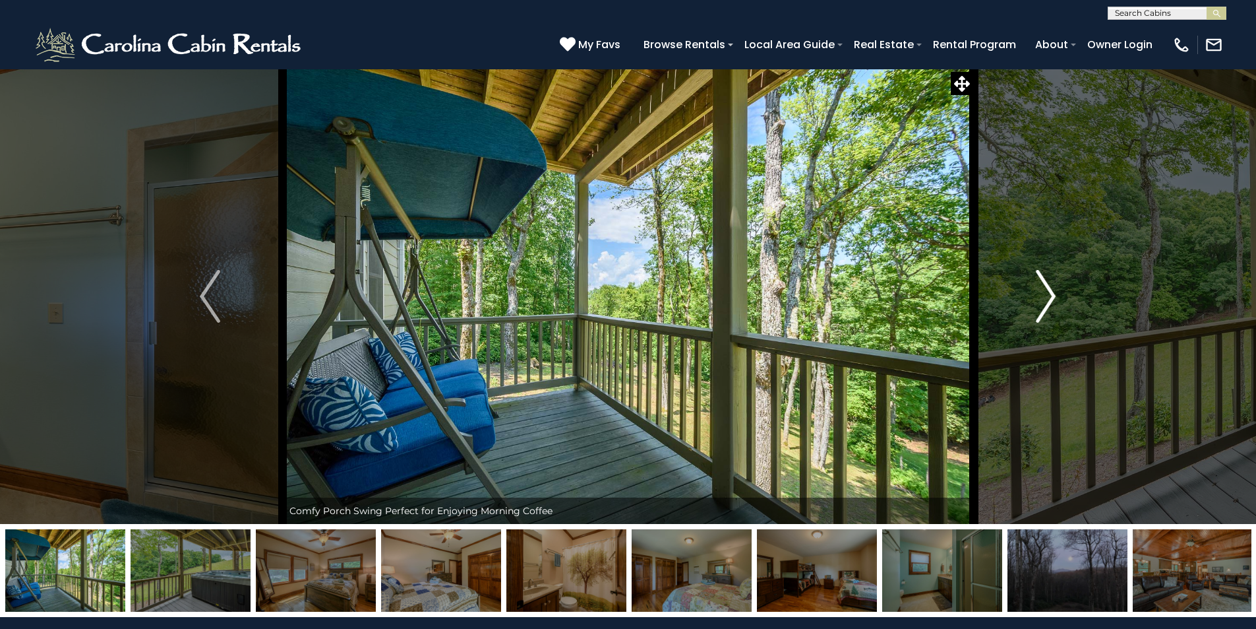
click at [1046, 301] on img "Next" at bounding box center [1046, 296] width 20 height 53
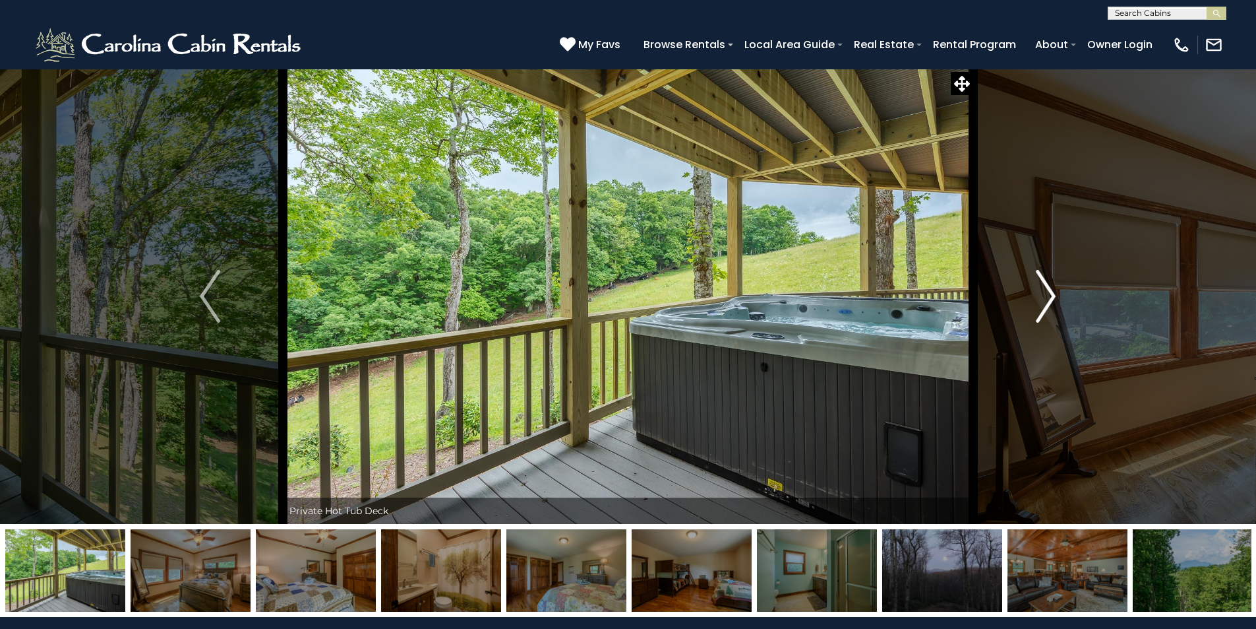
click at [1047, 297] on img "Next" at bounding box center [1046, 296] width 20 height 53
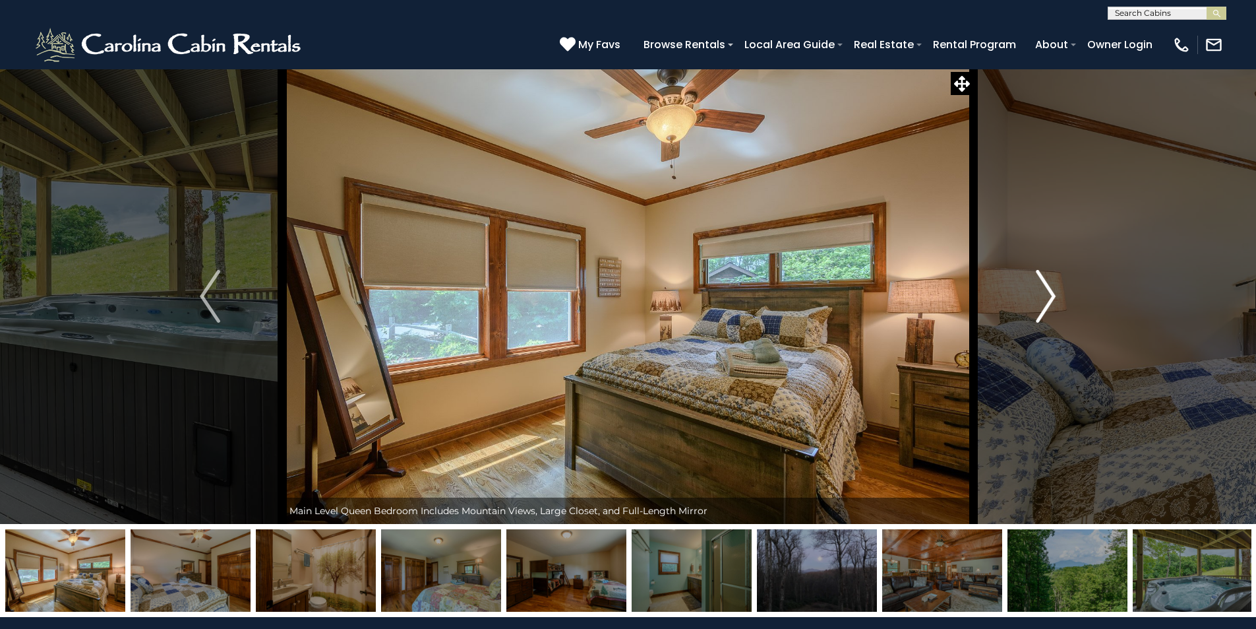
click at [1047, 299] on img "Next" at bounding box center [1046, 296] width 20 height 53
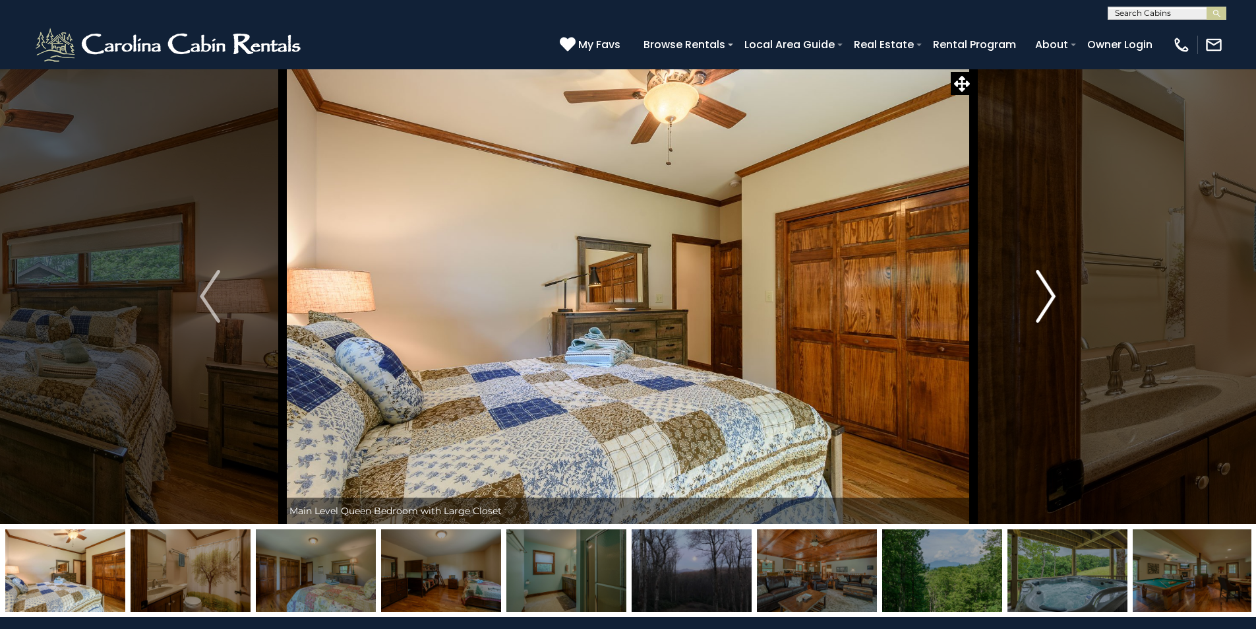
click at [1047, 299] on img "Next" at bounding box center [1046, 296] width 20 height 53
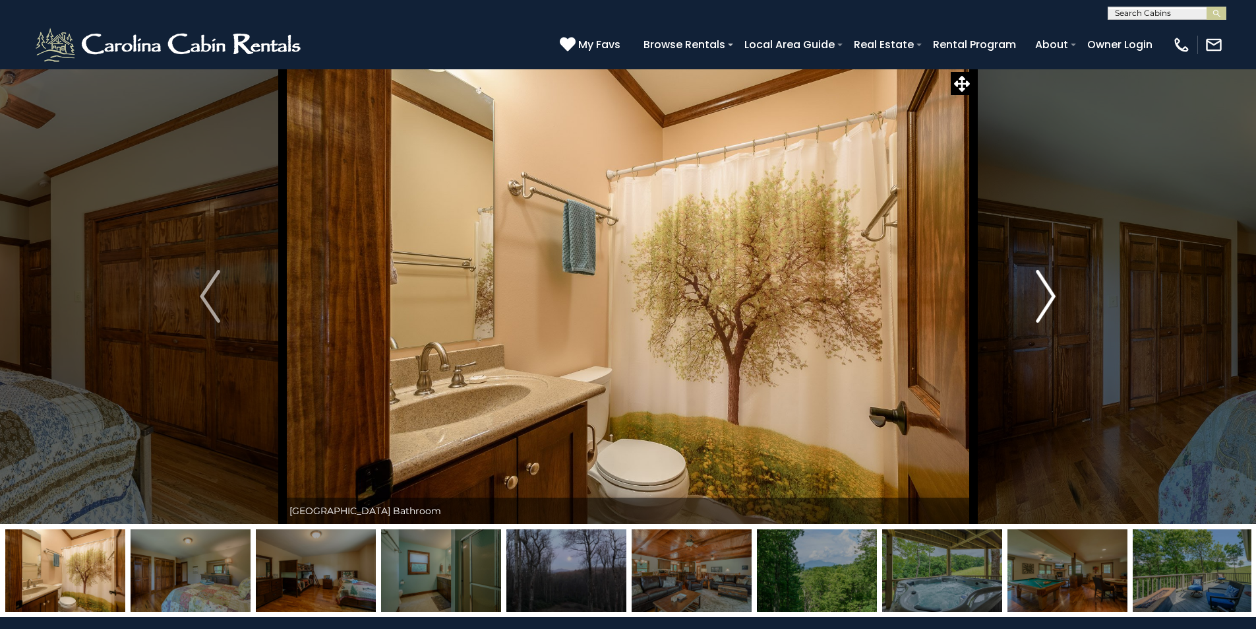
click at [1047, 301] on img "Next" at bounding box center [1046, 296] width 20 height 53
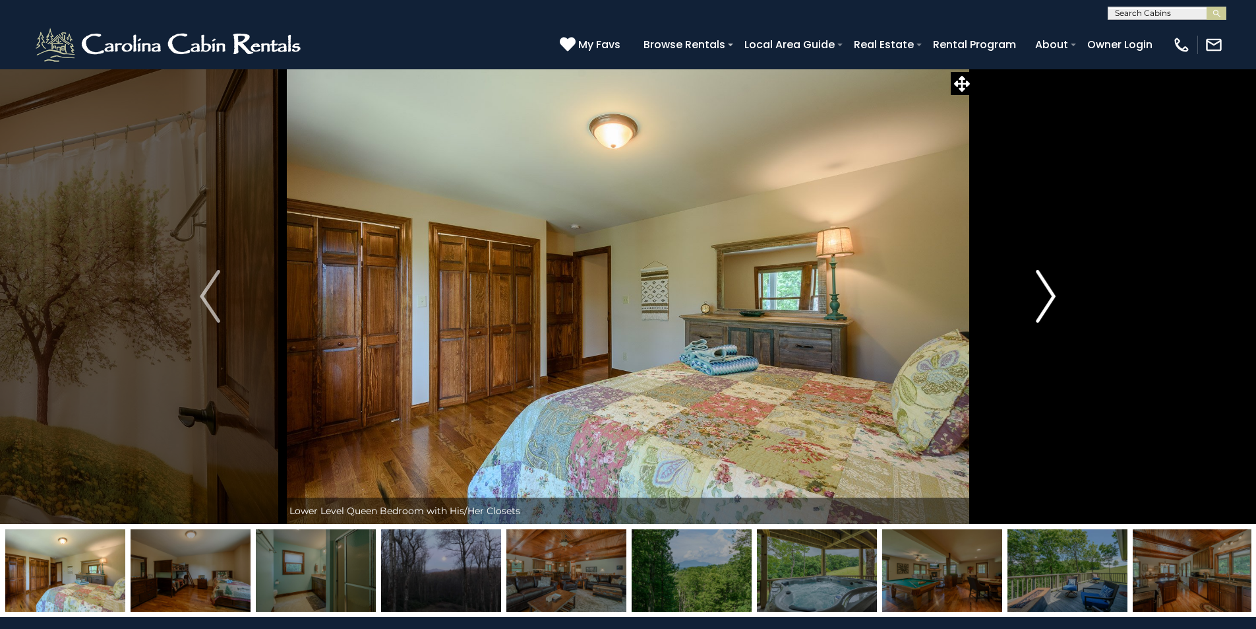
click at [1047, 301] on img "Next" at bounding box center [1046, 296] width 20 height 53
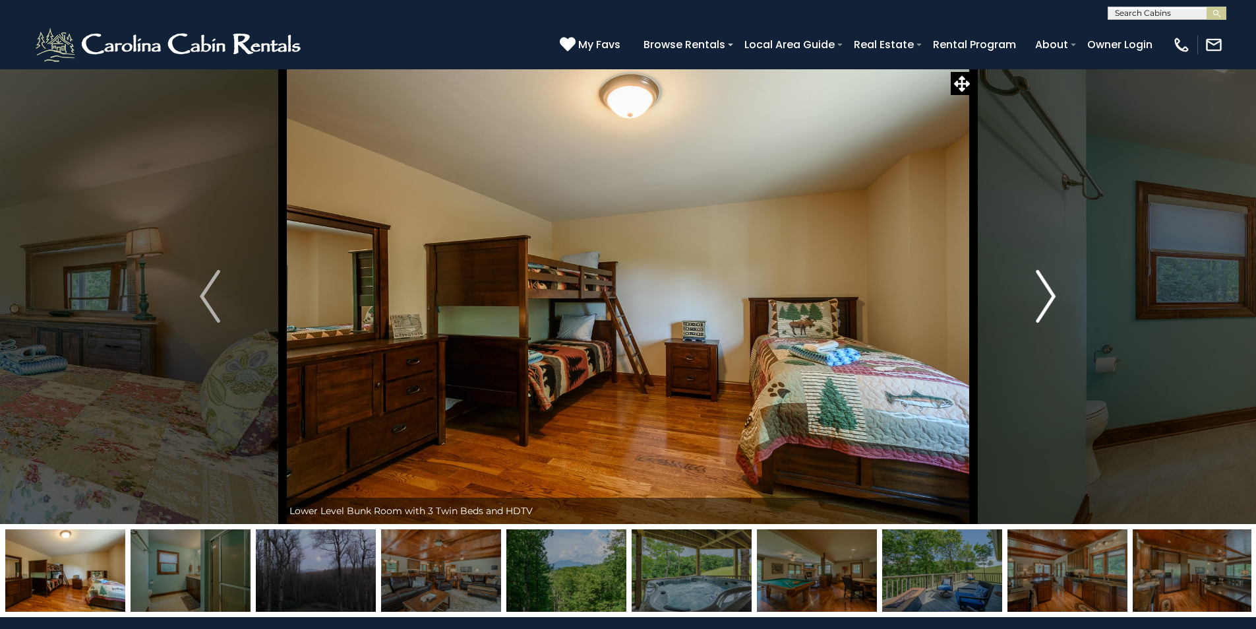
click at [1047, 301] on img "Next" at bounding box center [1046, 296] width 20 height 53
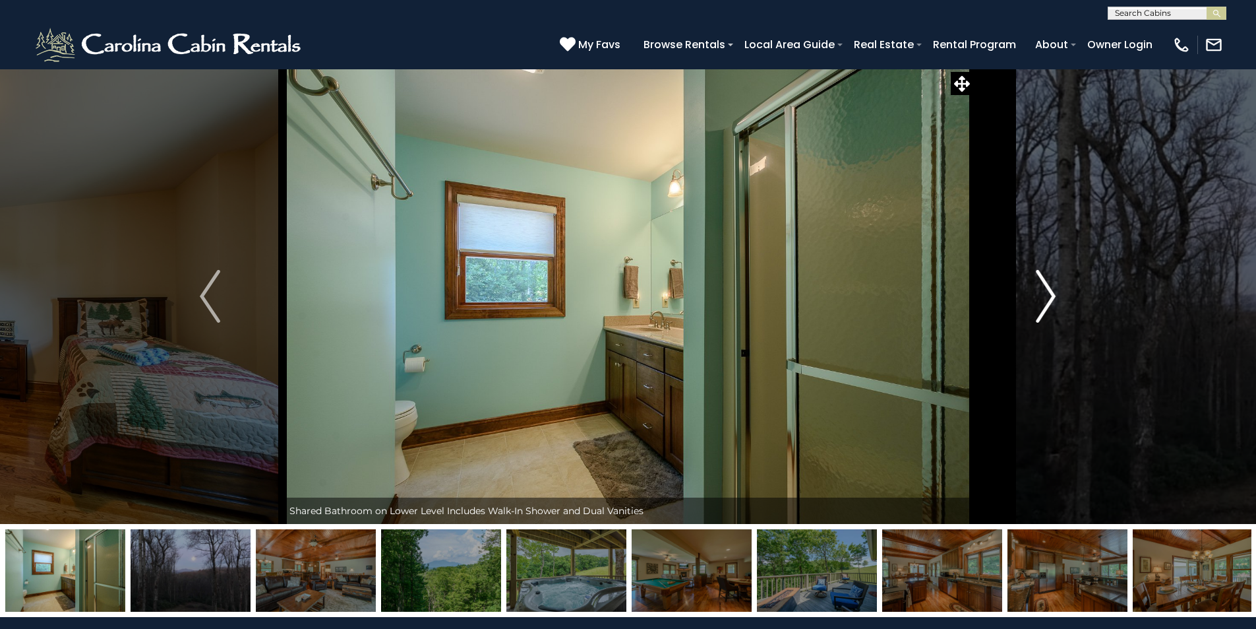
click at [1047, 300] on img "Next" at bounding box center [1046, 296] width 20 height 53
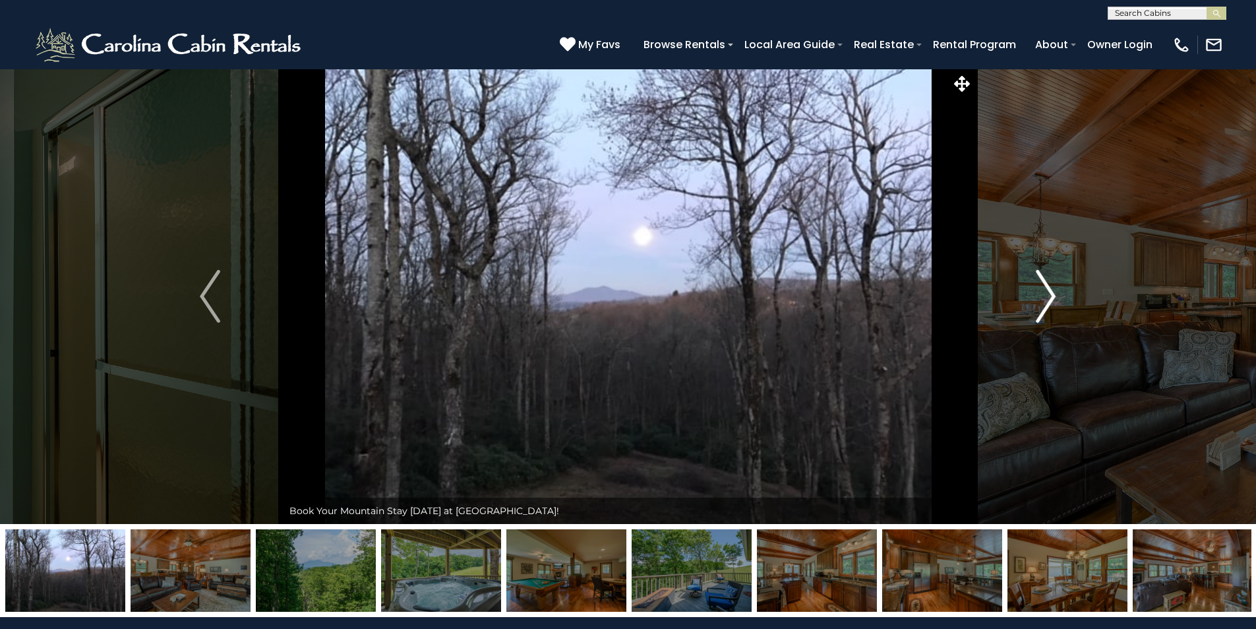
click at [1047, 301] on img "Next" at bounding box center [1046, 296] width 20 height 53
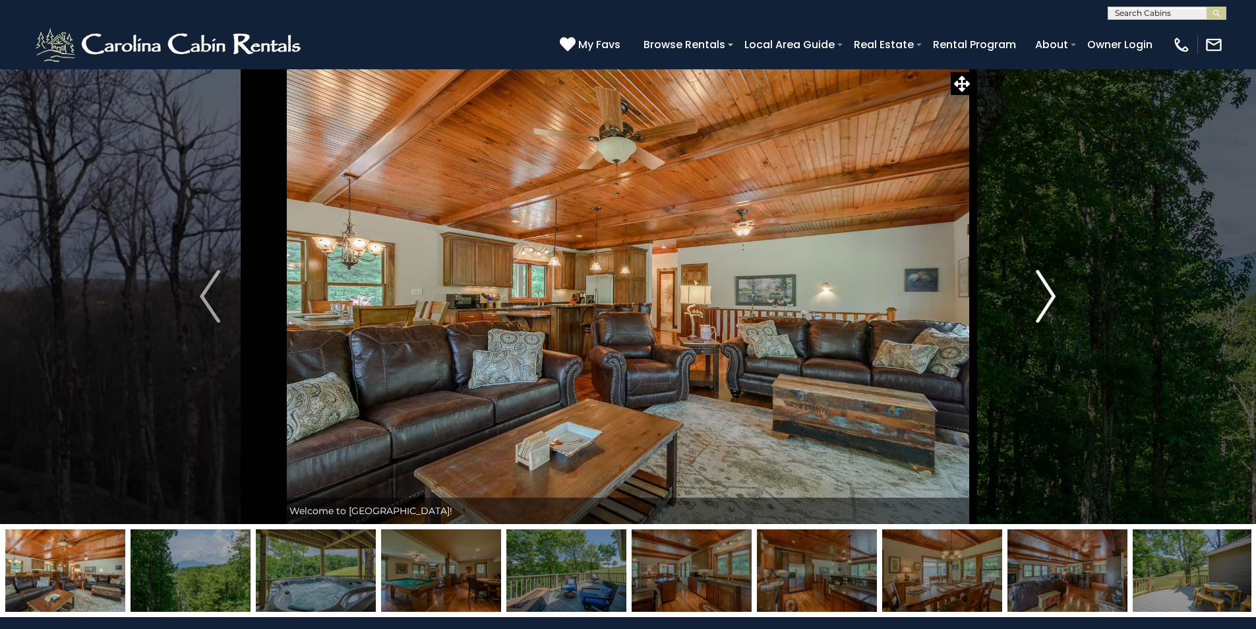
click at [1047, 300] on img "Next" at bounding box center [1046, 296] width 20 height 53
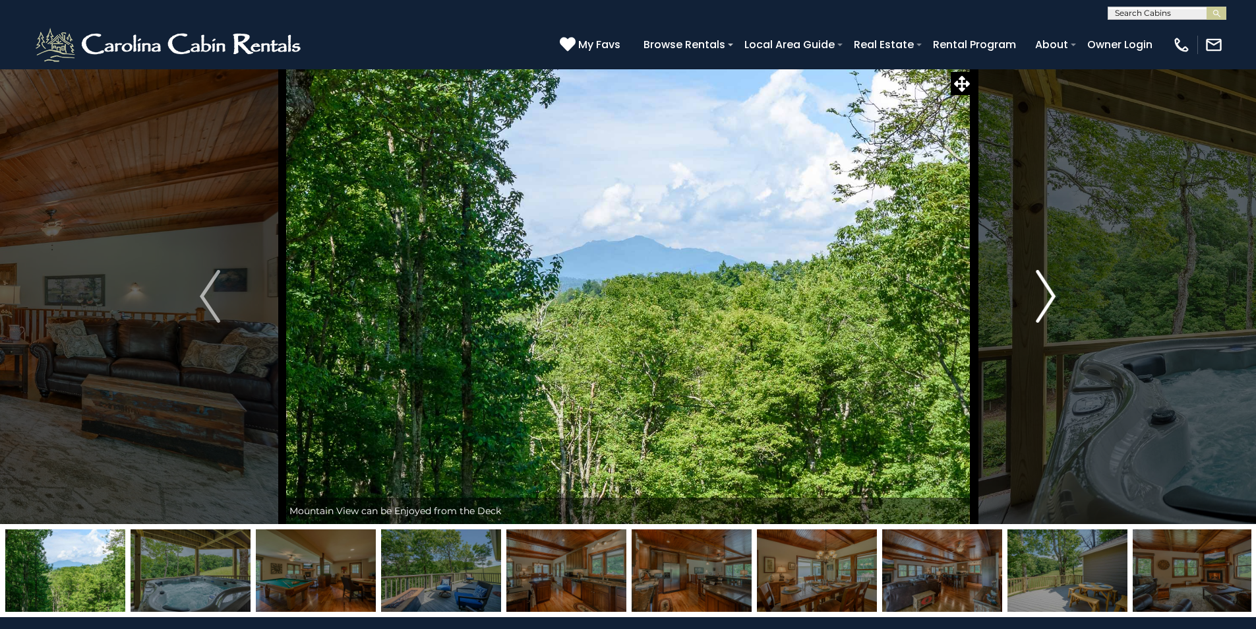
click at [1047, 300] on img "Next" at bounding box center [1046, 296] width 20 height 53
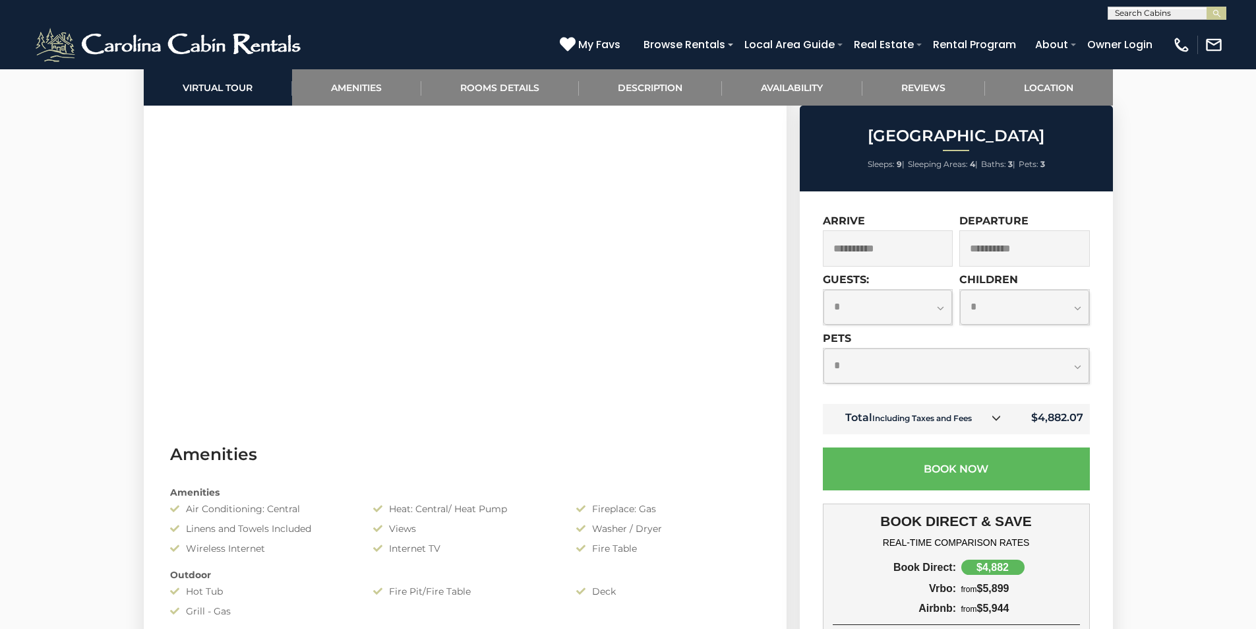
scroll to position [989, 0]
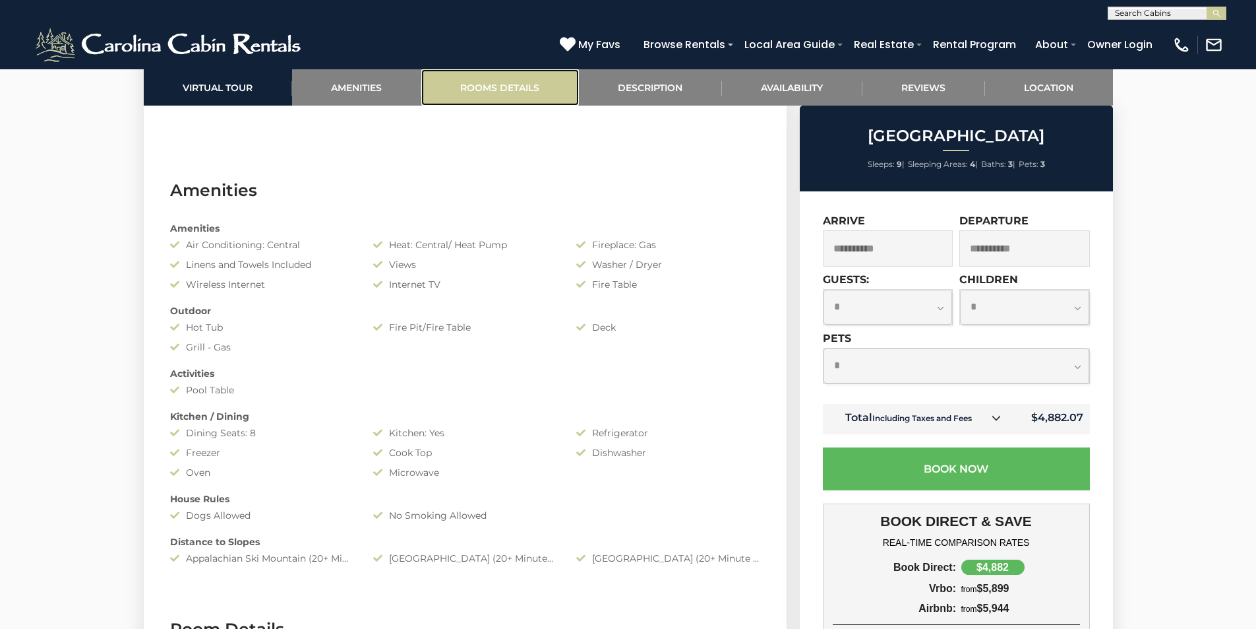
click at [499, 80] on link "Rooms Details" at bounding box center [500, 87] width 158 height 36
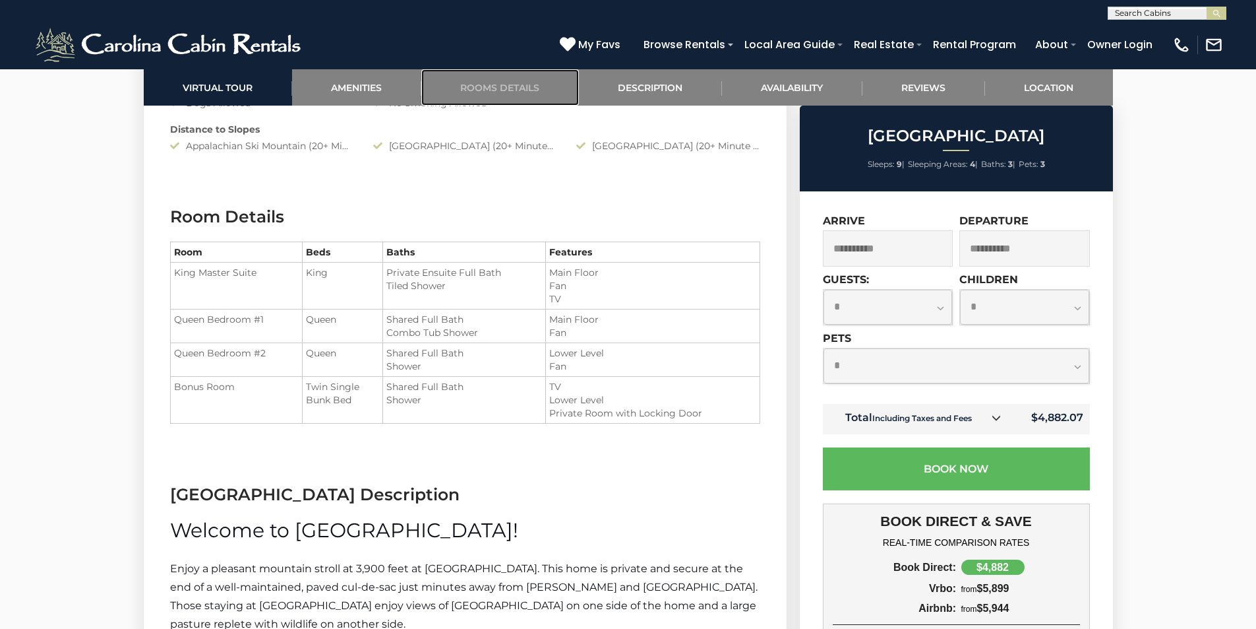
scroll to position [1289, 0]
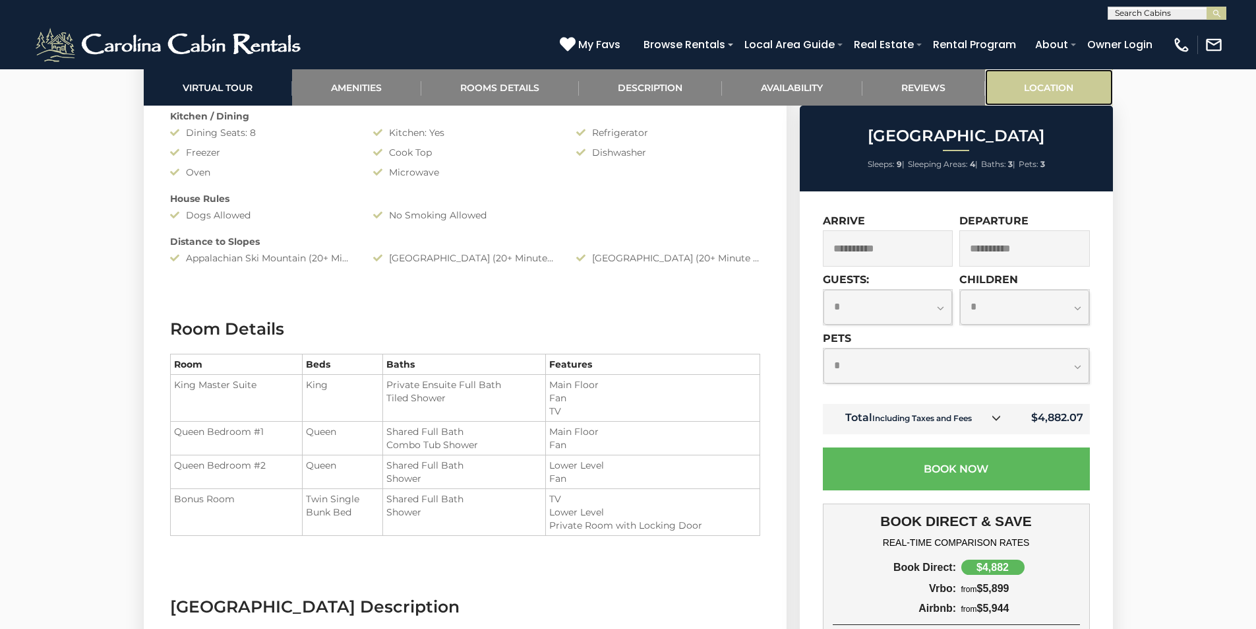
click at [1051, 87] on link "Location" at bounding box center [1049, 87] width 128 height 36
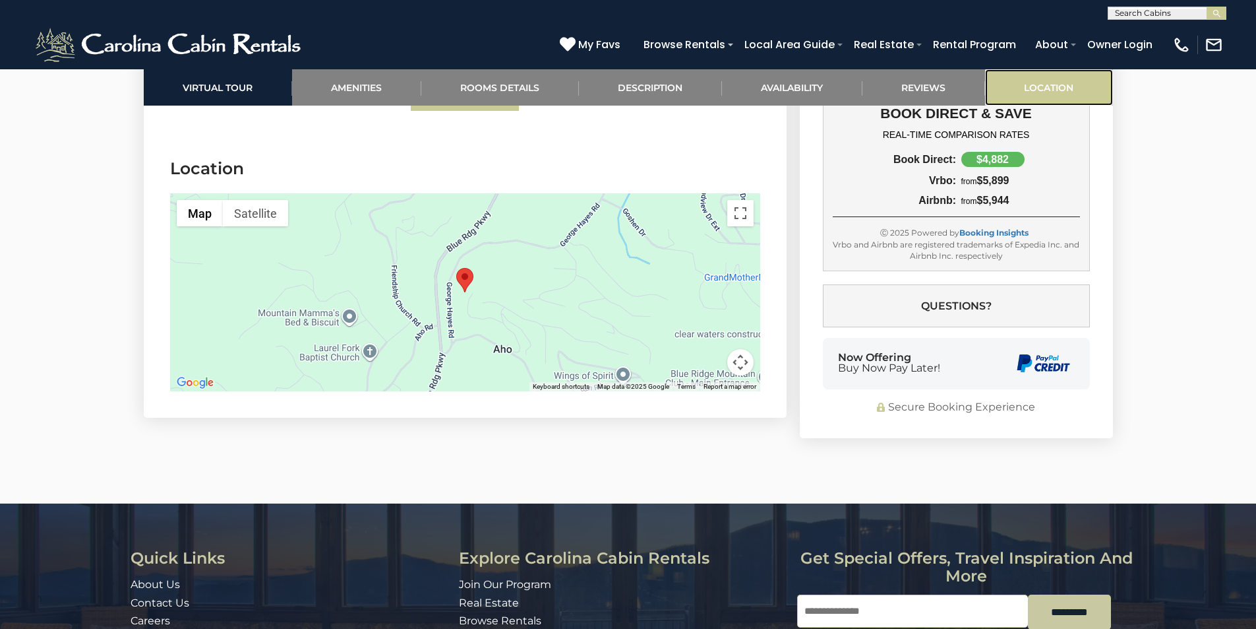
scroll to position [3253, 0]
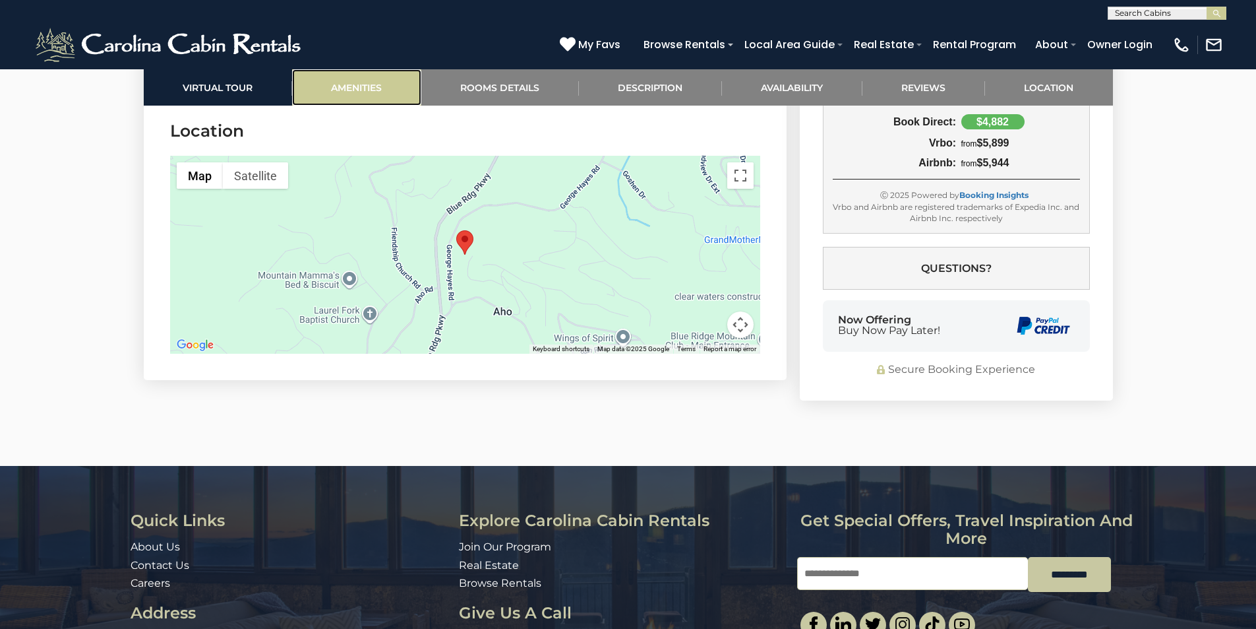
click at [332, 81] on link "Amenities" at bounding box center [356, 87] width 129 height 36
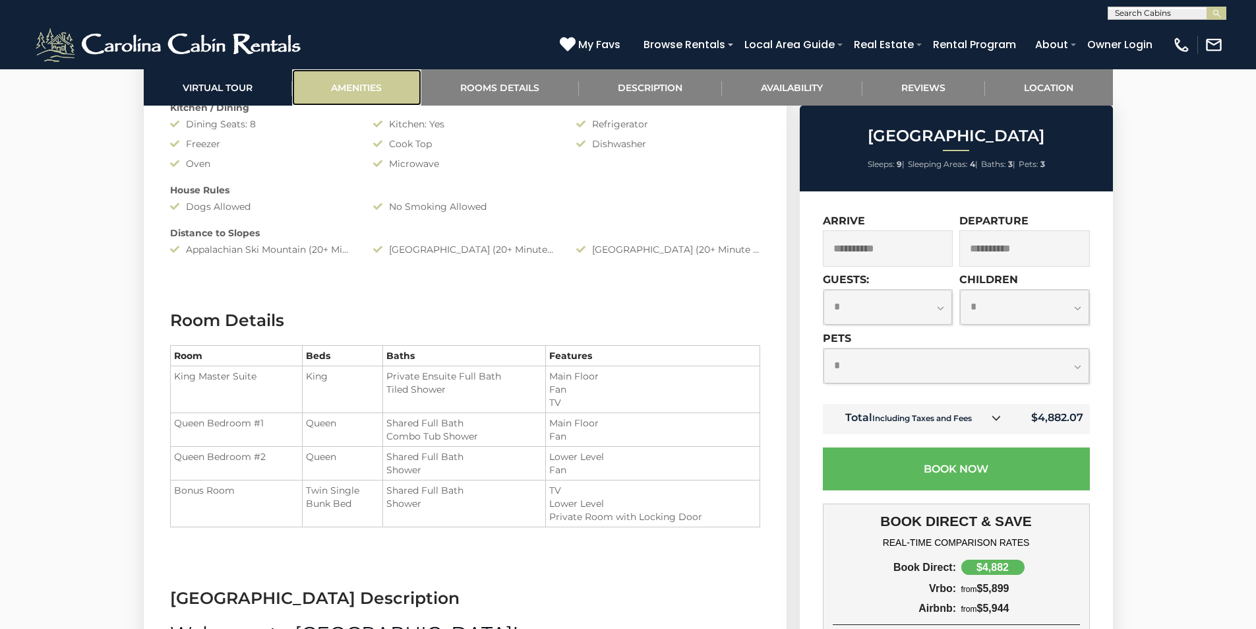
scroll to position [1049, 0]
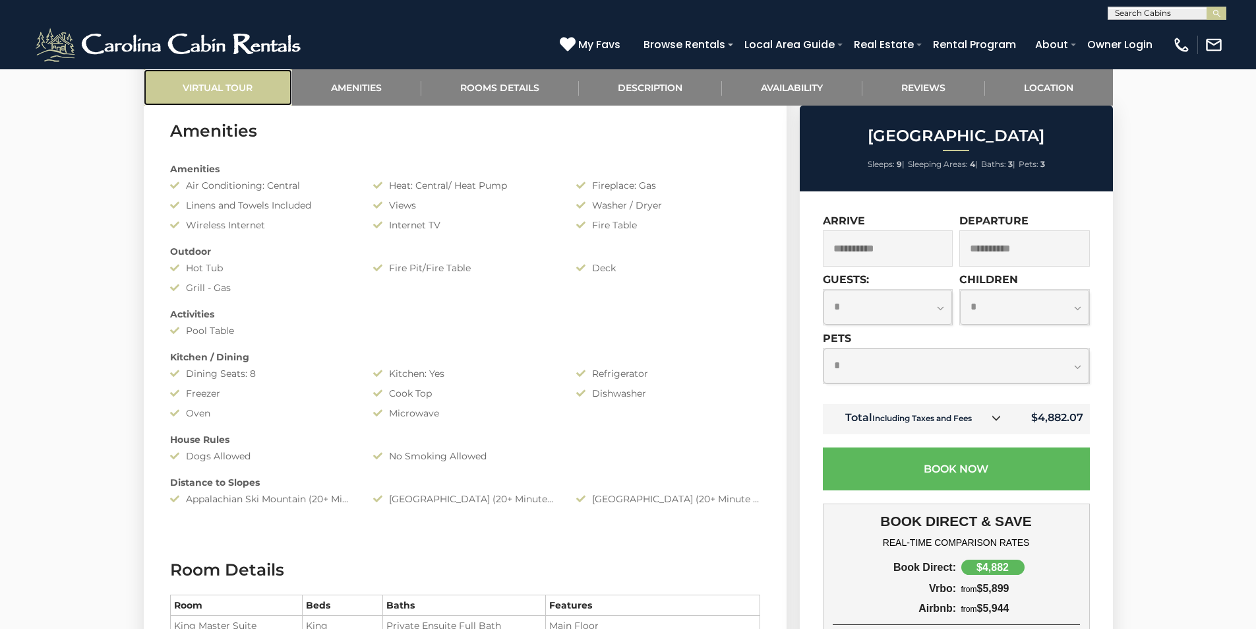
click at [198, 88] on link "Virtual Tour" at bounding box center [218, 87] width 148 height 36
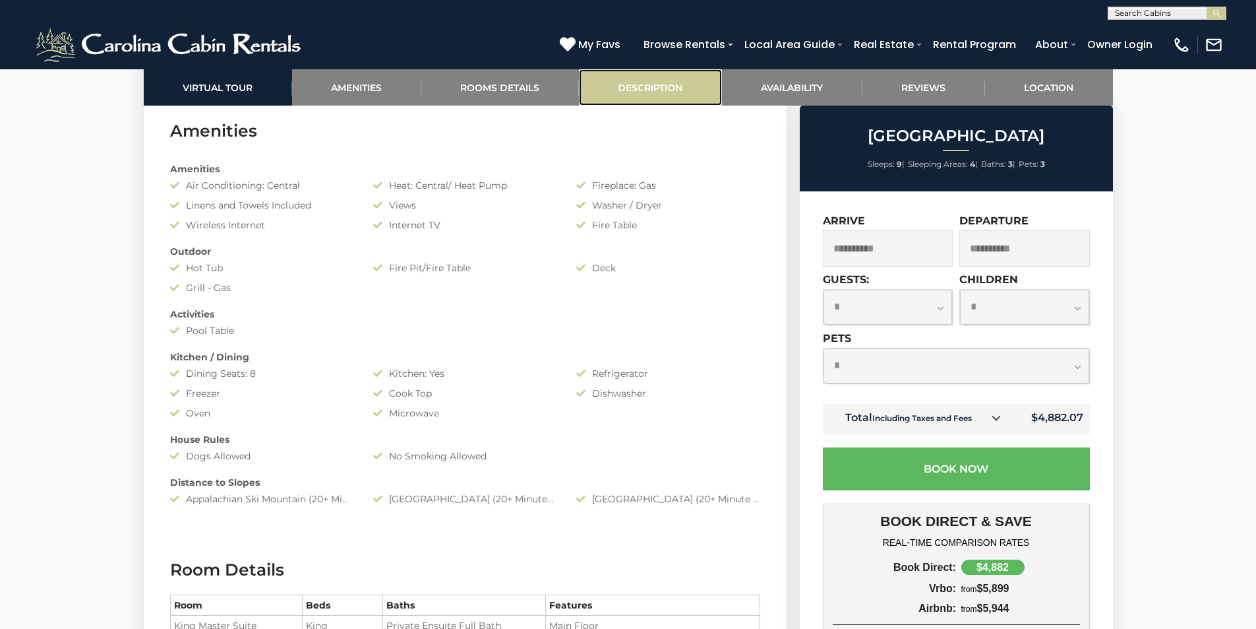
click at [669, 77] on link "Description" at bounding box center [650, 87] width 143 height 36
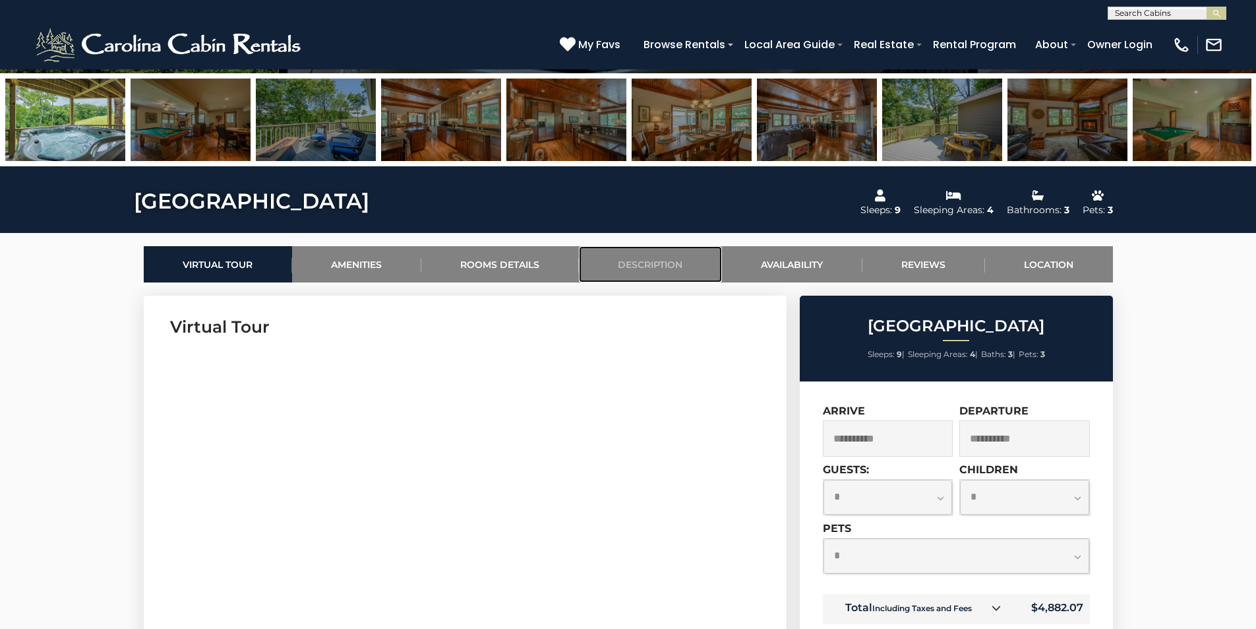
scroll to position [644, 0]
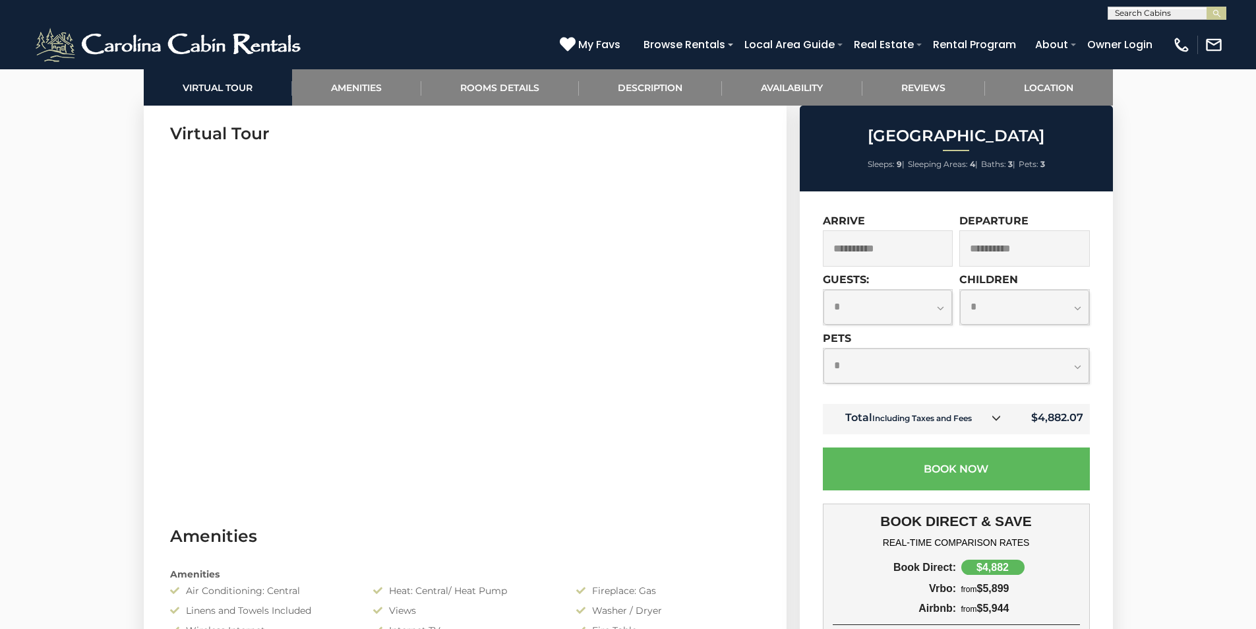
click at [938, 307] on select "**********" at bounding box center [888, 307] width 129 height 35
select select "*"
click at [824, 290] on select "**********" at bounding box center [888, 307] width 129 height 35
click at [1020, 305] on select "**********" at bounding box center [1024, 307] width 129 height 35
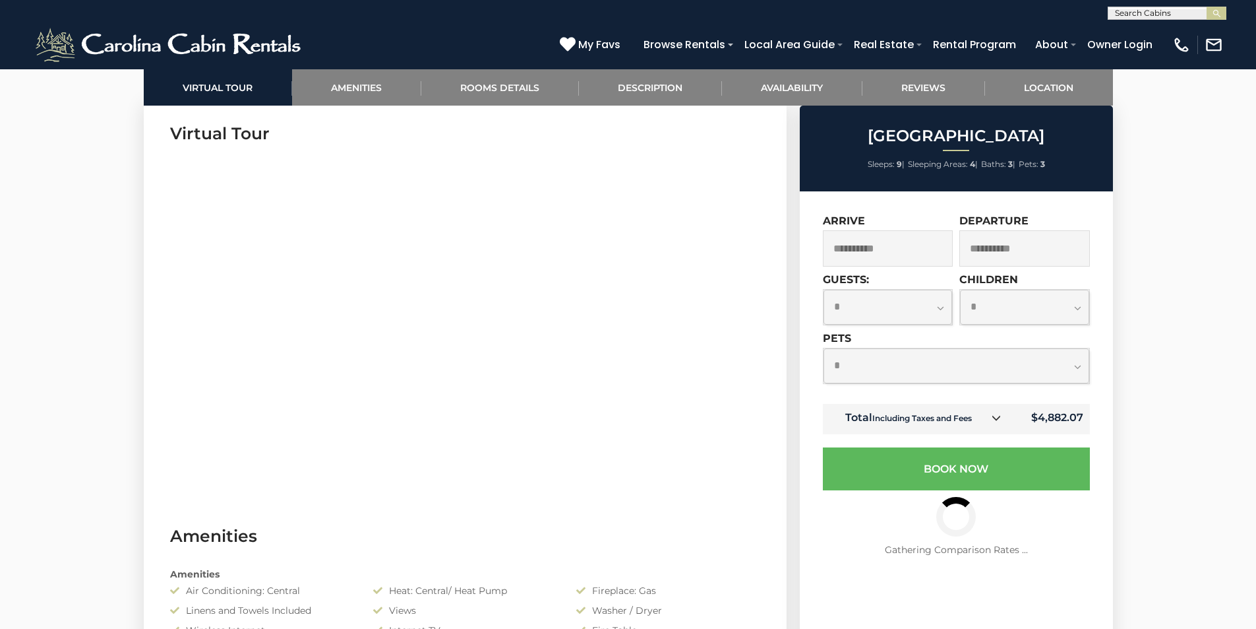
select select "*"
click at [960, 324] on select "**********" at bounding box center [1024, 307] width 129 height 35
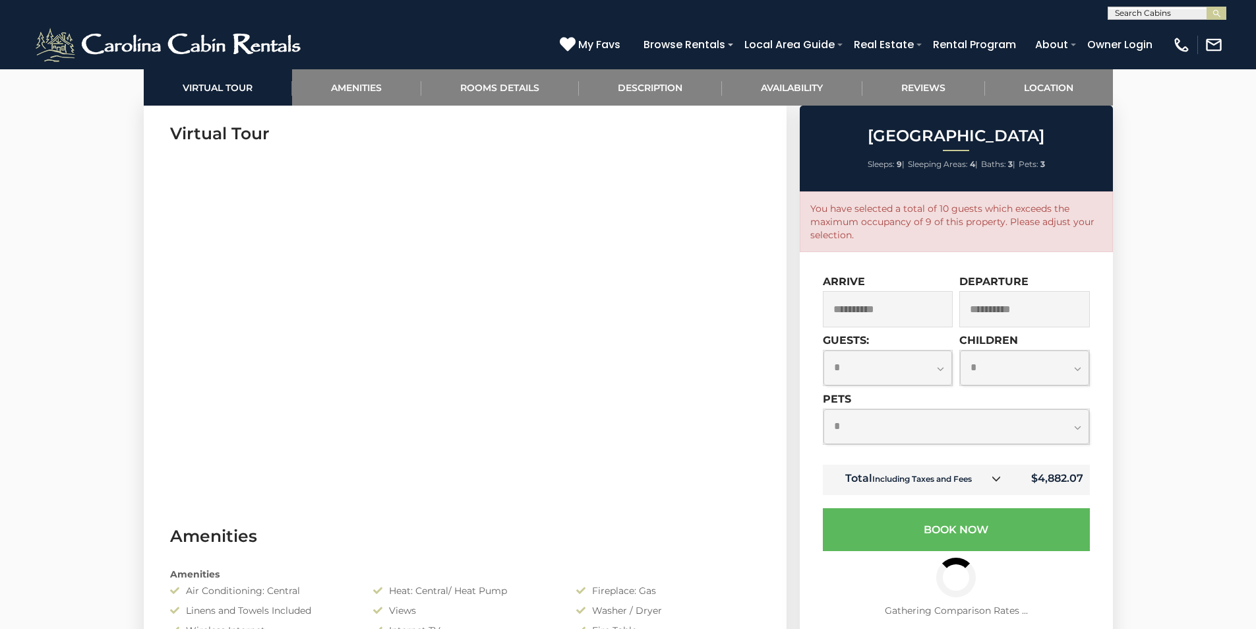
click at [908, 367] on select "**********" at bounding box center [888, 367] width 129 height 35
select select "*"
click at [824, 350] on select "**********" at bounding box center [888, 367] width 129 height 35
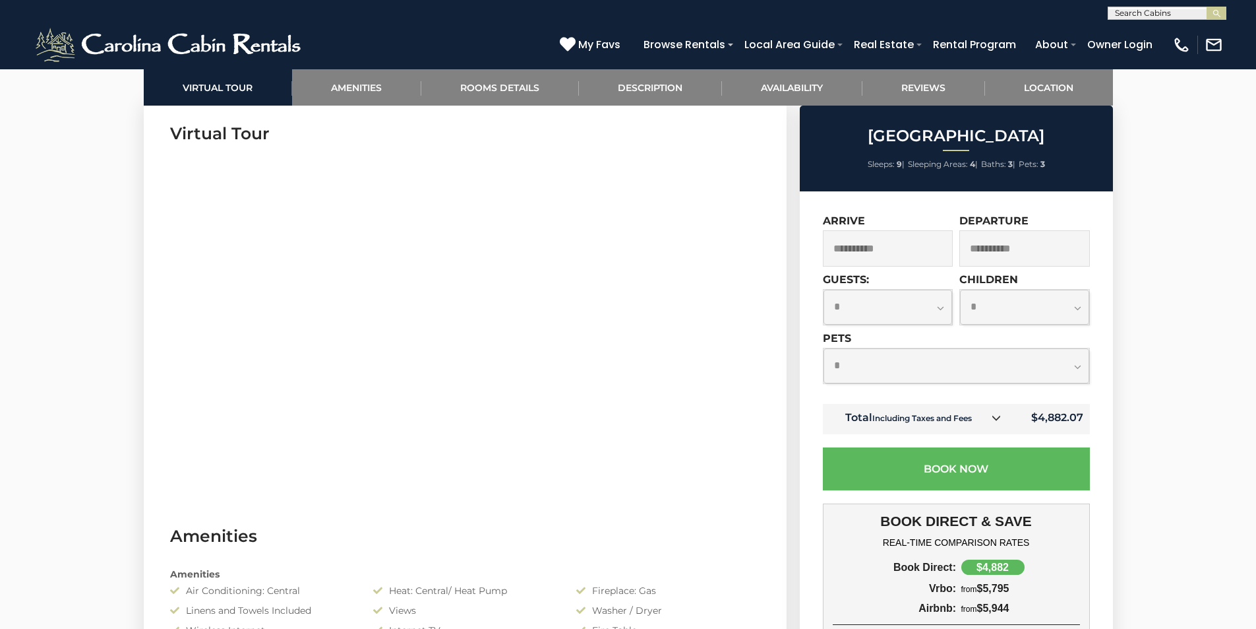
click at [1025, 303] on select "**********" at bounding box center [1024, 307] width 129 height 35
select select "*"
click at [960, 290] on select "**********" at bounding box center [1024, 307] width 129 height 35
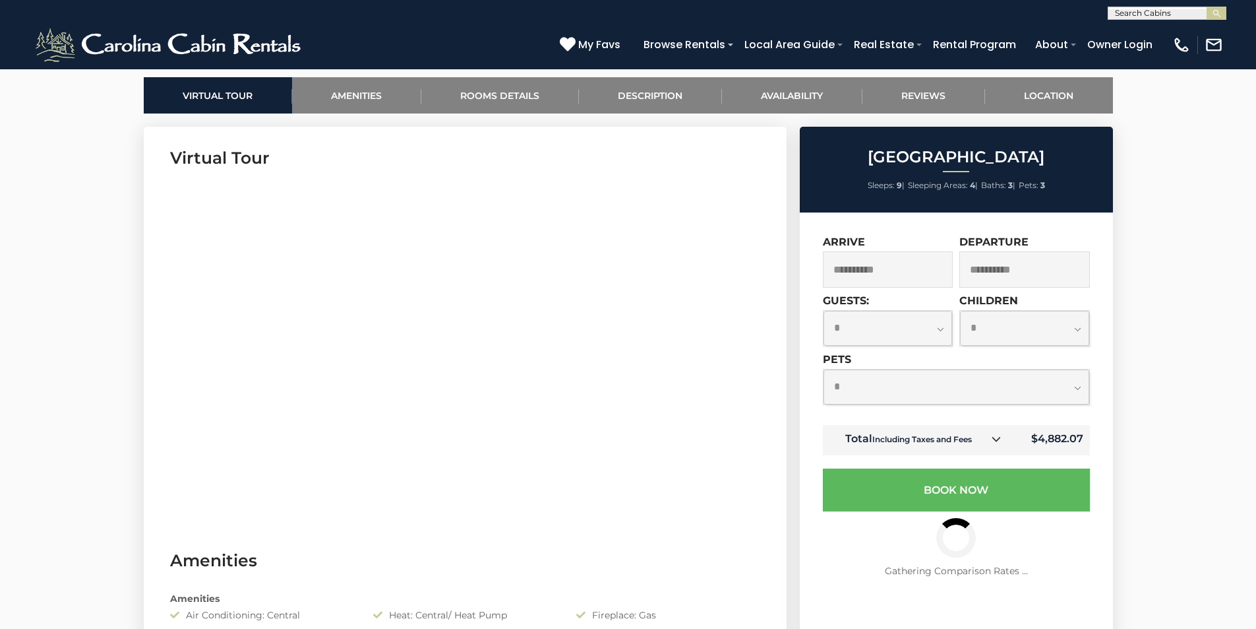
scroll to position [606, 0]
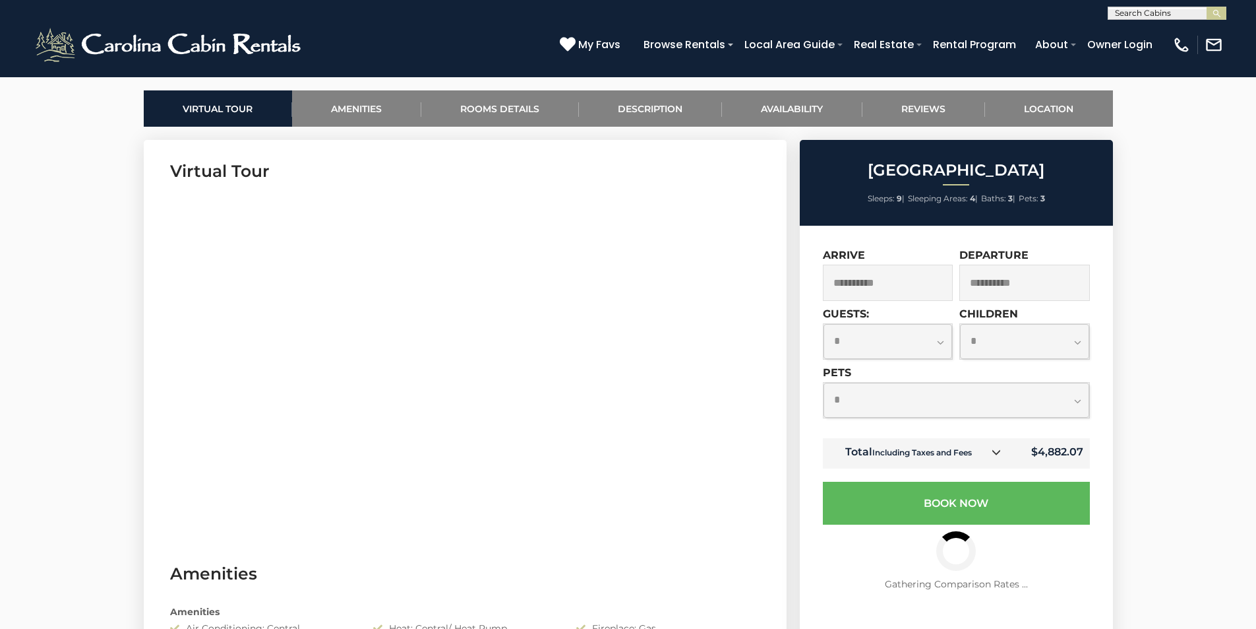
drag, startPoint x: 1236, startPoint y: 237, endPoint x: 1217, endPoint y: 394, distance: 158.0
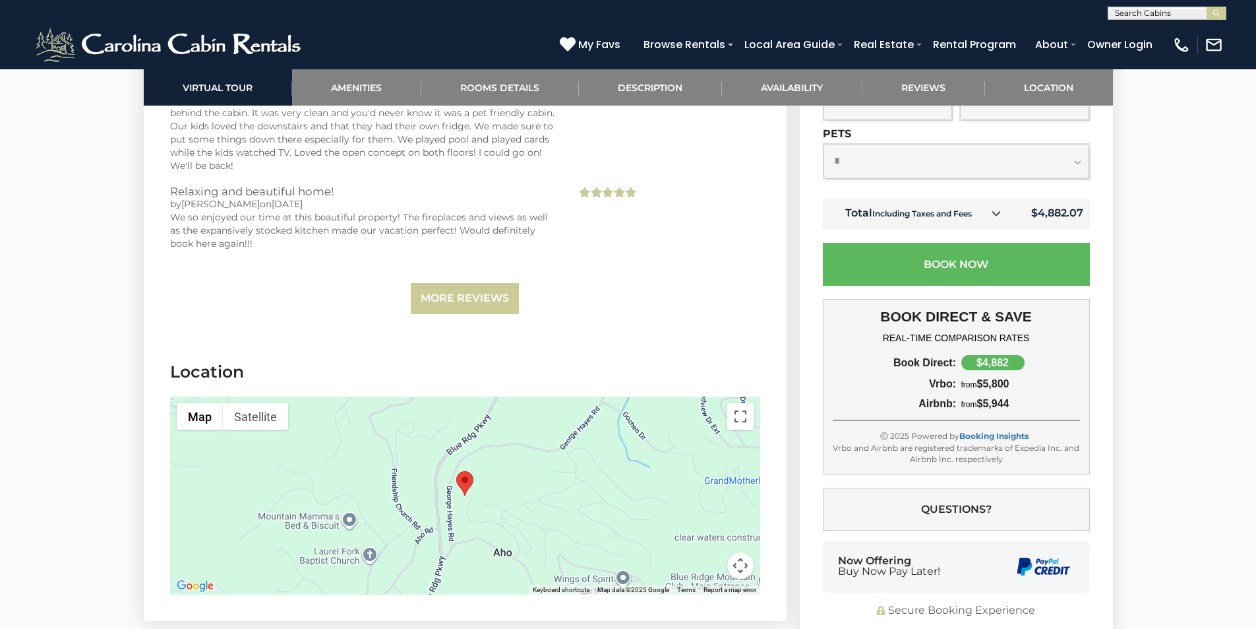
scroll to position [3046, 0]
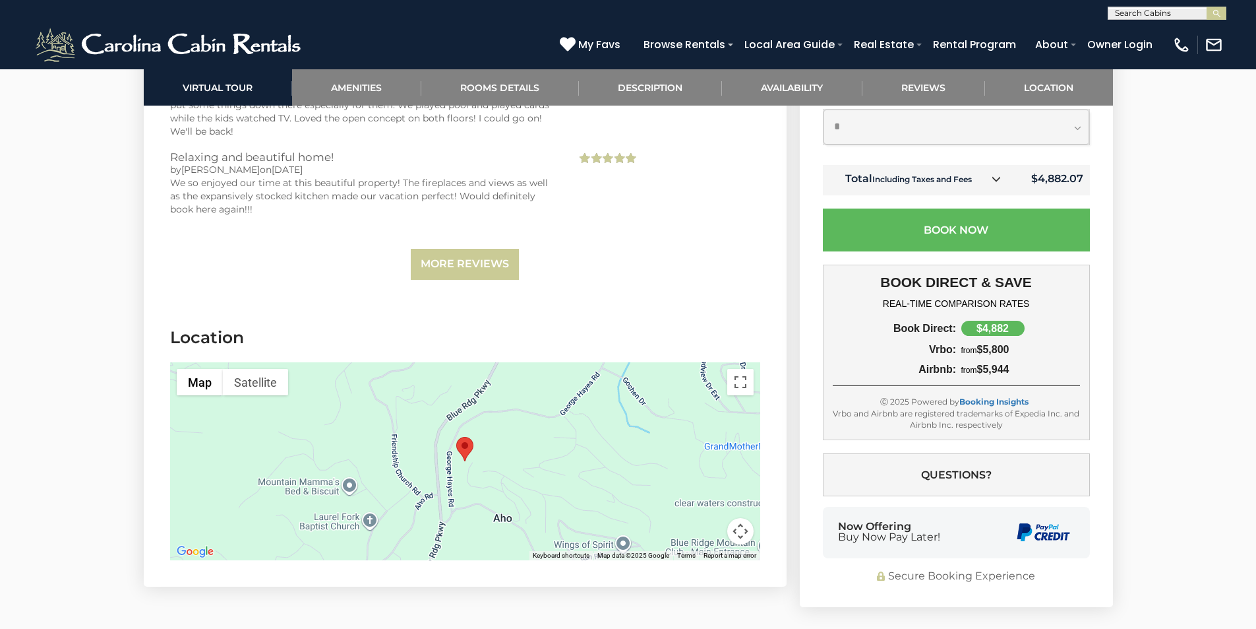
drag, startPoint x: 1194, startPoint y: 486, endPoint x: 1188, endPoint y: 541, distance: 55.1
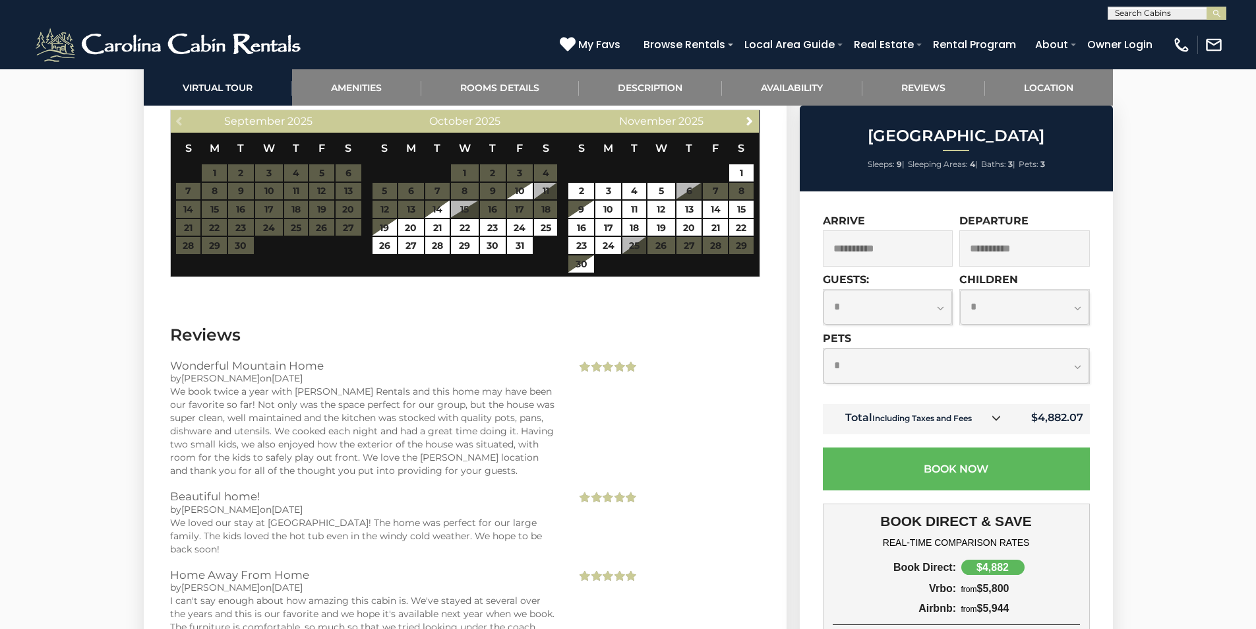
scroll to position [2246, 0]
